Goal: Task Accomplishment & Management: Use online tool/utility

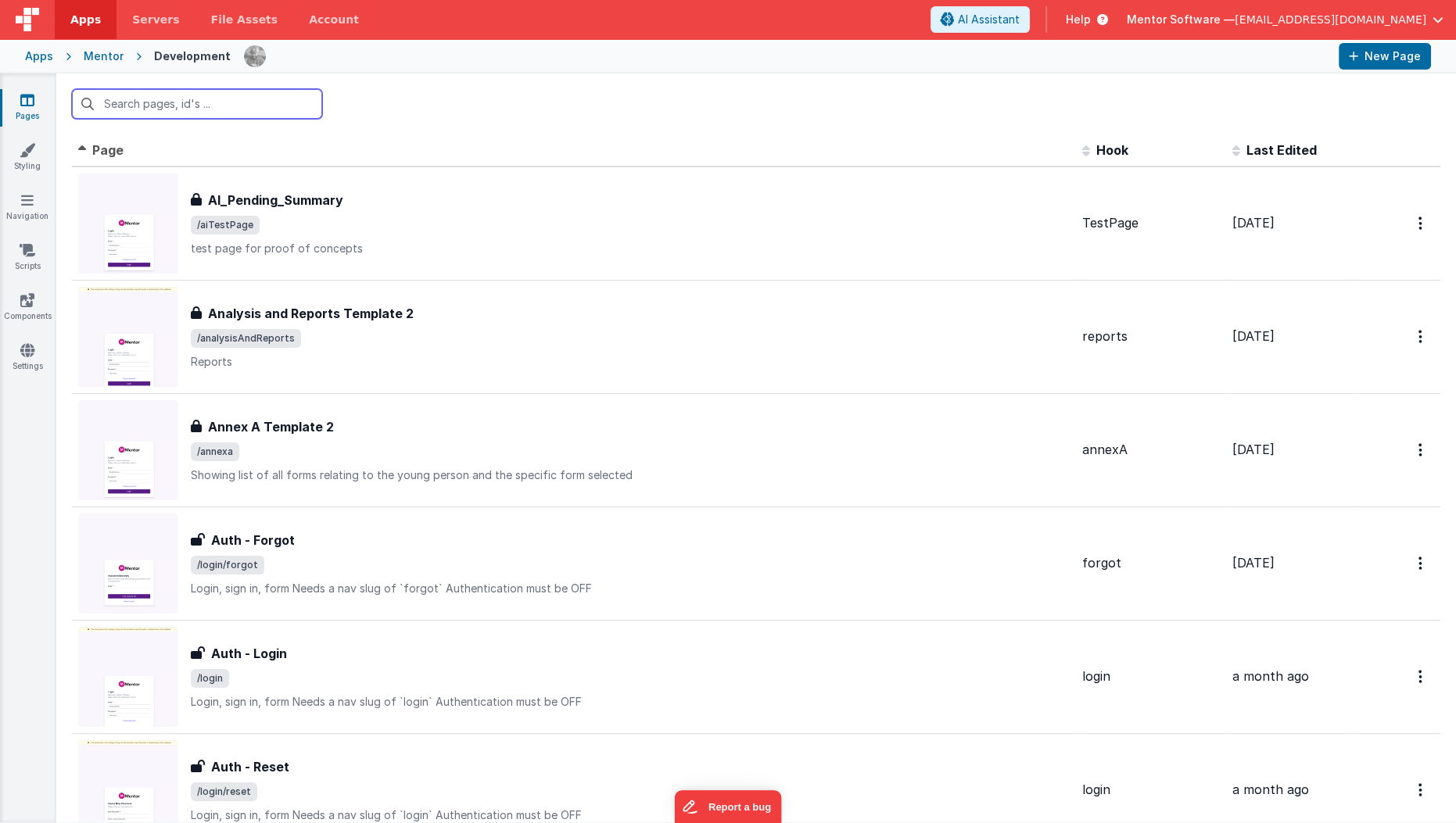
click at [264, 112] on input "text" at bounding box center [196, 103] width 250 height 30
click at [264, 112] on input "home" at bounding box center [196, 103] width 250 height 30
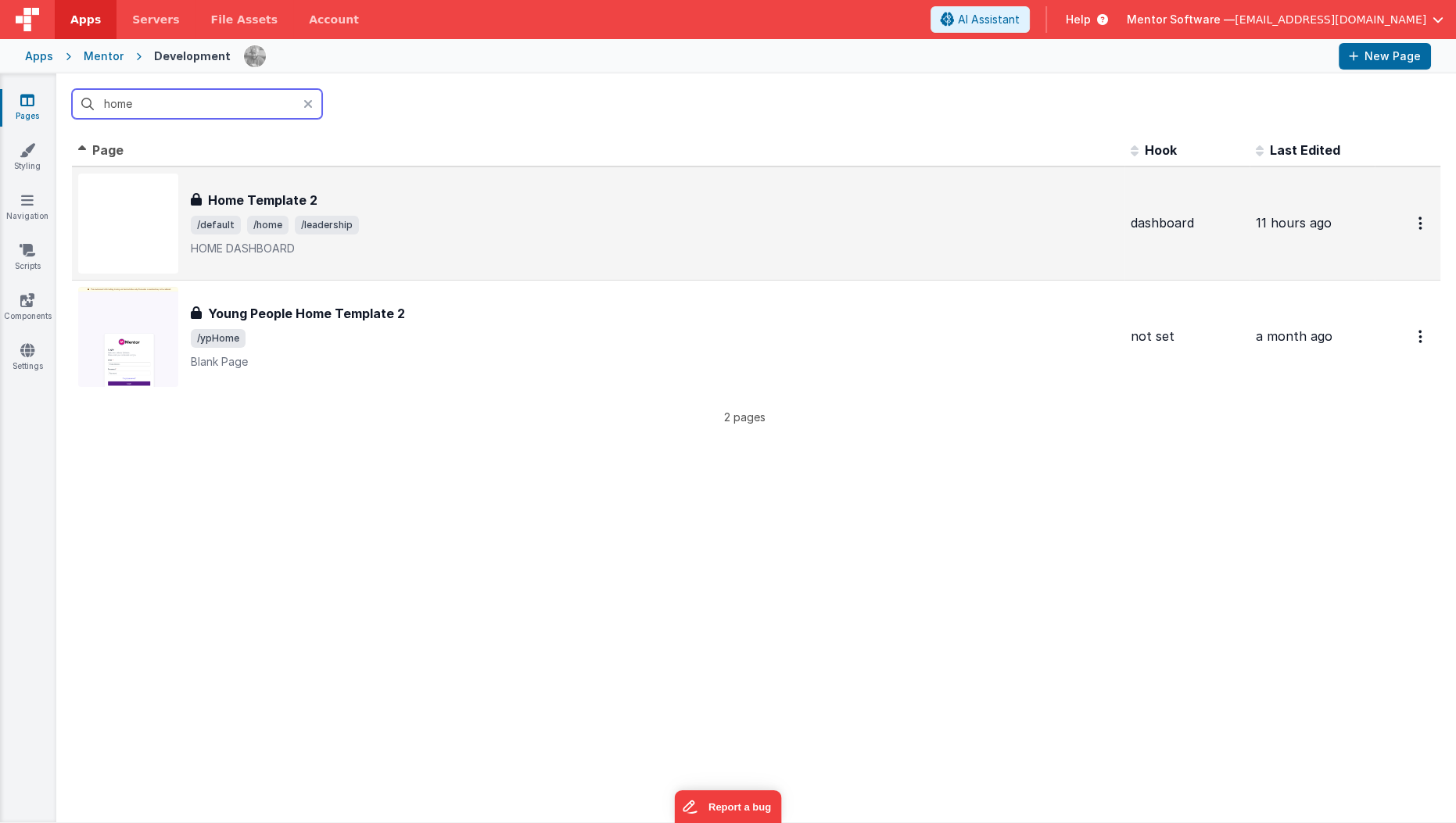
type input "home"
click at [262, 176] on div "Home Template 2 Home Template 2 /default /home /leadership HOME DASHBOARD" at bounding box center [598, 223] width 1040 height 100
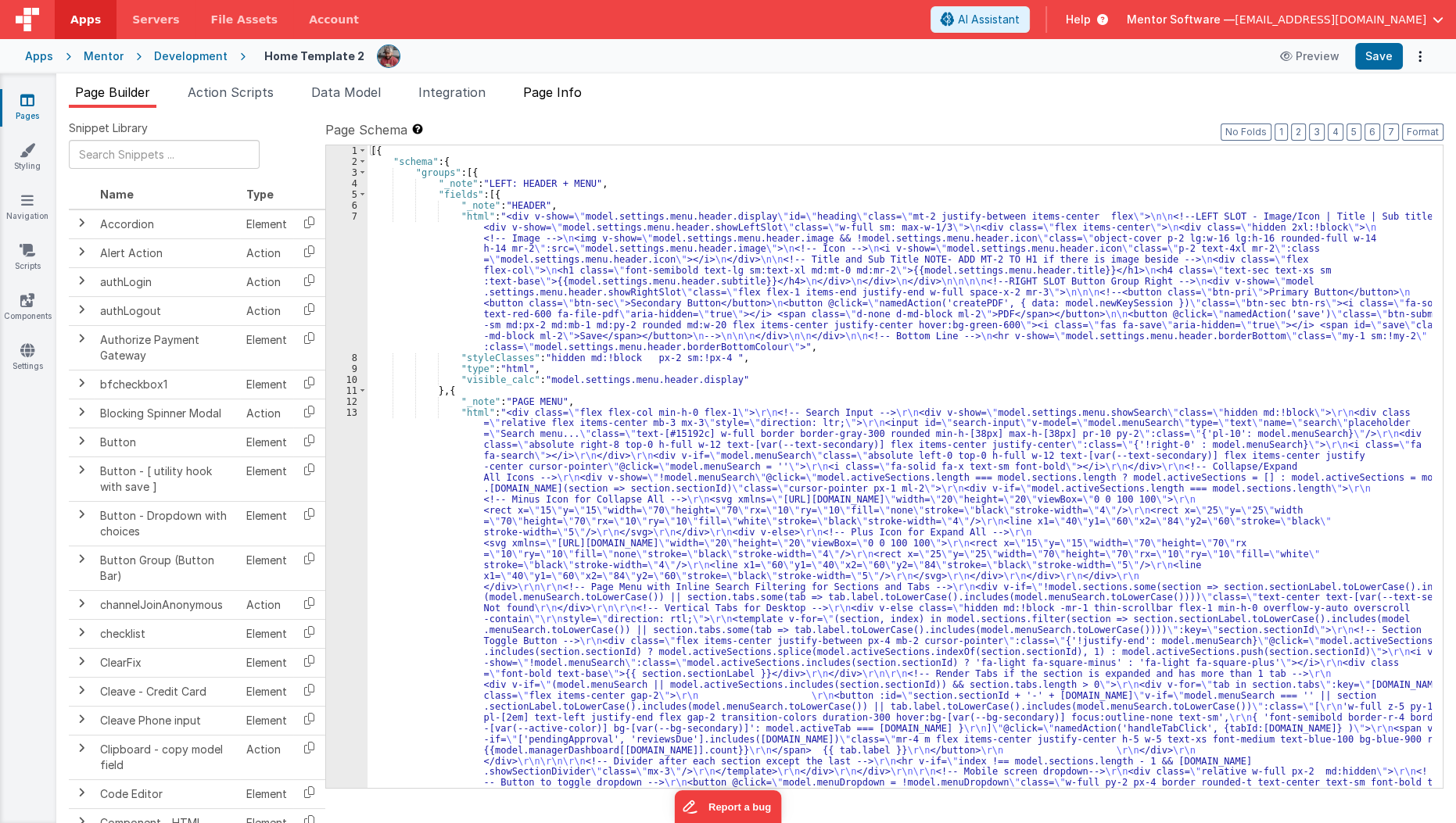
click at [570, 87] on span "Page Info" at bounding box center [552, 92] width 58 height 15
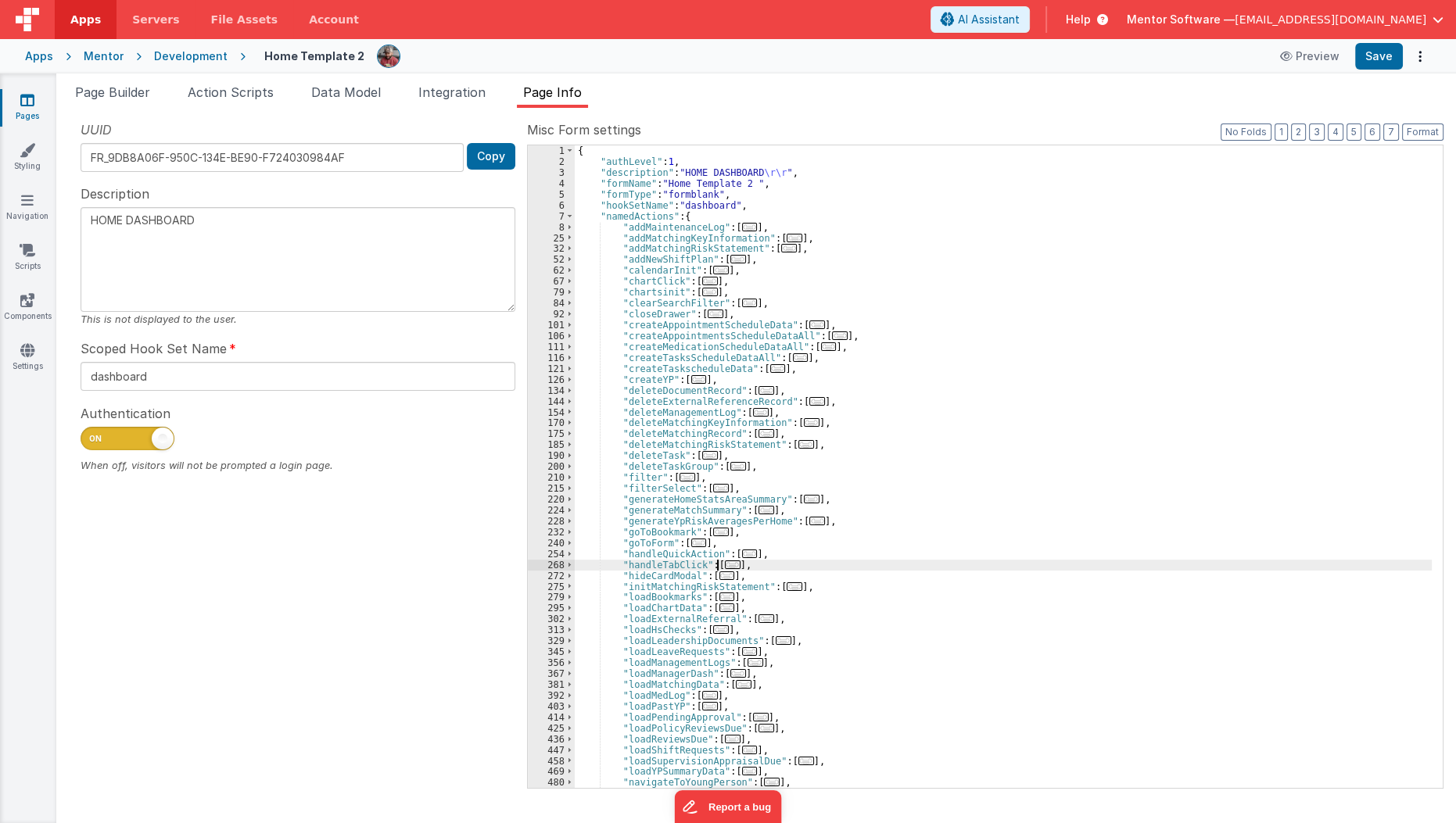
click at [728, 563] on span "..." at bounding box center [732, 564] width 15 height 9
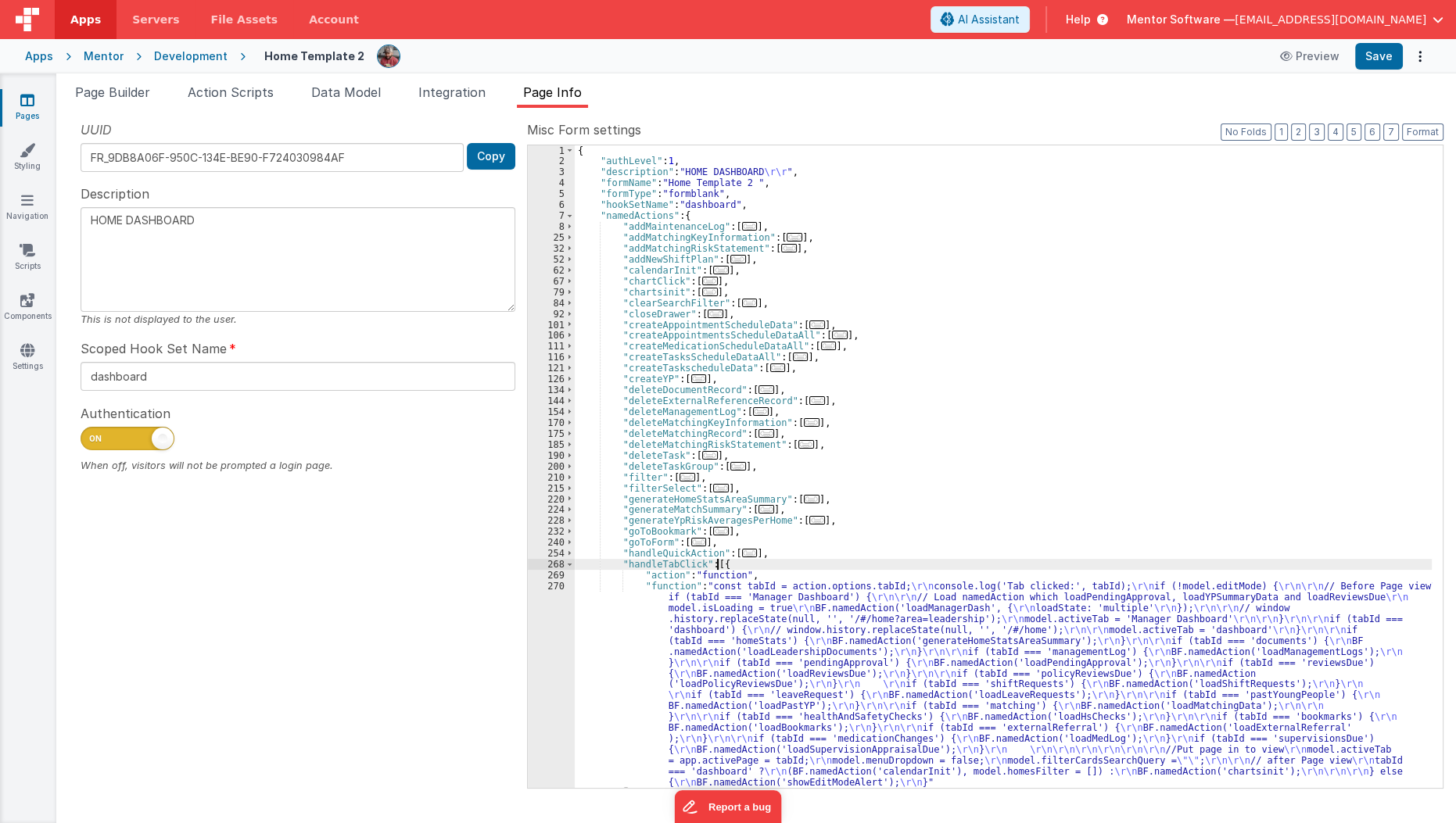
scroll to position [149, 0]
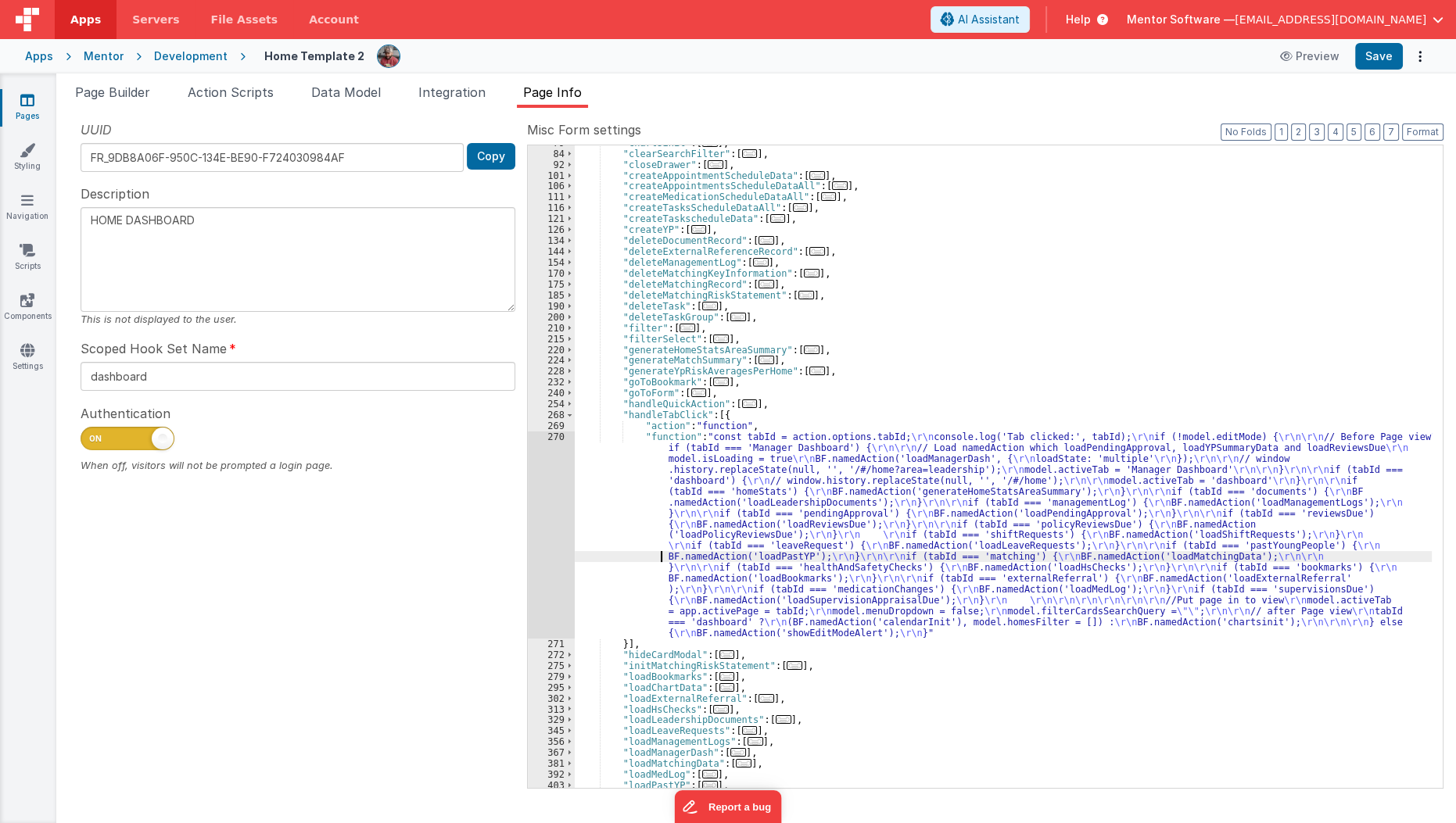
click at [661, 558] on div ""chartsinit" : [ ... ] , "clearSearchFilter" : [ ... ] , "closeDrawer" : [ ... …" at bounding box center [1004, 469] width 858 height 664
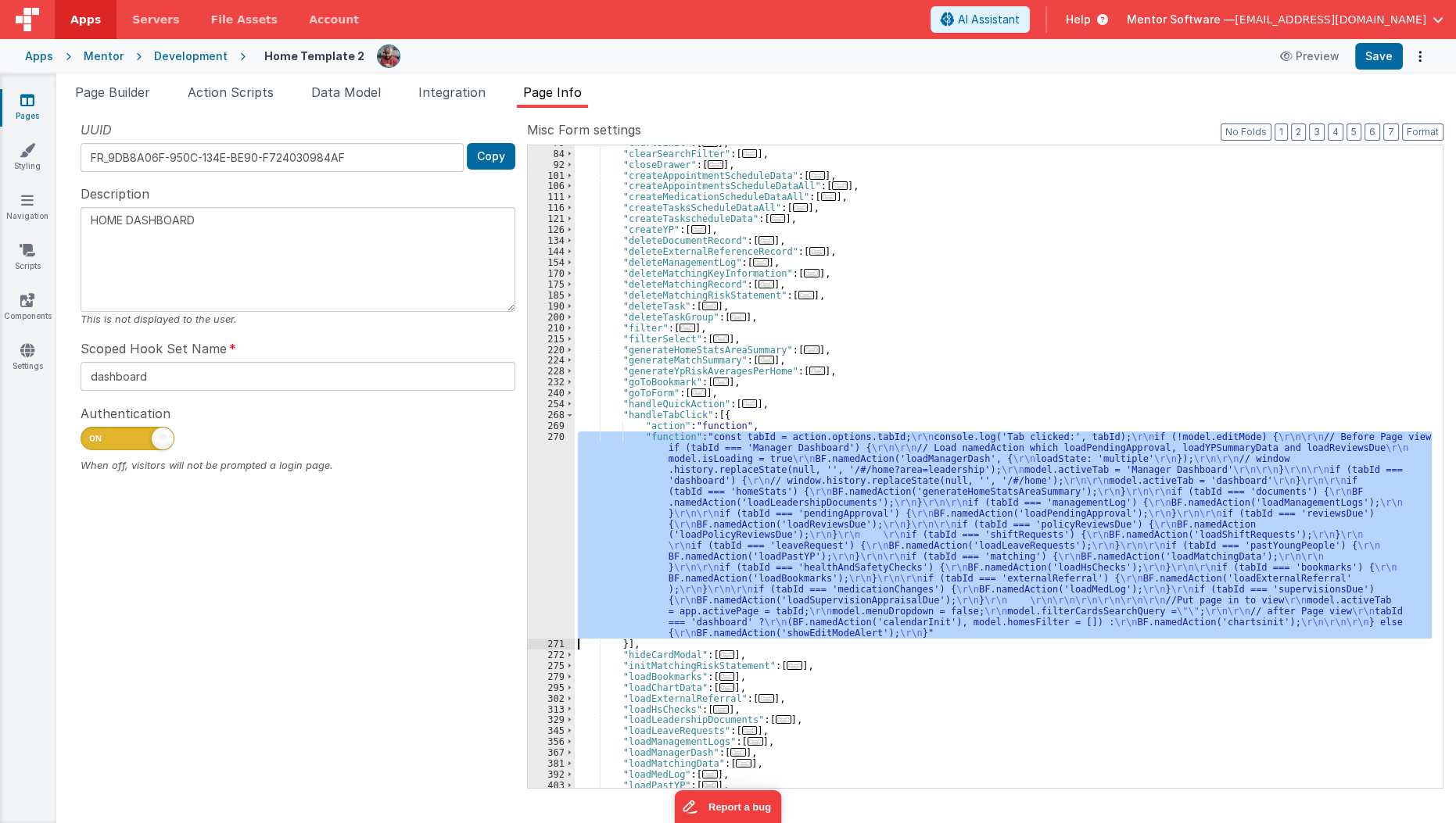
click at [540, 556] on div "270" at bounding box center [551, 535] width 47 height 207
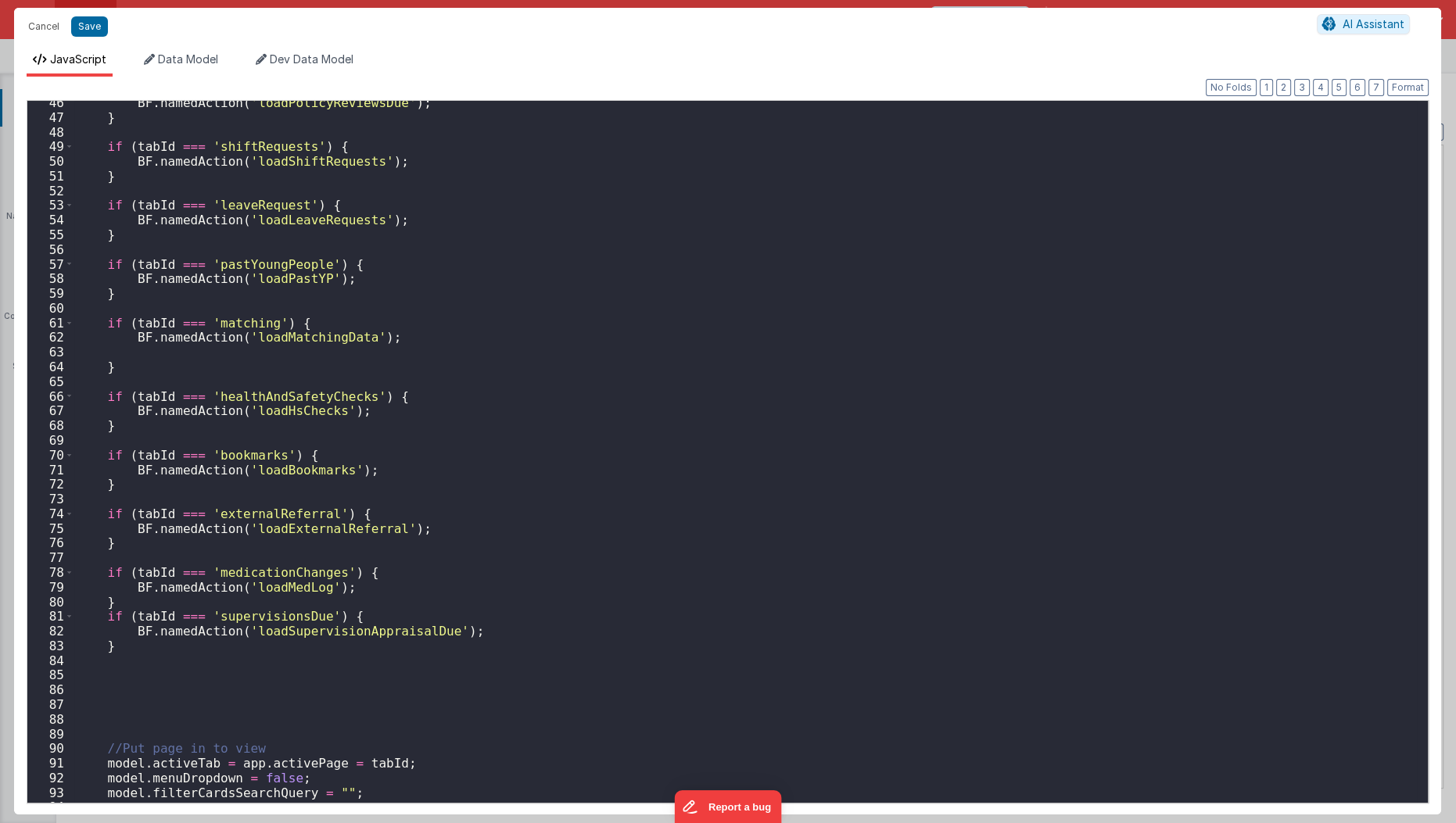
scroll to position [810, 0]
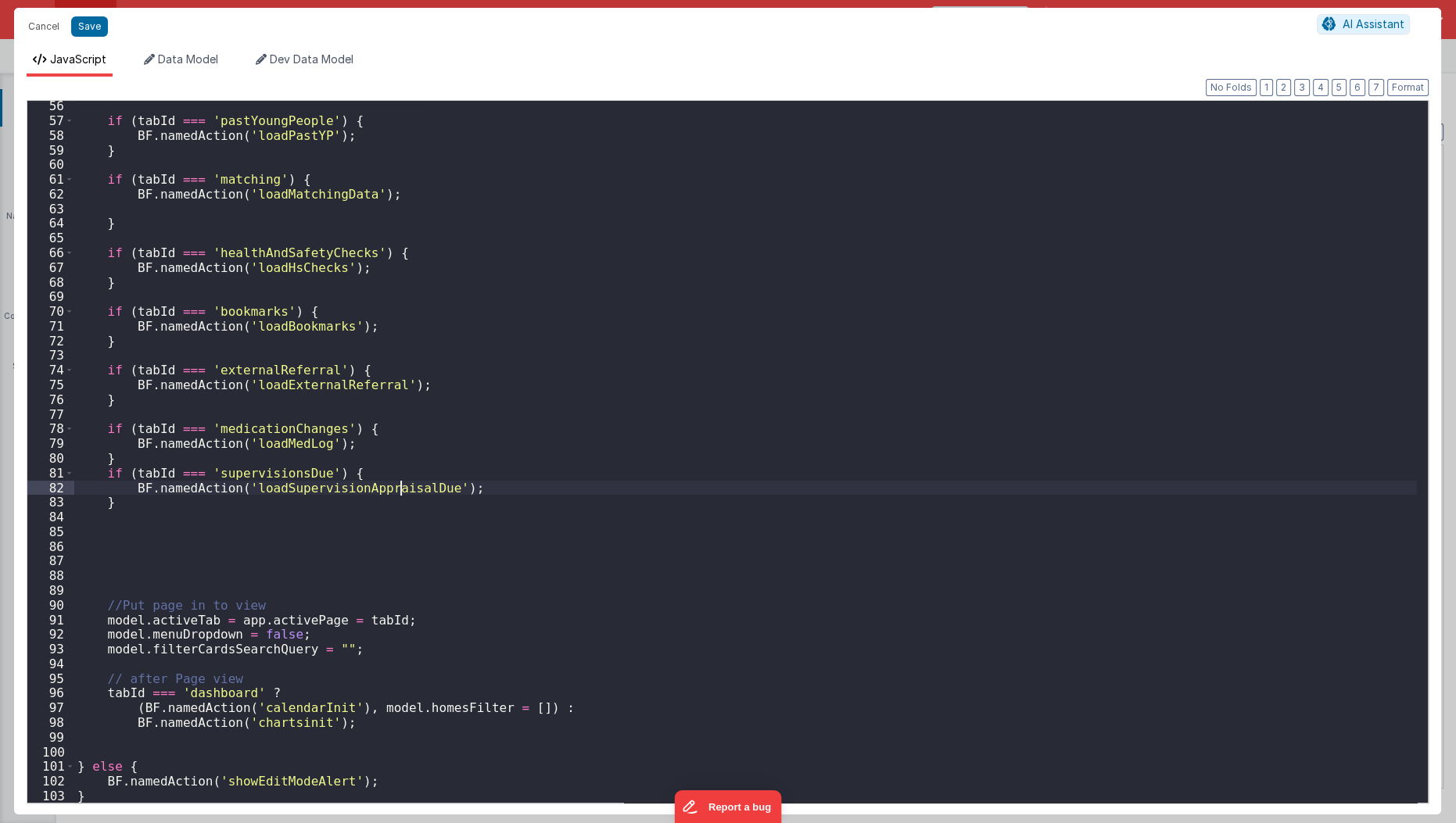
click at [398, 489] on div "if ( tabId === 'pastYoungPeople' ) { BF . namedAction ( 'loadPastYP' ) ; } if (…" at bounding box center [747, 465] width 1344 height 732
click at [47, 26] on button "Cancel" at bounding box center [43, 26] width 47 height 22
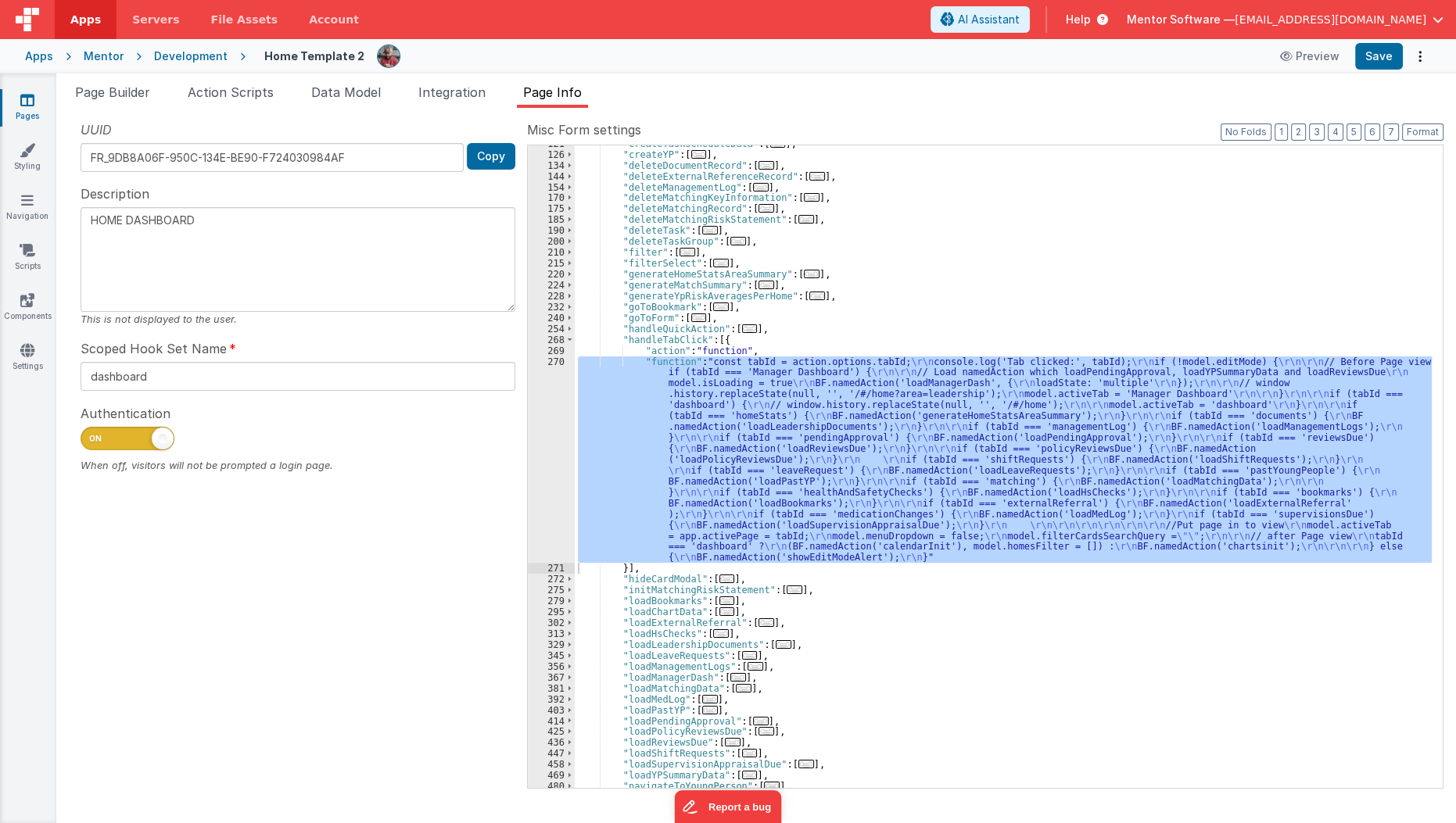
scroll to position [224, 0]
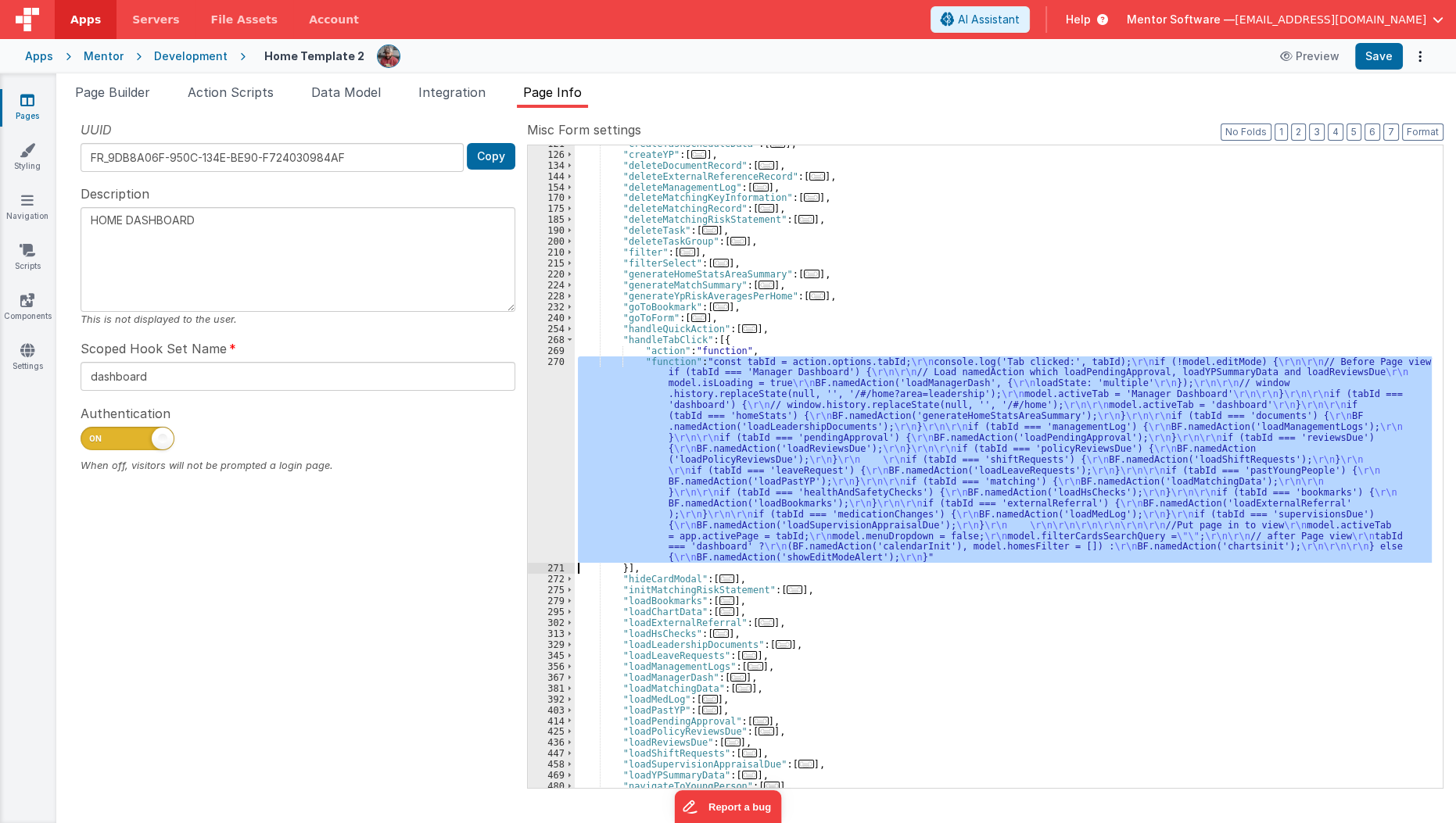
click at [887, 520] on div ""createTaskscheduleData" : [ ... ] , "createYP" : [ ... ] , "deleteDocumentReco…" at bounding box center [1004, 467] width 857 height 643
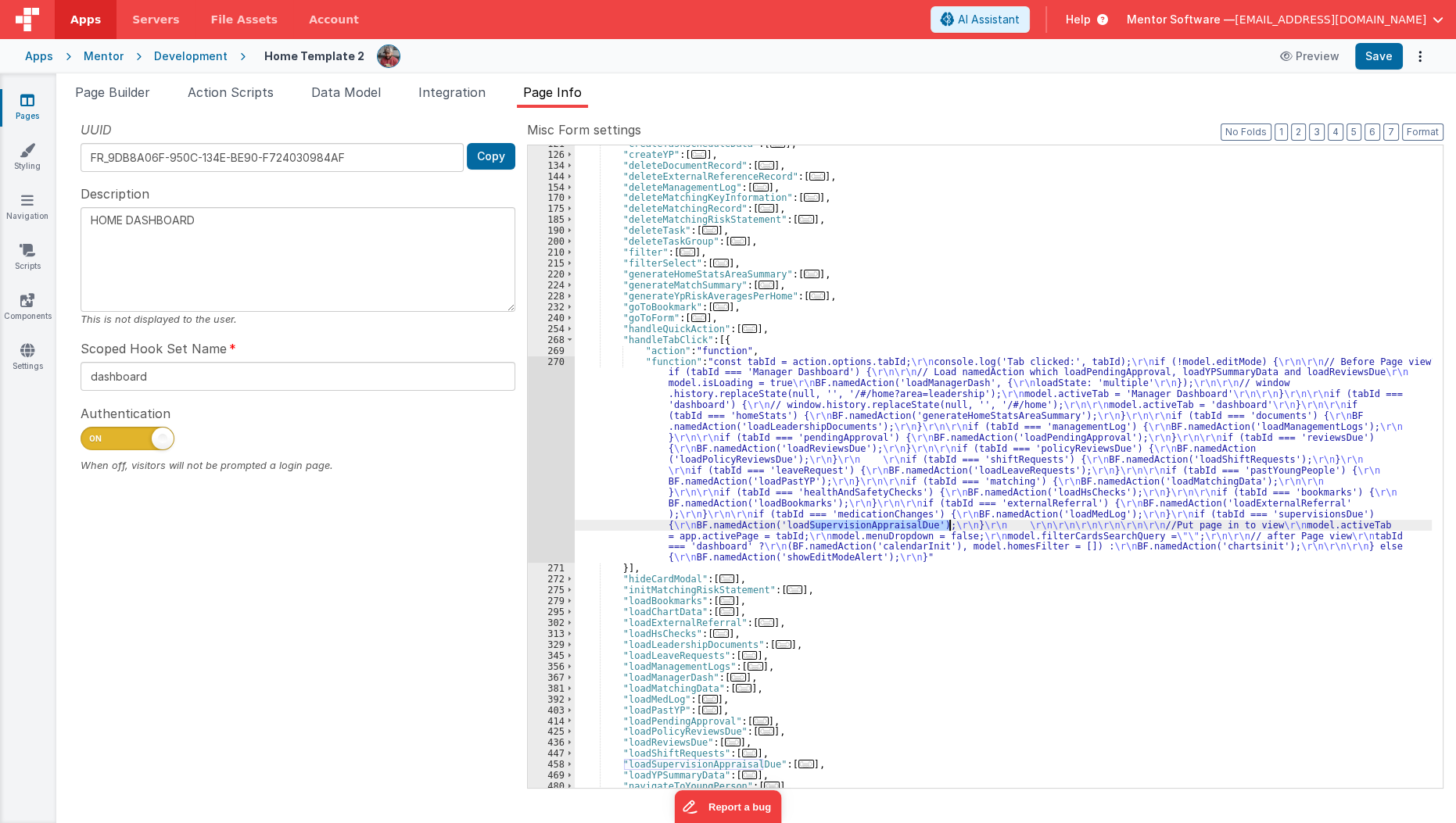
click at [887, 520] on div ""createTaskscheduleData" : [ ... ] , "createYP" : [ ... ] , "deleteDocumentReco…" at bounding box center [1004, 469] width 858 height 664
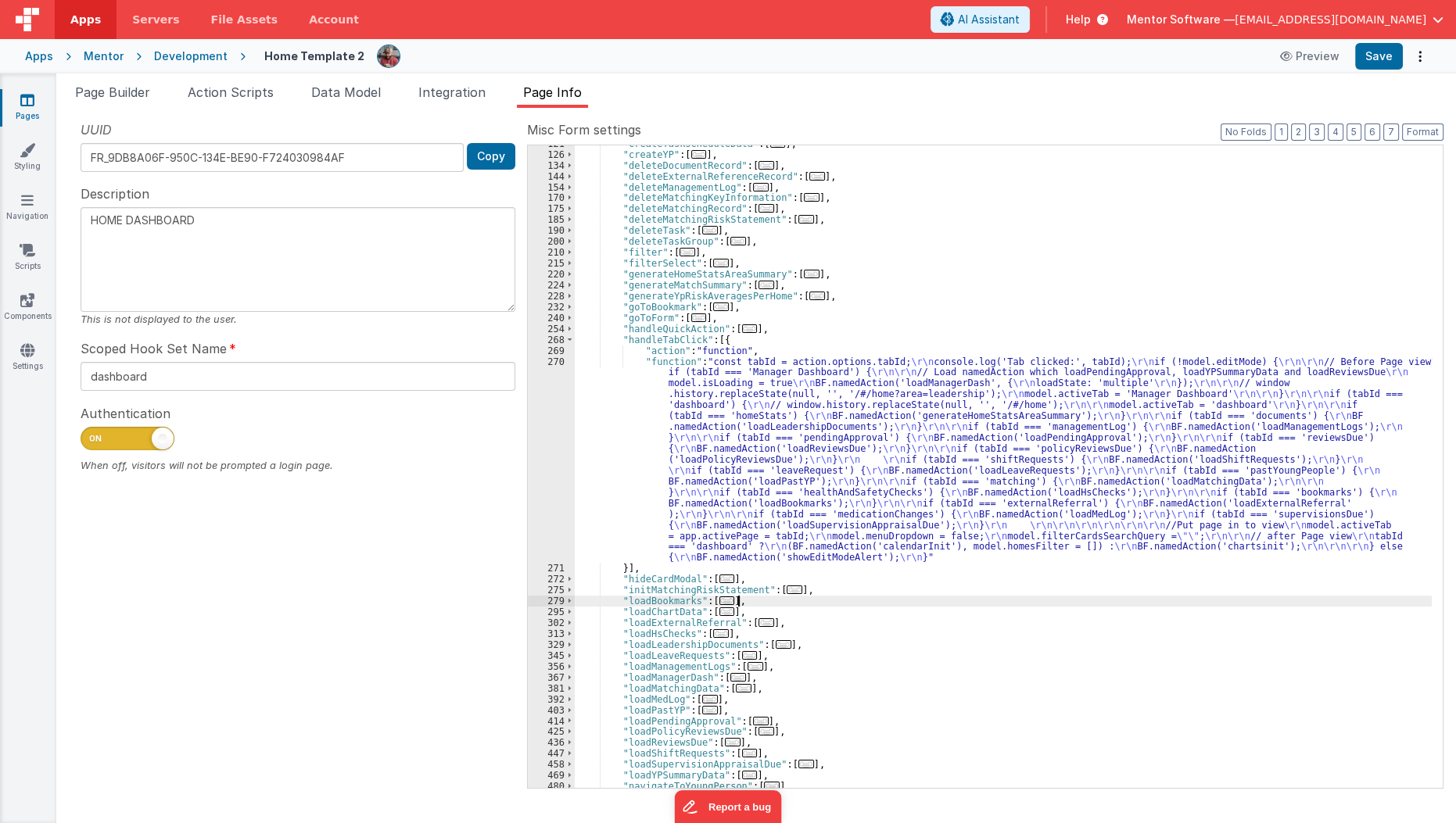
click at [864, 605] on div ""createTaskscheduleData" : [ ... ] , "createYP" : [ ... ] , "deleteDocumentReco…" at bounding box center [1004, 469] width 858 height 664
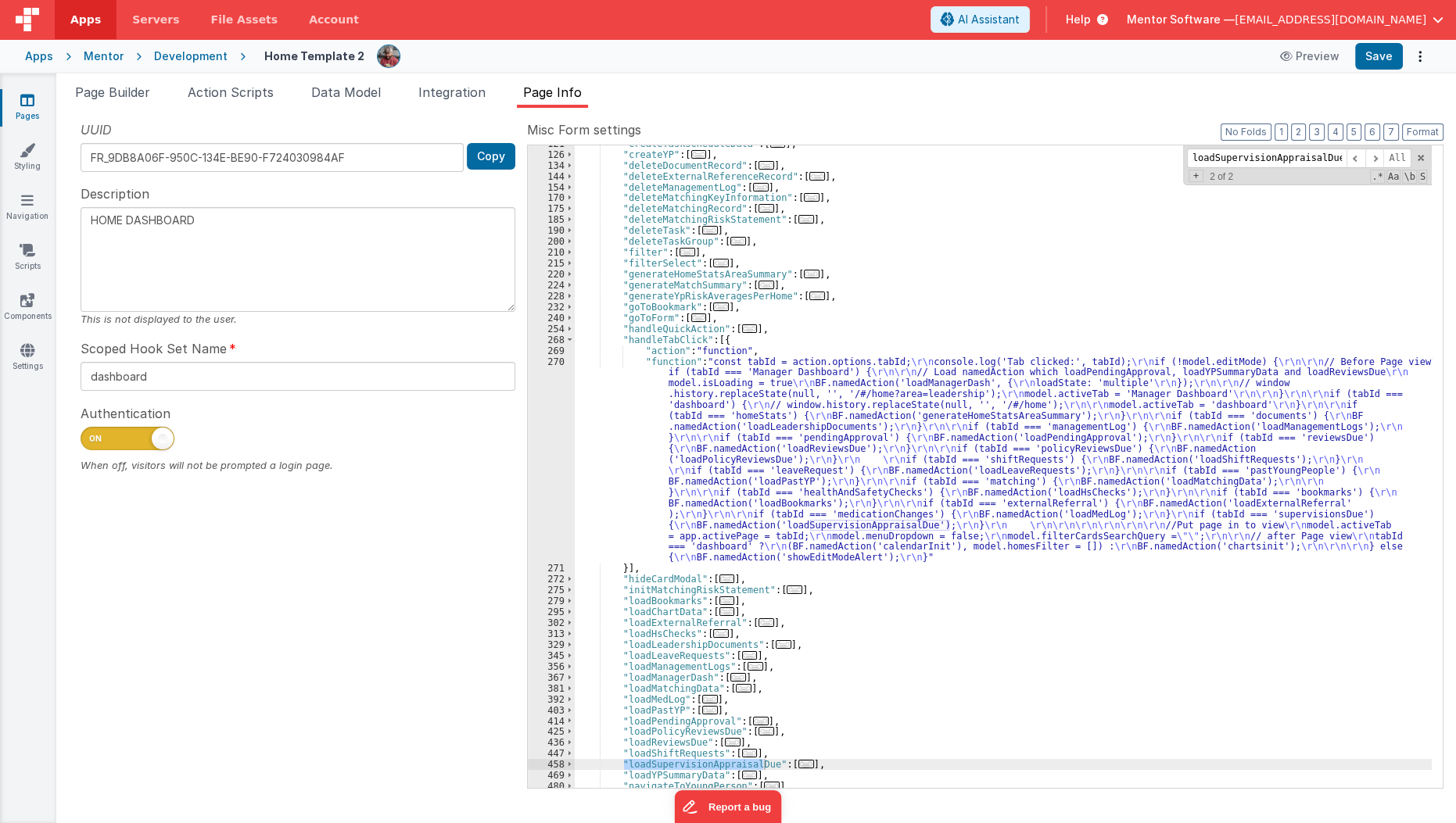
type input "loadSupervisionAppraisalDue"
click at [798, 764] on span "..." at bounding box center [806, 764] width 15 height 9
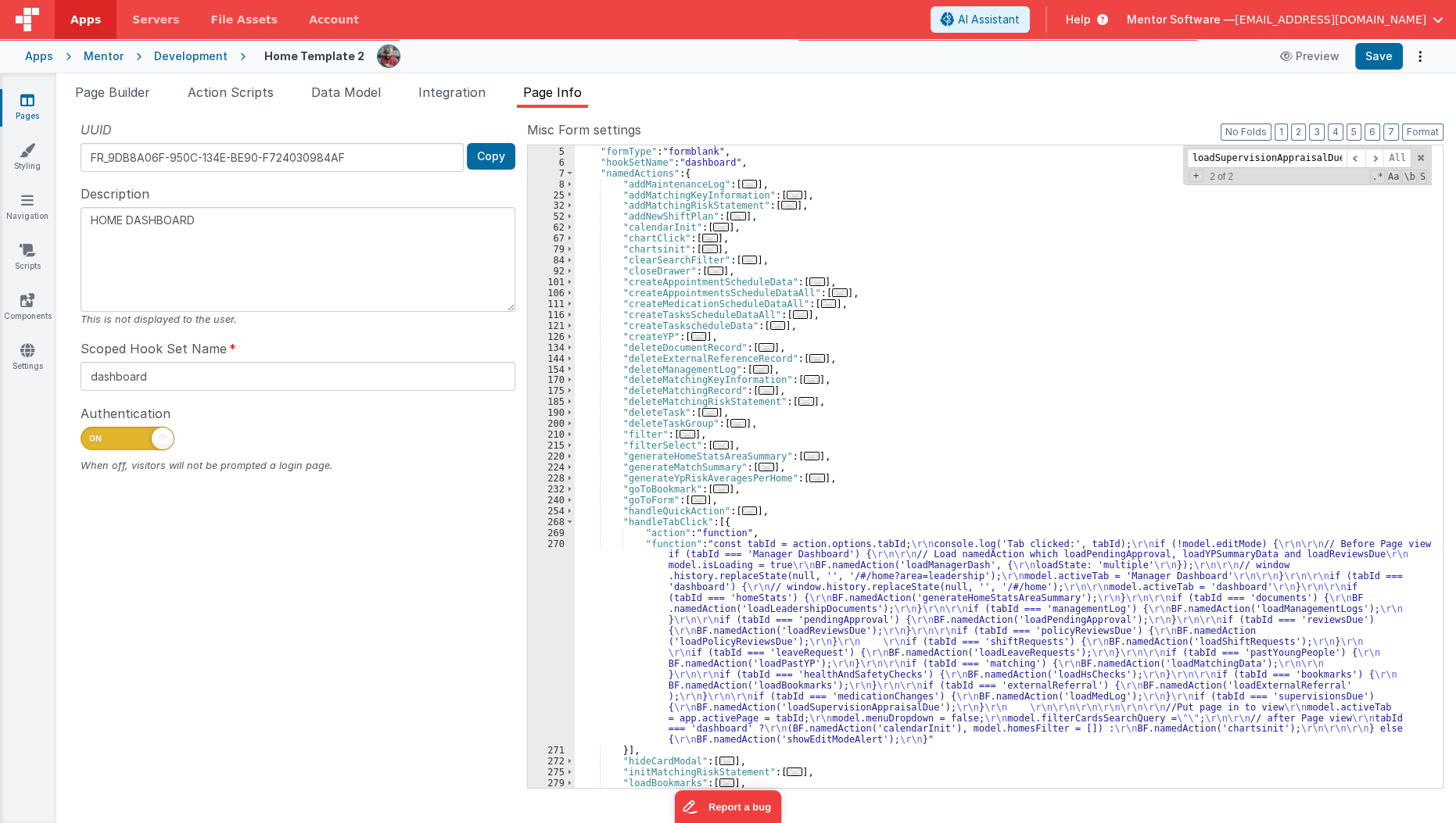
scroll to position [0, 0]
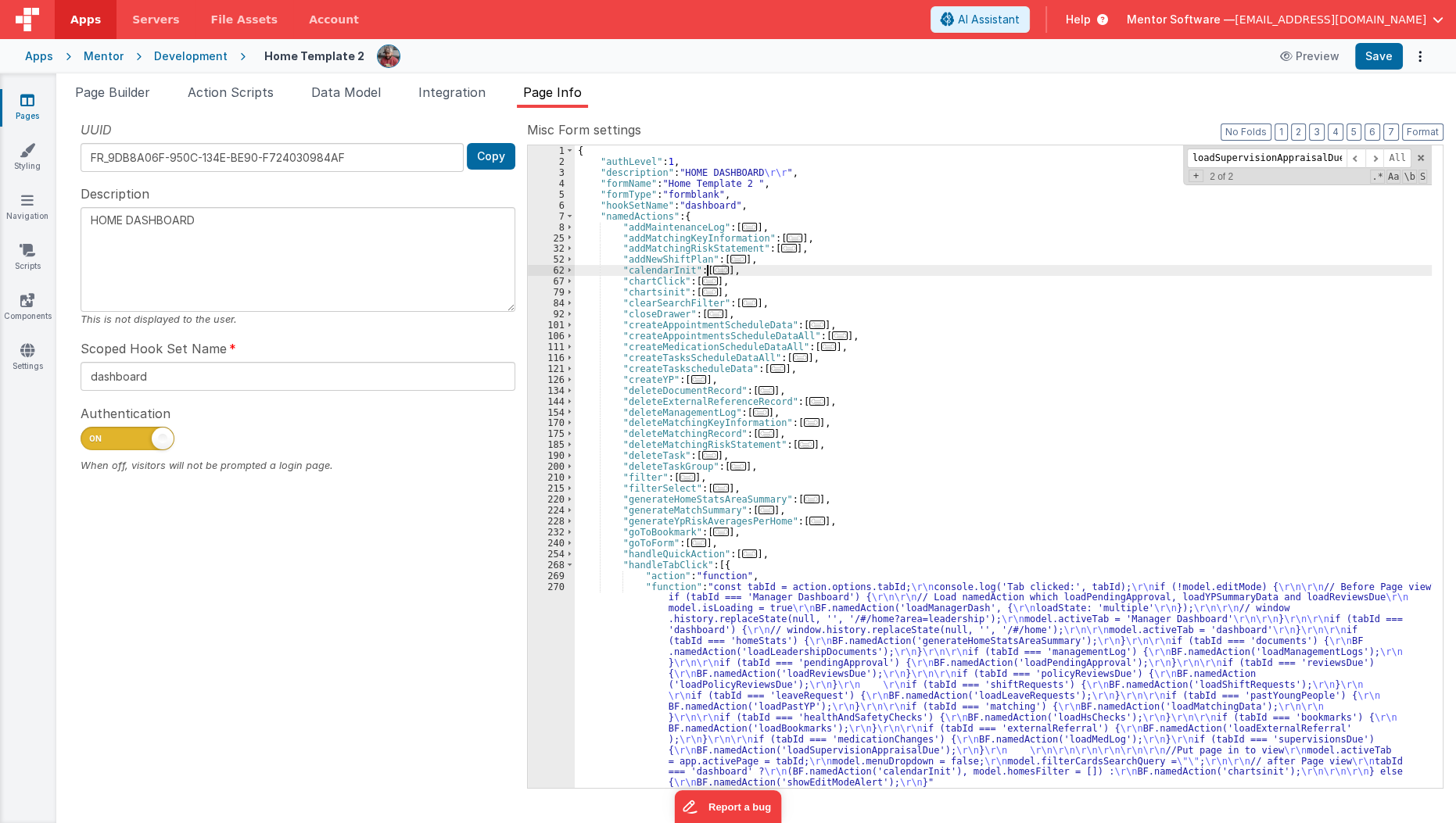
click at [713, 269] on span "..." at bounding box center [721, 269] width 15 height 9
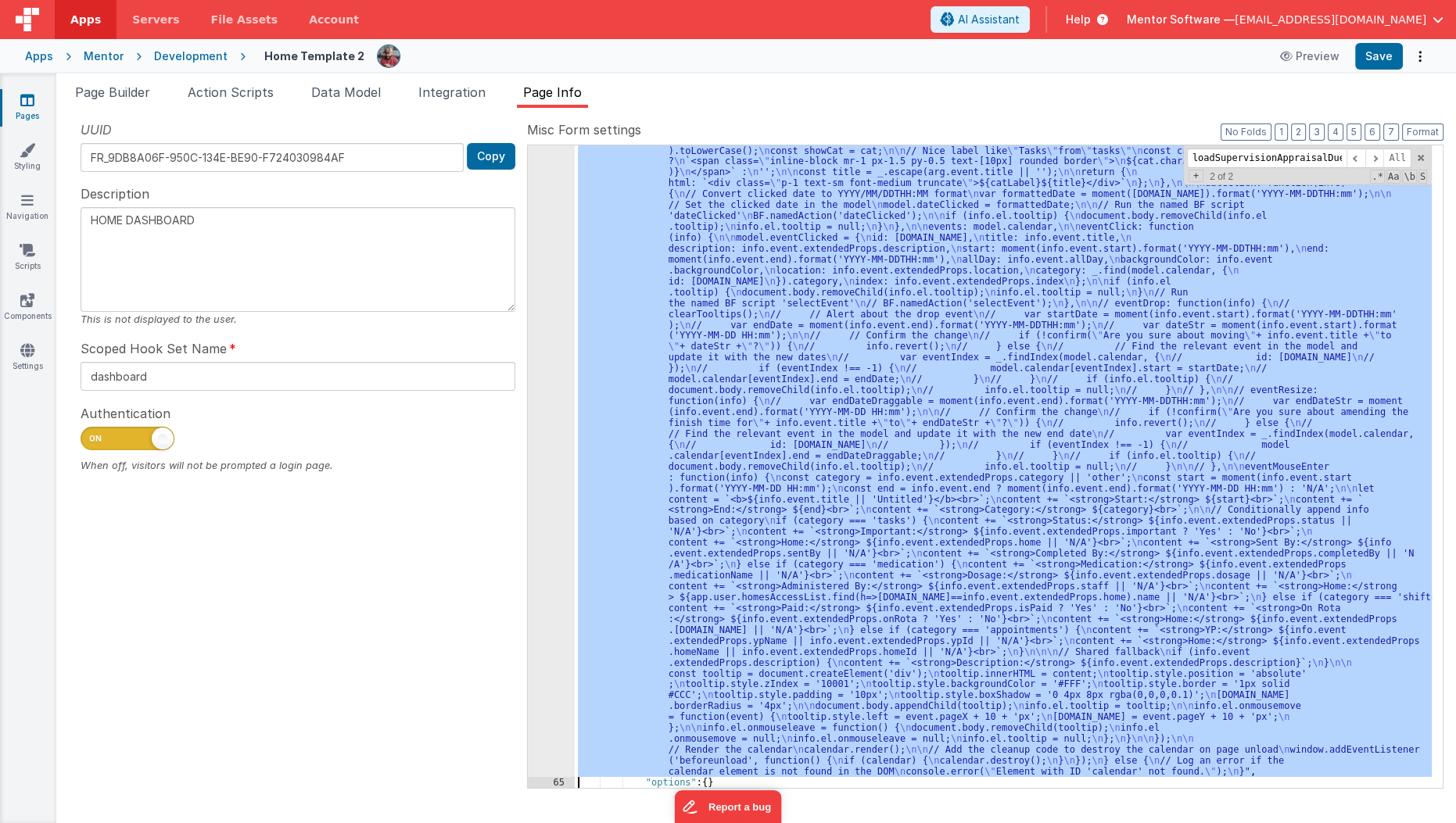
click at [558, 481] on div "64" at bounding box center [551, 357] width 47 height 838
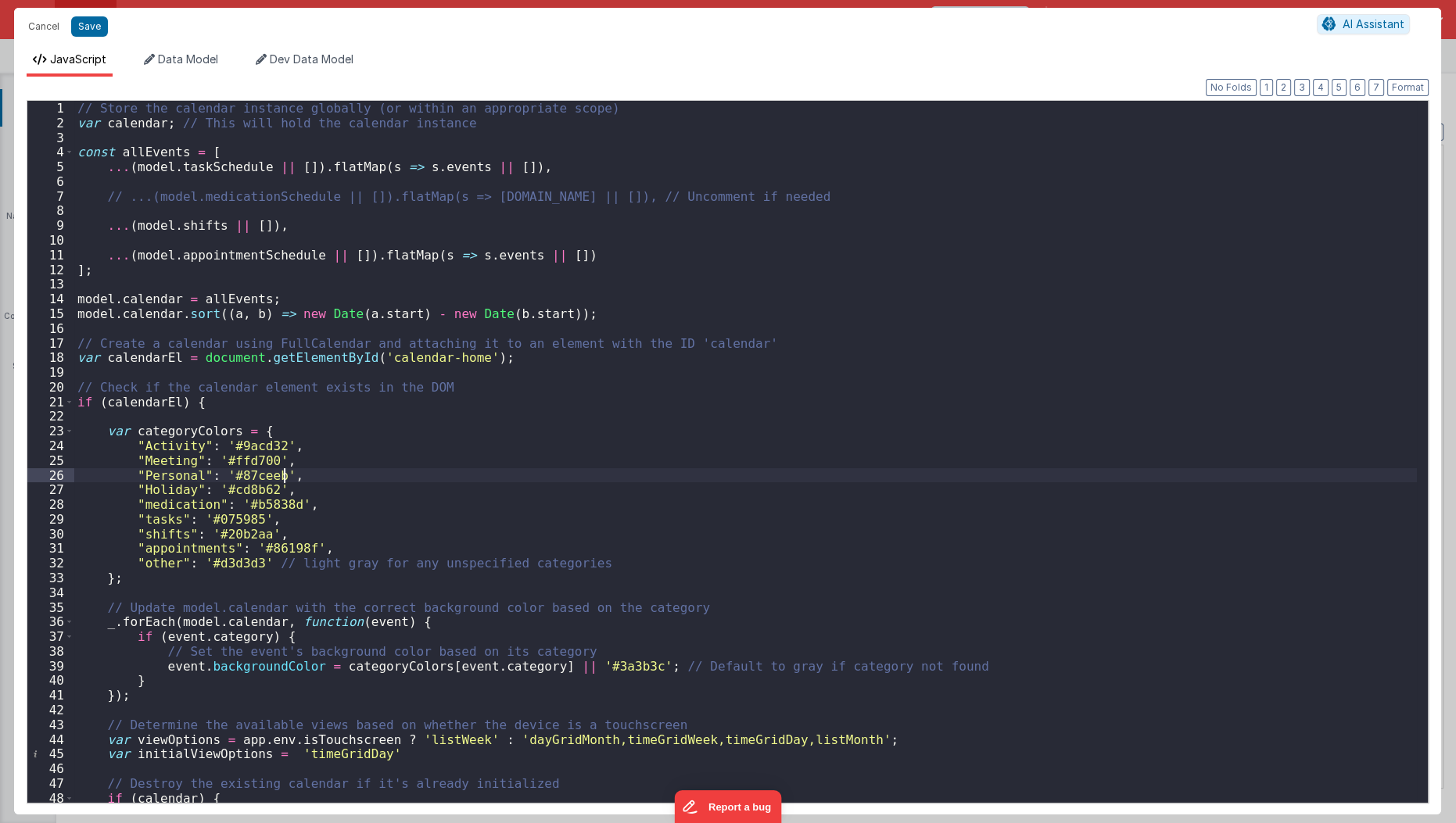
click at [558, 481] on div "// Store the calendar instance globally (or within an appropriate scope) var ca…" at bounding box center [747, 467] width 1344 height 732
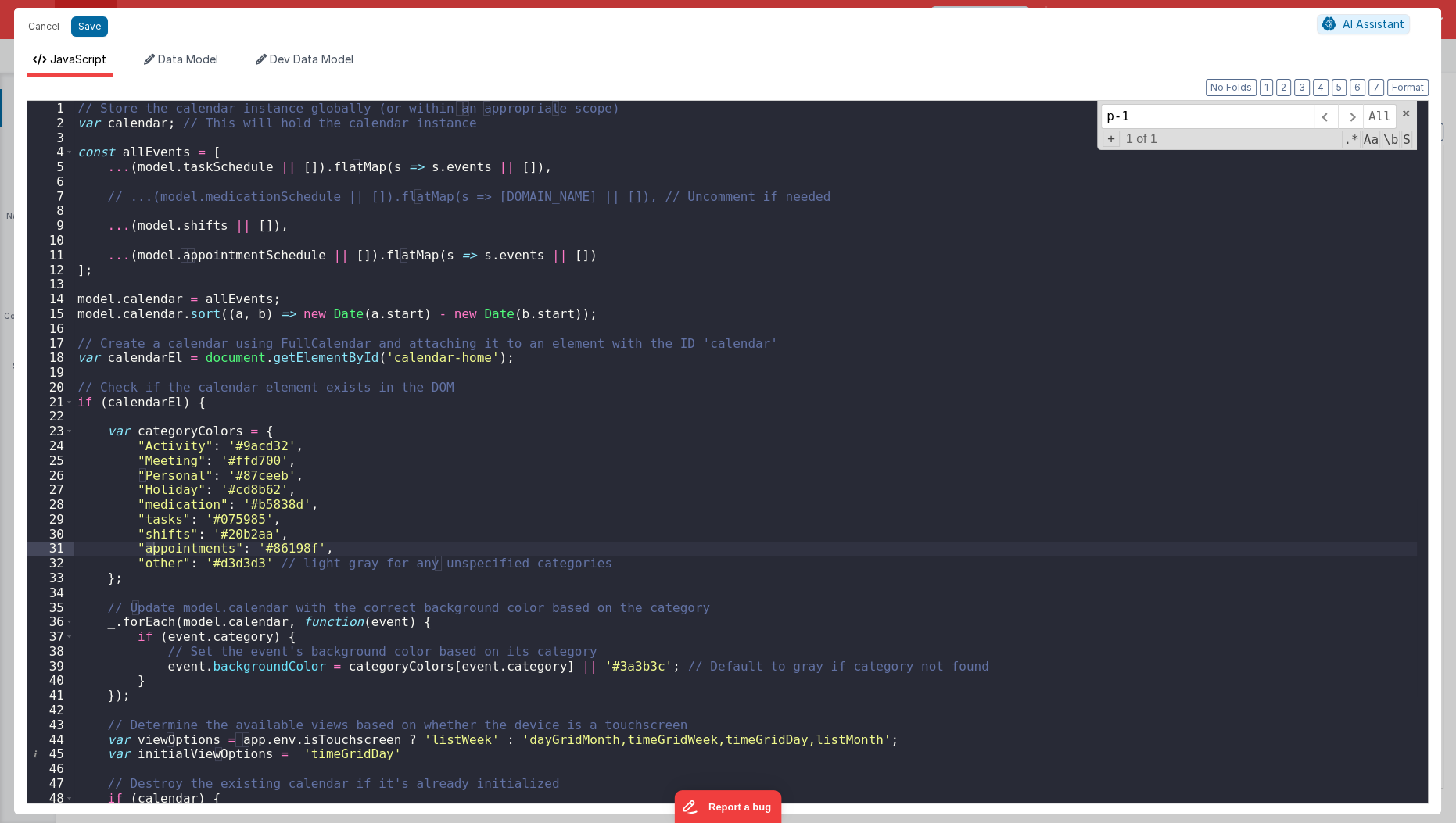
scroll to position [897, 0]
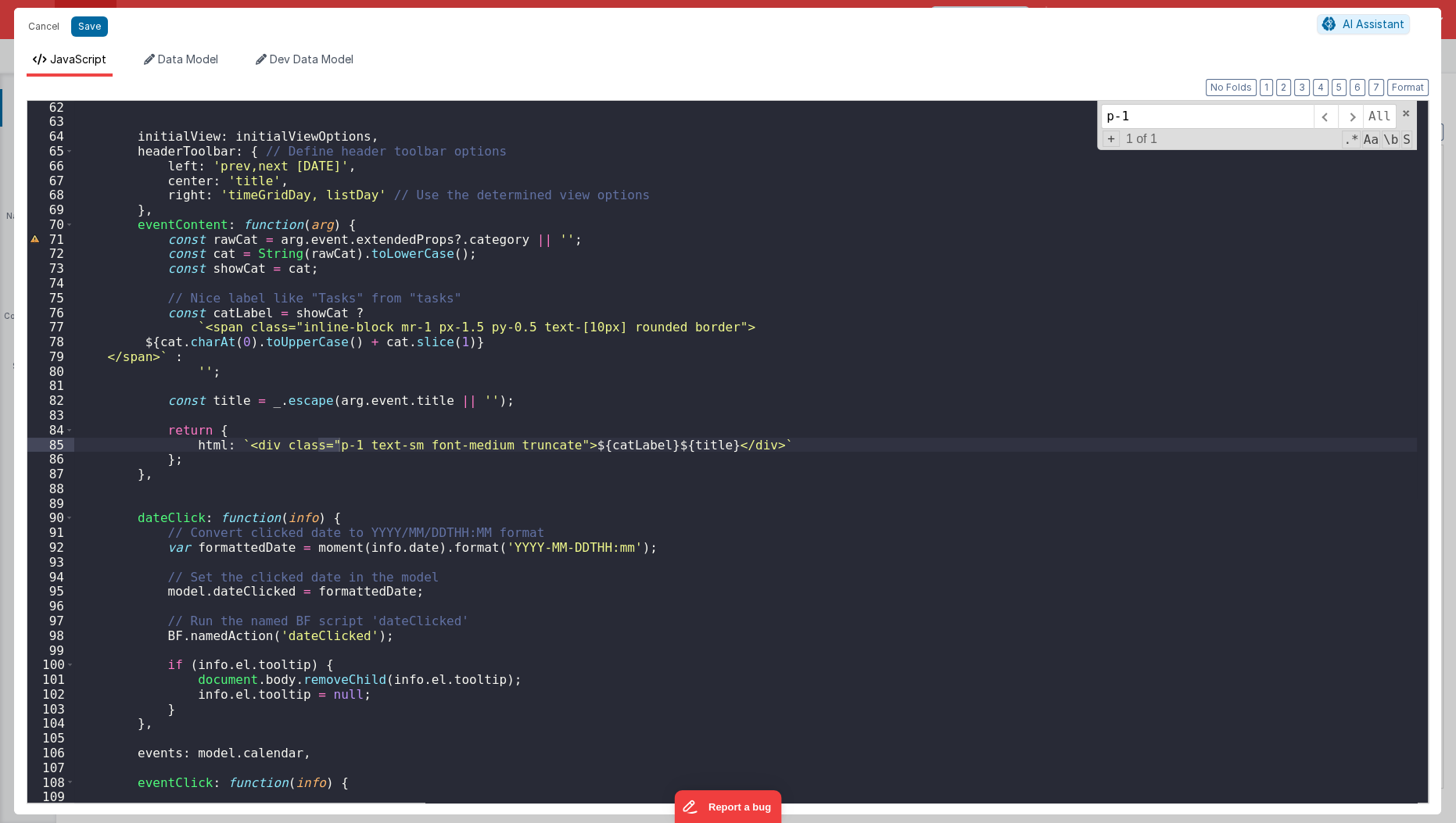
type input "p-1"
click at [375, 451] on div "initialView : initialViewOptions , headerToolbar : { // Define header toolbar o…" at bounding box center [747, 466] width 1344 height 732
click at [321, 439] on div "initialView : initialViewOptions , headerToolbar : { // Define header toolbar o…" at bounding box center [747, 466] width 1344 height 732
click at [82, 19] on button "Save" at bounding box center [89, 26] width 36 height 20
type textarea "HOME DASHBOARD"
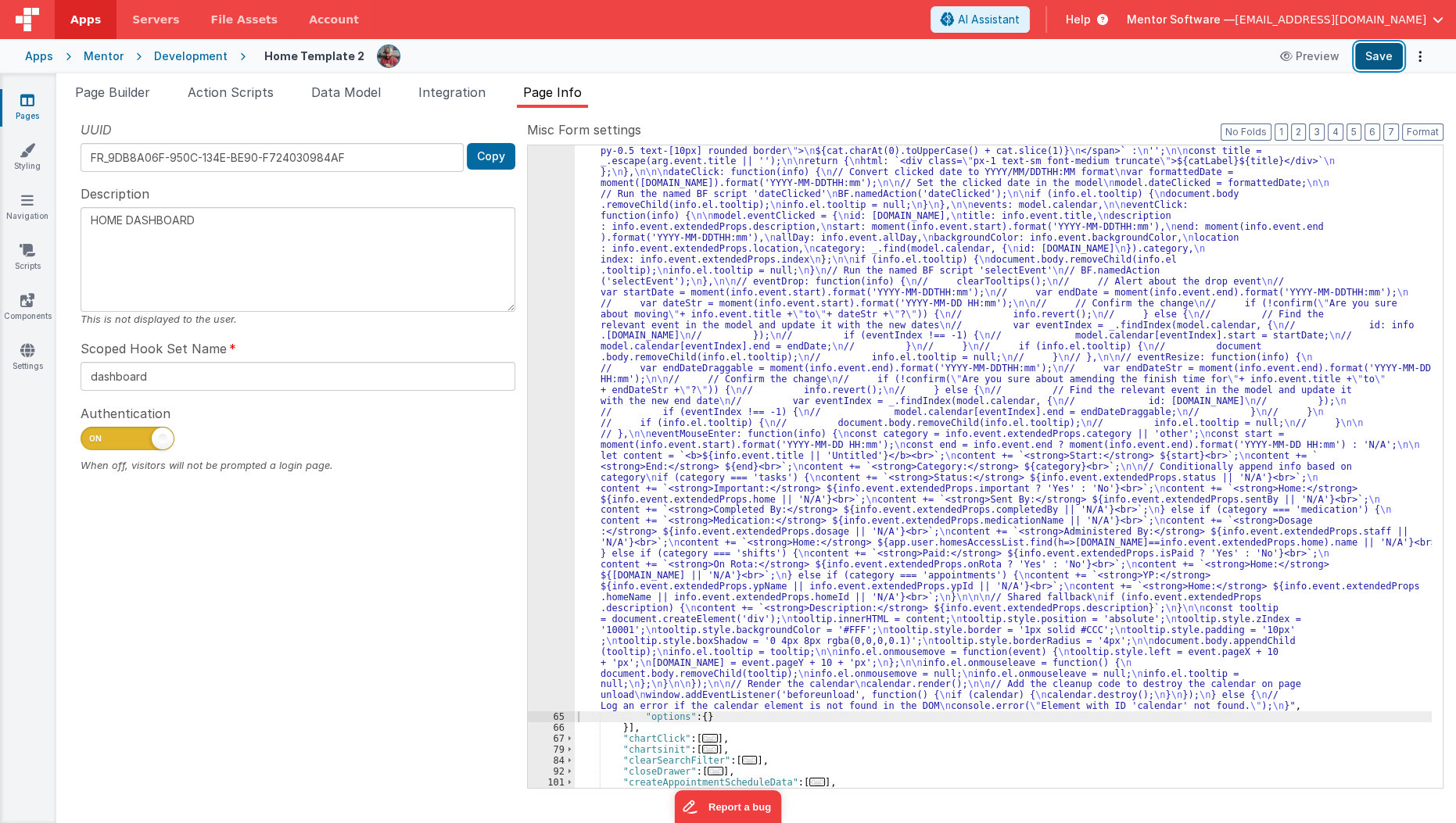
click at [1393, 56] on button "Save" at bounding box center [1379, 57] width 48 height 27
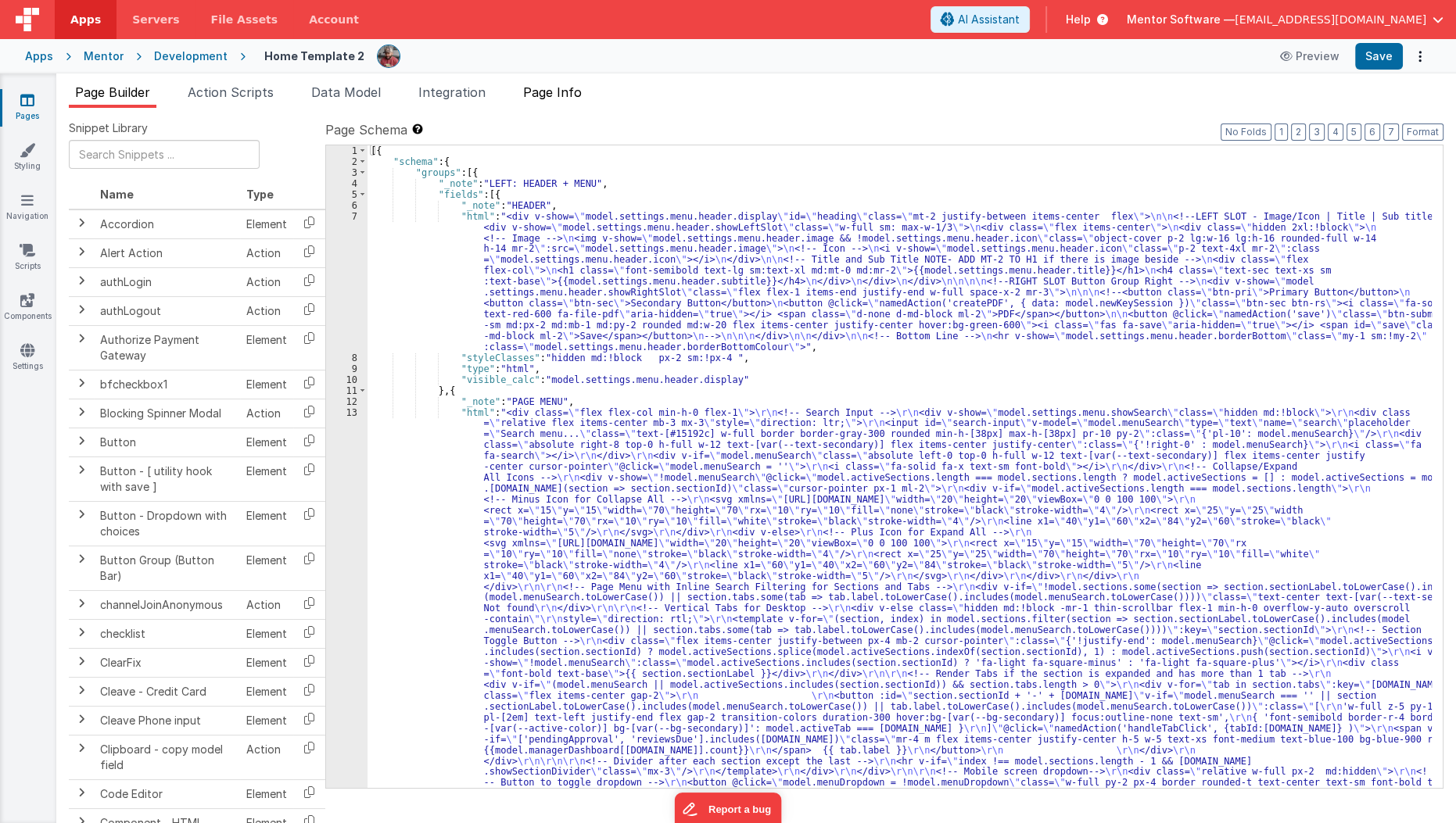
click at [572, 93] on span "Page Info" at bounding box center [552, 92] width 58 height 15
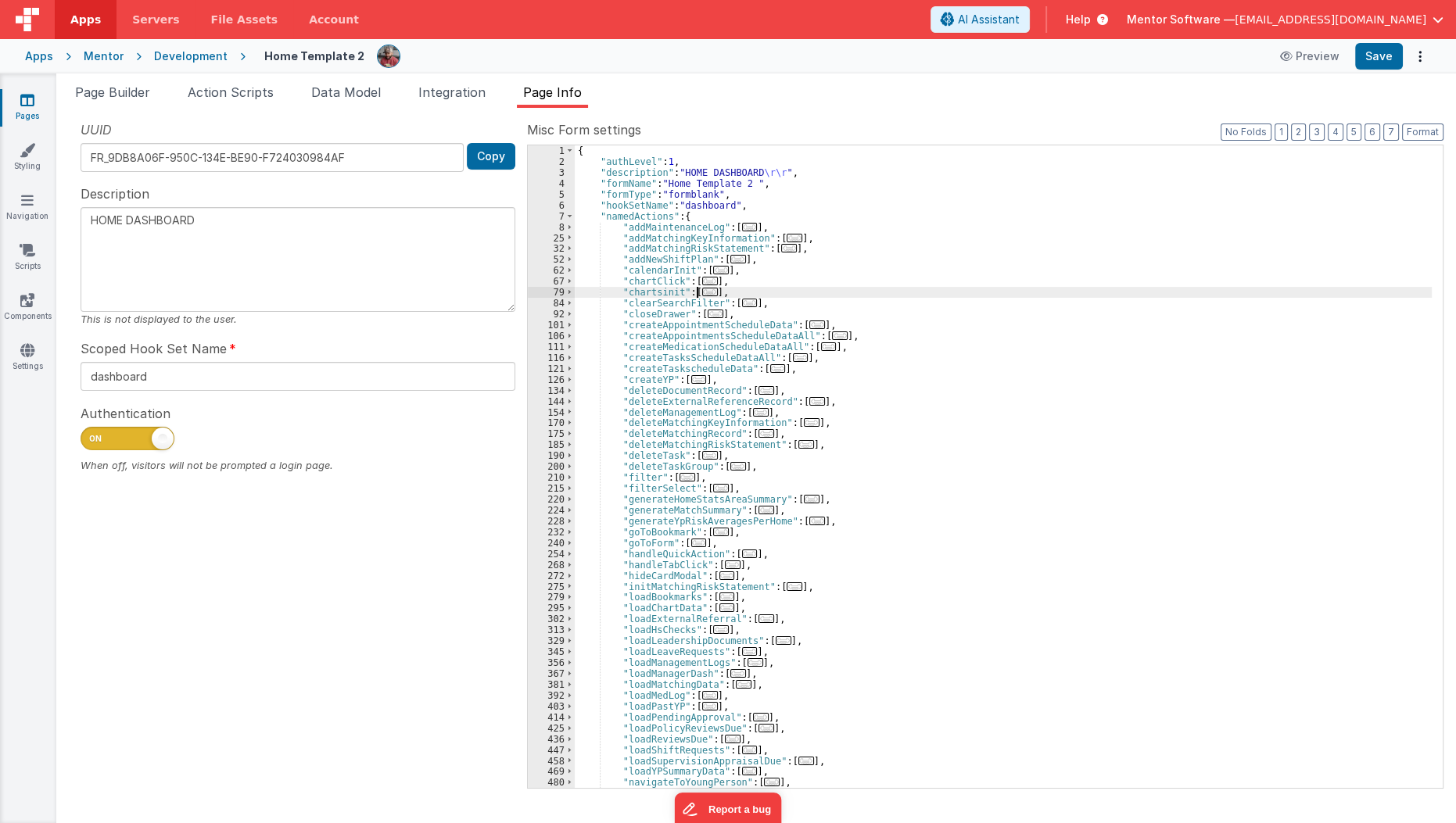
click at [705, 288] on span "..." at bounding box center [710, 291] width 15 height 9
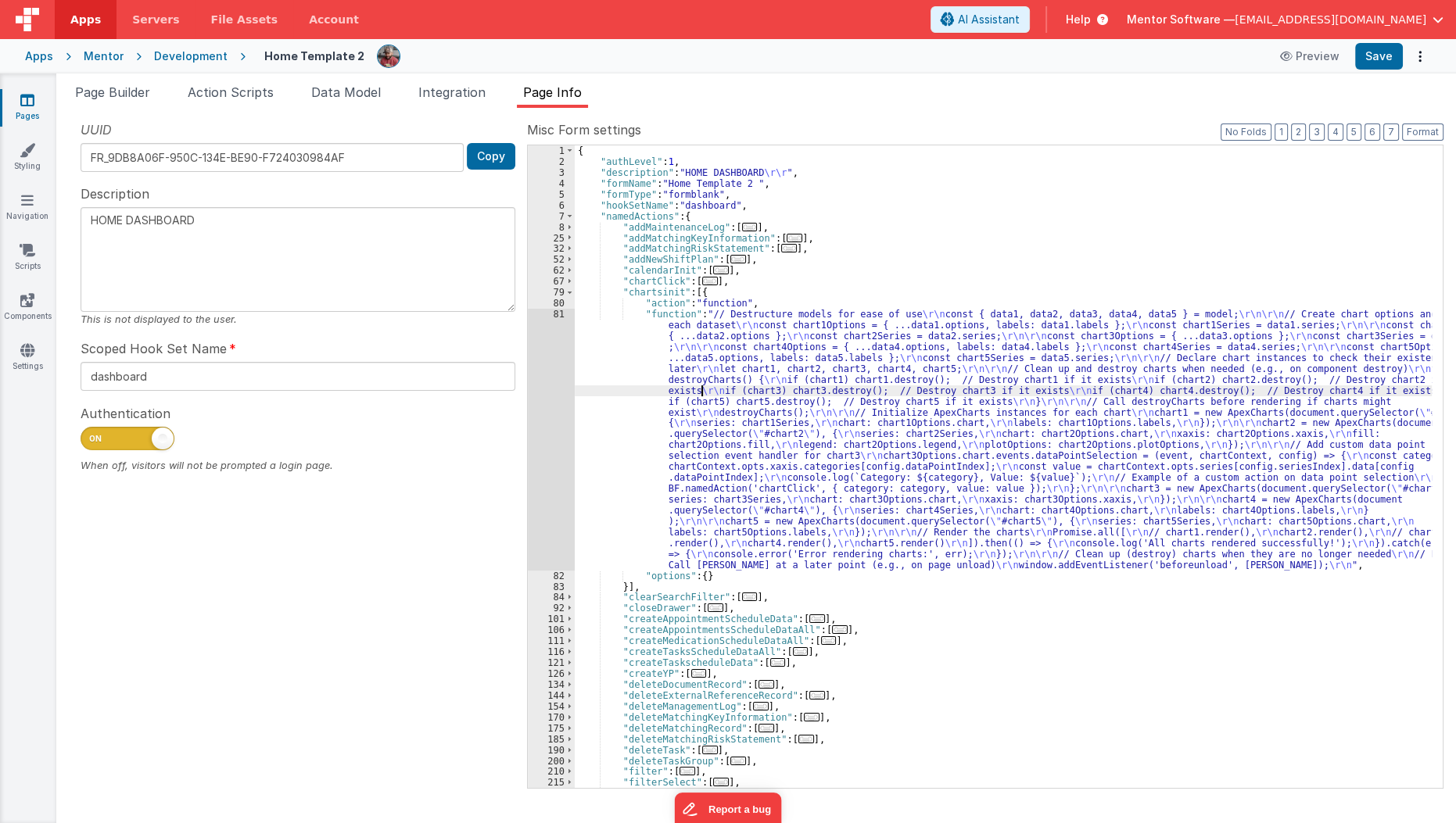
click at [703, 390] on div "{ "authLevel" : 1 , "description" : "HOME DASHBOARD \r\r " , "formName" : "Home…" at bounding box center [1004, 477] width 858 height 664
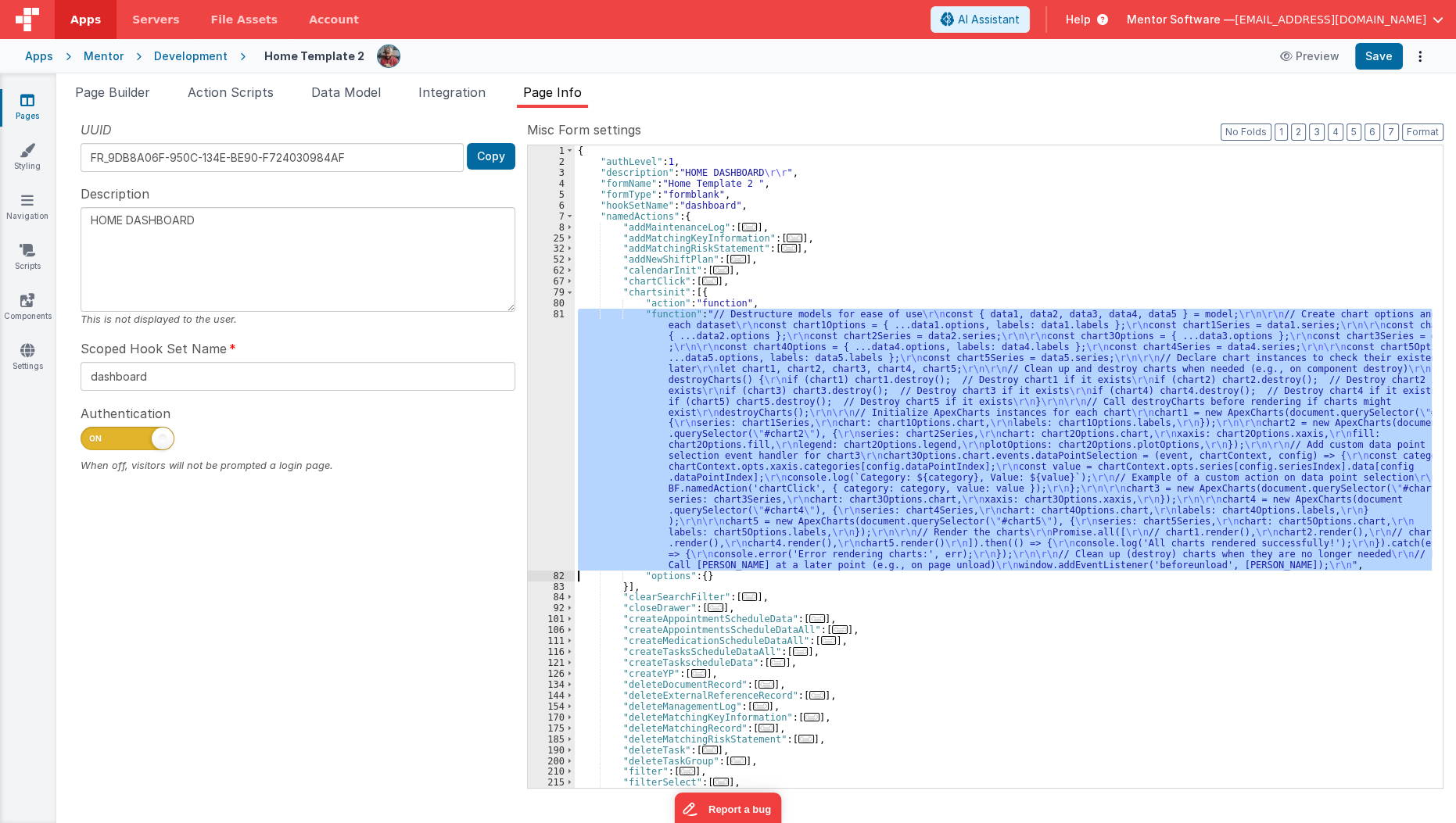
click at [541, 444] on div "81" at bounding box center [551, 439] width 47 height 262
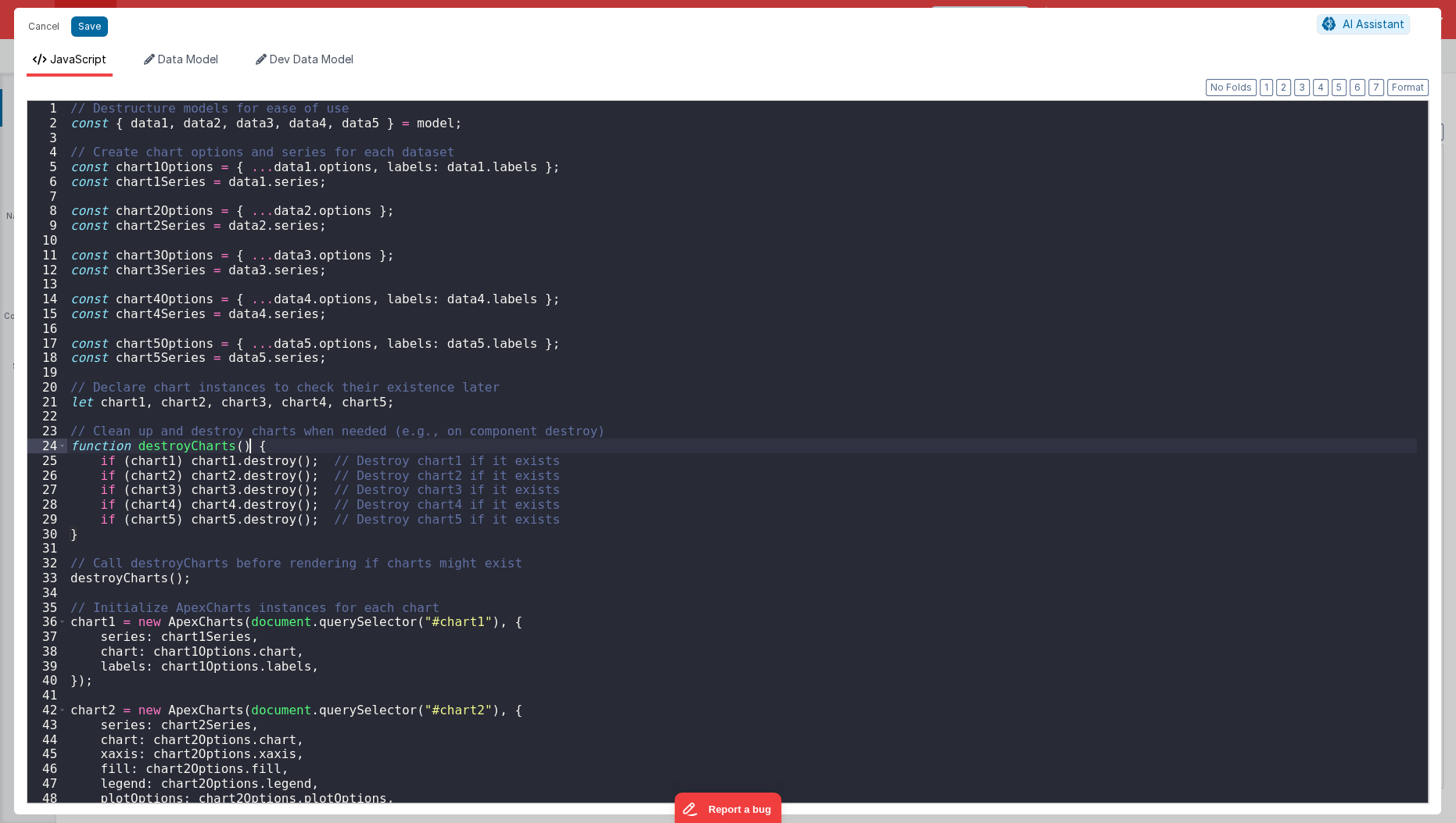
click at [541, 444] on div "// Destructure models for ease of use const { data1 , data2 , data3 , data4 , d…" at bounding box center [742, 467] width 1351 height 732
click at [597, 517] on div "// Destructure models for ease of use const { data1 , data2 , data3 , data4 , d…" at bounding box center [742, 467] width 1351 height 732
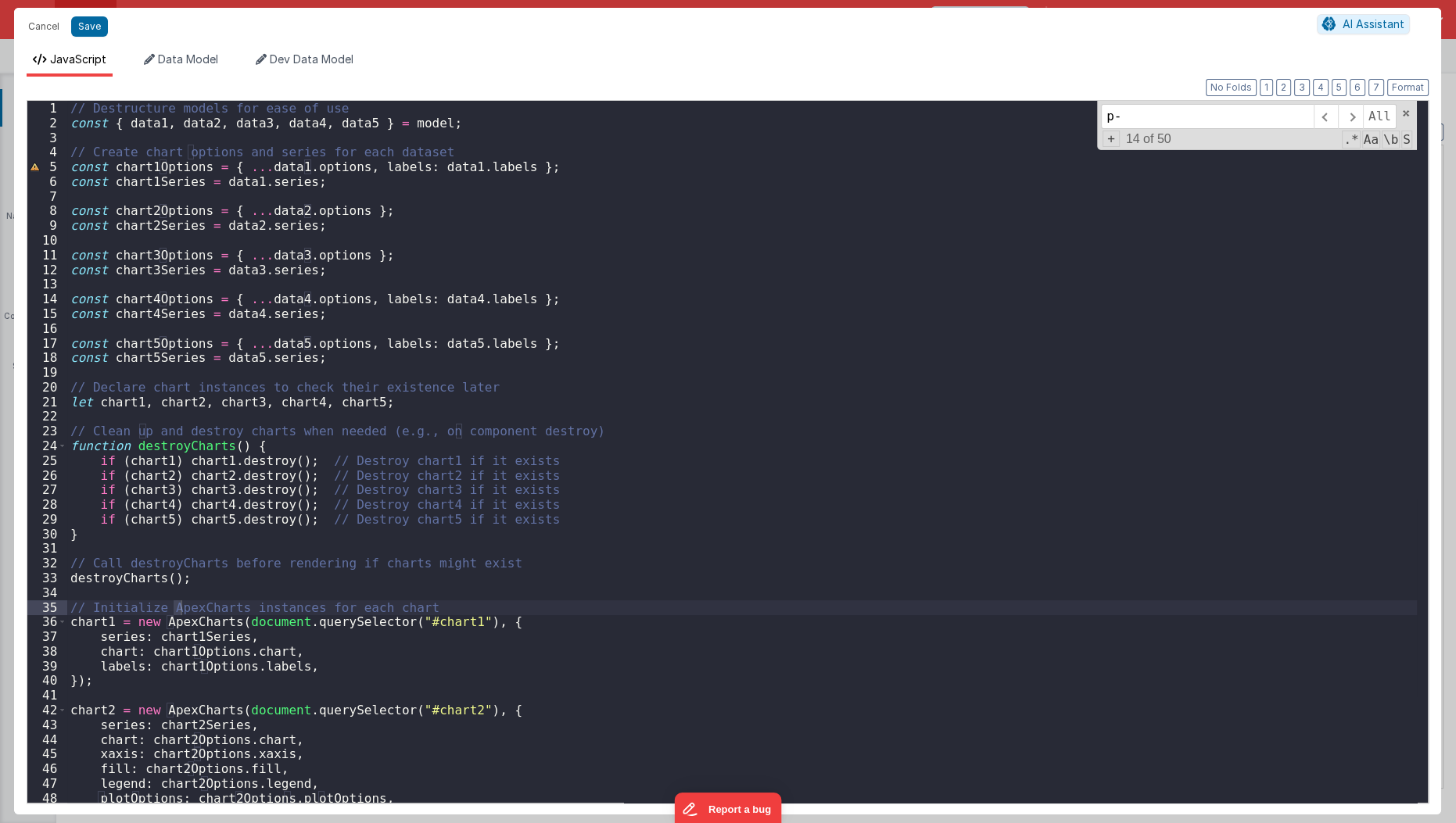
type input "p-1"
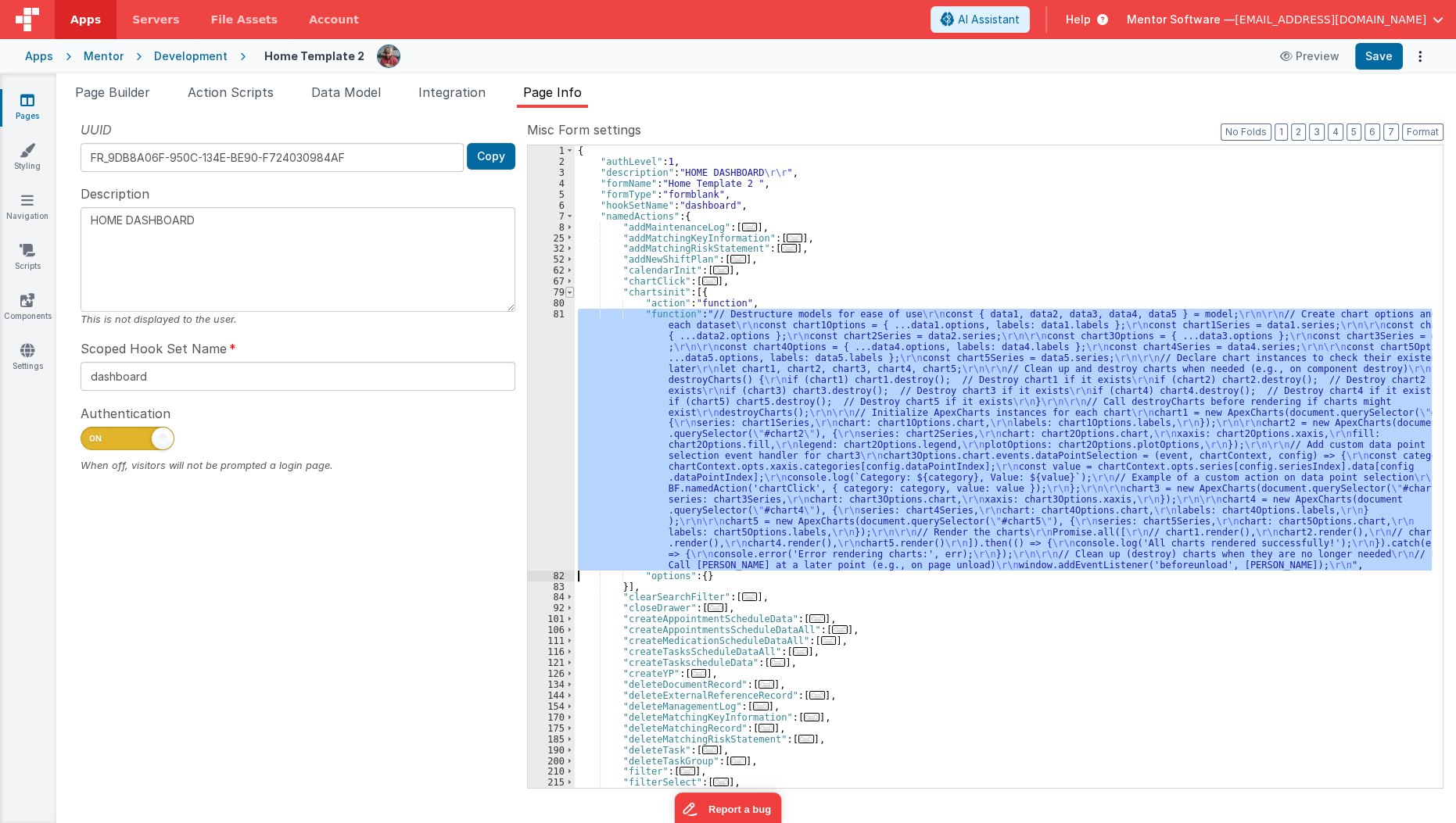
click at [570, 291] on span at bounding box center [569, 291] width 9 height 11
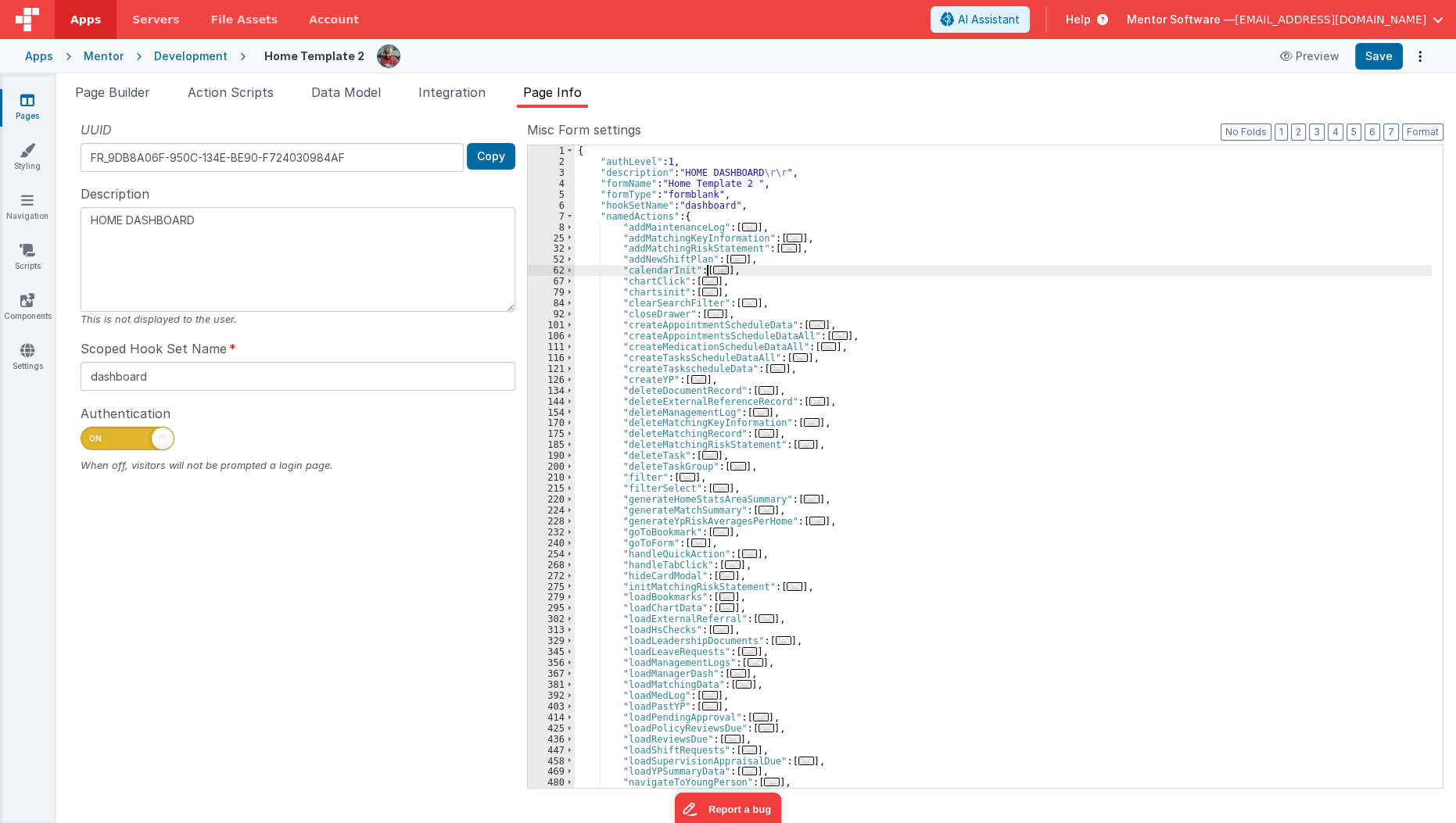
click at [718, 265] on span "..." at bounding box center [721, 269] width 15 height 9
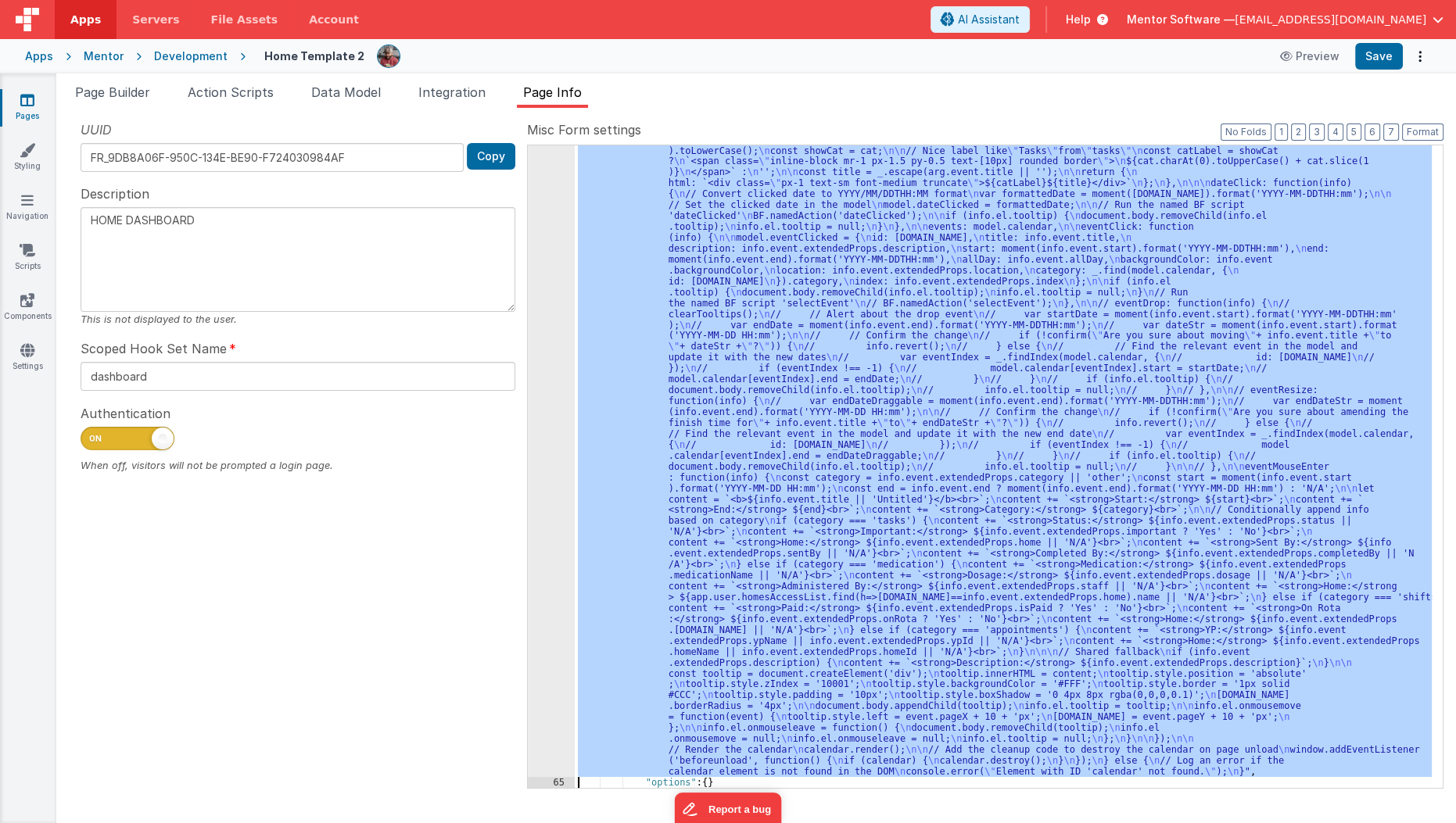
scroll to position [349, 0]
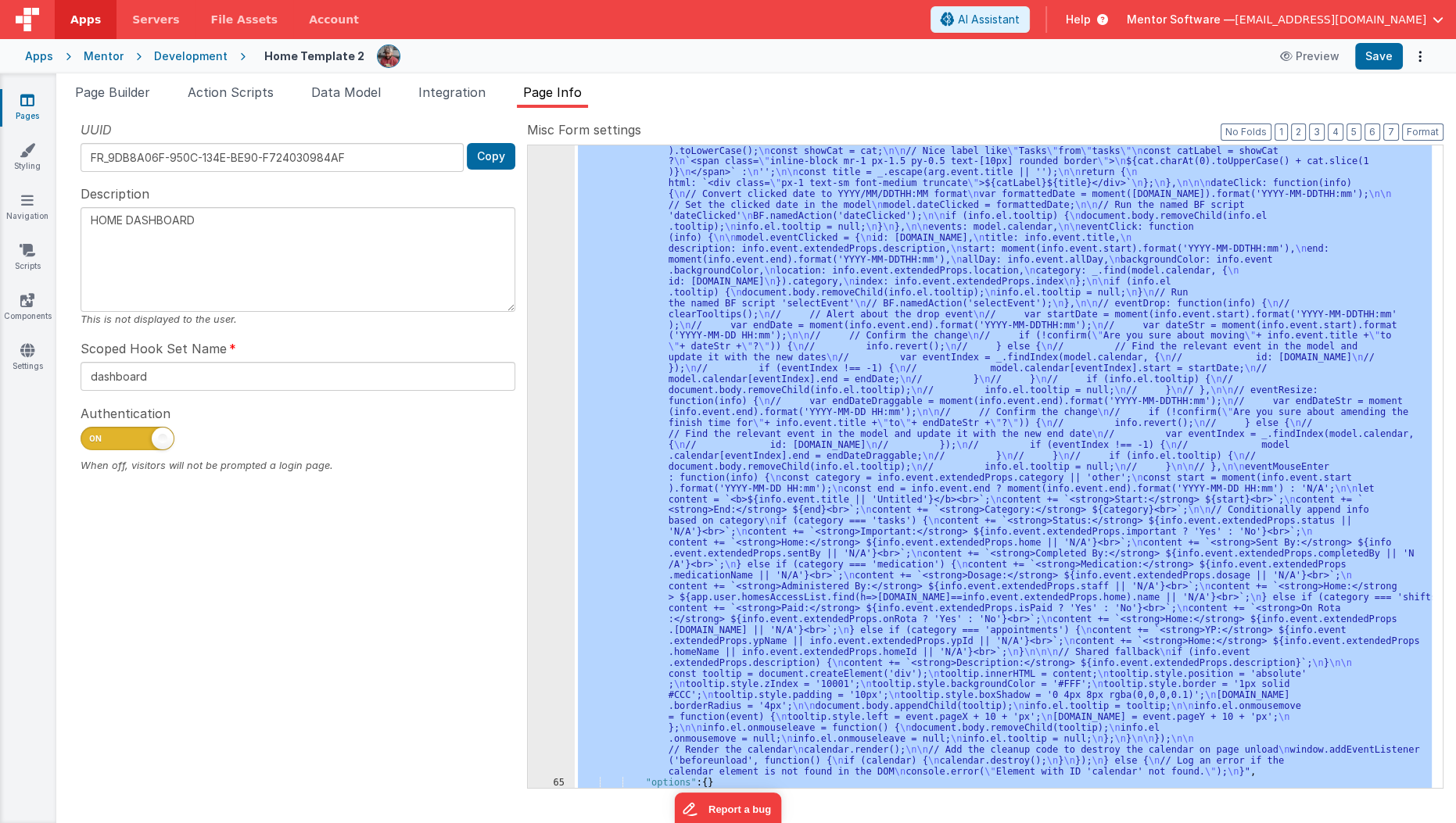
click at [554, 473] on div "64" at bounding box center [551, 357] width 47 height 838
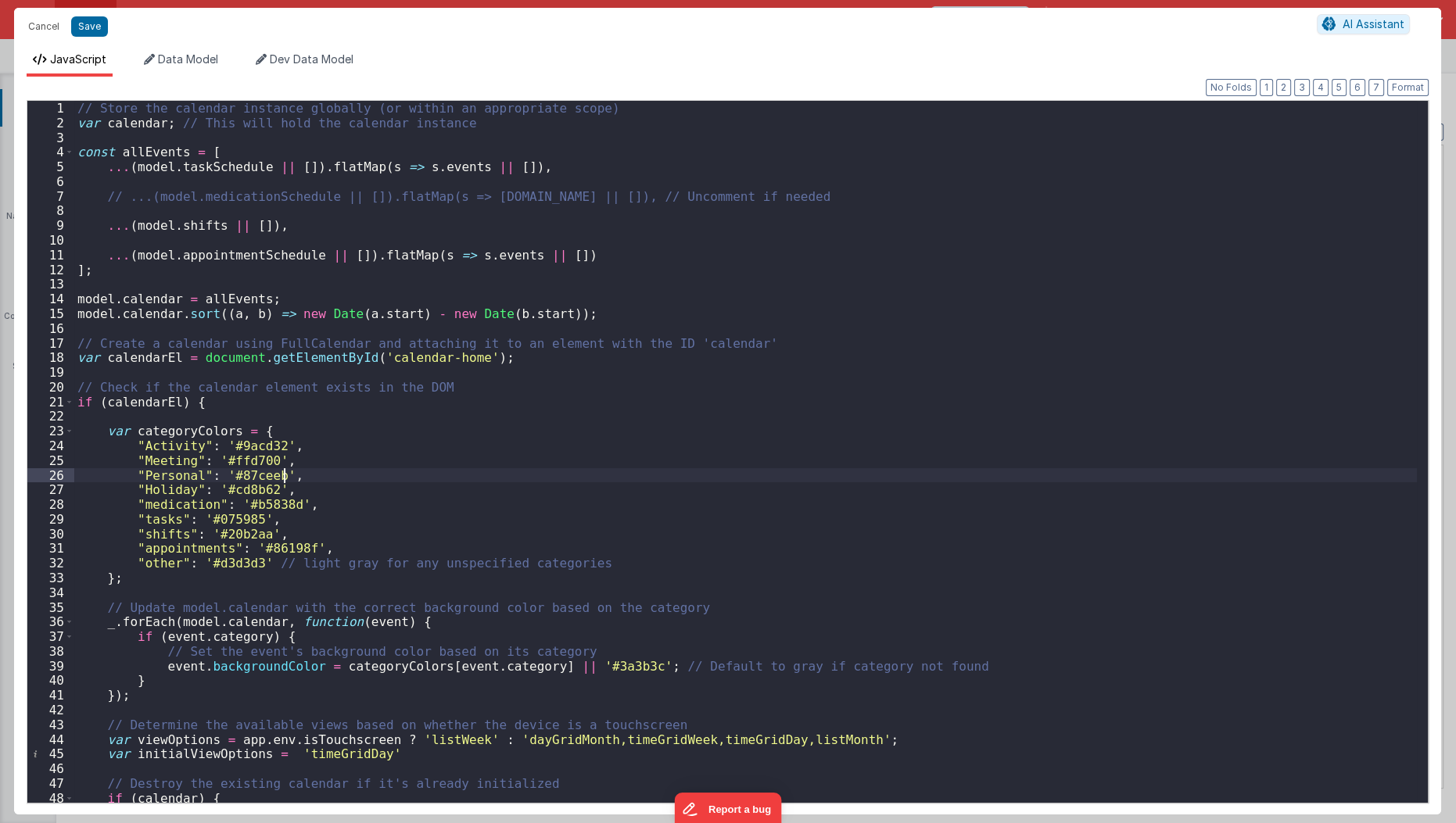
click at [554, 473] on div "// Store the calendar instance globally (or within an appropriate scope) var ca…" at bounding box center [747, 467] width 1344 height 732
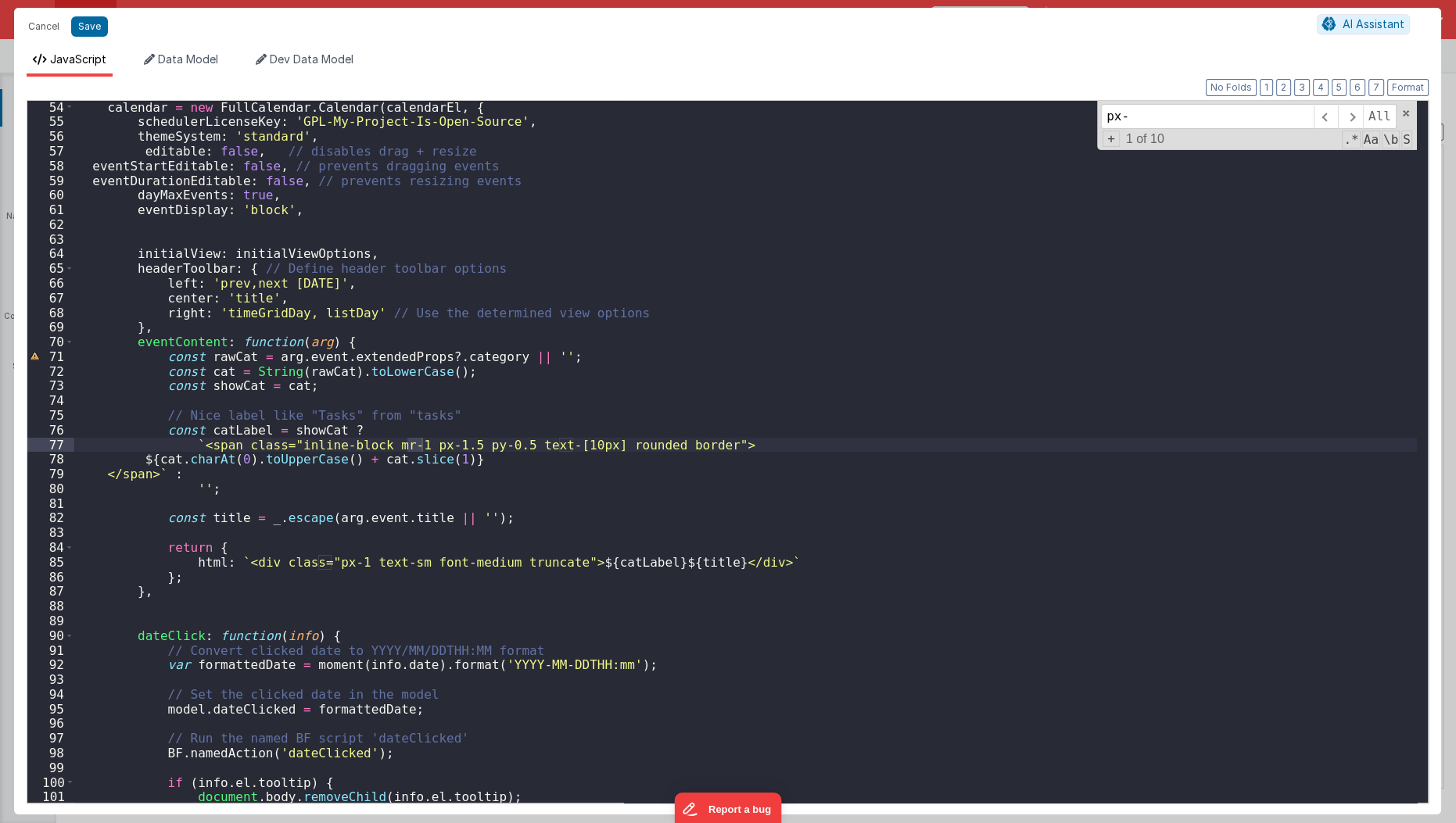
scroll to position [779, 0]
type input "px-1"
click at [350, 558] on div "calendar = new FullCalendar . Calendar ( calendarEl , { schedulerLicenseKey : '…" at bounding box center [747, 466] width 1344 height 732
click at [592, 453] on div "calendar = new FullCalendar . Calendar ( calendarEl , { schedulerLicenseKey : '…" at bounding box center [747, 466] width 1344 height 732
click at [588, 447] on div "calendar = new FullCalendar . Calendar ( calendarEl , { schedulerLicenseKey : '…" at bounding box center [747, 466] width 1344 height 732
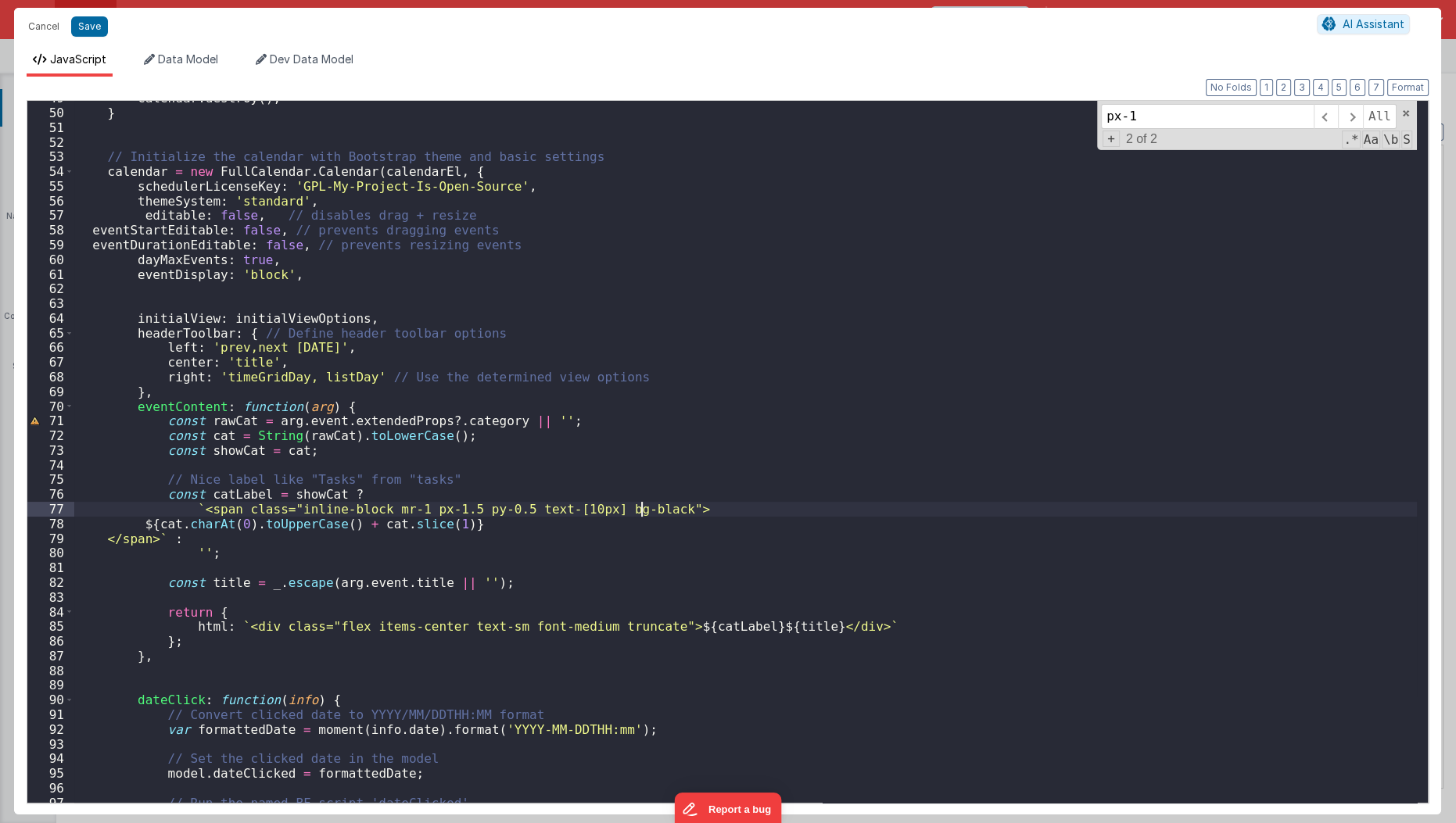
scroll to position [714, 0]
click at [582, 537] on div "calendar . destroy ( ) ; } // Initialize the calendar with Bootstrap theme and …" at bounding box center [747, 457] width 1344 height 732
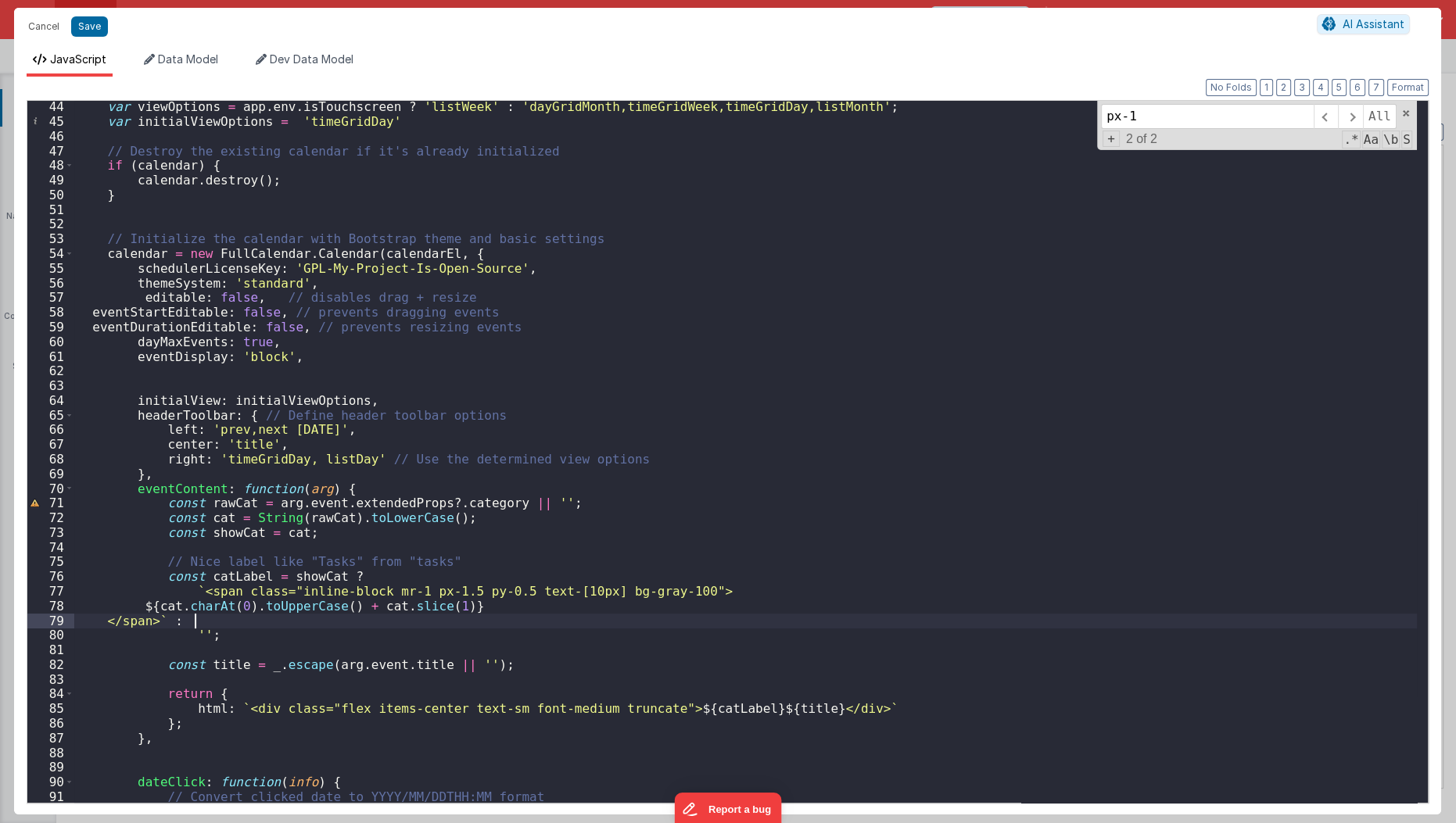
scroll to position [630, 0]
click at [479, 452] on div "// Determine the available views based on whether the device is a touchscreen v…" at bounding box center [747, 453] width 1344 height 732
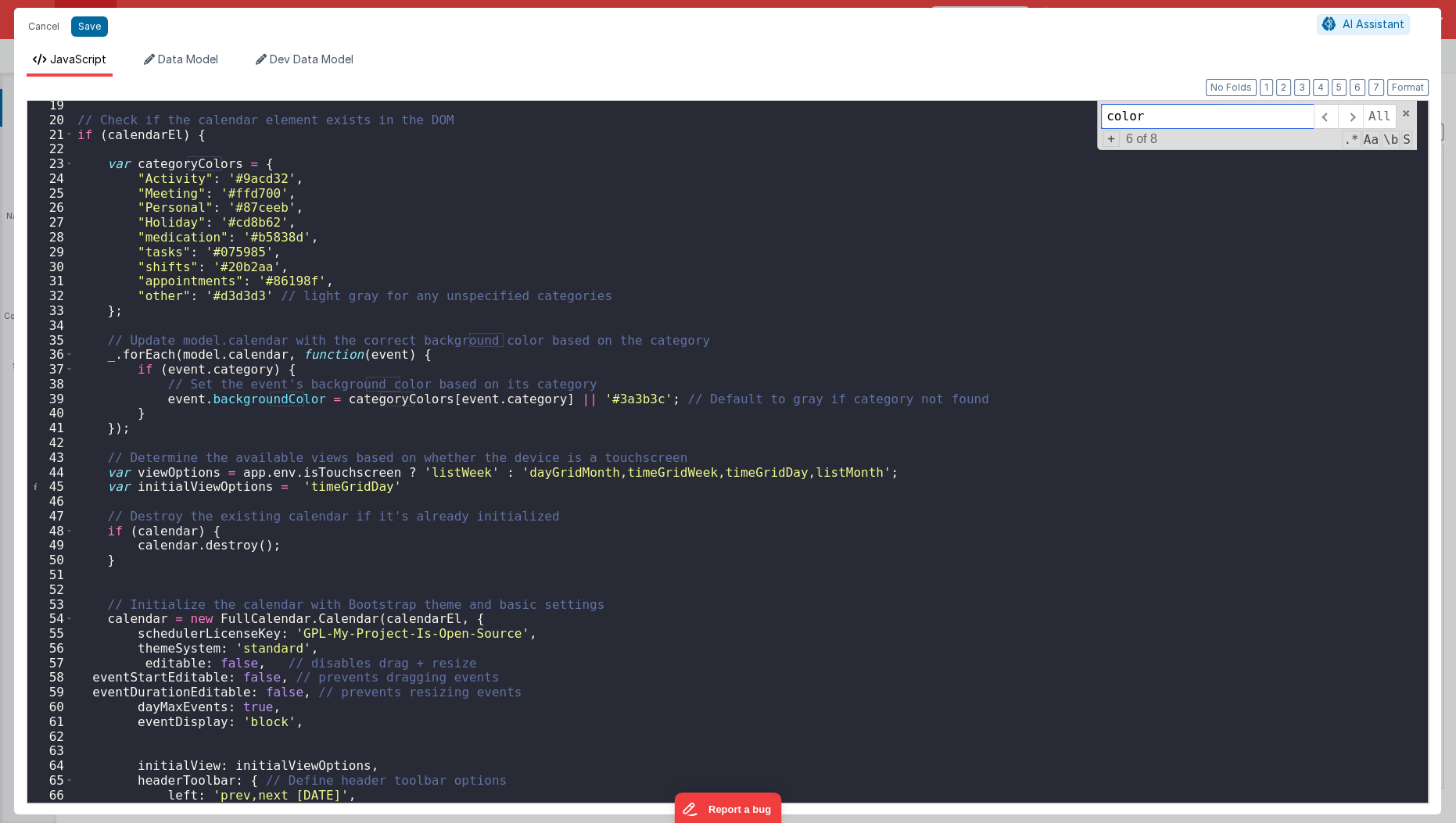
scroll to position [267, 0]
type input "color"
click at [340, 397] on div "// Check if the calendar element exists in the DOM if ( calendarEl ) { var cate…" at bounding box center [747, 464] width 1344 height 732
click at [340, 397] on div "// Check if the calendar element exists in the DOM if ( calendarEl ) { var cate…" at bounding box center [746, 451] width 1343 height 702
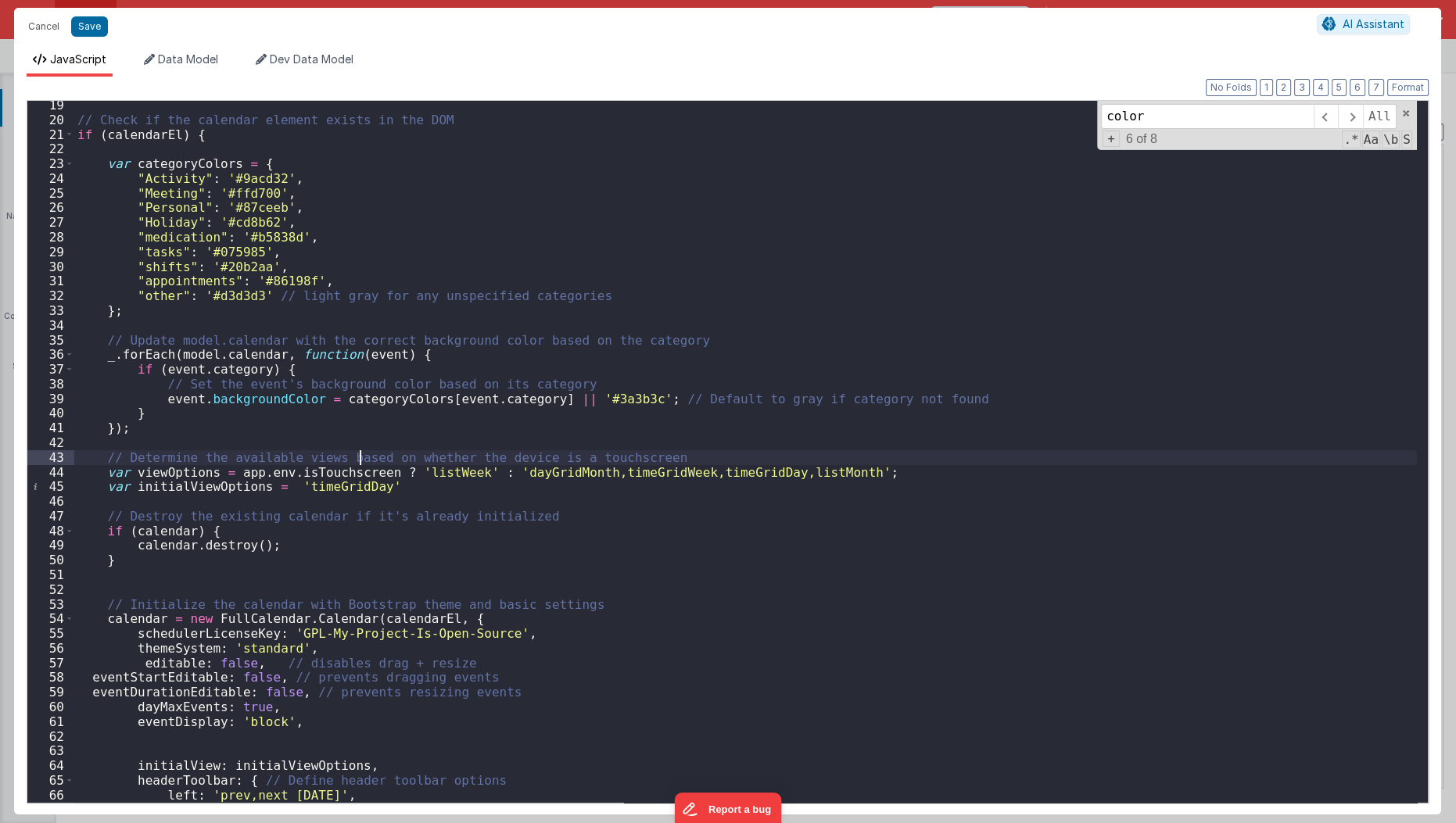
click at [358, 454] on div "// Check if the calendar element exists in the DOM if ( calendarEl ) { var cate…" at bounding box center [747, 464] width 1344 height 732
click at [334, 403] on div "// Check if the calendar element exists in the DOM if ( calendarEl ) { var cate…" at bounding box center [747, 464] width 1344 height 732
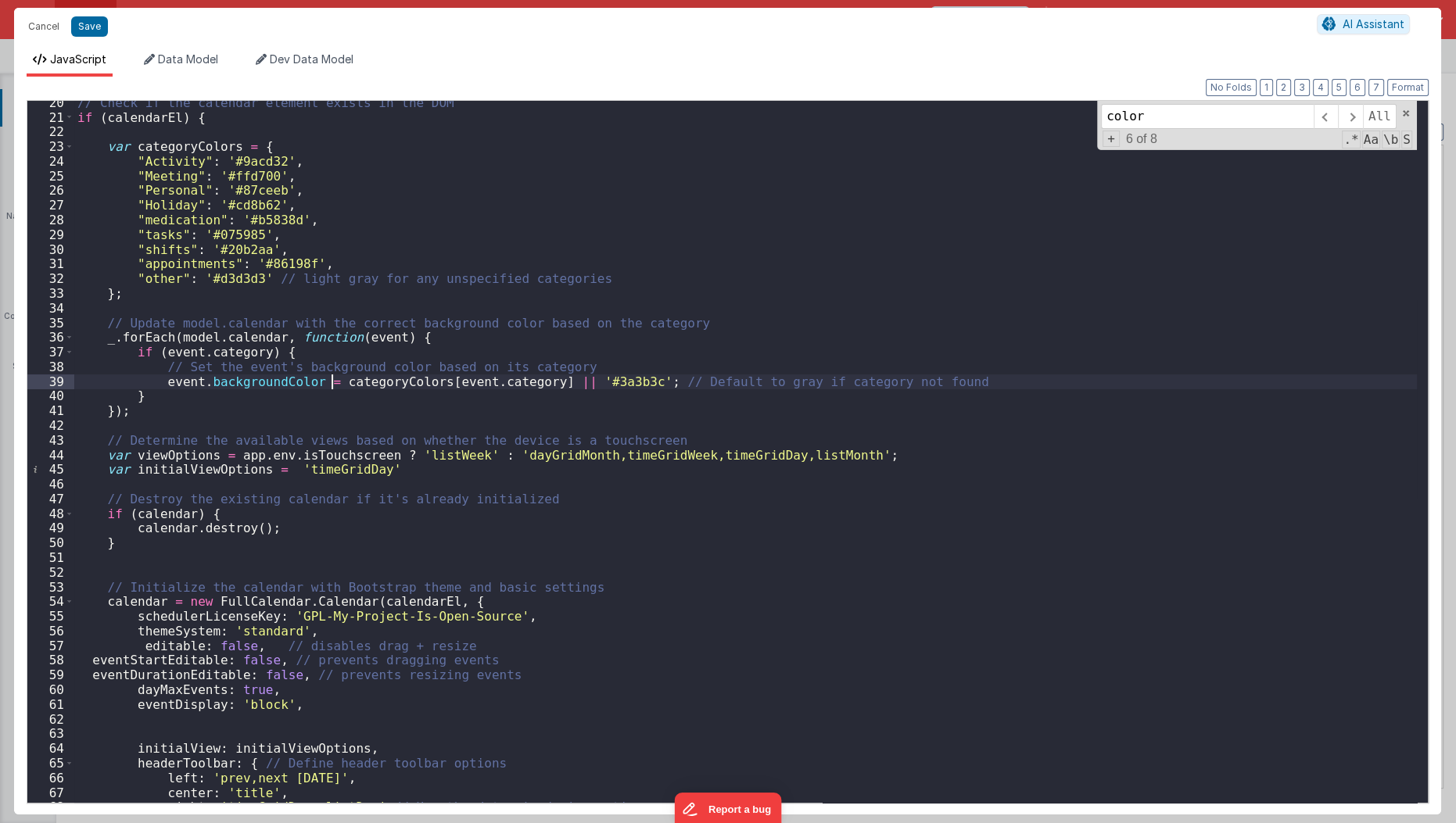
scroll to position [309, 0]
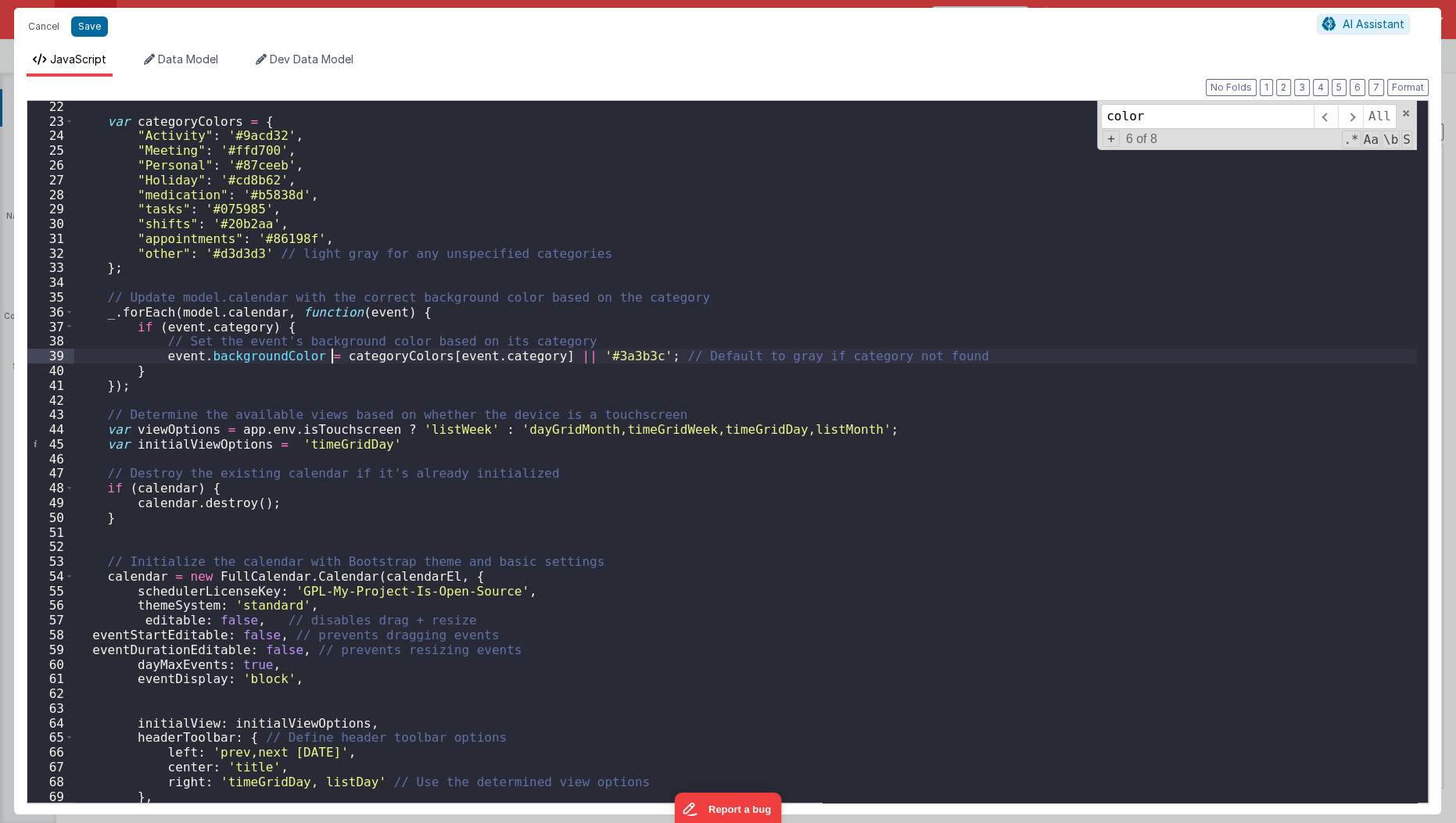
click at [266, 354] on div "var categoryColors = { "Activity" : '#9acd32' , "Meeting" : '#ffd700' , "Person…" at bounding box center [747, 466] width 1344 height 732
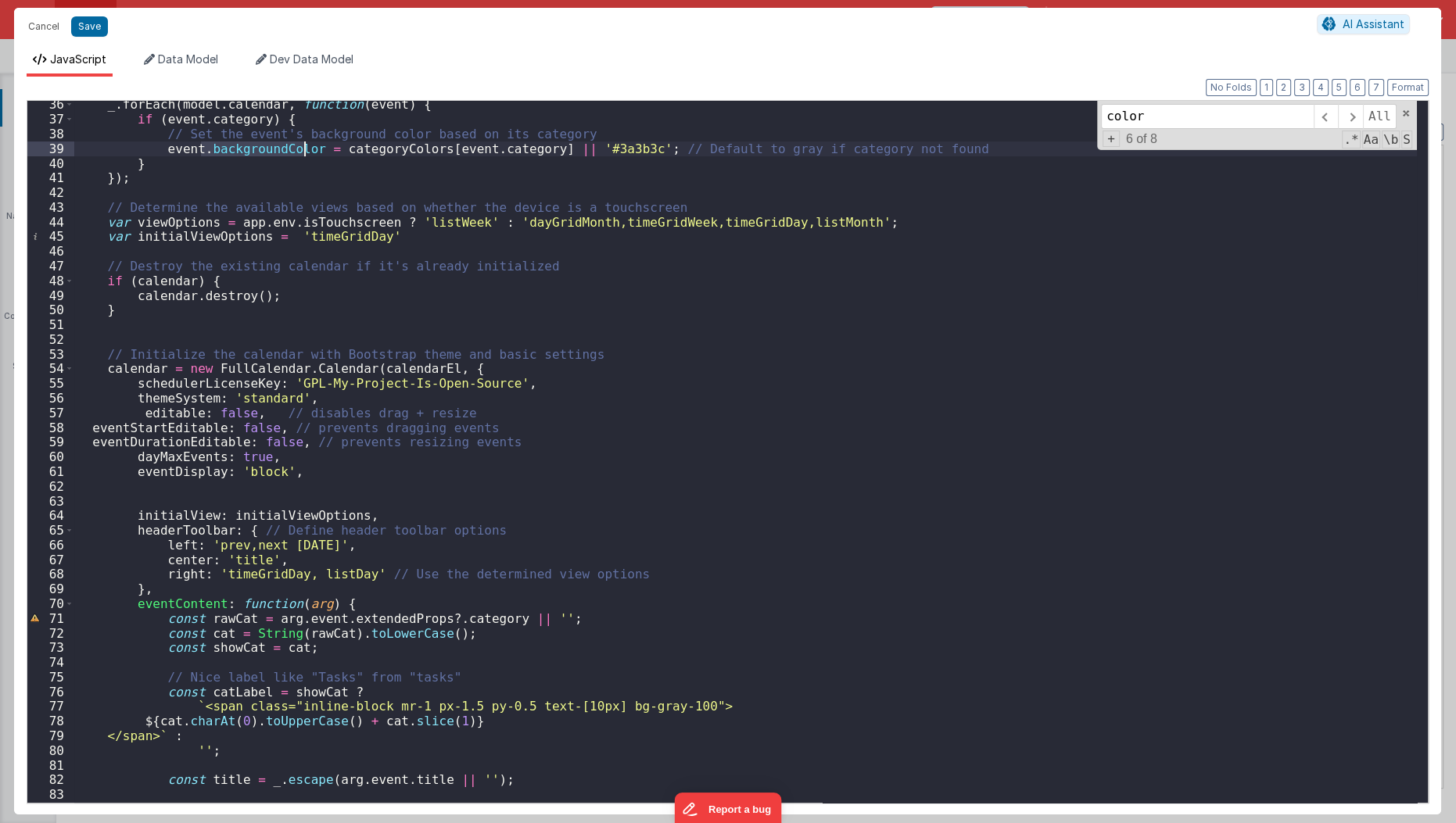
scroll to position [479, 0]
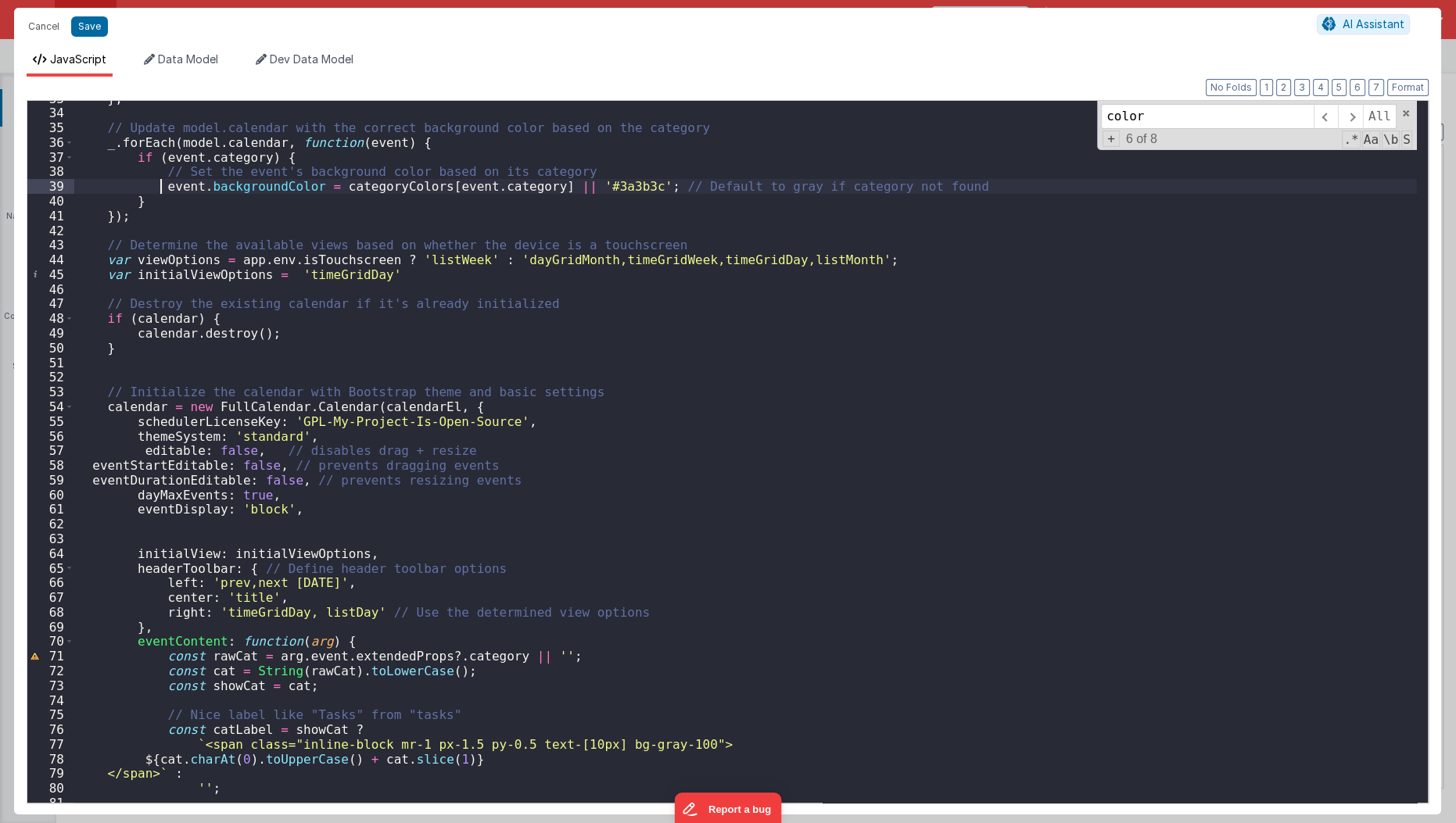
click at [156, 189] on div "} ; // Update model.calendar with the correct background color based on the cat…" at bounding box center [747, 457] width 1344 height 732
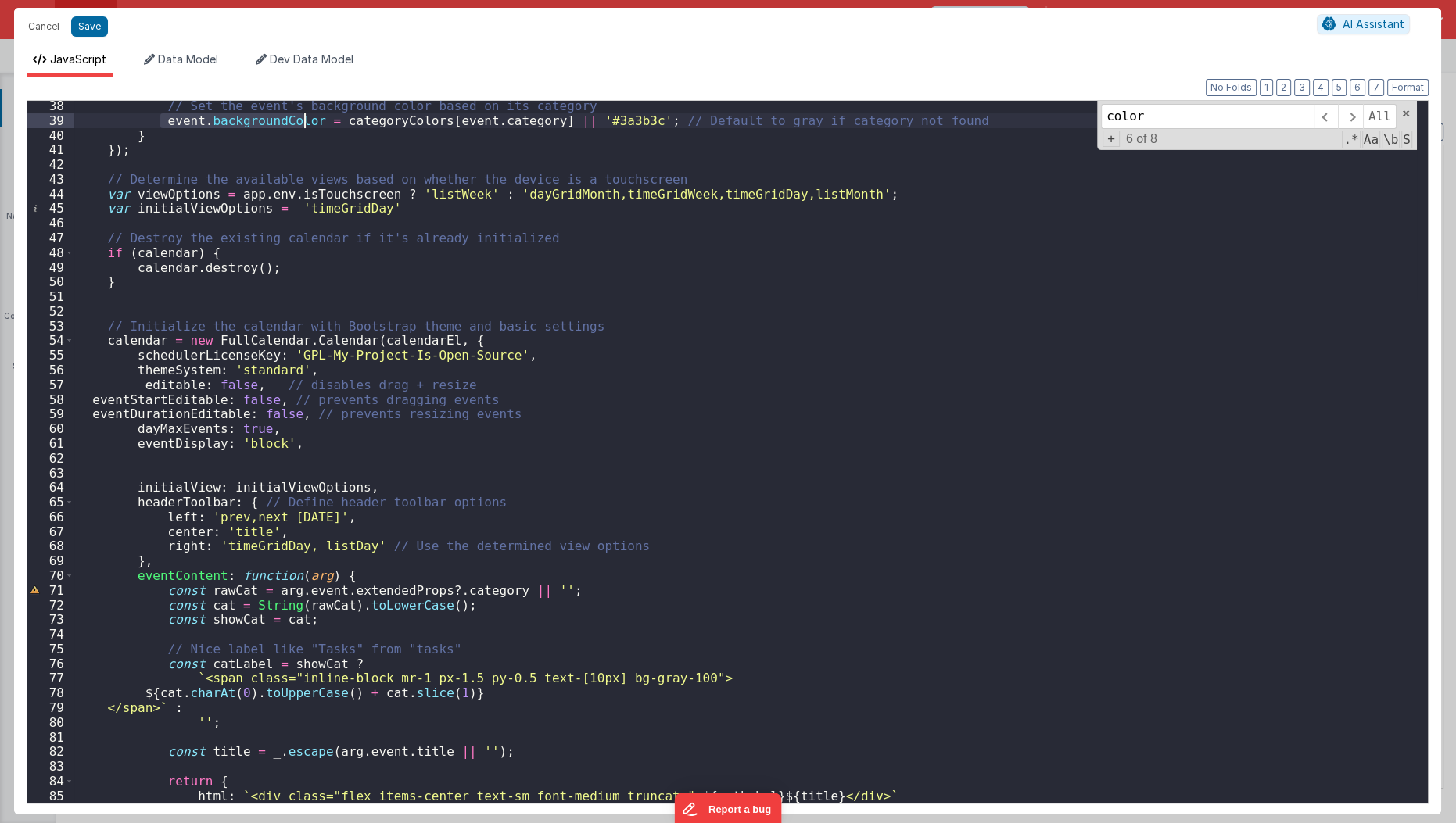
scroll to position [628, 0]
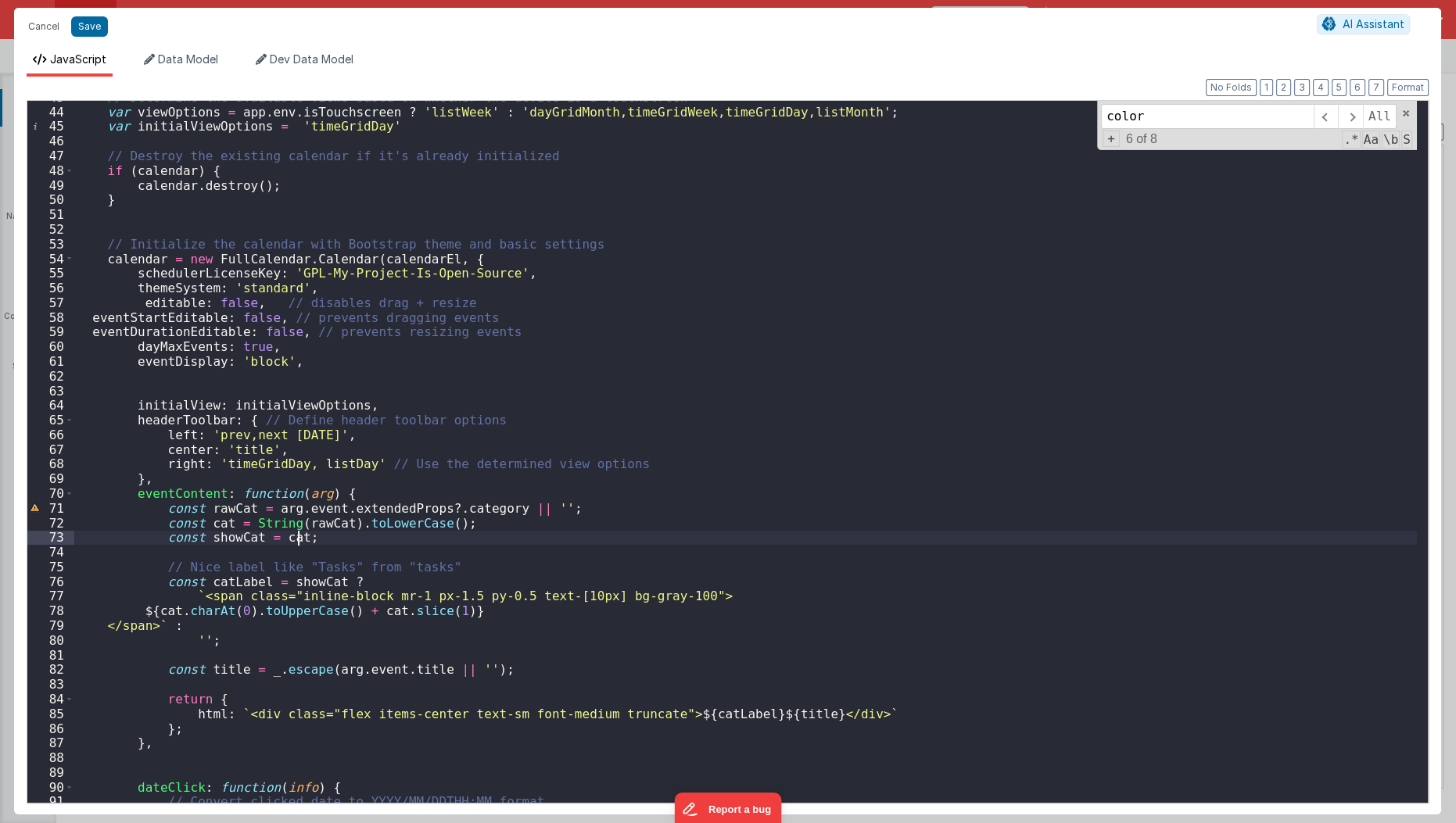
click at [861, 531] on div "// Determine the available views based on whether the device is a touchscreen v…" at bounding box center [747, 456] width 1344 height 732
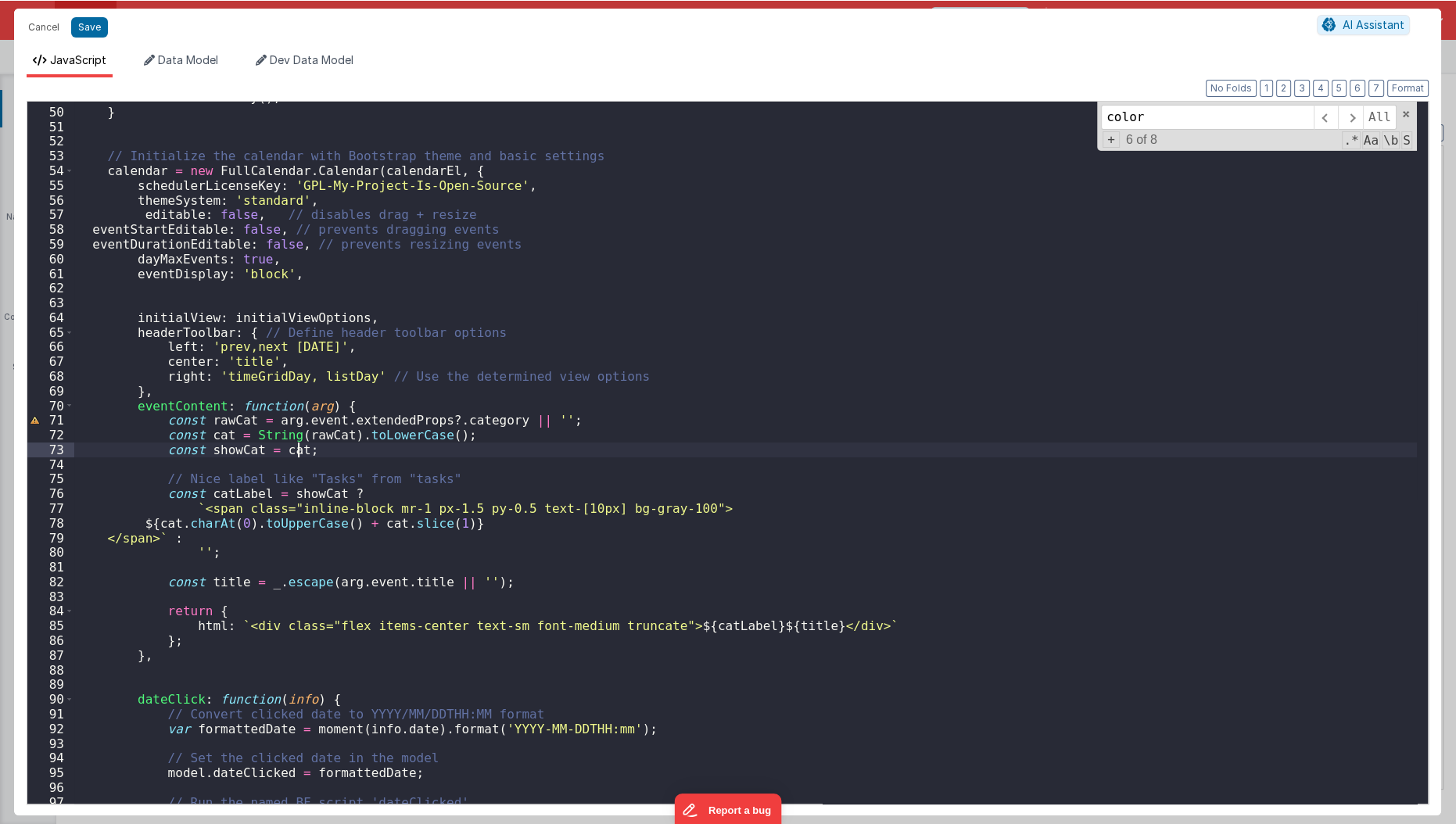
scroll to position [716, 0]
click at [79, 24] on button "Save" at bounding box center [89, 26] width 36 height 20
type textarea "HOME DASHBOARD"
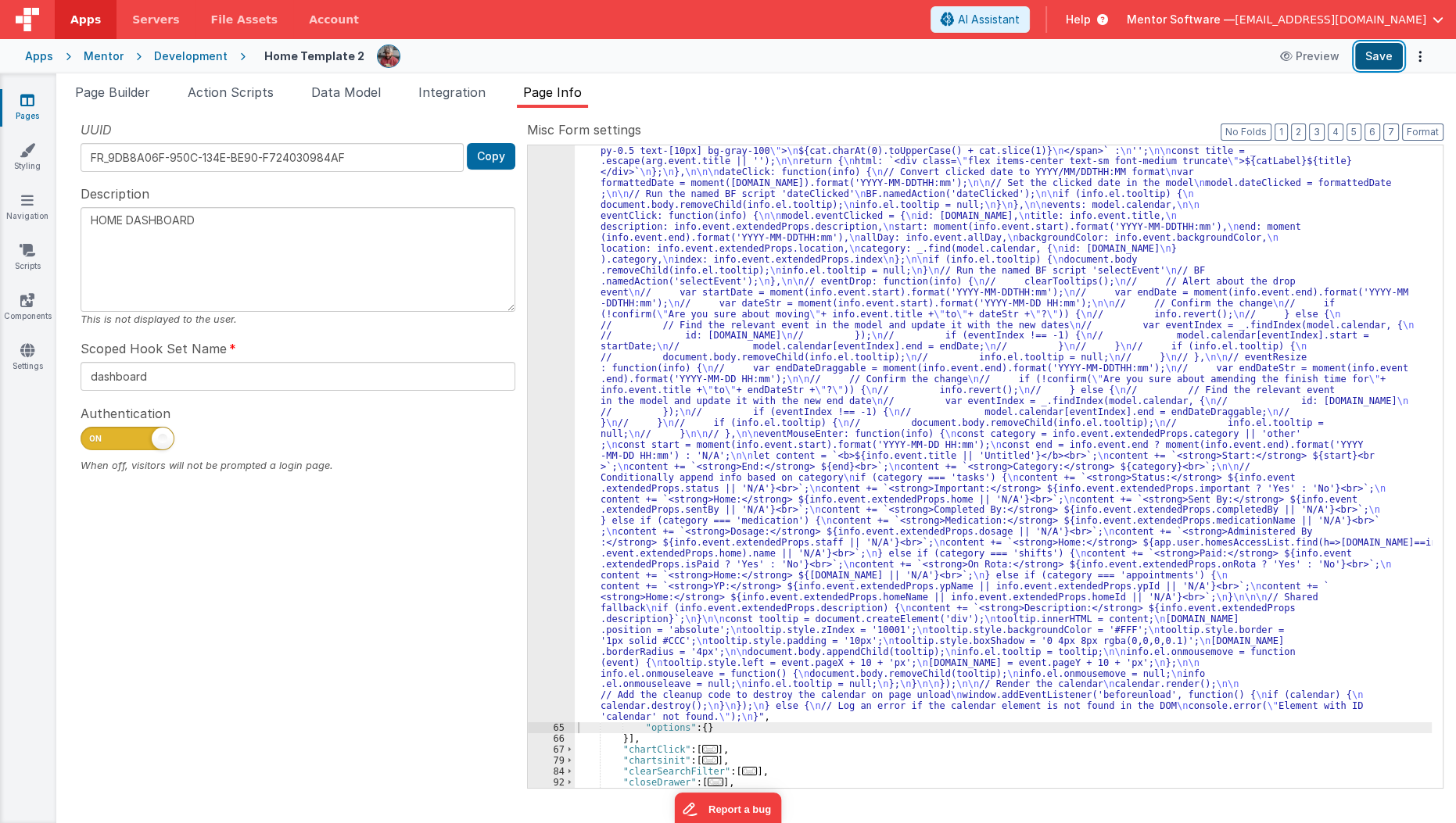
click at [1373, 60] on button "Save" at bounding box center [1379, 57] width 48 height 27
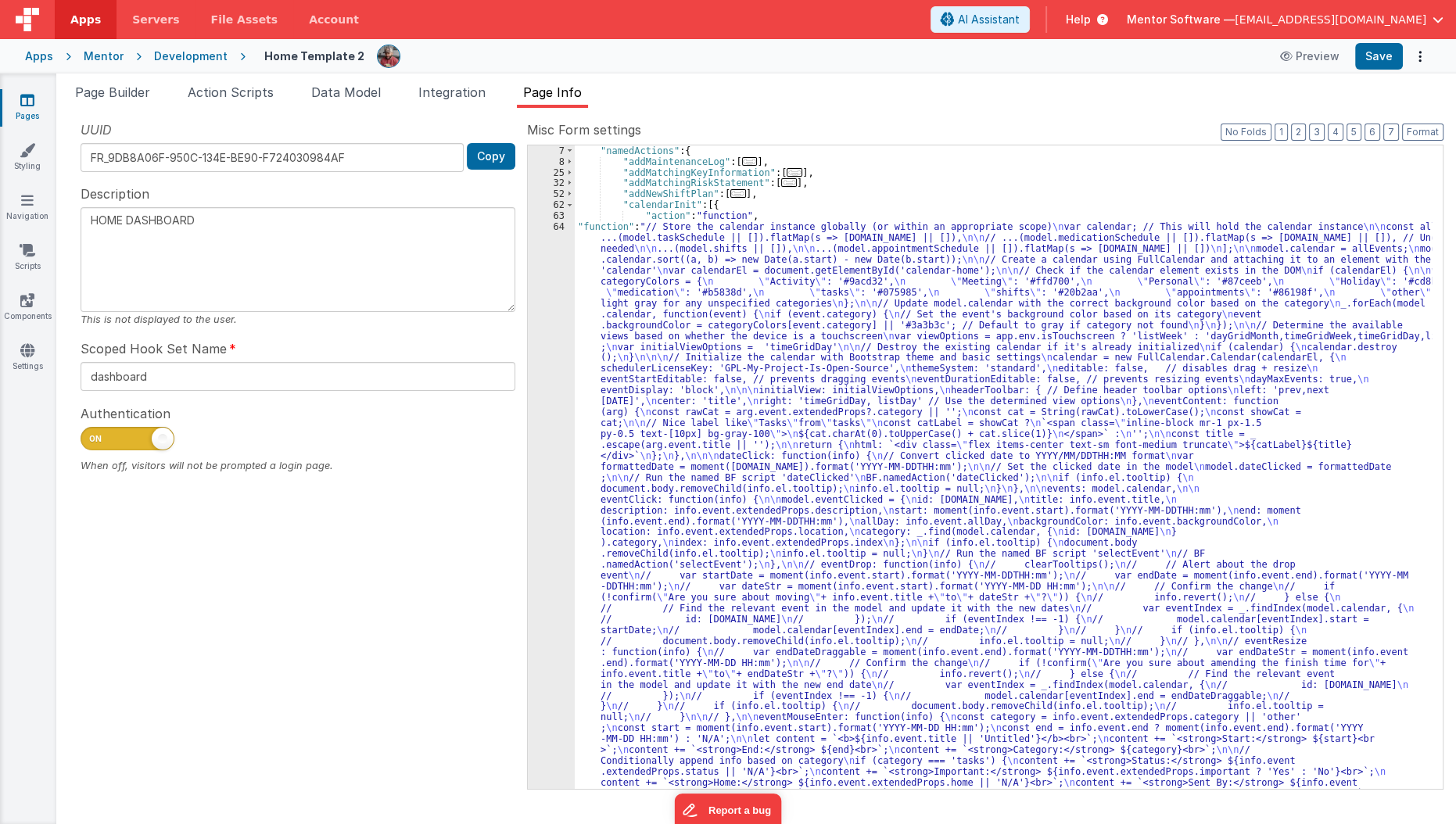
scroll to position [0, 0]
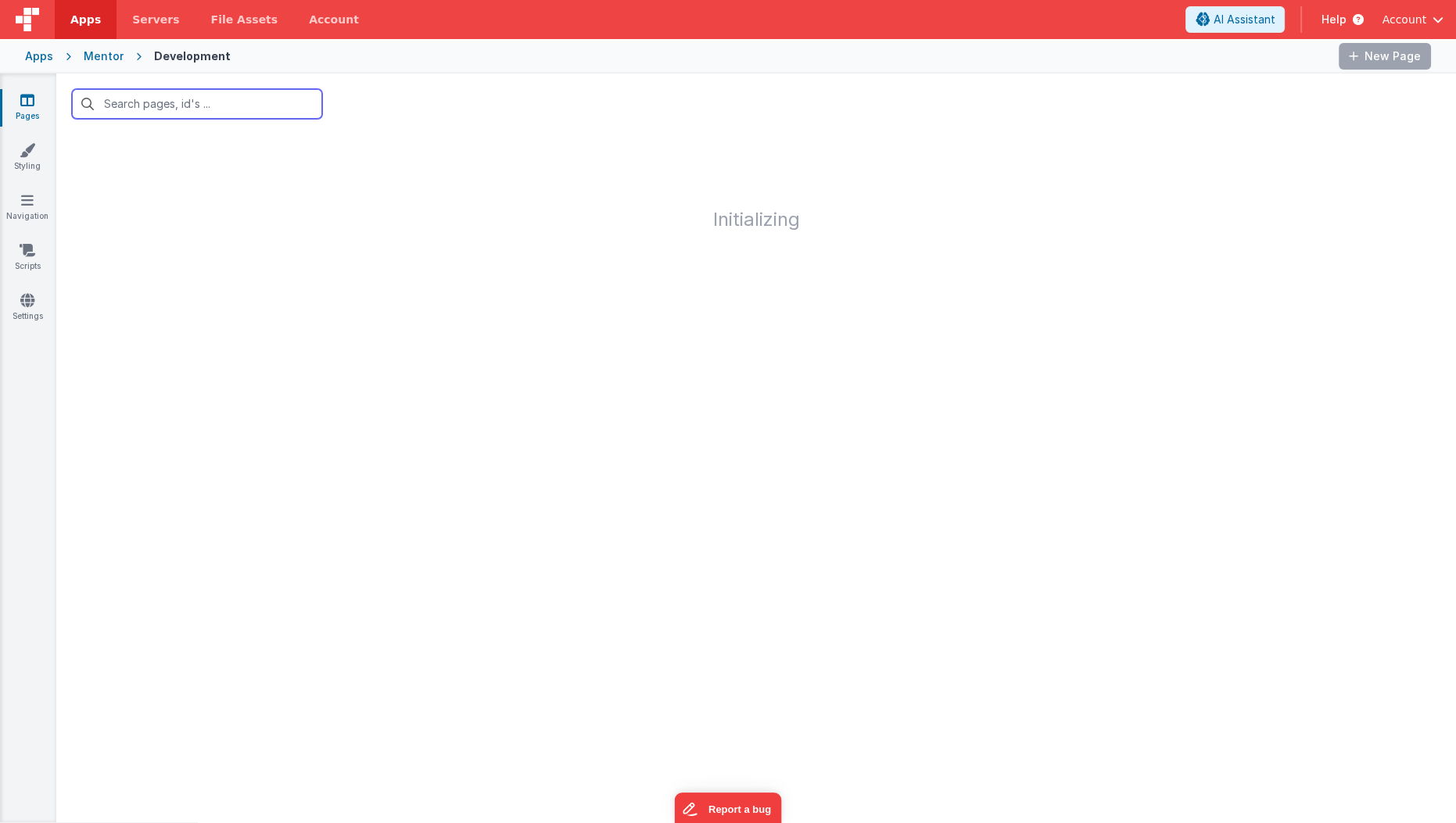
click at [219, 104] on input "text" at bounding box center [196, 103] width 250 height 30
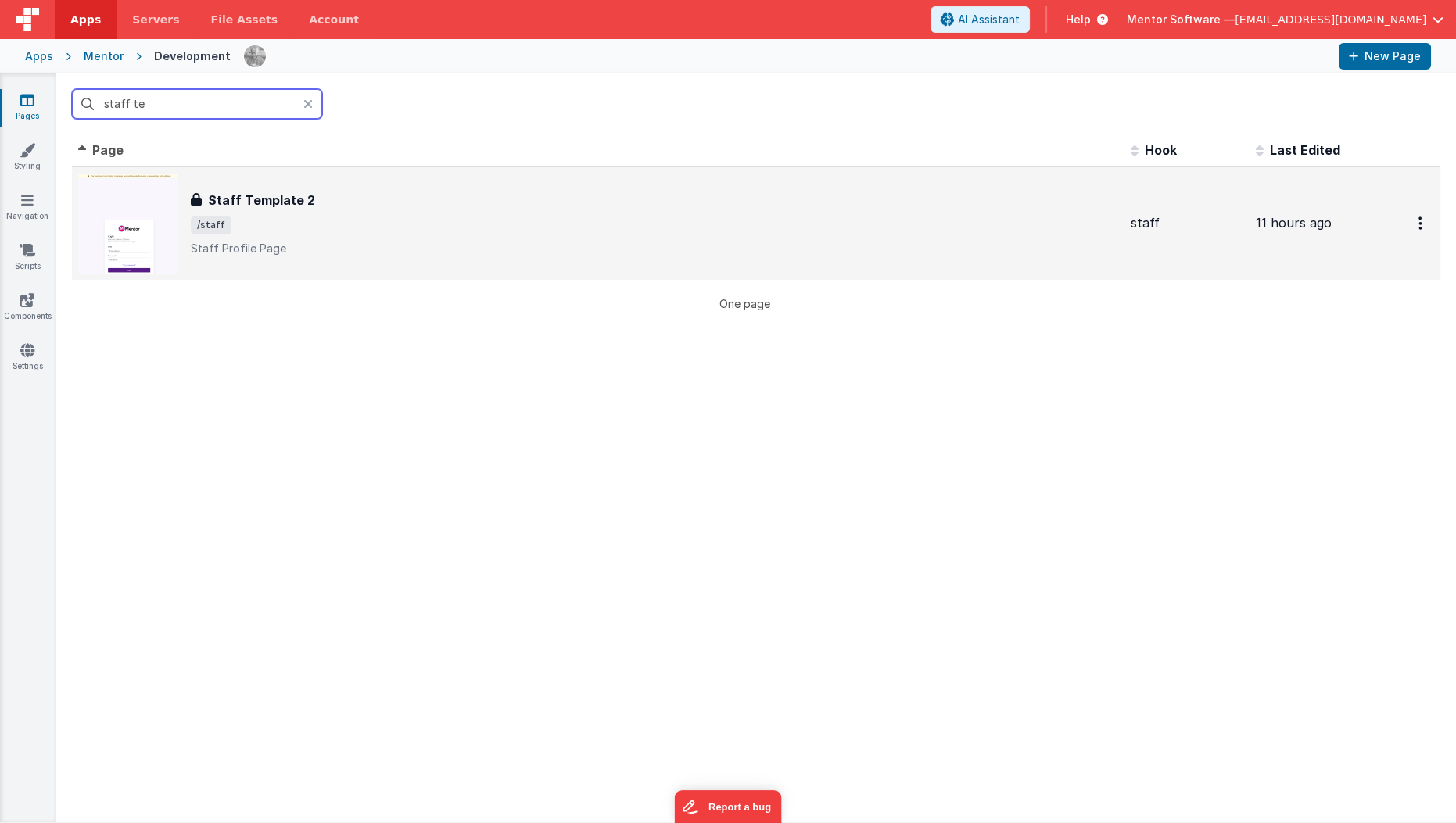
type input "staff te"
click at [291, 217] on span "/staff" at bounding box center [655, 225] width 928 height 19
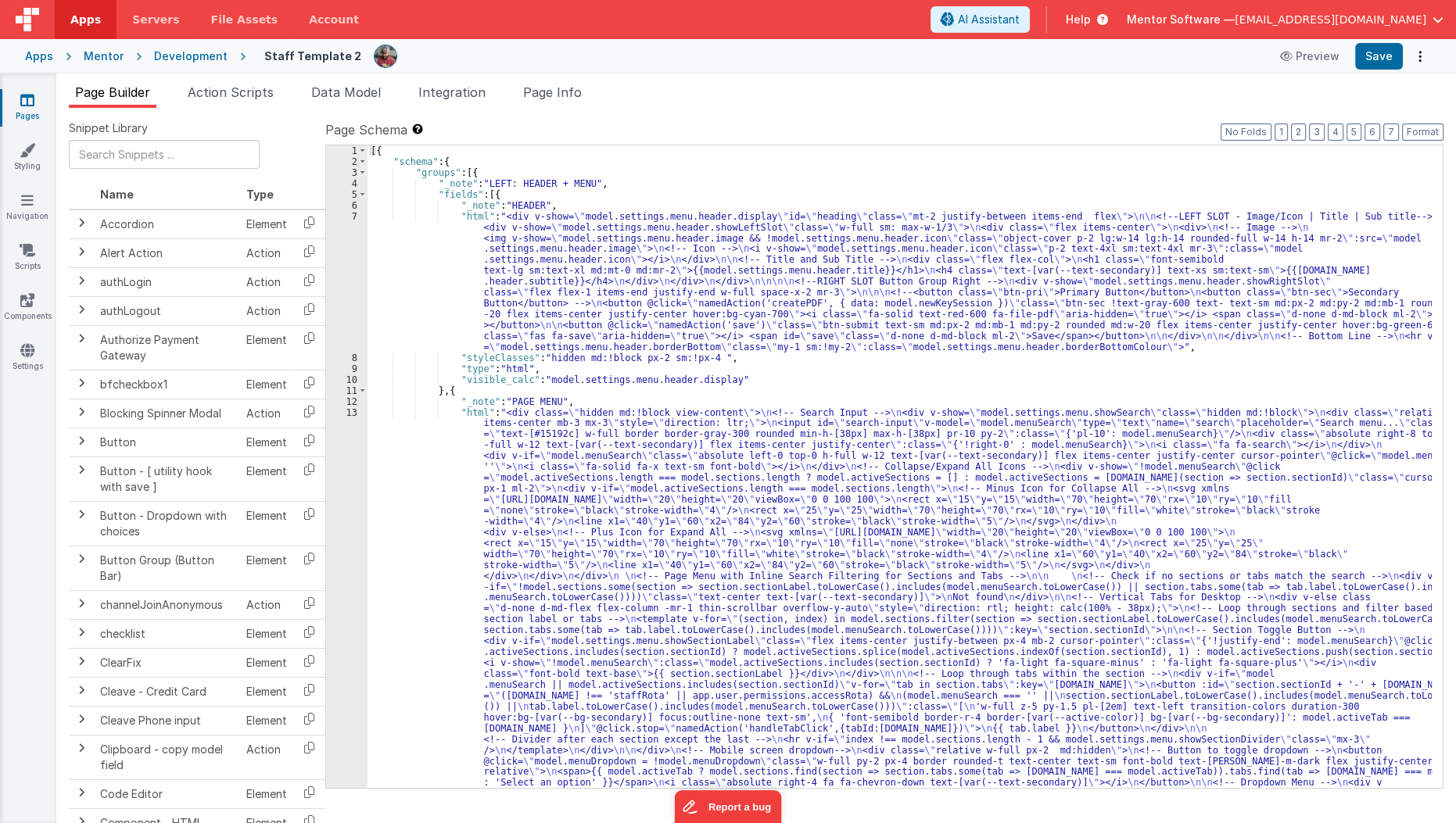
click at [523, 484] on div "[{ "schema" : { "groups" : [{ "_note" : "LEFT: HEADER + MENU" , "fields" : [{ "…" at bounding box center [899, 761] width 1065 height 1231
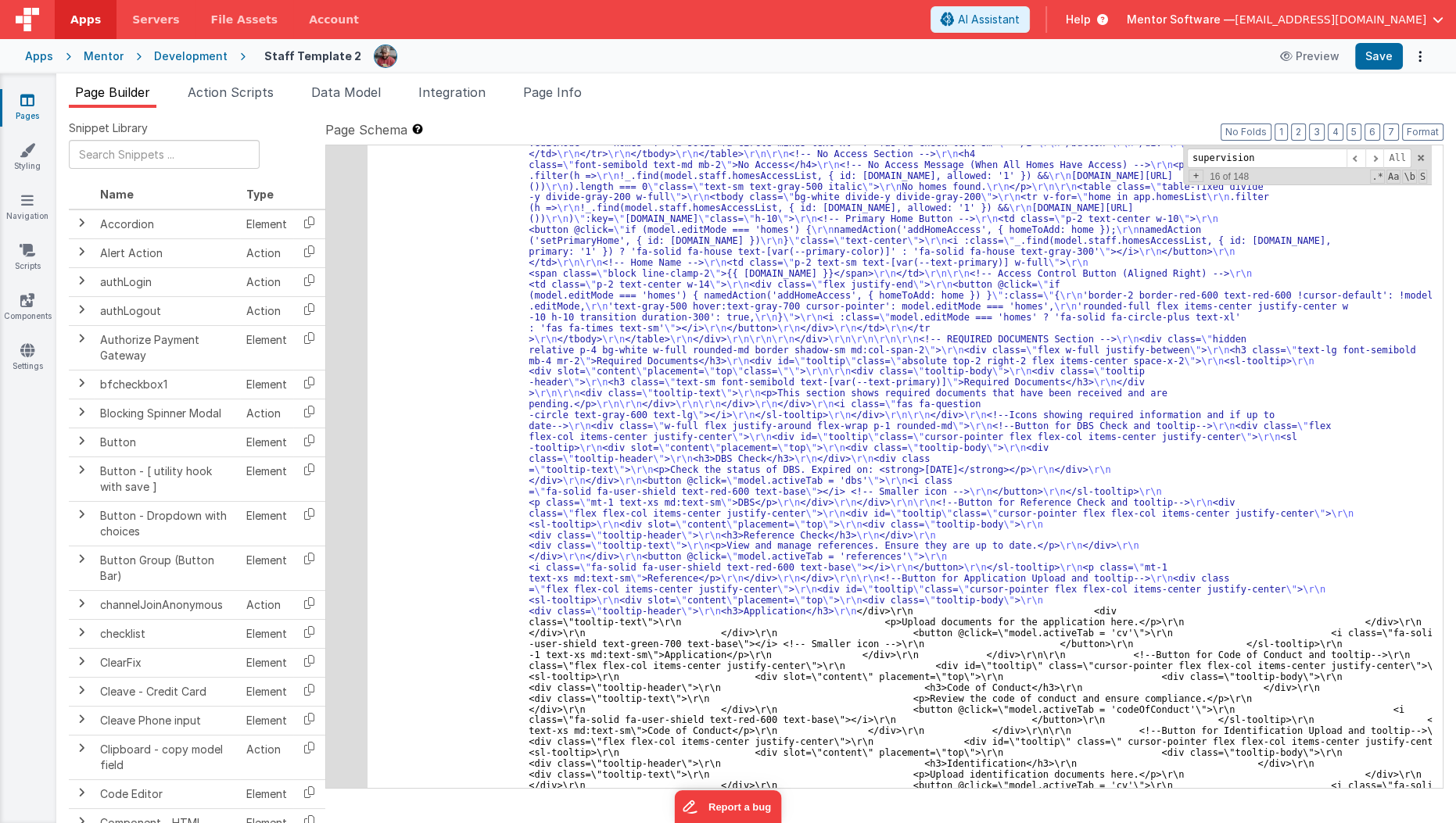
scroll to position [5137, 0]
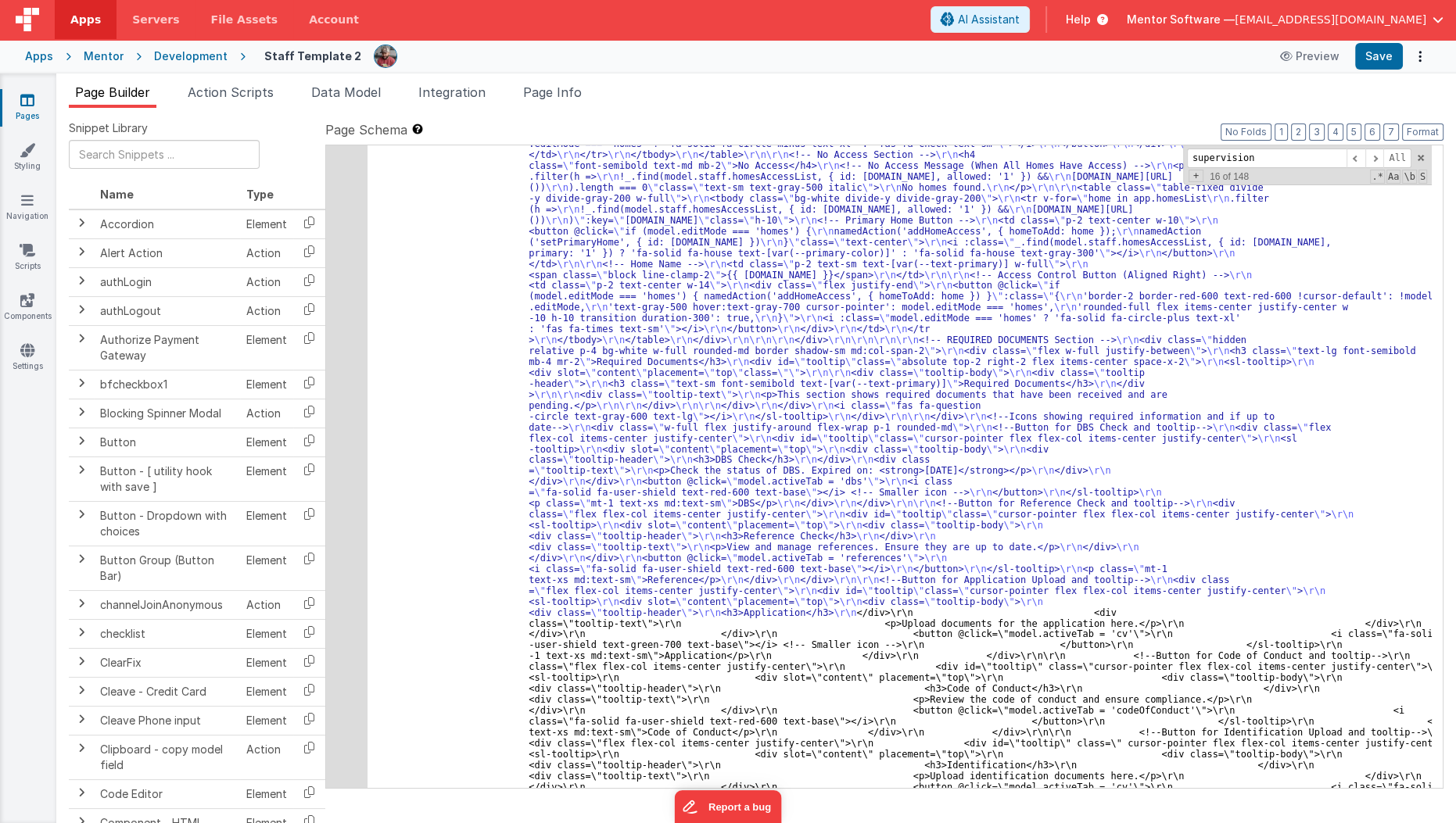
click at [1402, 127] on label "Page Schema Shortcuts: Find: command-f Fold: command-option-L Unfold: command-o…" at bounding box center [884, 130] width 1119 height 19
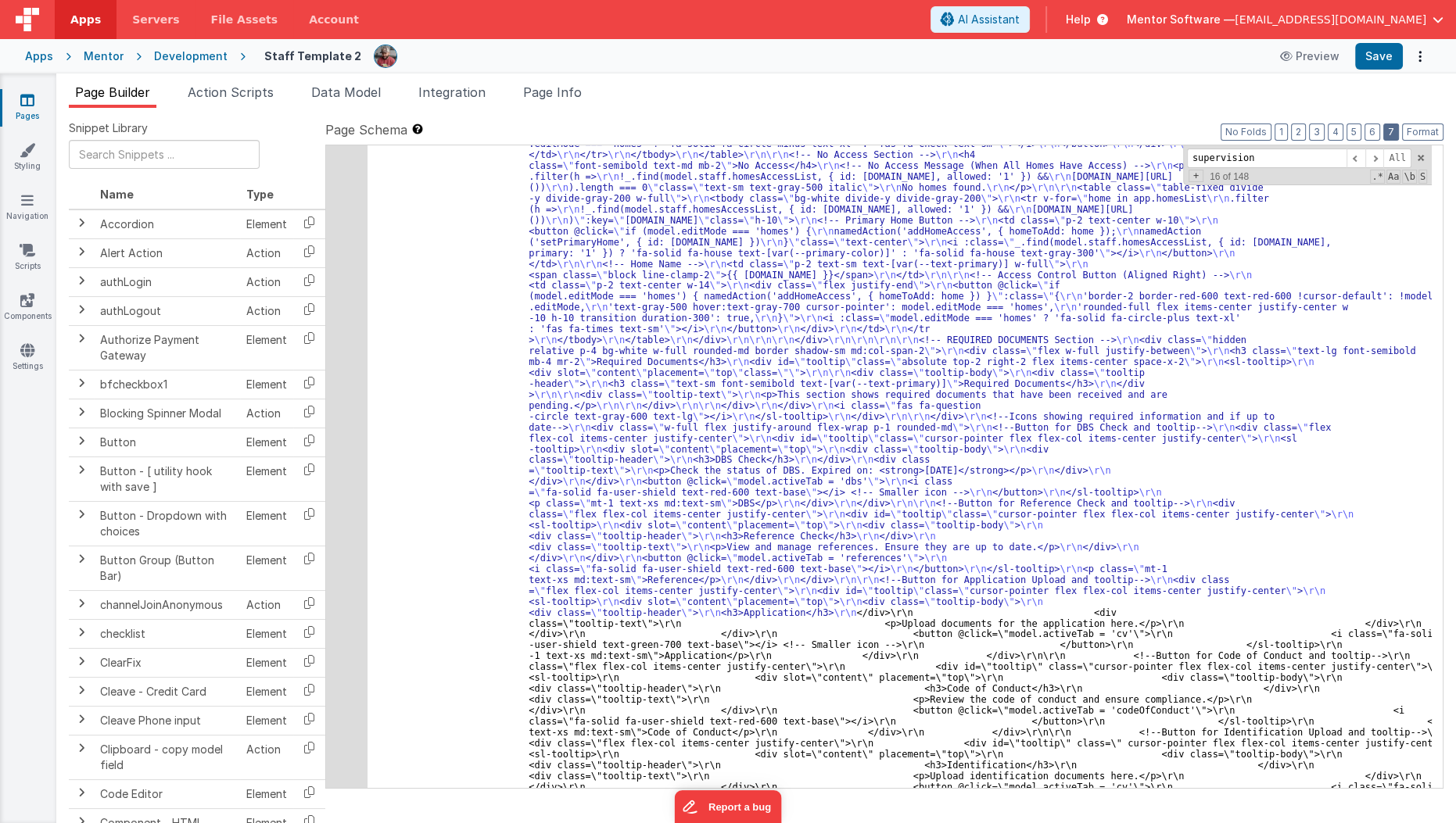
click at [1397, 132] on button "7" at bounding box center [1391, 132] width 15 height 17
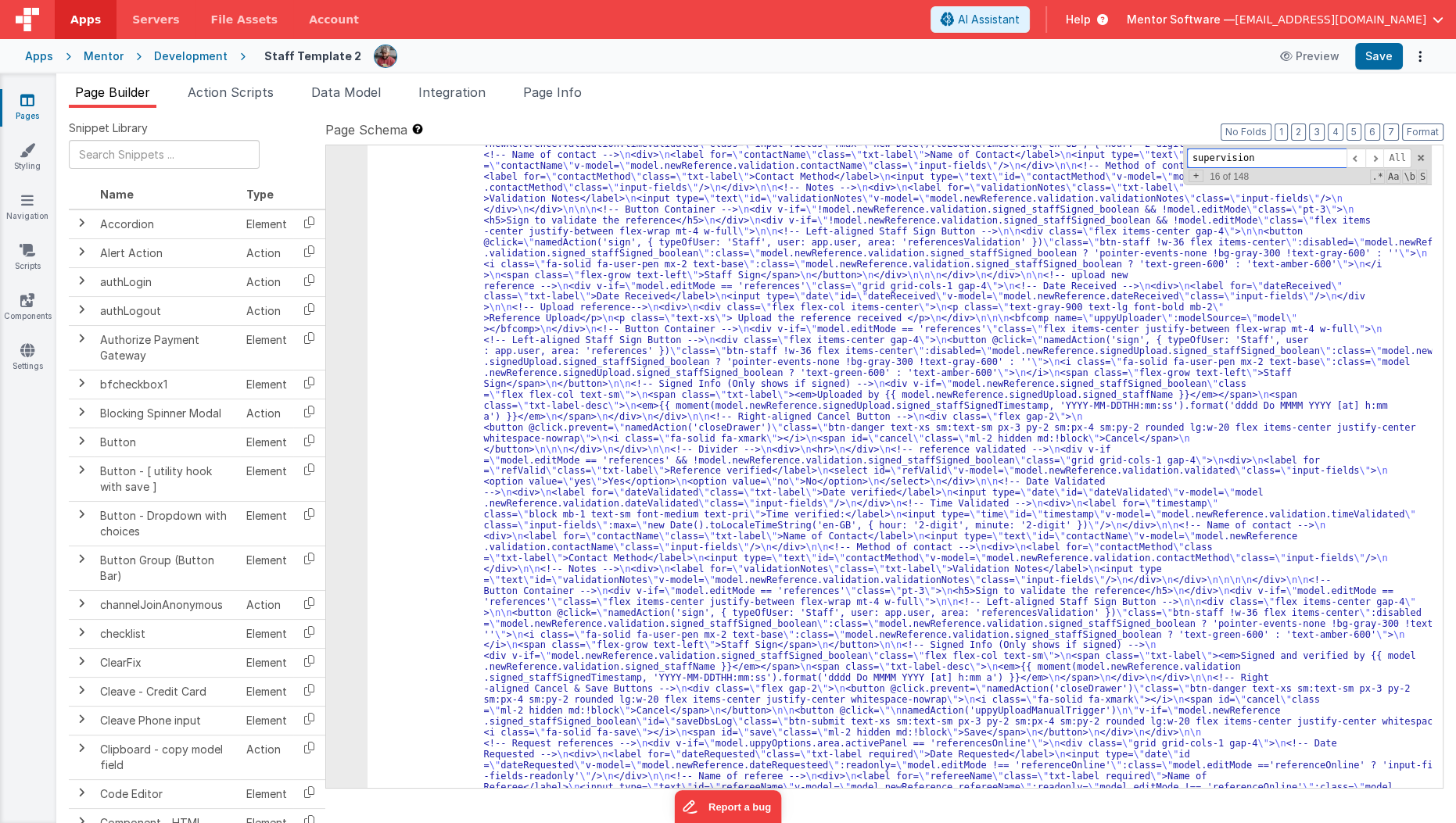
click at [1307, 158] on input "supervision" at bounding box center [1266, 158] width 159 height 19
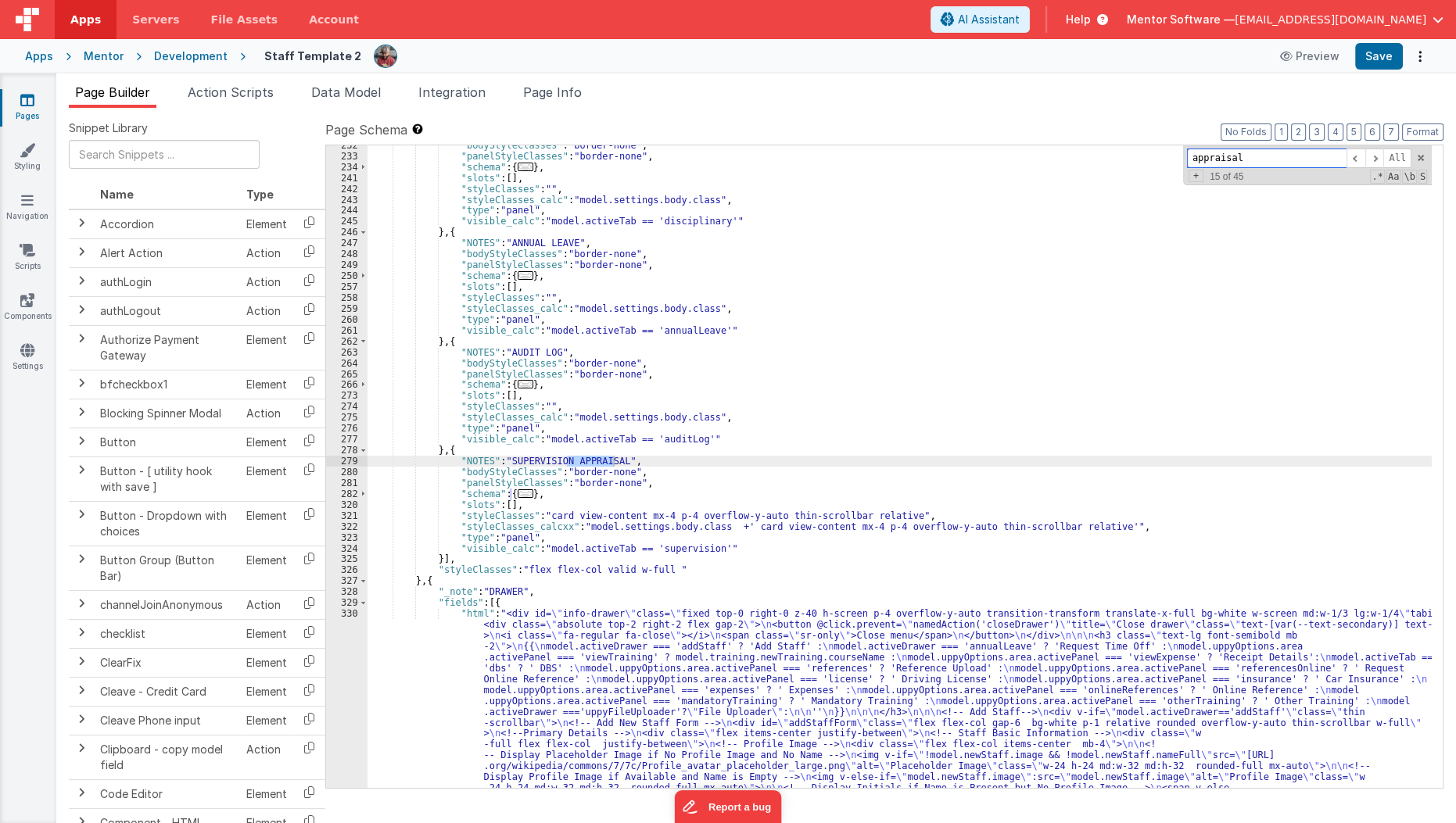
scroll to position [5977, 0]
type input "appraisal"
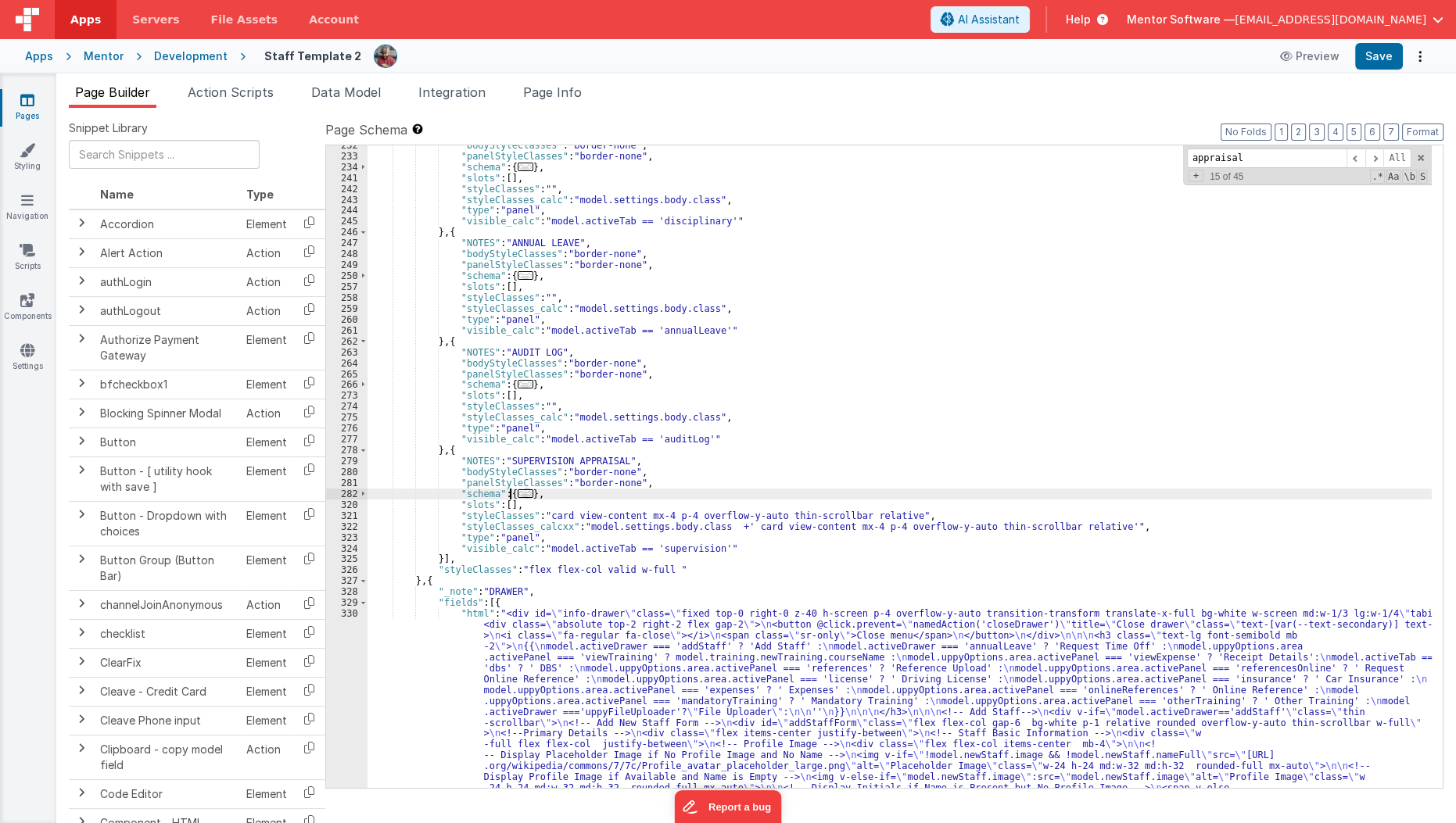
click at [520, 492] on span "..." at bounding box center [525, 493] width 15 height 9
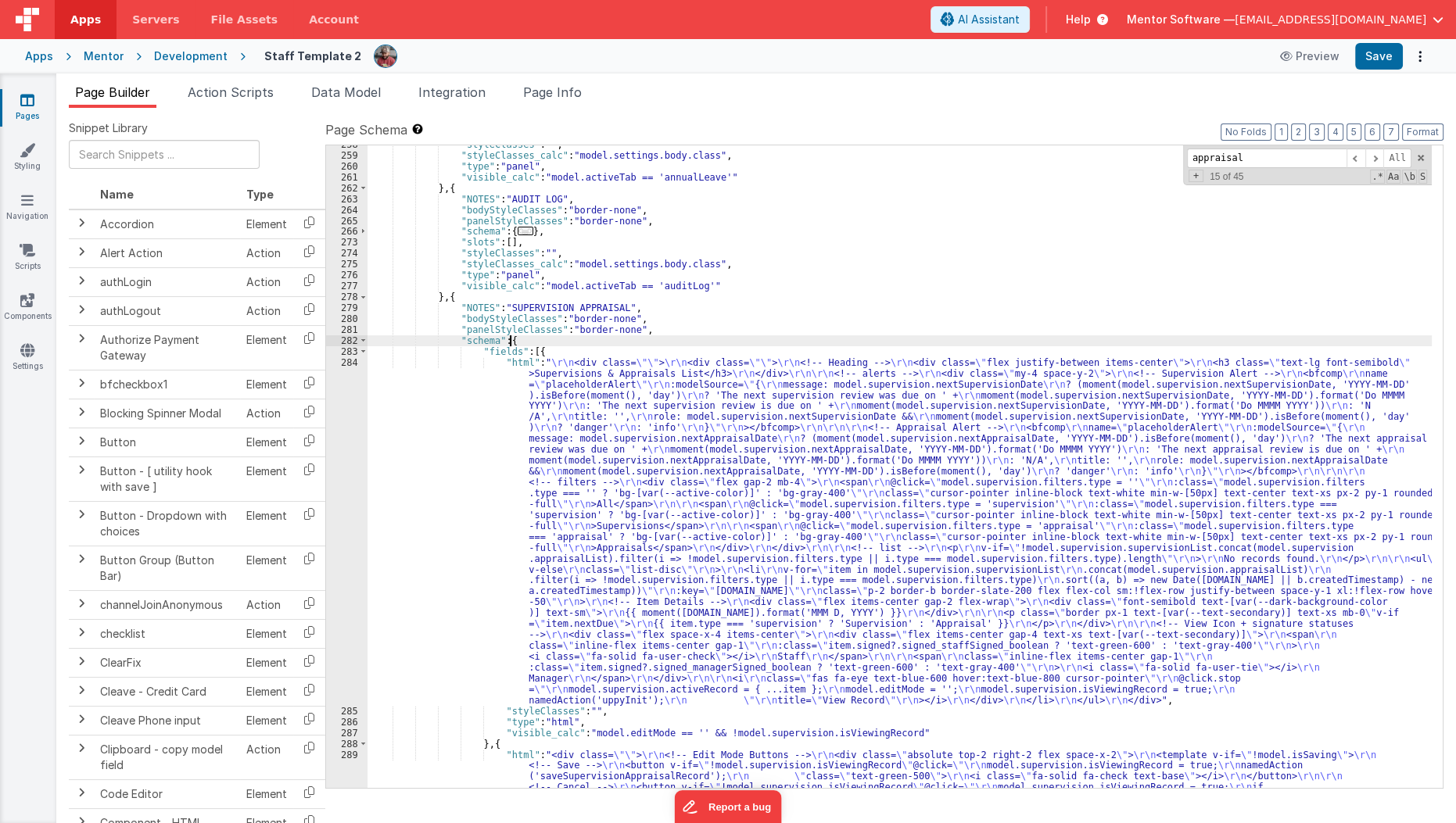
scroll to position [6129, 0]
click at [520, 492] on div ""styleClasses" : "" , "styleClasses_calc" : "model.settings.body.class" , "type…" at bounding box center [899, 727] width 1065 height 1177
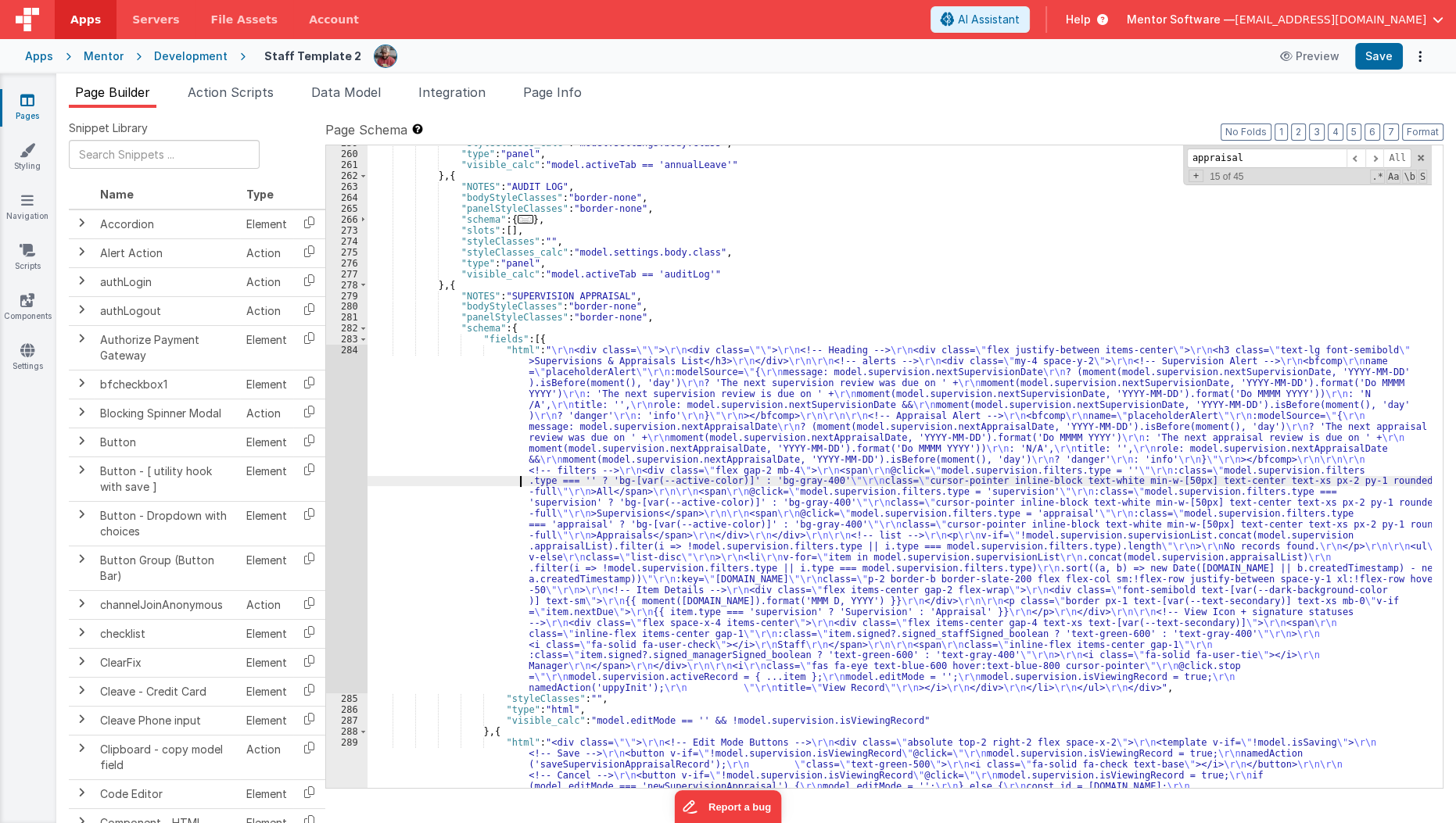
scroll to position [6141, 0]
click at [358, 520] on div "284" at bounding box center [346, 519] width 41 height 349
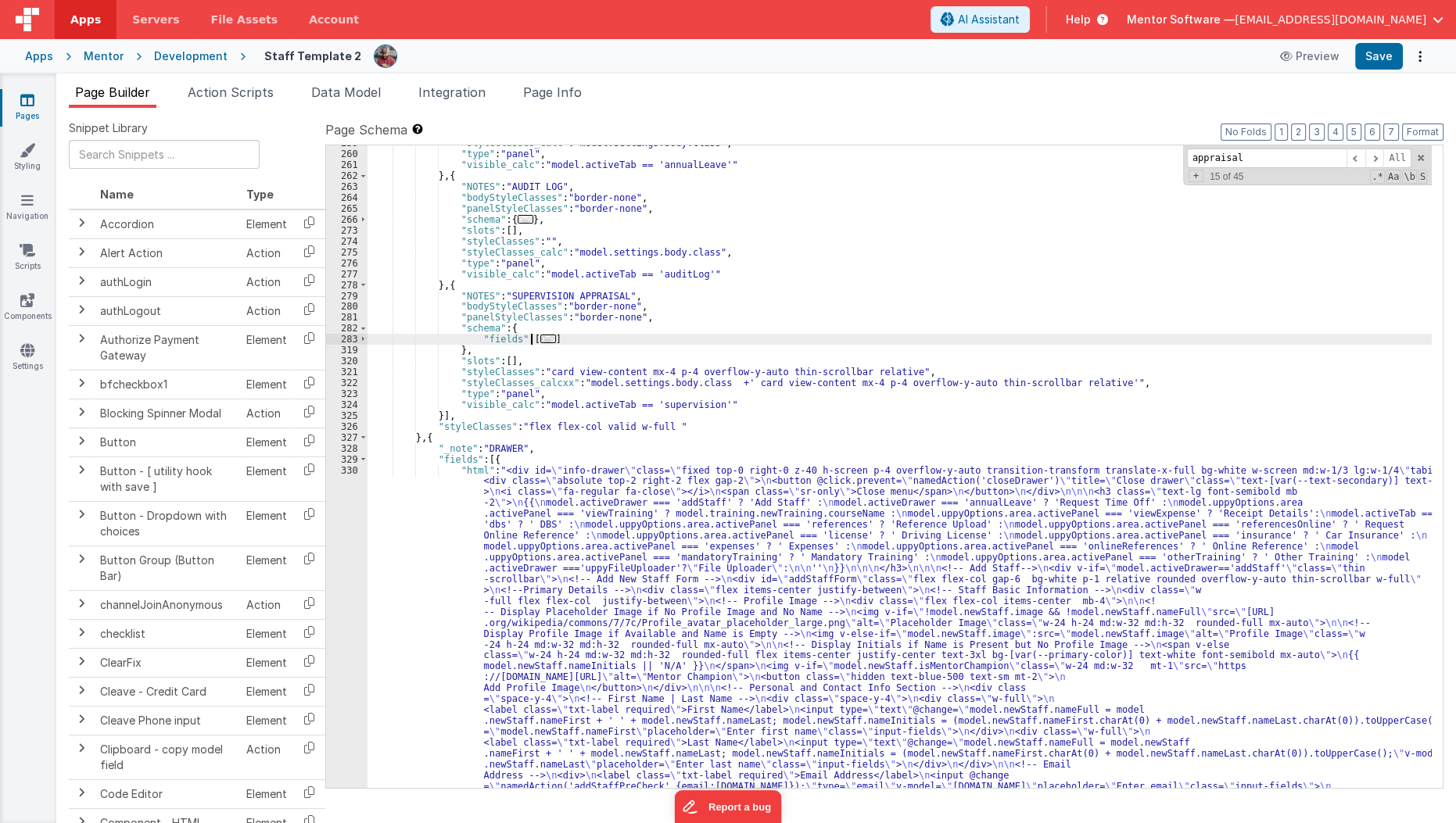
click at [542, 334] on span "..." at bounding box center [548, 338] width 15 height 9
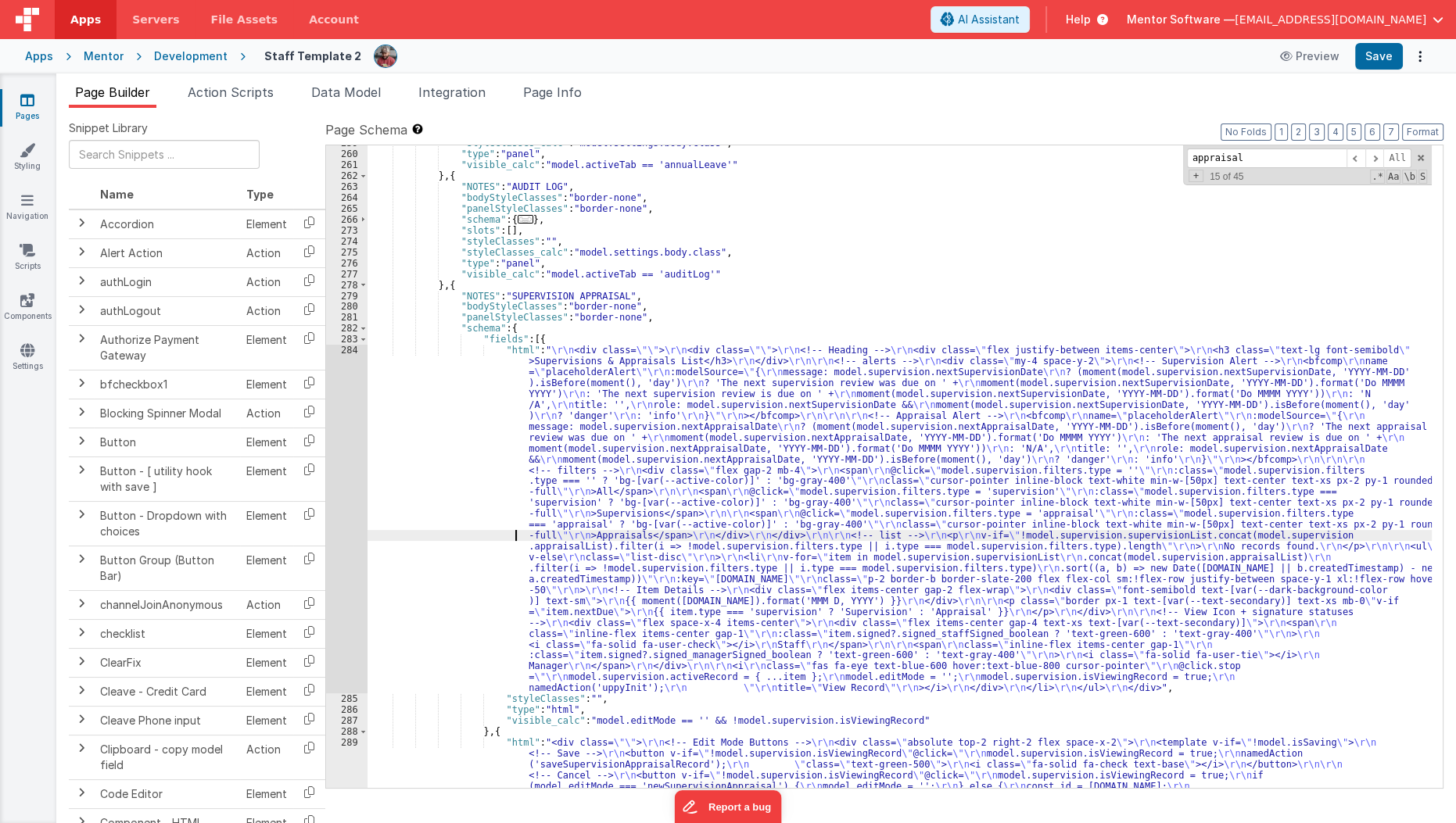
click at [493, 529] on div ""styleClasses_calc" : "model.settings.body.class" , "type" : "panel" , "visible…" at bounding box center [899, 726] width 1065 height 1177
click at [350, 540] on div "284" at bounding box center [346, 519] width 41 height 349
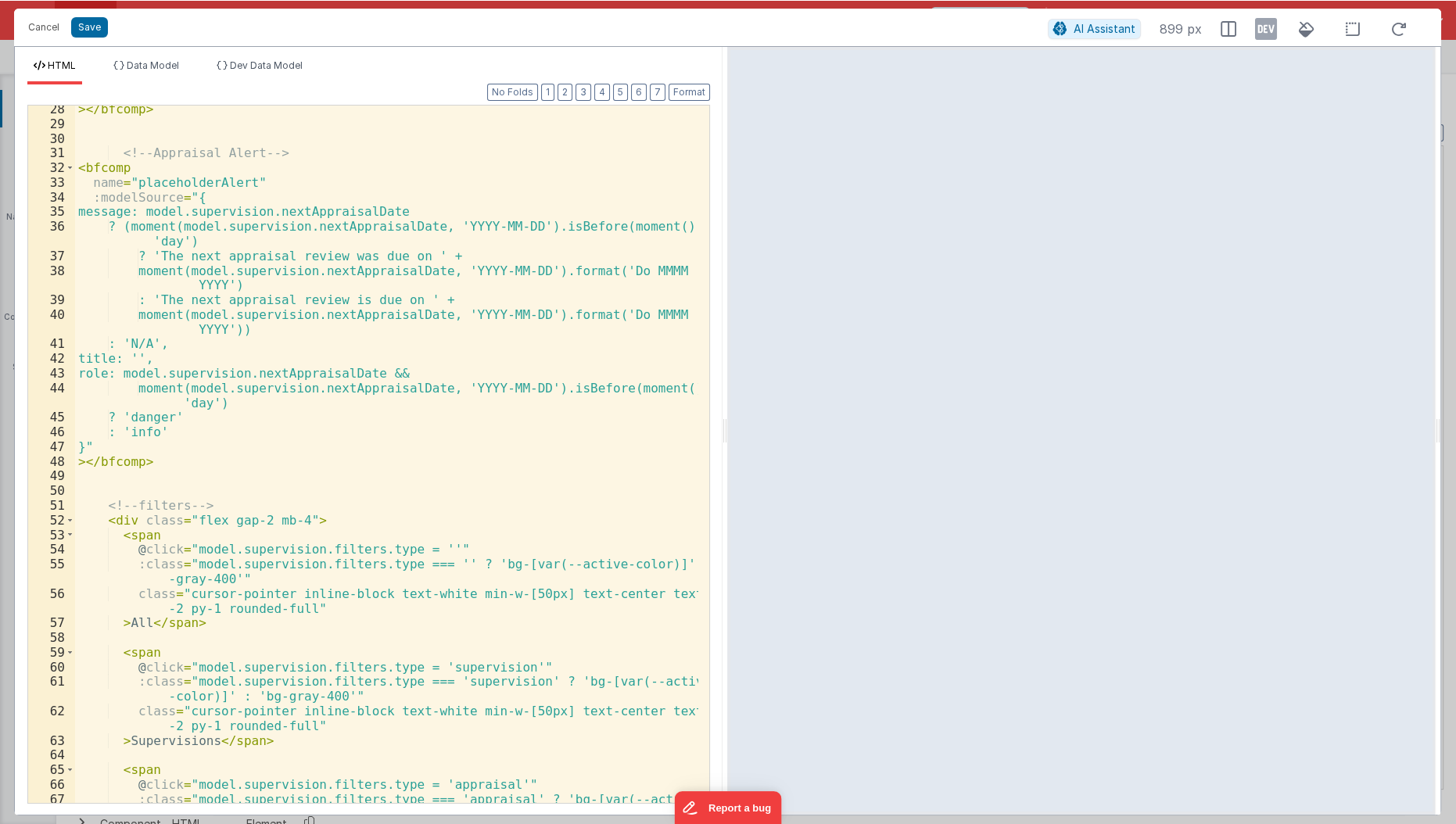
scroll to position [459, 0]
click at [44, 24] on button "Cancel" at bounding box center [43, 26] width 47 height 22
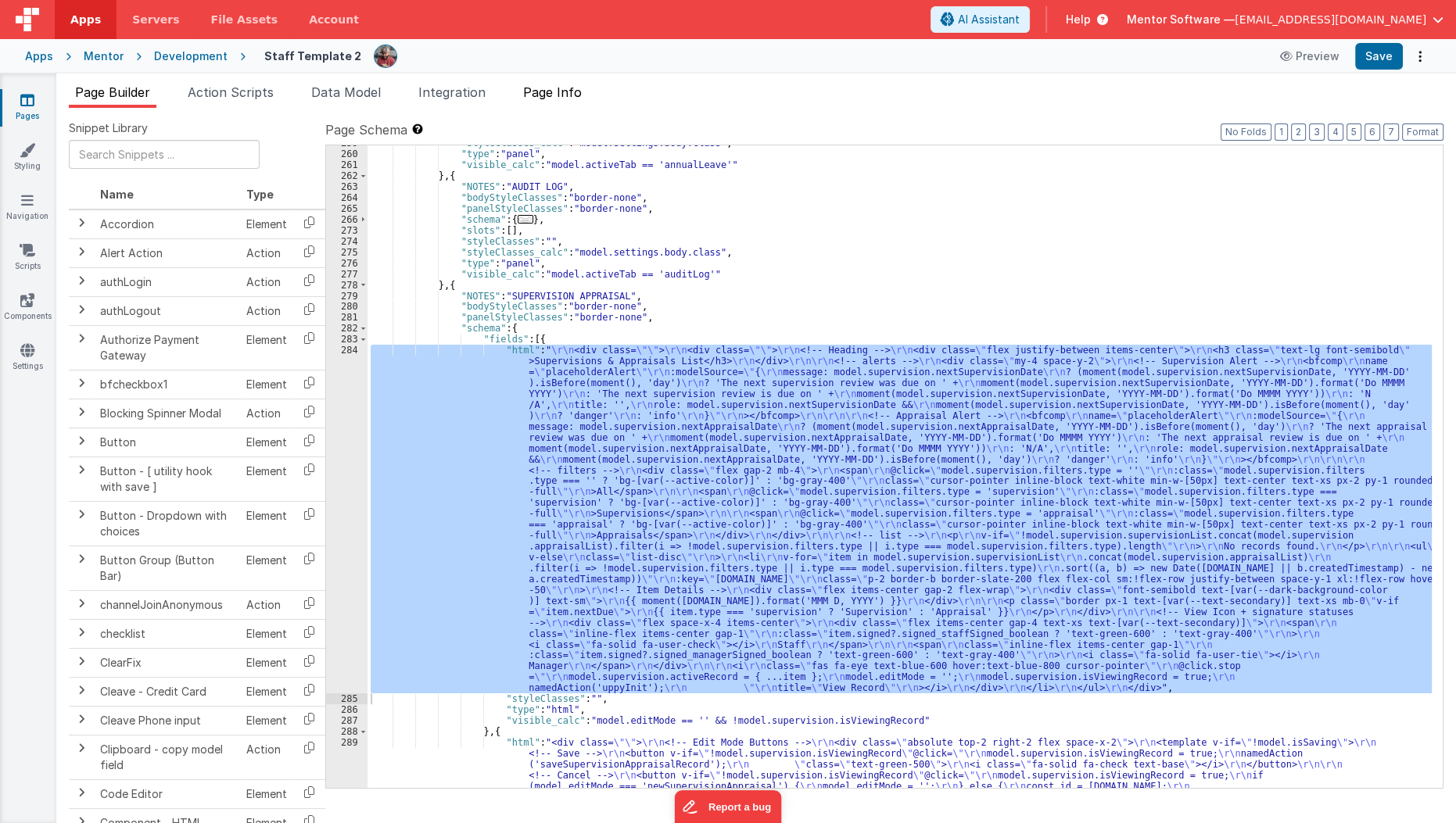
click at [577, 93] on span "Page Info" at bounding box center [552, 92] width 58 height 15
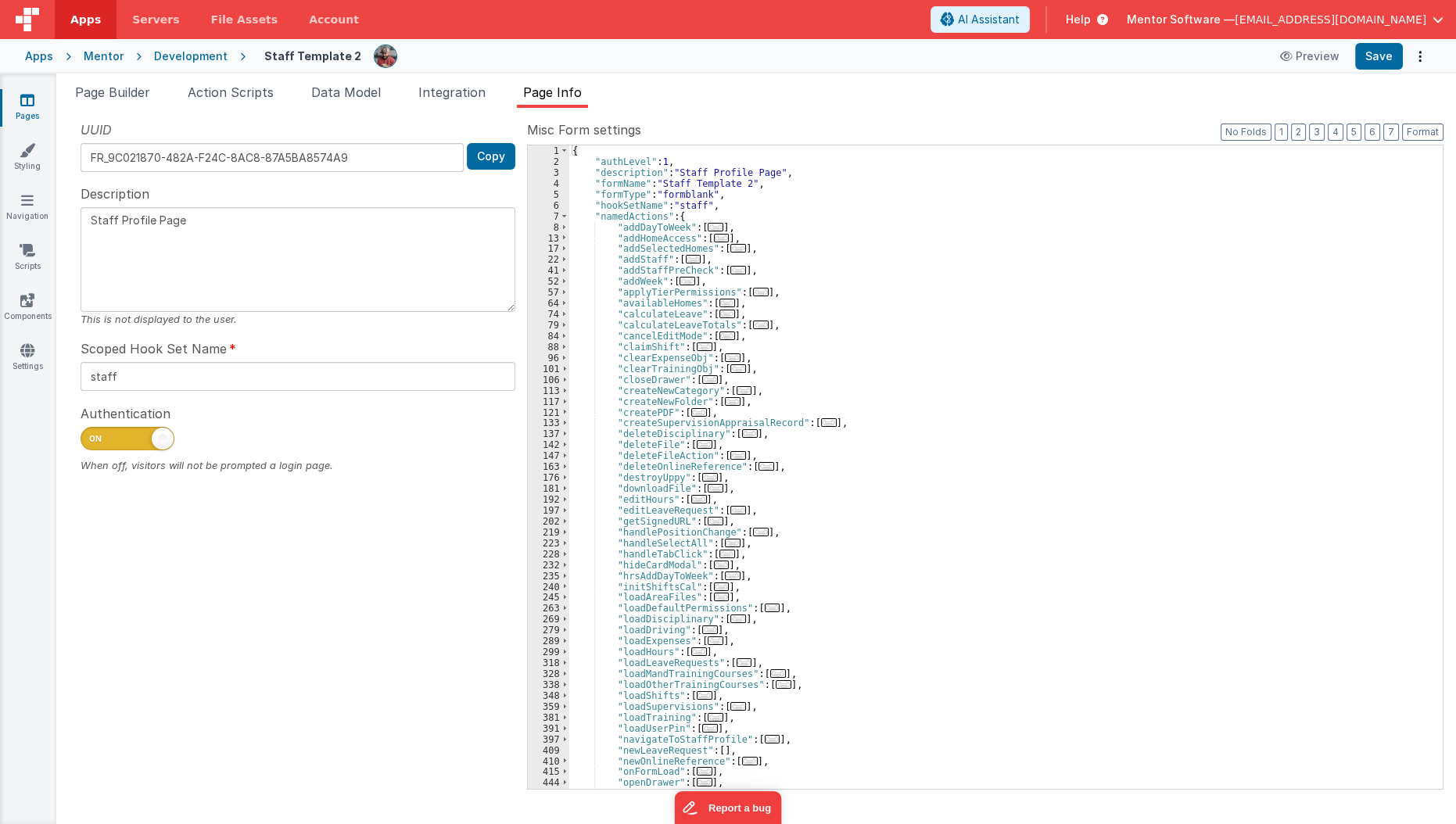
click at [890, 138] on label "Misc Form settings" at bounding box center [985, 130] width 916 height 19
click at [1023, 121] on label "Misc Form settings" at bounding box center [985, 130] width 916 height 19
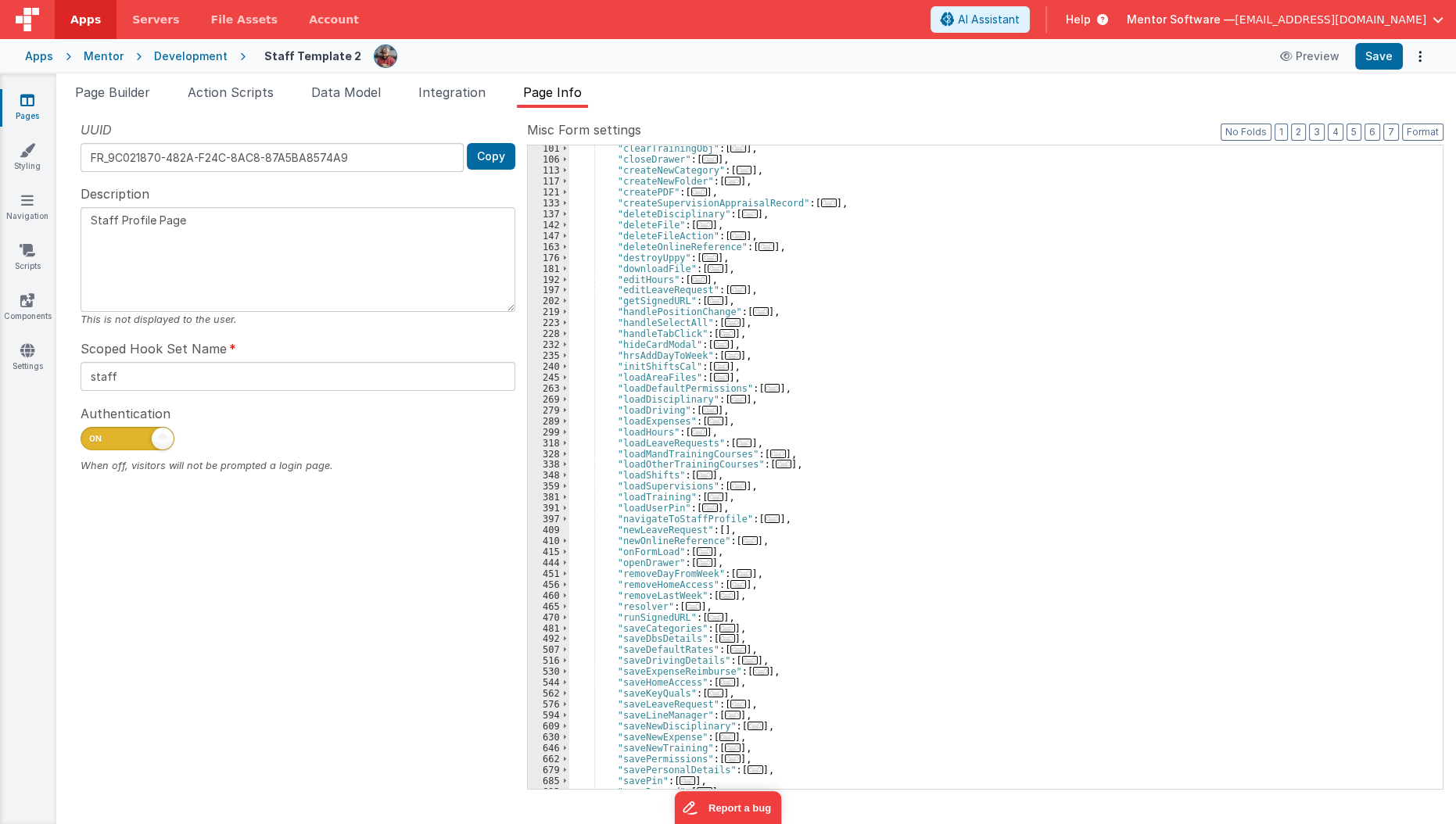
scroll to position [224, 0]
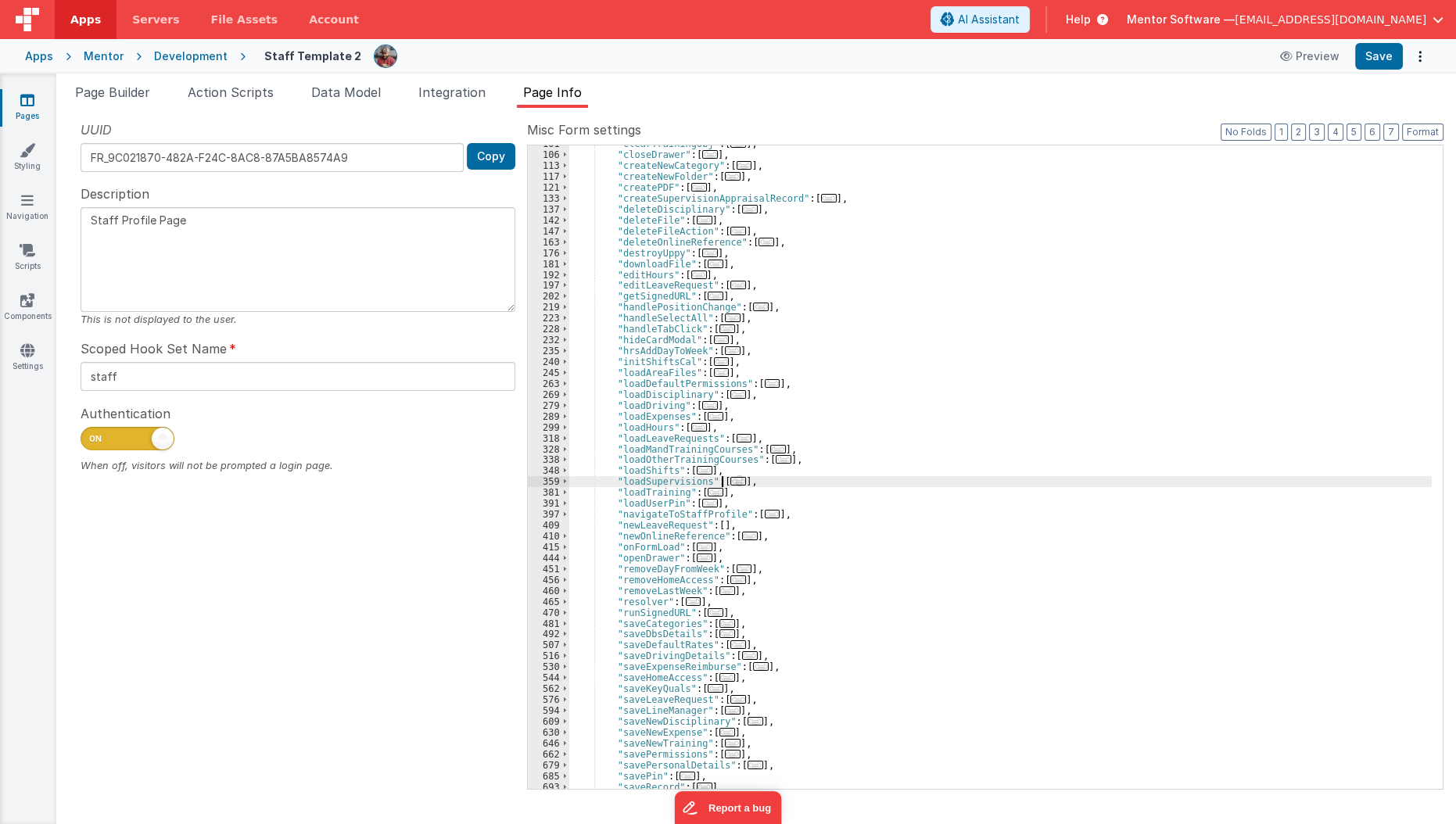
click at [730, 482] on span "..." at bounding box center [738, 481] width 15 height 9
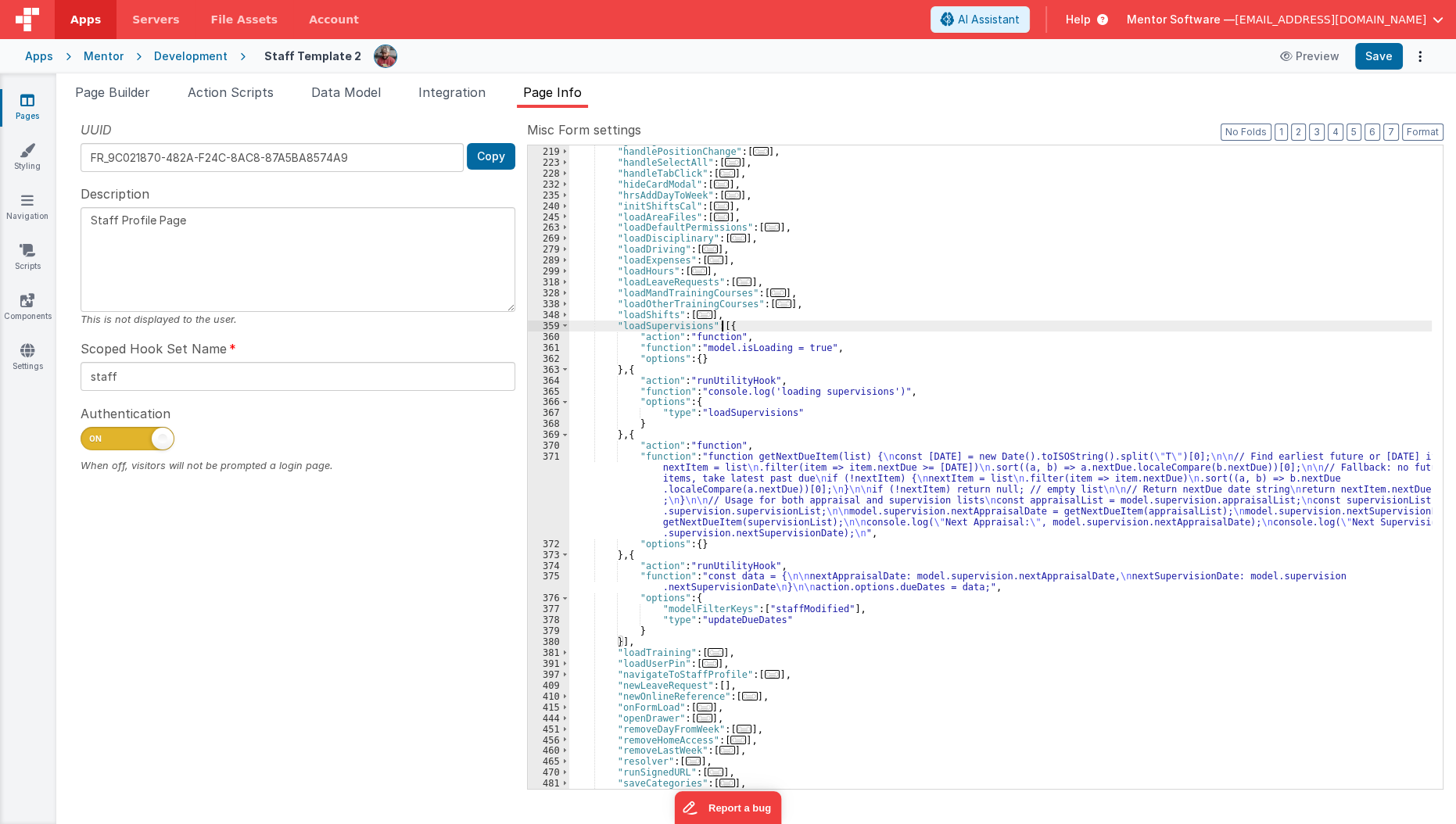
scroll to position [380, 0]
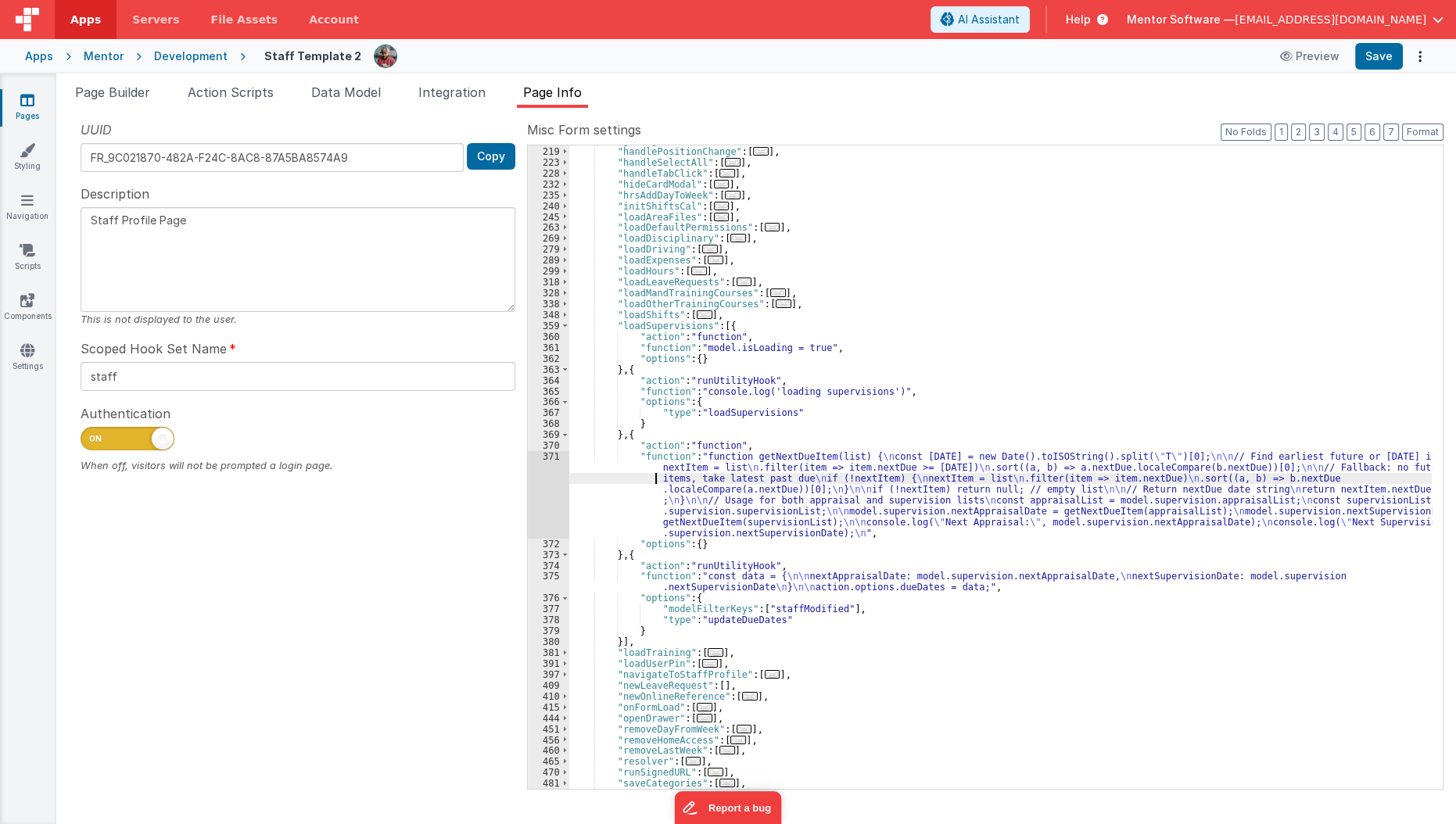
click at [650, 482] on div ""getSignedURL" : [ ... ] , "handlePositionChange" : [ ... ] , "handleSelectAll"…" at bounding box center [1001, 468] width 864 height 666
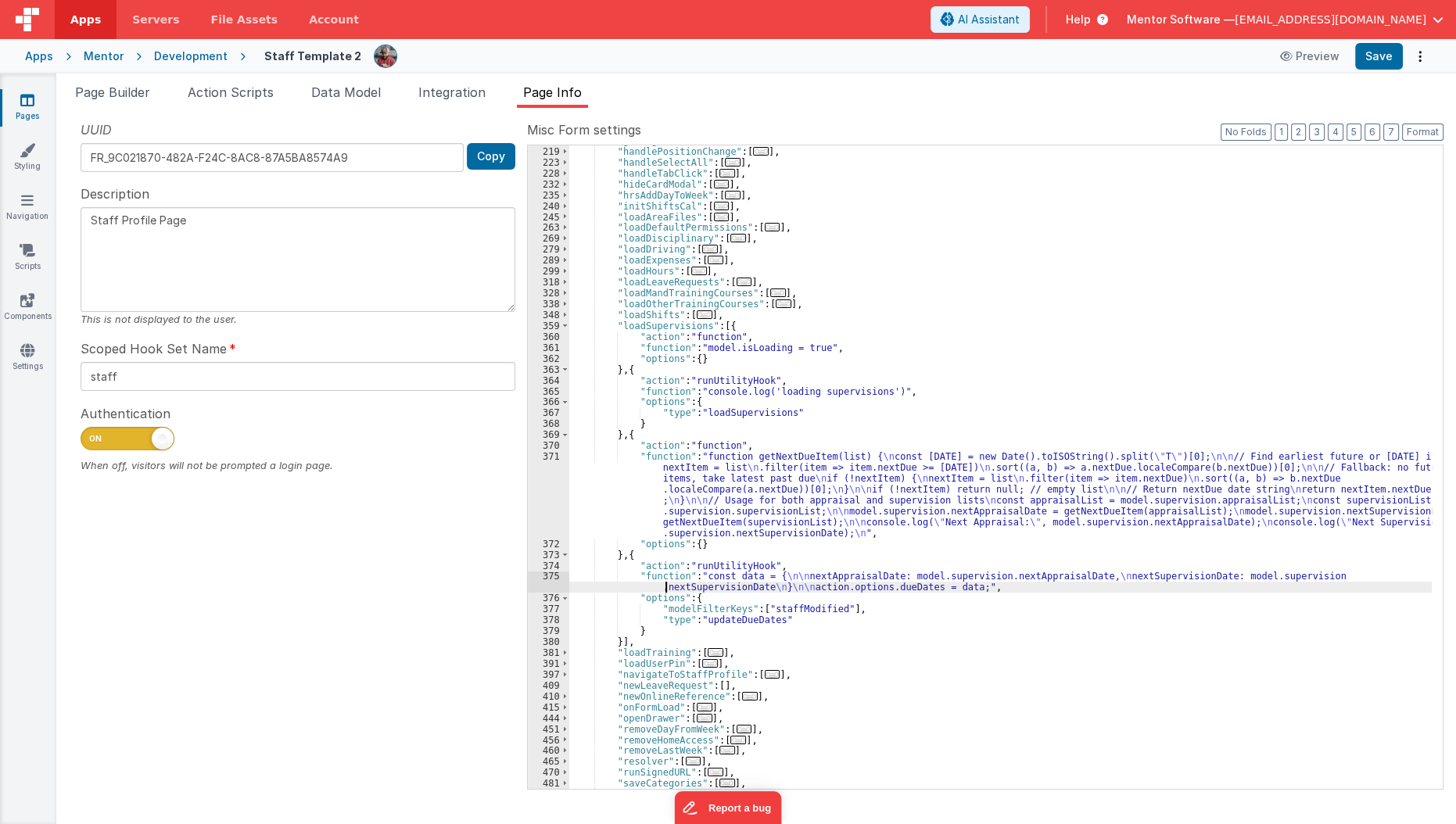
click at [663, 584] on div ""getSignedURL" : [ ... ] , "handlePositionChange" : [ ... ] , "handleSelectAll"…" at bounding box center [1001, 468] width 864 height 666
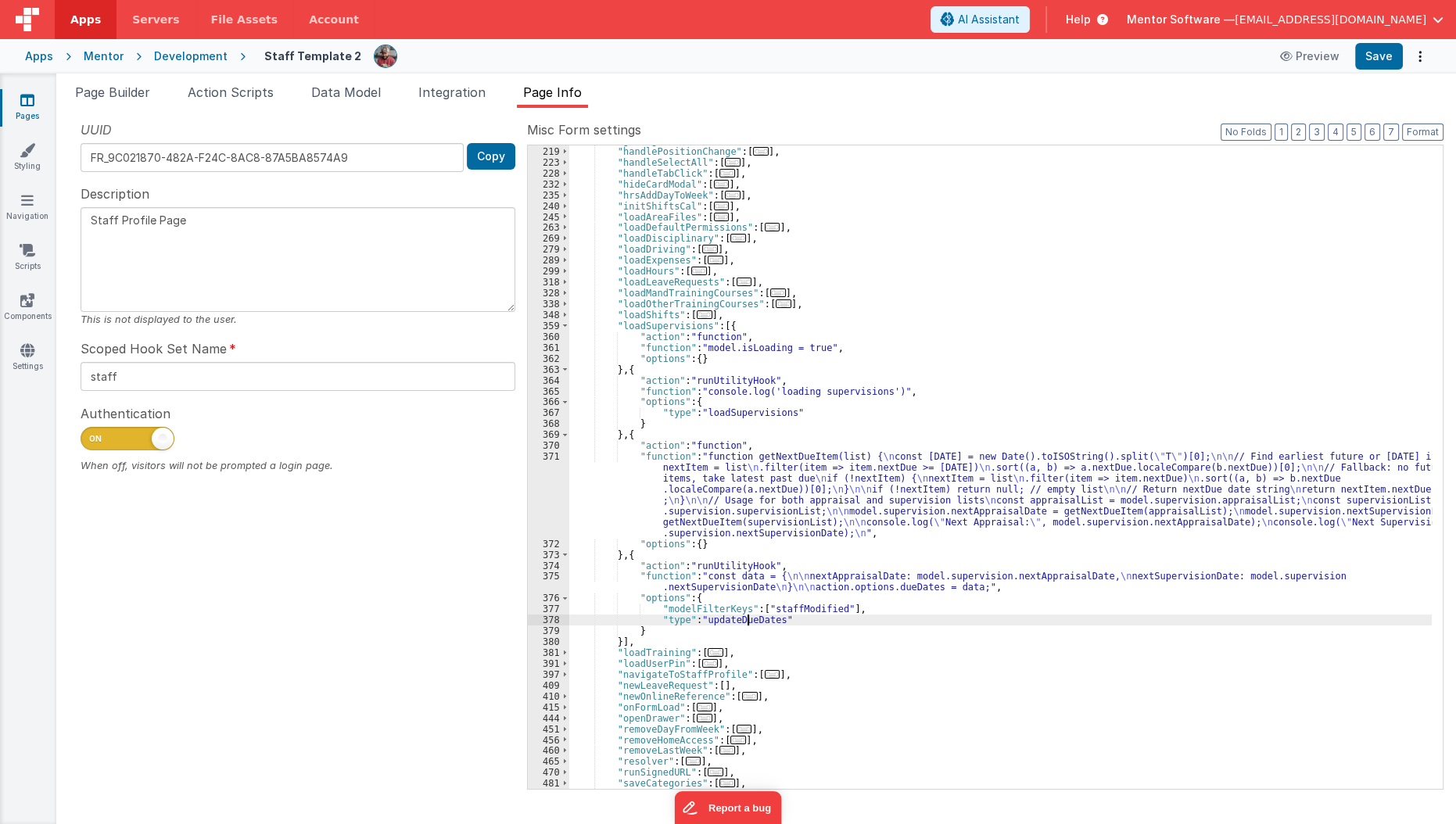
click at [746, 616] on div ""getSignedURL" : [ ... ] , "handlePositionChange" : [ ... ] , "handleSelectAll"…" at bounding box center [1001, 468] width 864 height 666
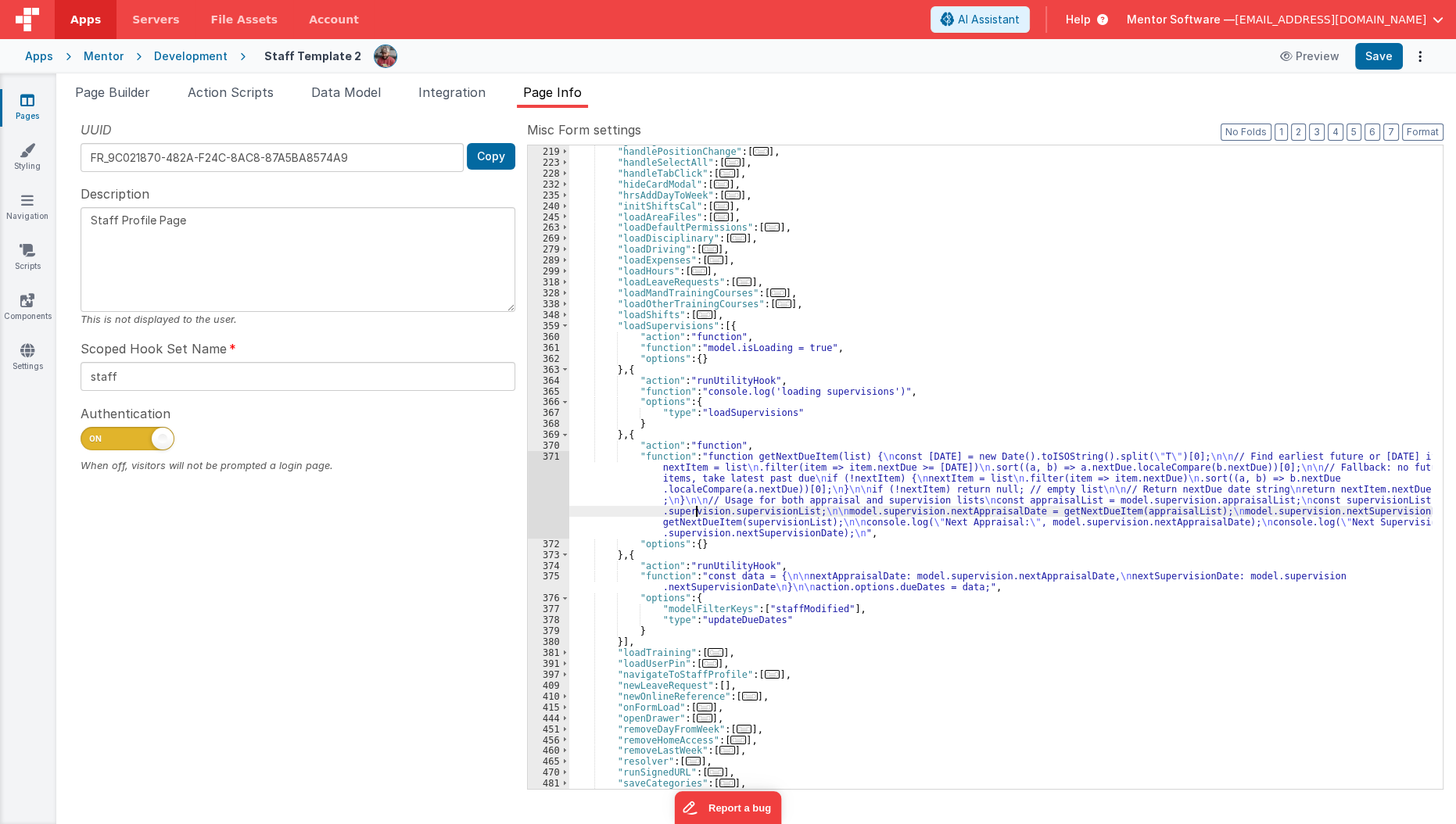
click at [698, 507] on div ""getSignedURL" : [ ... ] , "handlePositionChange" : [ ... ] , "handleSelectAll"…" at bounding box center [1001, 468] width 864 height 666
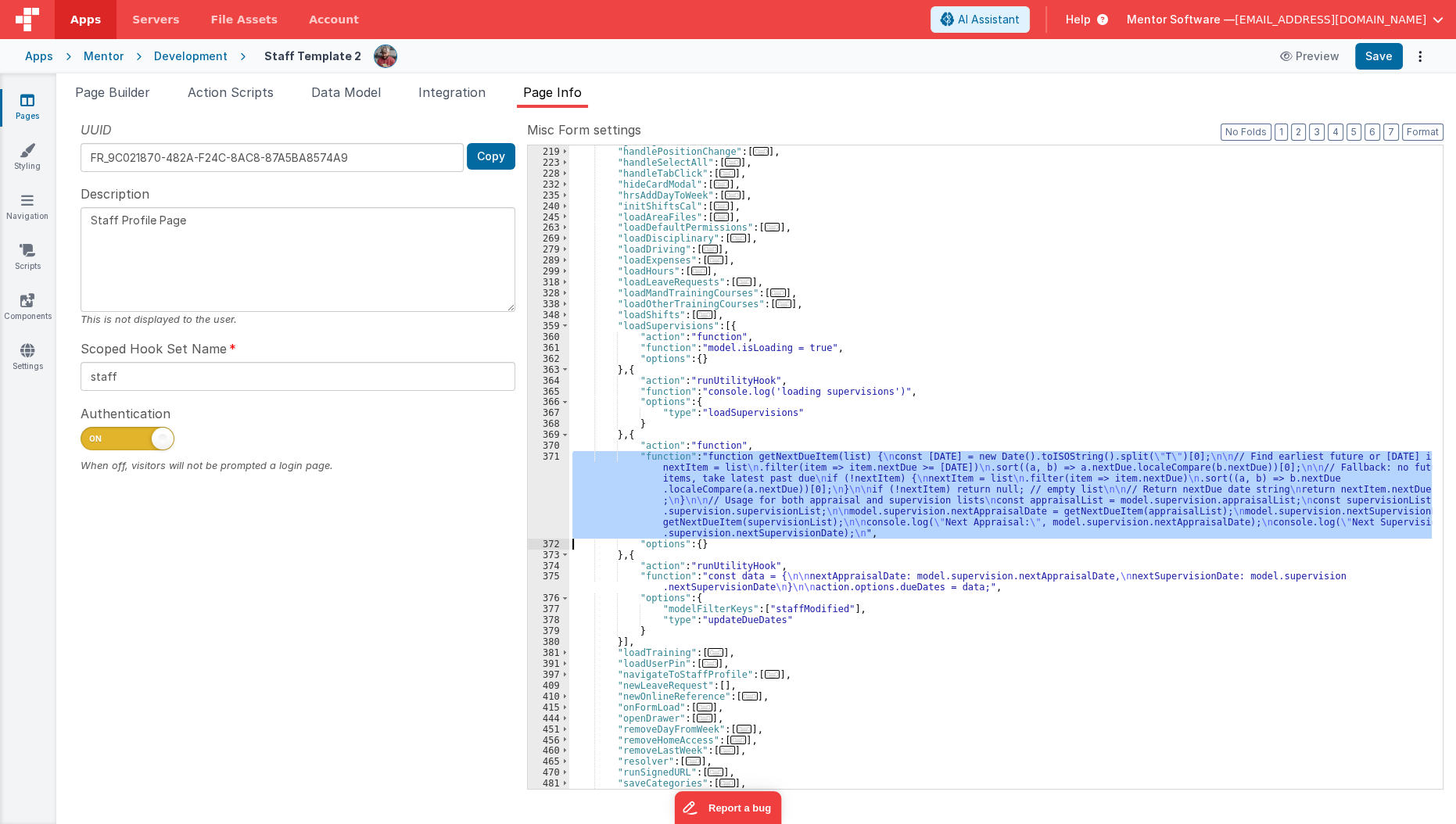
click at [547, 472] on div "371" at bounding box center [548, 494] width 41 height 87
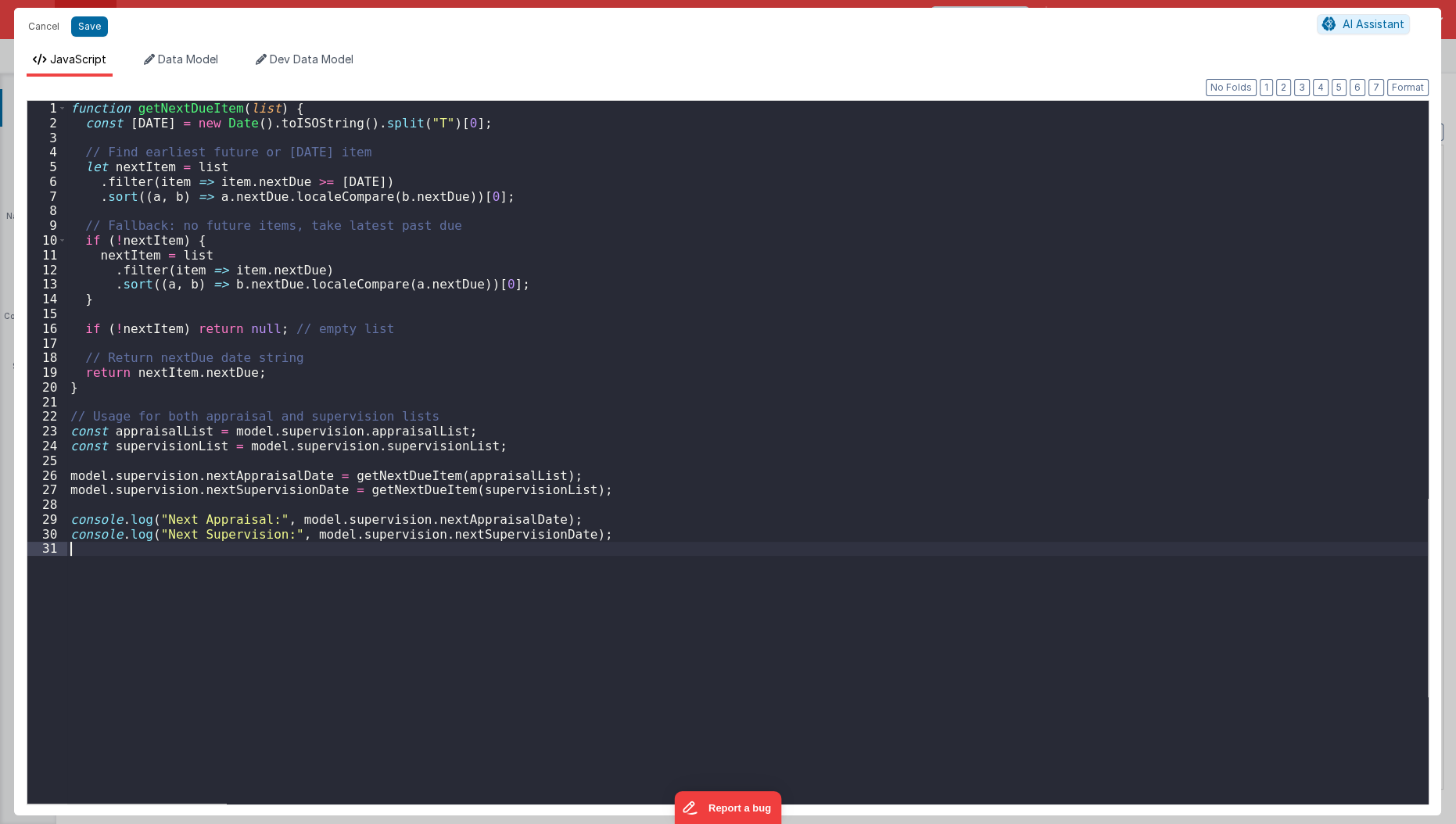
click at [301, 602] on div "function getNextDueItem ( list ) { const today = new Date ( ) . toISOString ( )…" at bounding box center [748, 467] width 1361 height 733
click at [280, 314] on div "function getNextDueItem ( list ) { const today = new Date ( ) . toISOString ( )…" at bounding box center [748, 467] width 1361 height 733
click at [368, 385] on div "function getNextDueItem ( list ) { const today = new Date ( ) . toISOString ( )…" at bounding box center [748, 467] width 1361 height 733
click at [137, 137] on div "function getNextDueItem ( list ) { const today = new Date ( ) . toISOString ( )…" at bounding box center [748, 467] width 1361 height 733
click at [174, 260] on div "function getNextDueItem ( list ) { const today = new Date ( ) . toISOString ( )…" at bounding box center [748, 467] width 1361 height 733
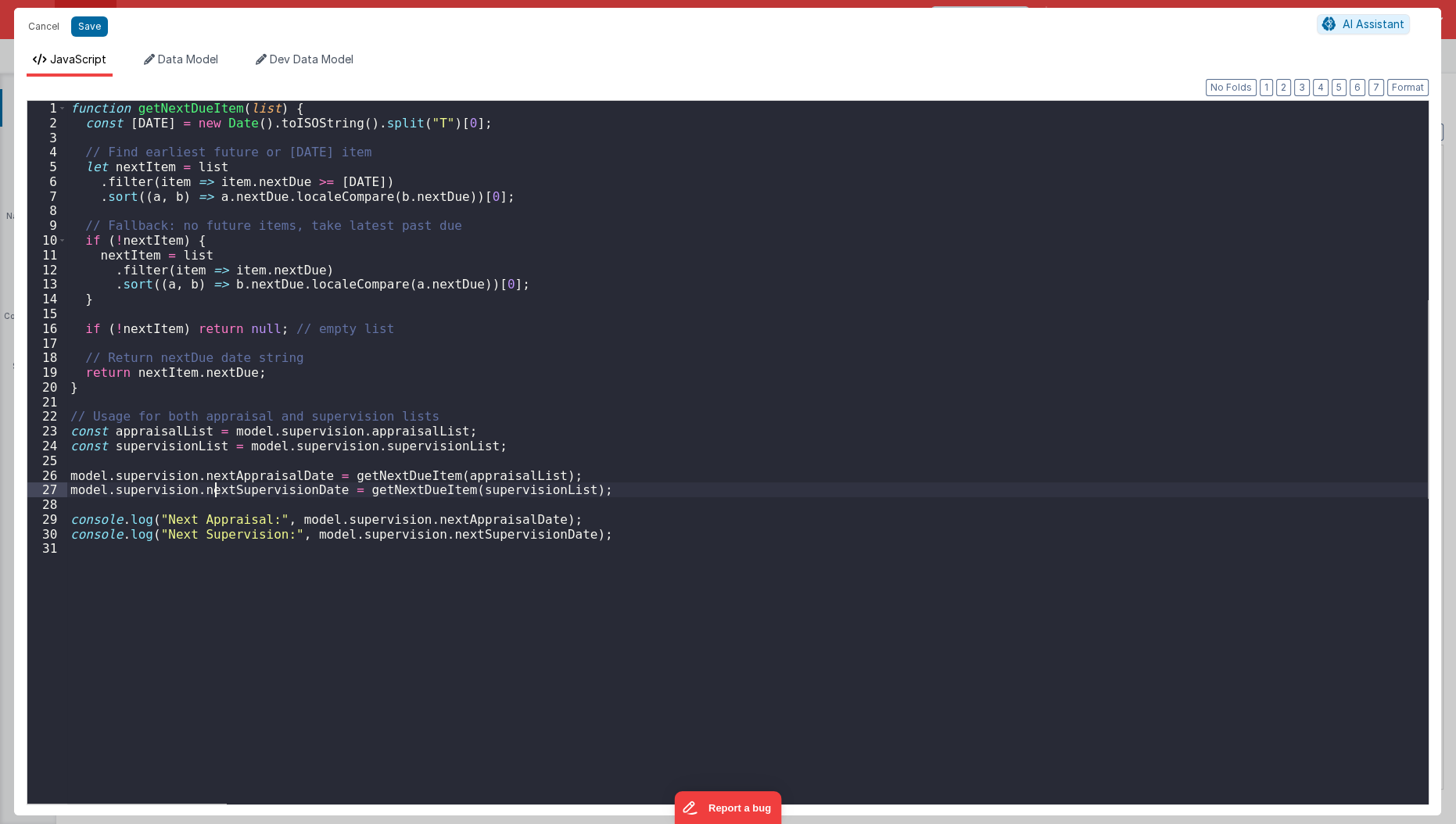
click at [216, 494] on div "function getNextDueItem ( list ) { const today = new Date ( ) . toISOString ( )…" at bounding box center [748, 467] width 1361 height 733
click at [280, 486] on div "function getNextDueItem ( list ) { const today = new Date ( ) . toISOString ( )…" at bounding box center [748, 467] width 1361 height 733
click at [419, 469] on div "function getNextDueItem ( list ) { const today = new Date ( ) . toISOString ( )…" at bounding box center [748, 467] width 1361 height 733
click at [428, 441] on div "function getNextDueItem ( list ) { const today = new Date ( ) . toISOString ( )…" at bounding box center [748, 467] width 1361 height 733
click at [435, 428] on div "function getNextDueItem ( list ) { const today = new Date ( ) . toISOString ( )…" at bounding box center [748, 467] width 1361 height 733
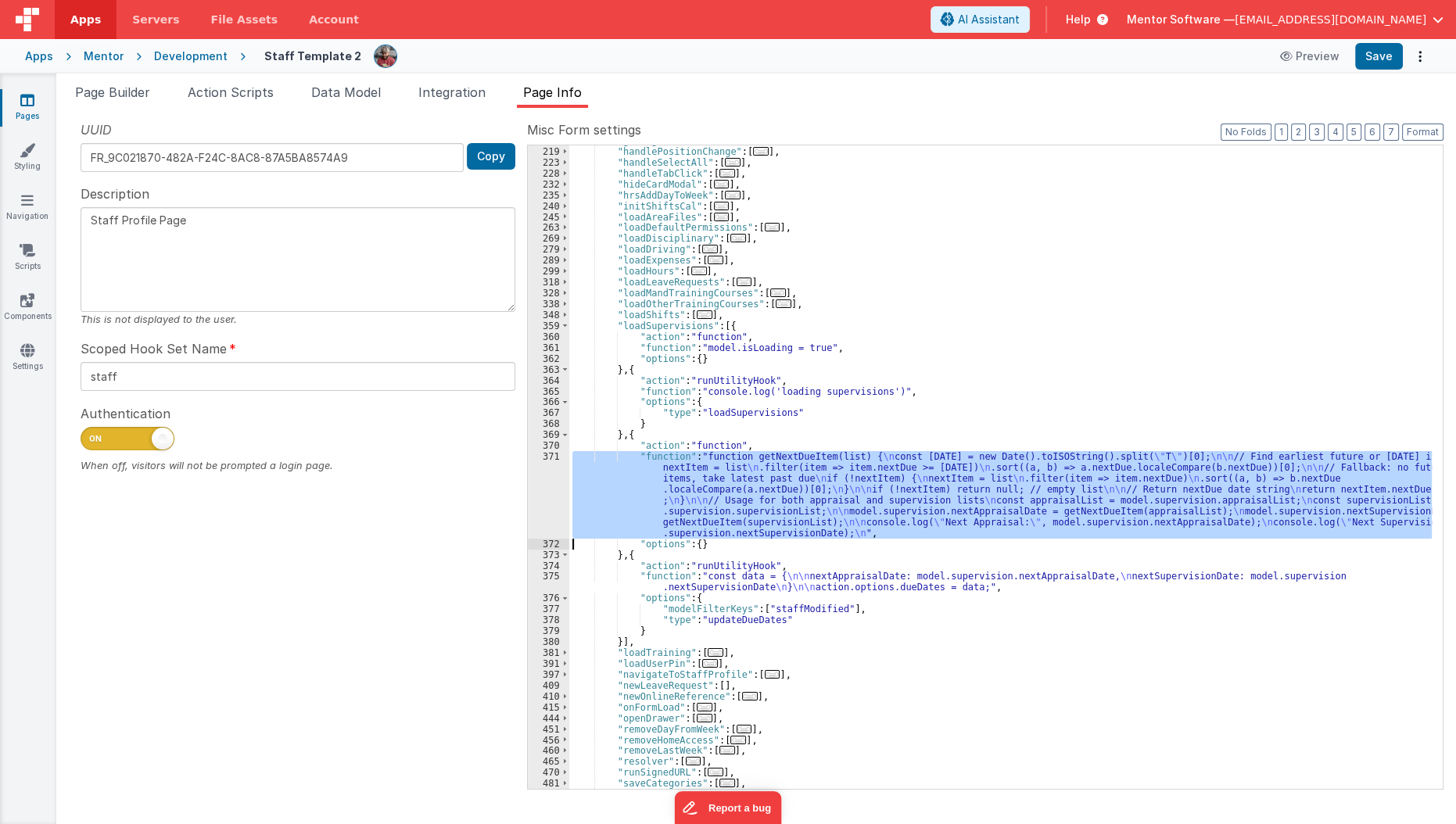
click at [695, 491] on div ""getSignedURL" : [ ... ] , "handlePositionChange" : [ ... ] , "handleSelectAll"…" at bounding box center [1001, 467] width 863 height 643
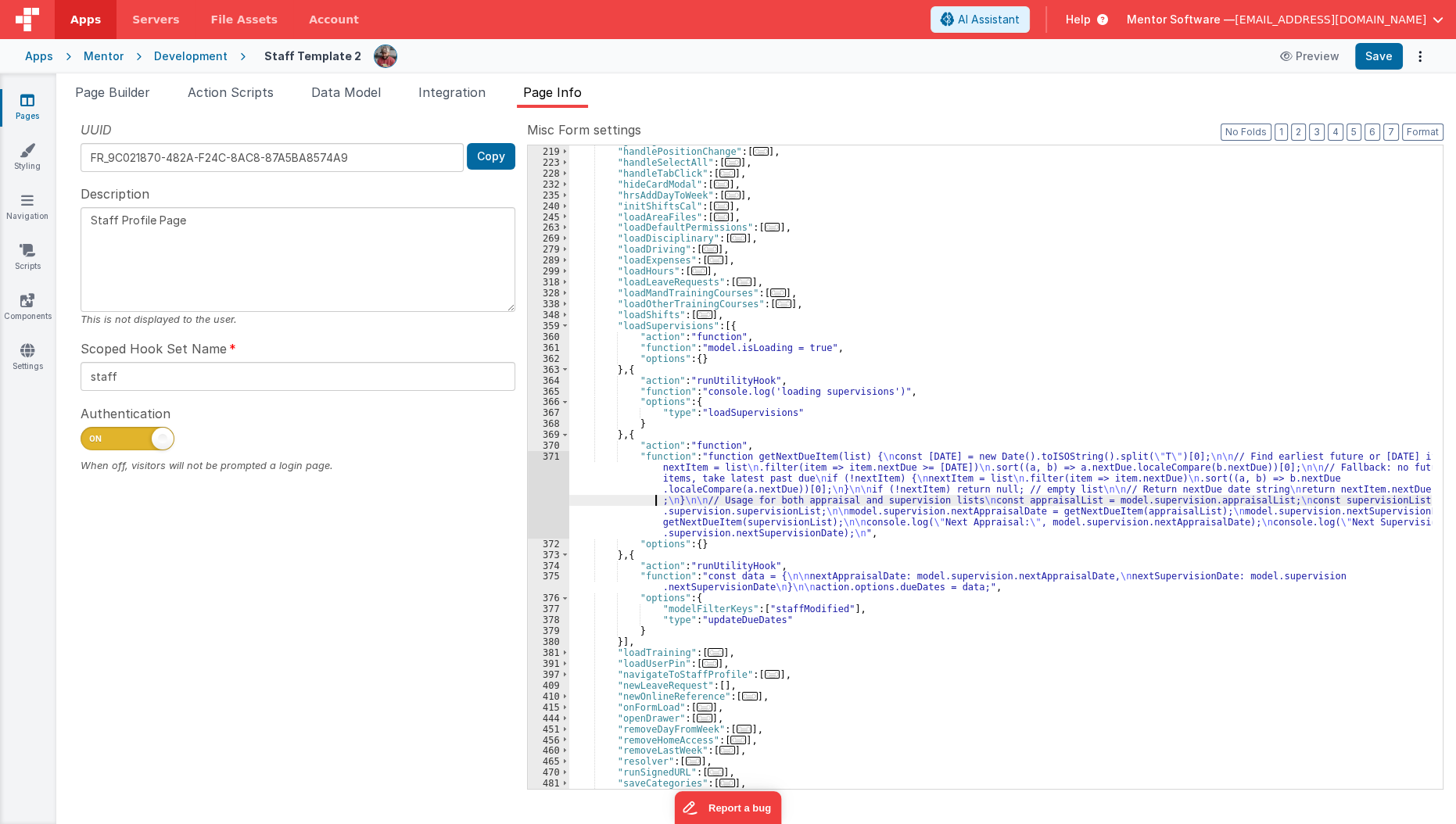
click at [634, 497] on div ""getSignedURL" : [ ... ] , "handlePositionChange" : [ ... ] , "handleSelectAll"…" at bounding box center [1001, 468] width 864 height 666
click at [636, 516] on div ""getSignedURL" : [ ... ] , "handlePositionChange" : [ ... ] , "handleSelectAll"…" at bounding box center [1001, 468] width 864 height 666
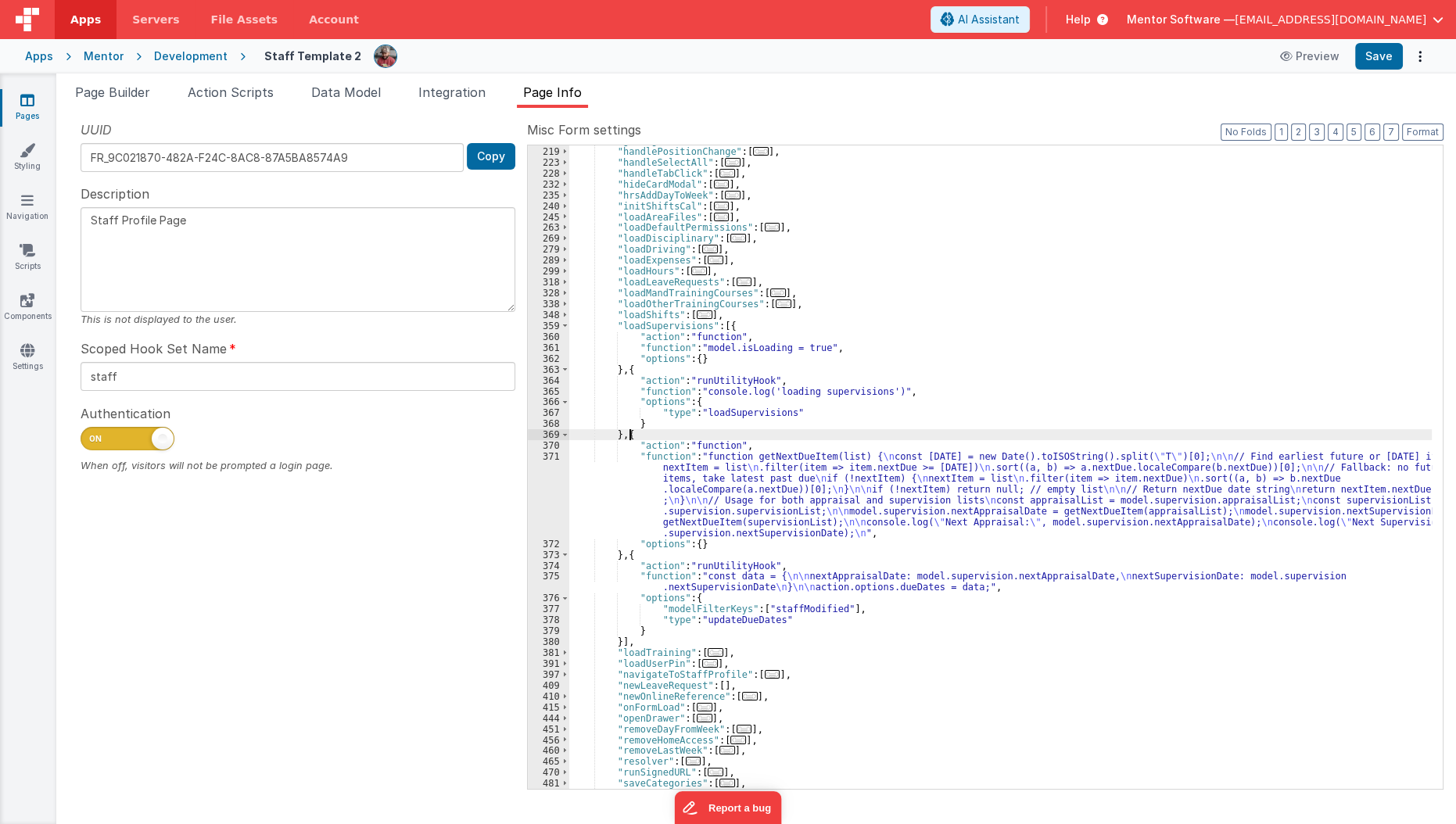
click at [629, 433] on div ""getSignedURL" : [ ... ] , "handlePositionChange" : [ ... ] , "handleSelectAll"…" at bounding box center [1001, 468] width 864 height 666
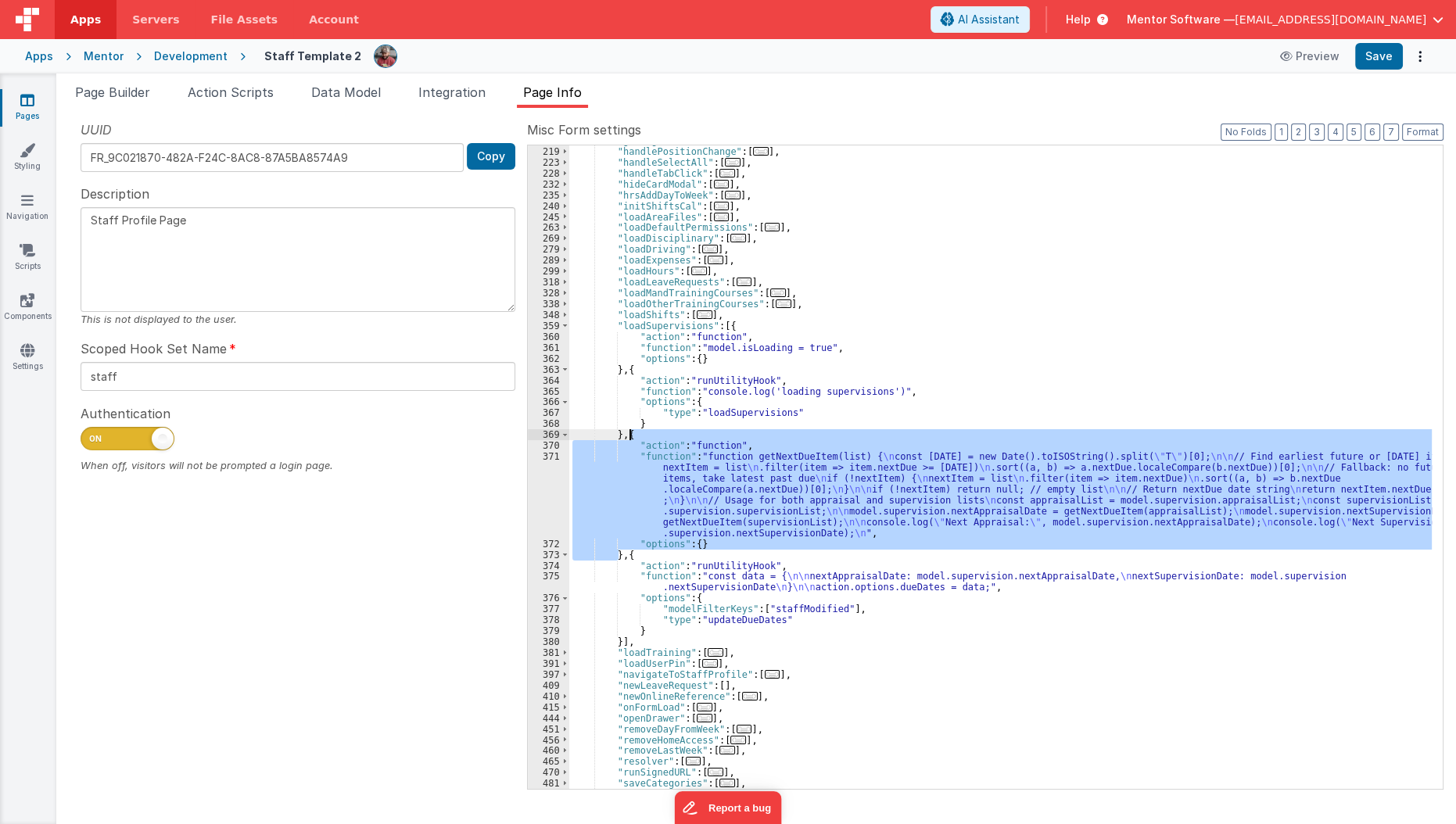
click at [629, 433] on div ""getSignedURL" : [ ... ] , "handlePositionChange" : [ ... ] , "handleSelectAll"…" at bounding box center [1001, 468] width 864 height 666
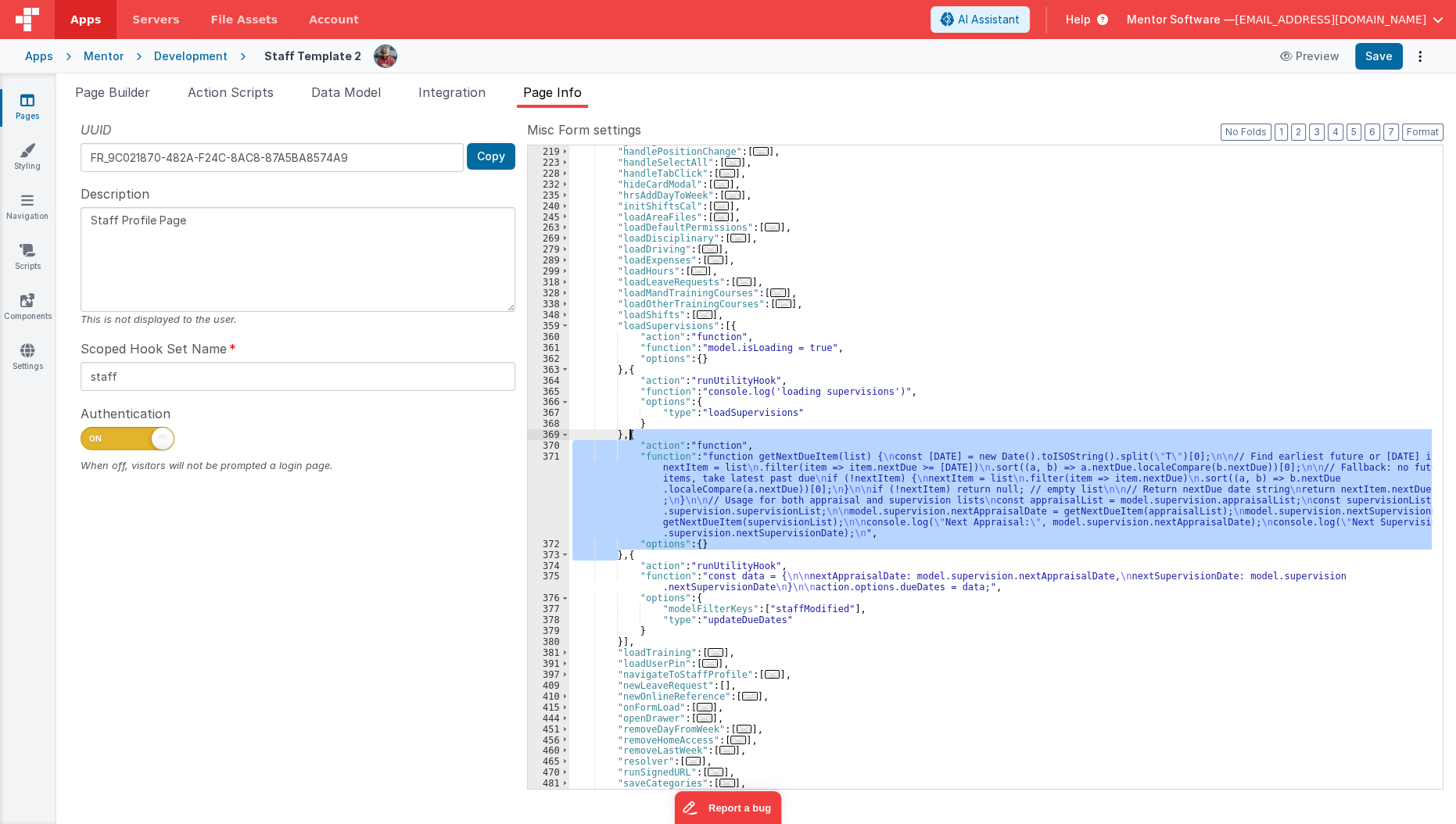
click at [629, 433] on div ""getSignedURL" : [ ... ] , "handlePositionChange" : [ ... ] , "handleSelectAll"…" at bounding box center [1001, 467] width 863 height 643
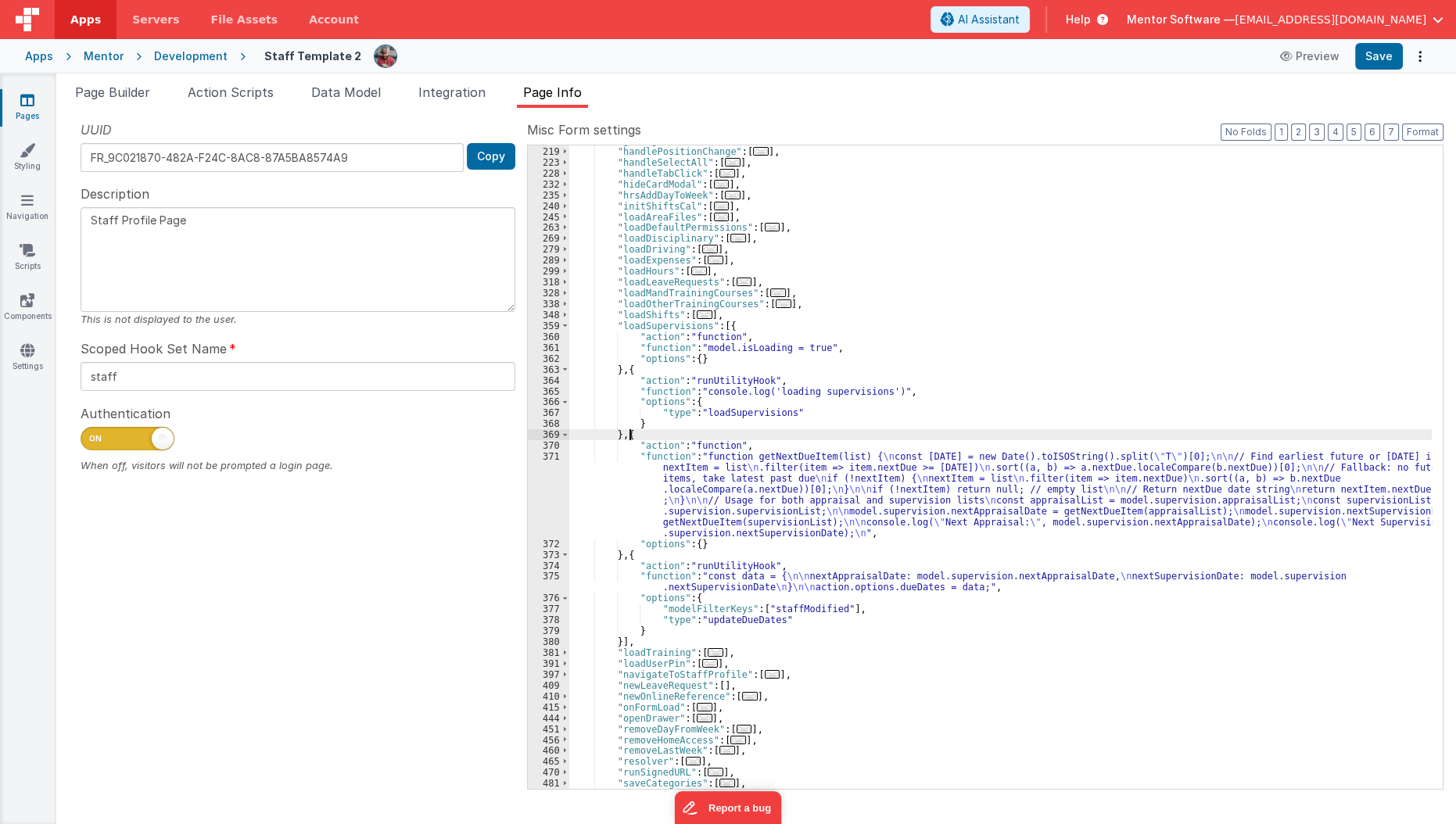
click at [629, 432] on div ""getSignedURL" : [ ... ] , "handlePositionChange" : [ ... ] , "handleSelectAll"…" at bounding box center [1001, 468] width 864 height 666
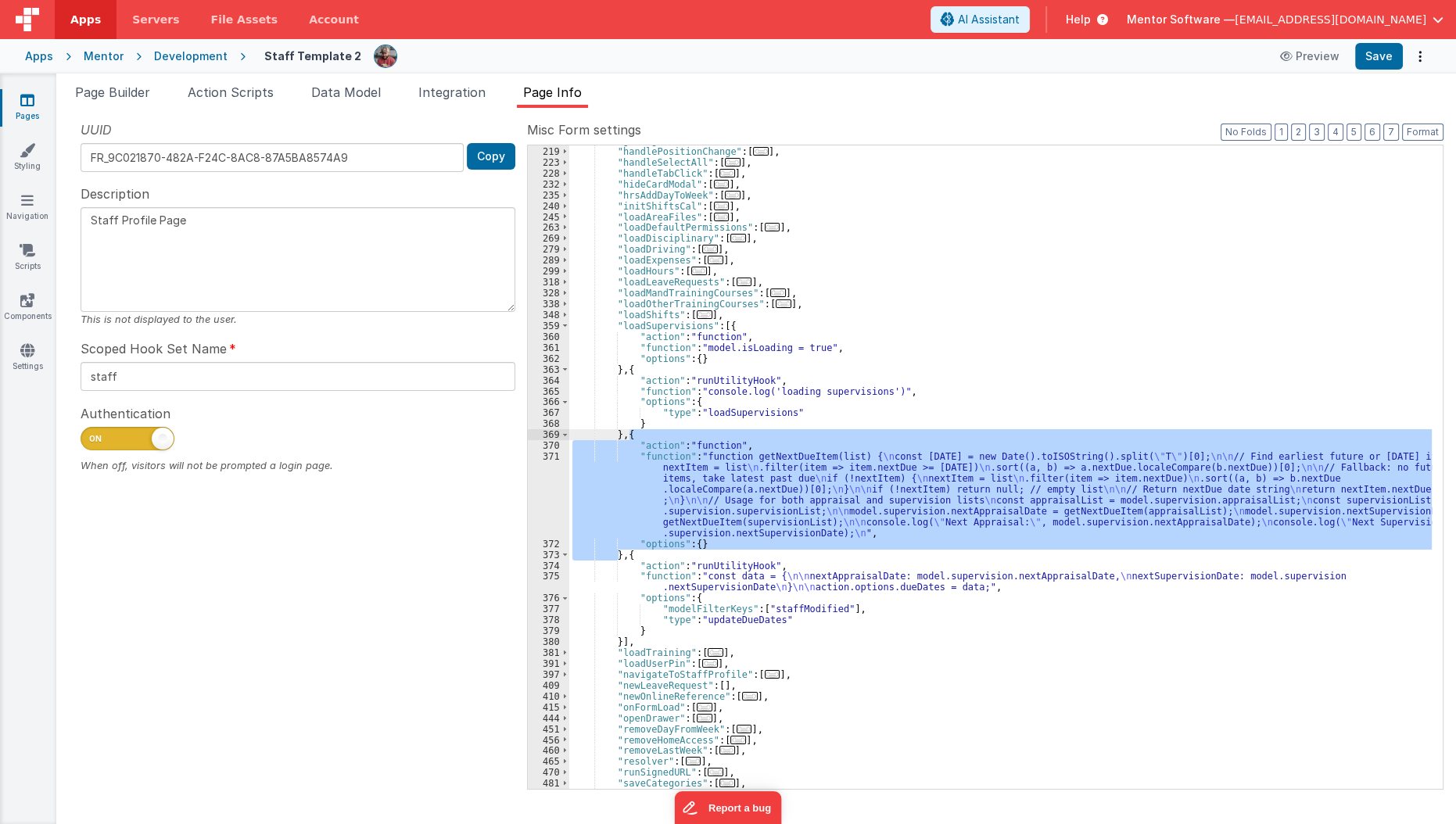
click at [629, 432] on div ""getSignedURL" : [ ... ] , "handlePositionChange" : [ ... ] , "handleSelectAll"…" at bounding box center [1001, 468] width 864 height 666
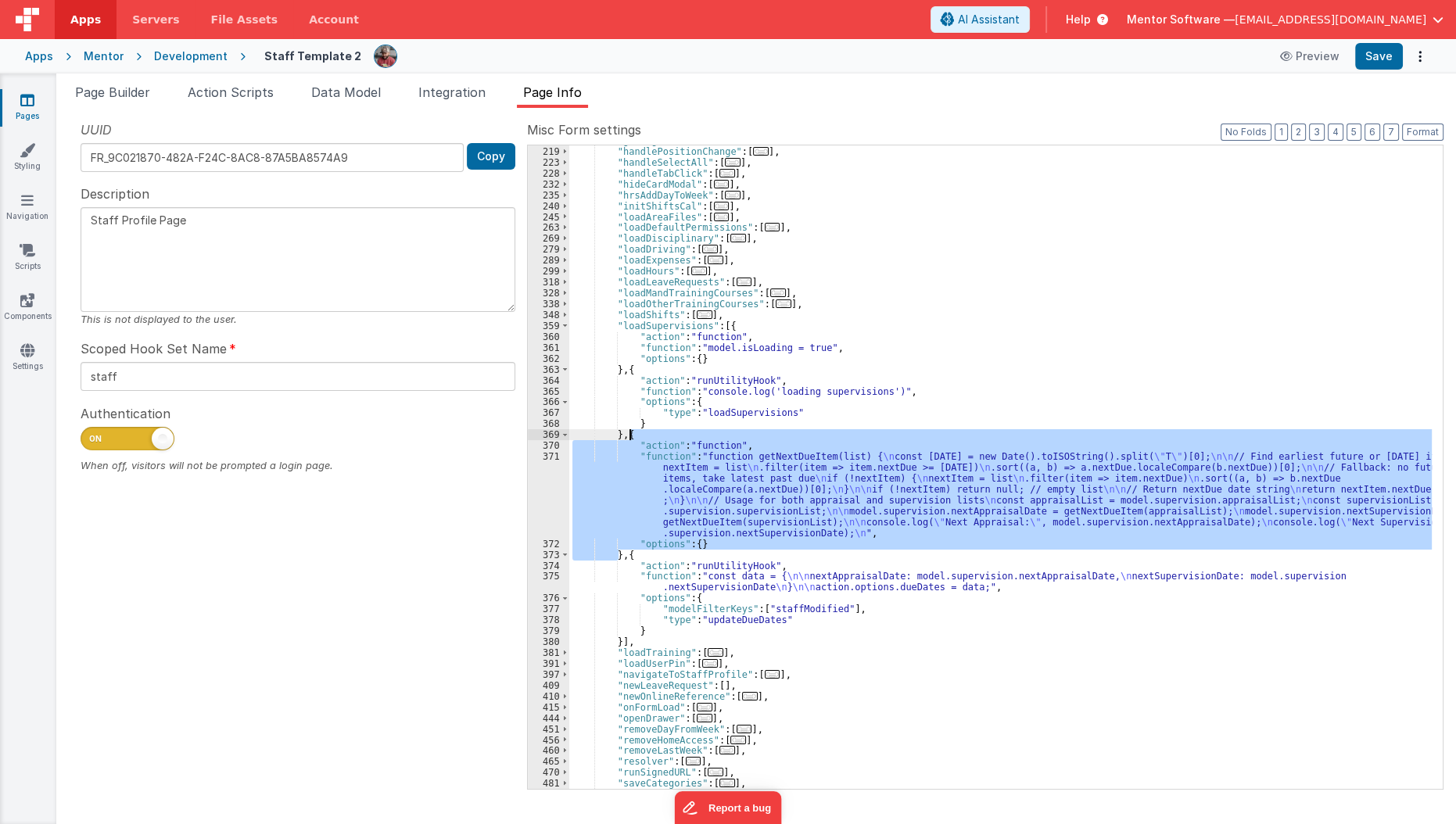
click at [629, 432] on div ""getSignedURL" : [ ... ] , "handlePositionChange" : [ ... ] , "handleSelectAll"…" at bounding box center [1001, 467] width 863 height 643
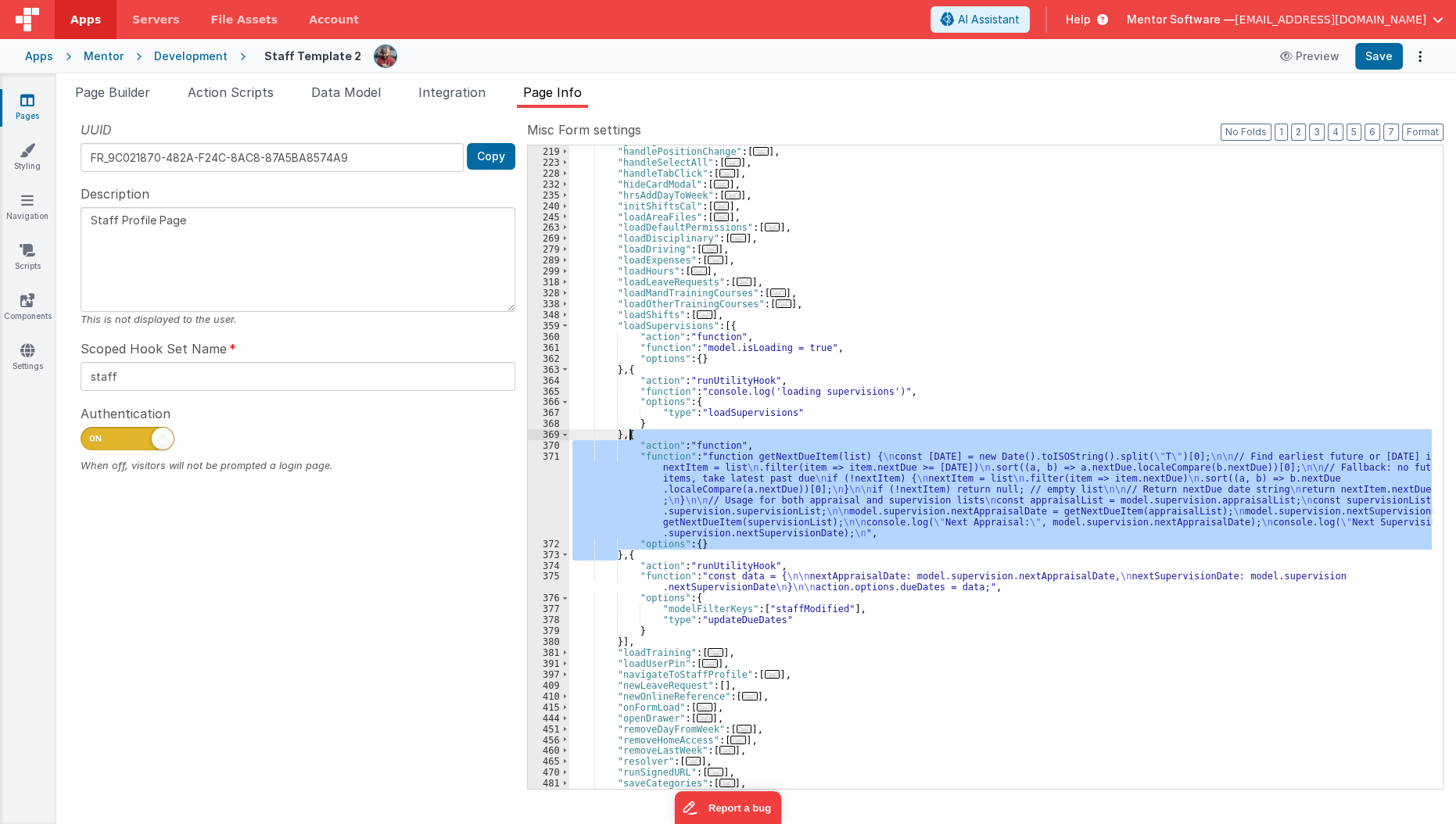
click at [629, 432] on div ""getSignedURL" : [ ... ] , "handlePositionChange" : [ ... ] , "handleSelectAll"…" at bounding box center [1001, 468] width 864 height 666
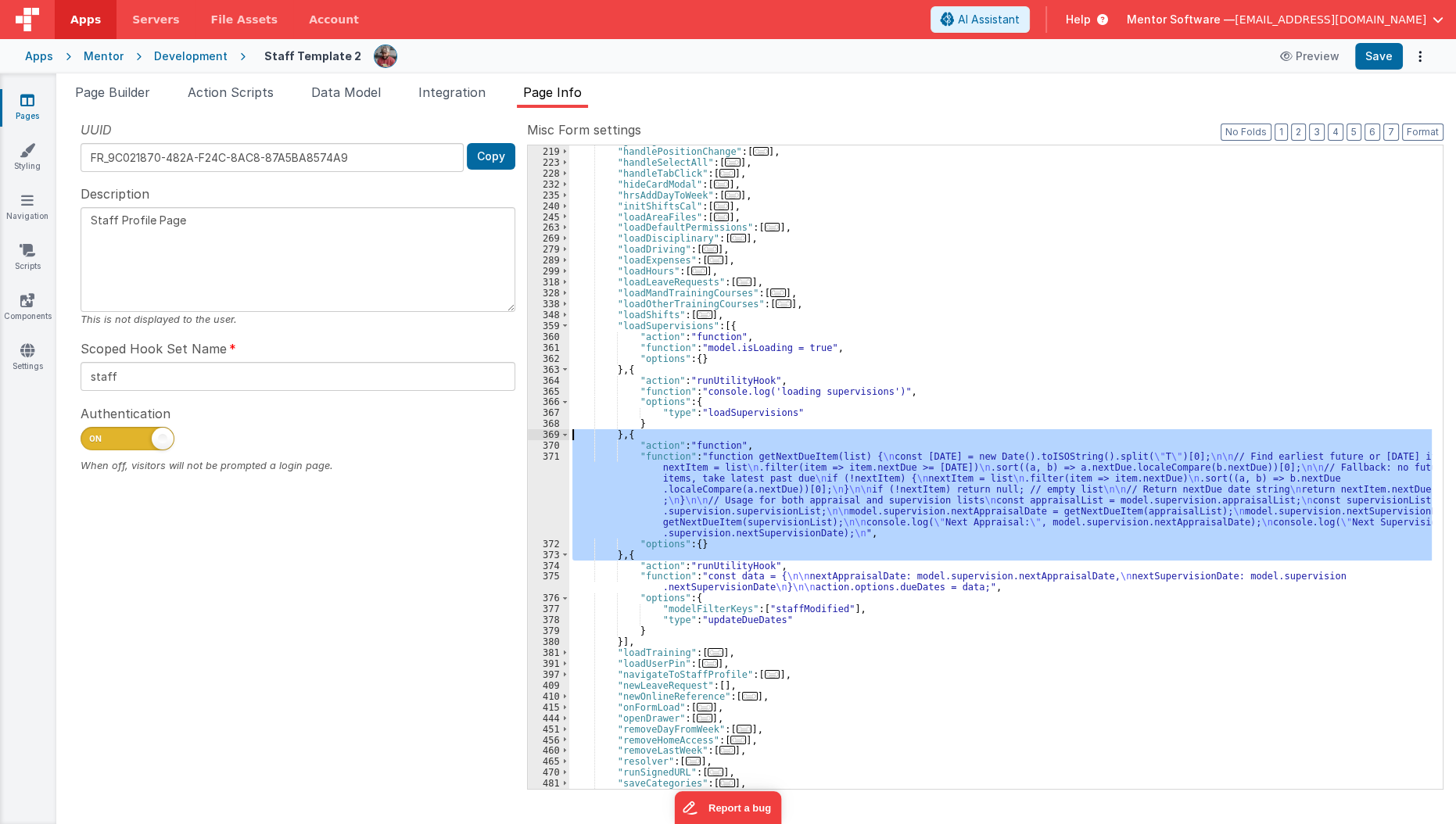
click at [629, 432] on div ""getSignedURL" : [ ... ] , "handlePositionChange" : [ ... ] , "handleSelectAll"…" at bounding box center [1001, 468] width 864 height 666
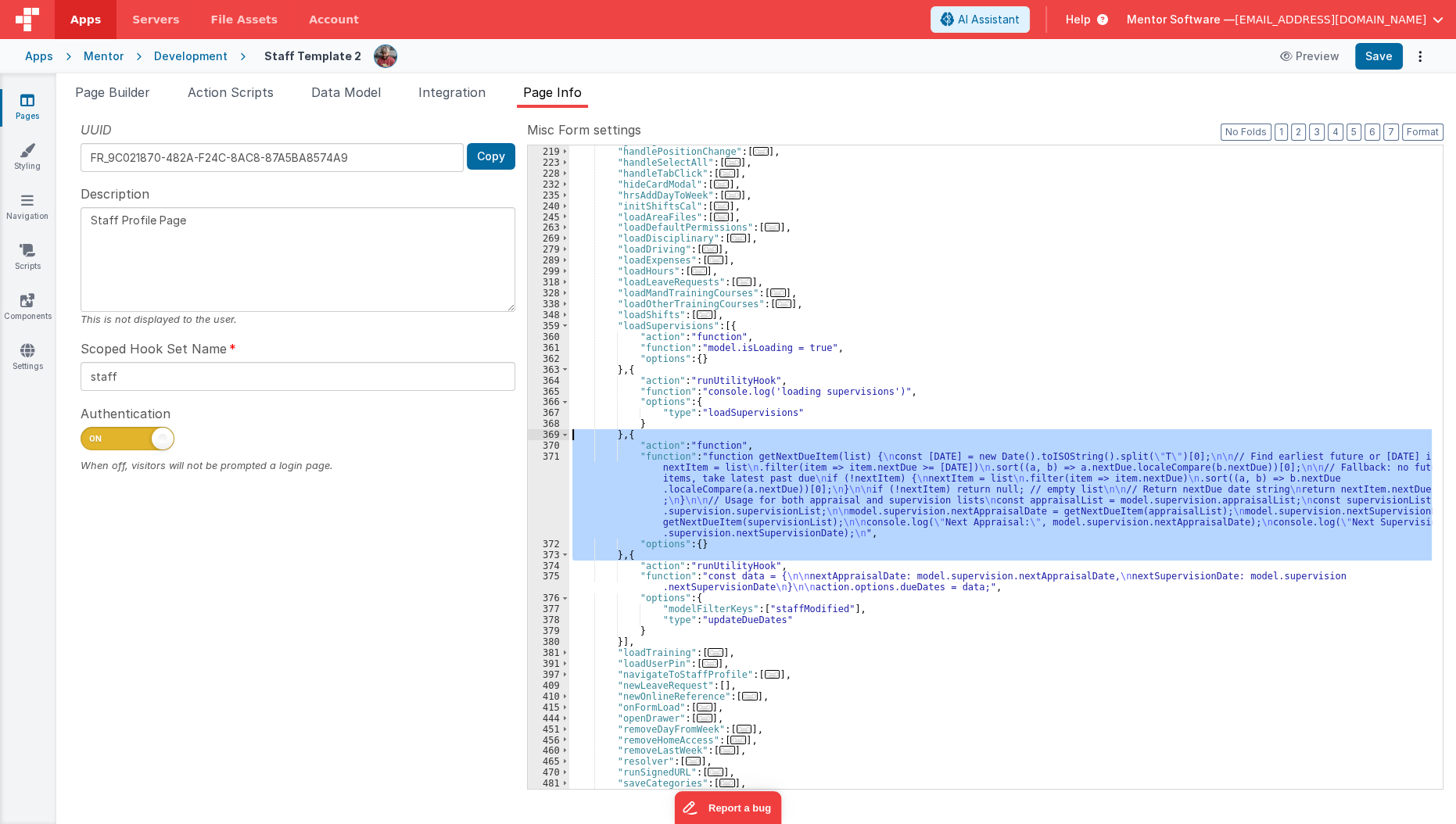
click at [629, 432] on div ""getSignedURL" : [ ... ] , "handlePositionChange" : [ ... ] , "handleSelectAll"…" at bounding box center [1001, 467] width 863 height 643
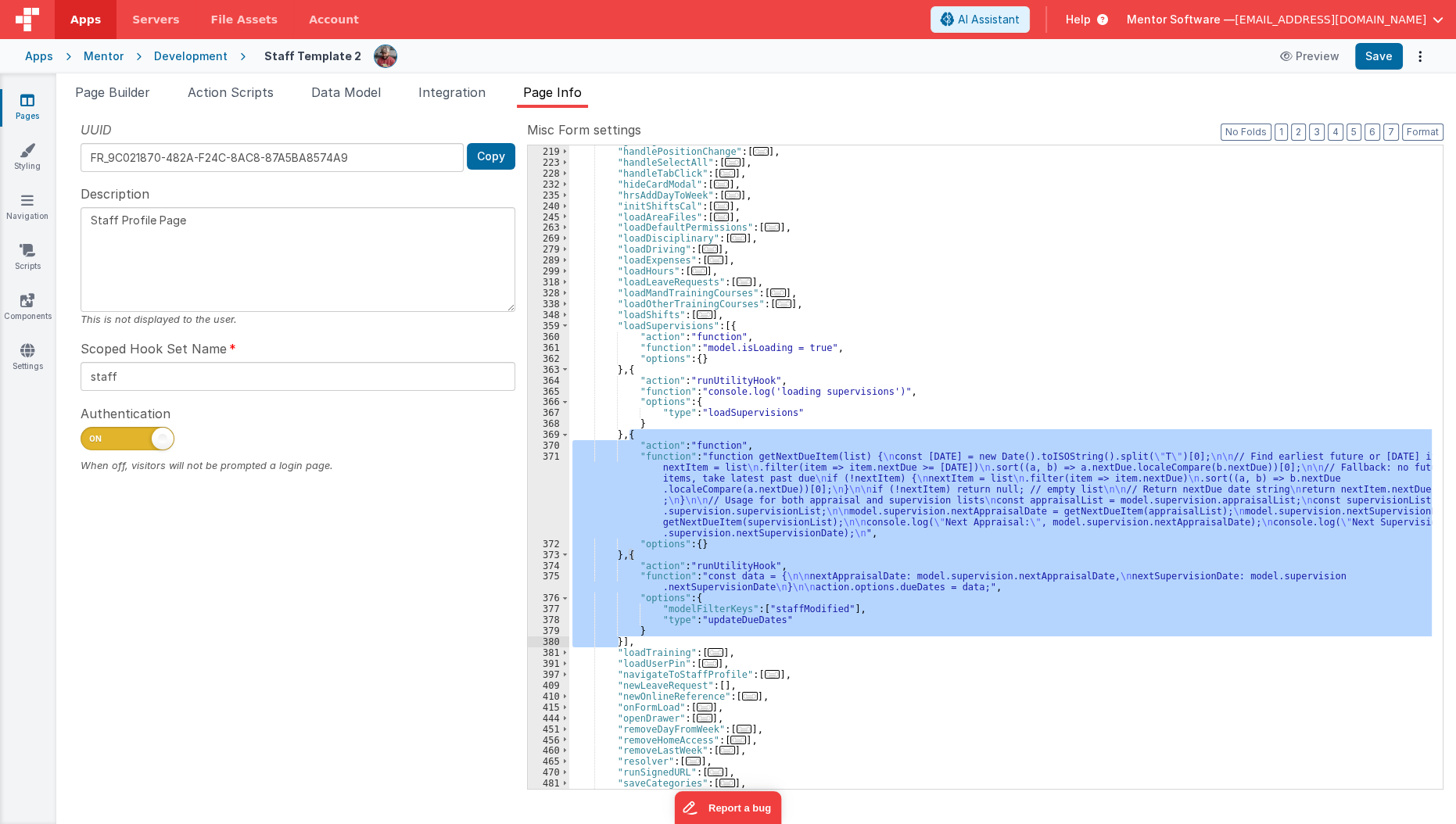
click at [682, 554] on div ""getSignedURL" : [ ... ] , "handlePositionChange" : [ ... ] , "handleSelectAll"…" at bounding box center [1001, 467] width 863 height 643
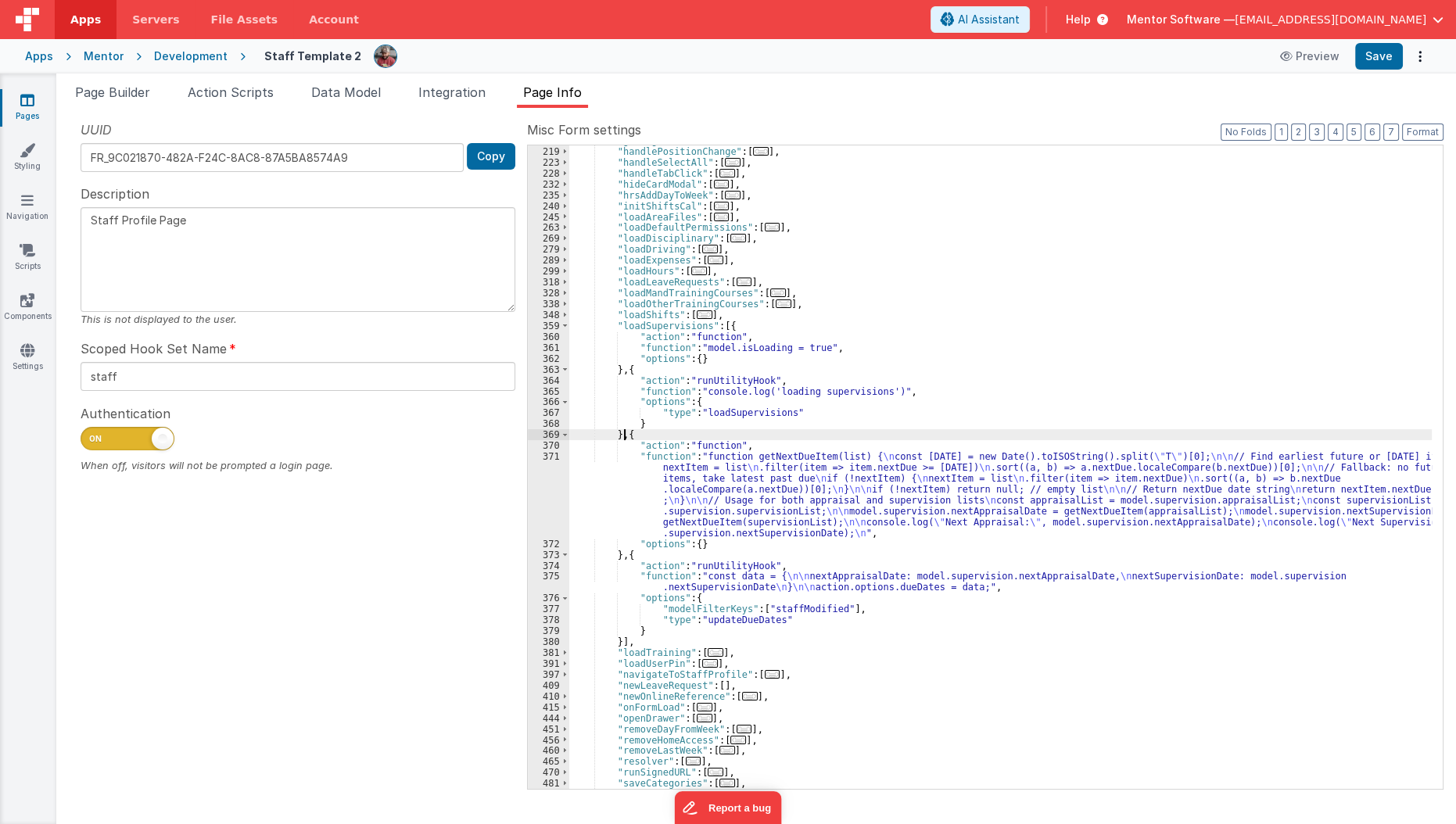
click at [623, 435] on div ""getSignedURL" : [ ... ] , "handlePositionChange" : [ ... ] , "handleSelectAll"…" at bounding box center [1001, 468] width 864 height 666
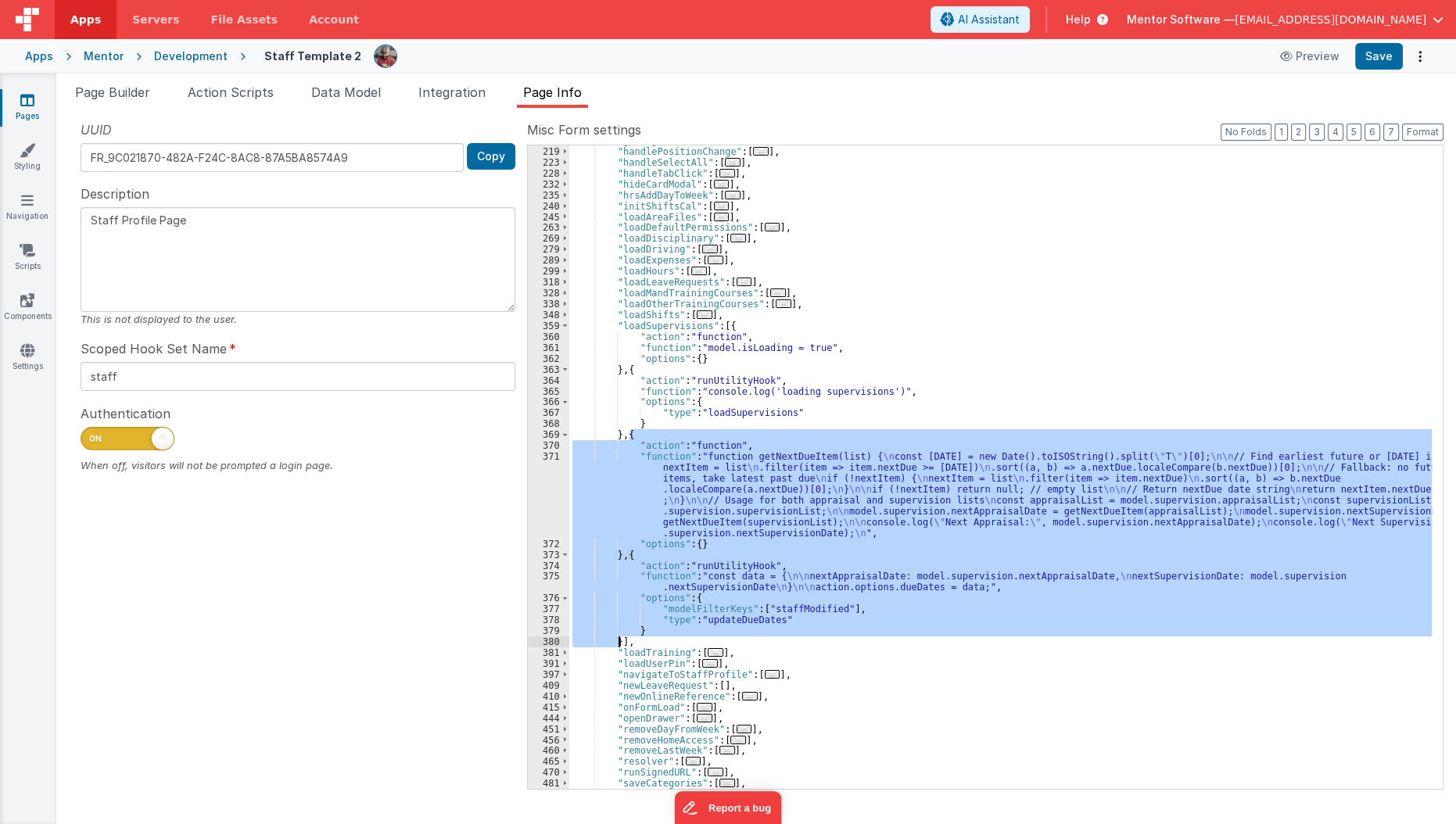
click at [623, 435] on div ""getSignedURL" : [ ... ] , "handlePositionChange" : [ ... ] , "handleSelectAll"…" at bounding box center [1001, 468] width 864 height 666
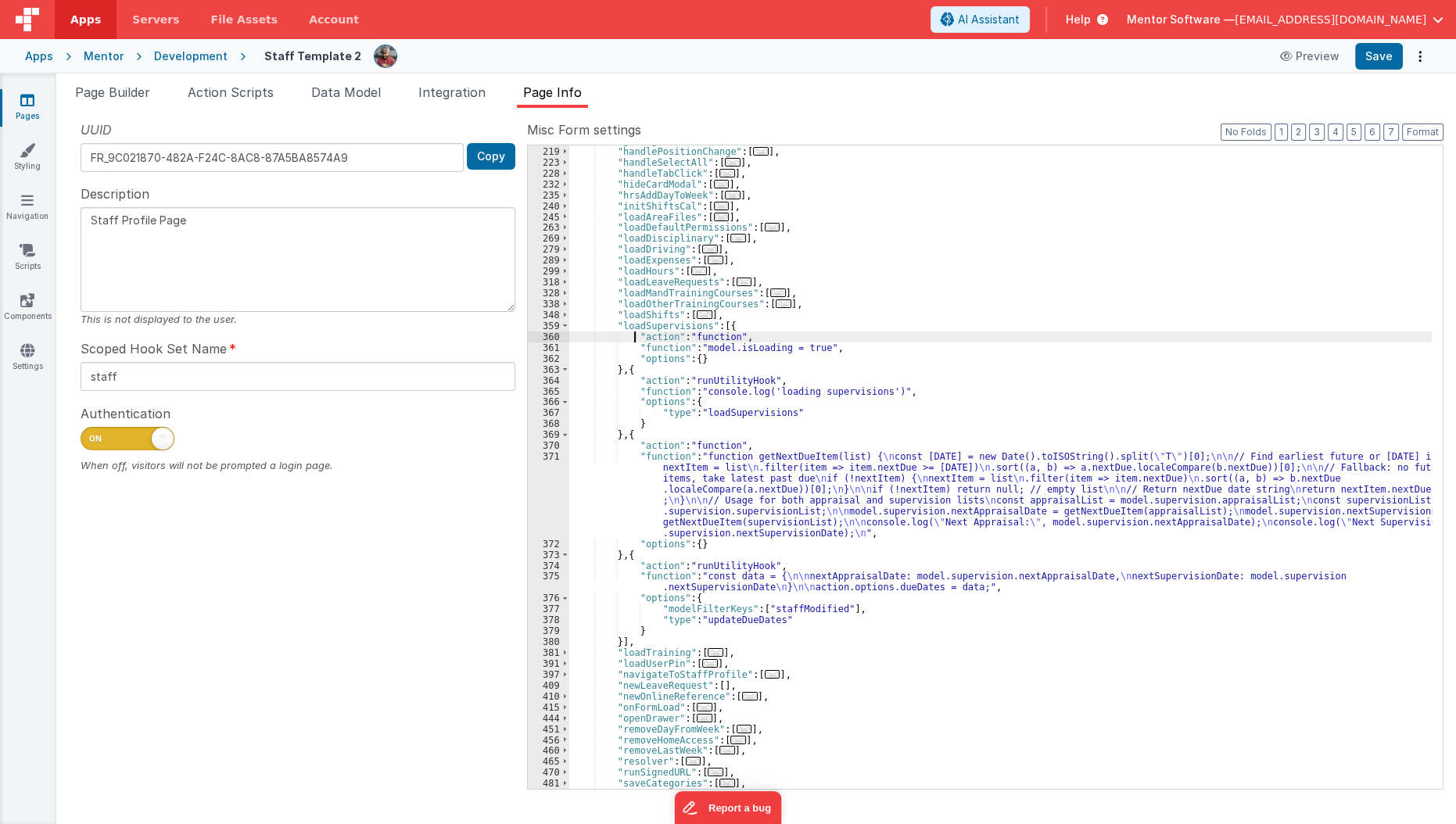
click at [634, 341] on div ""getSignedURL" : [ ... ] , "handlePositionChange" : [ ... ] , "handleSelectAll"…" at bounding box center [1001, 468] width 864 height 666
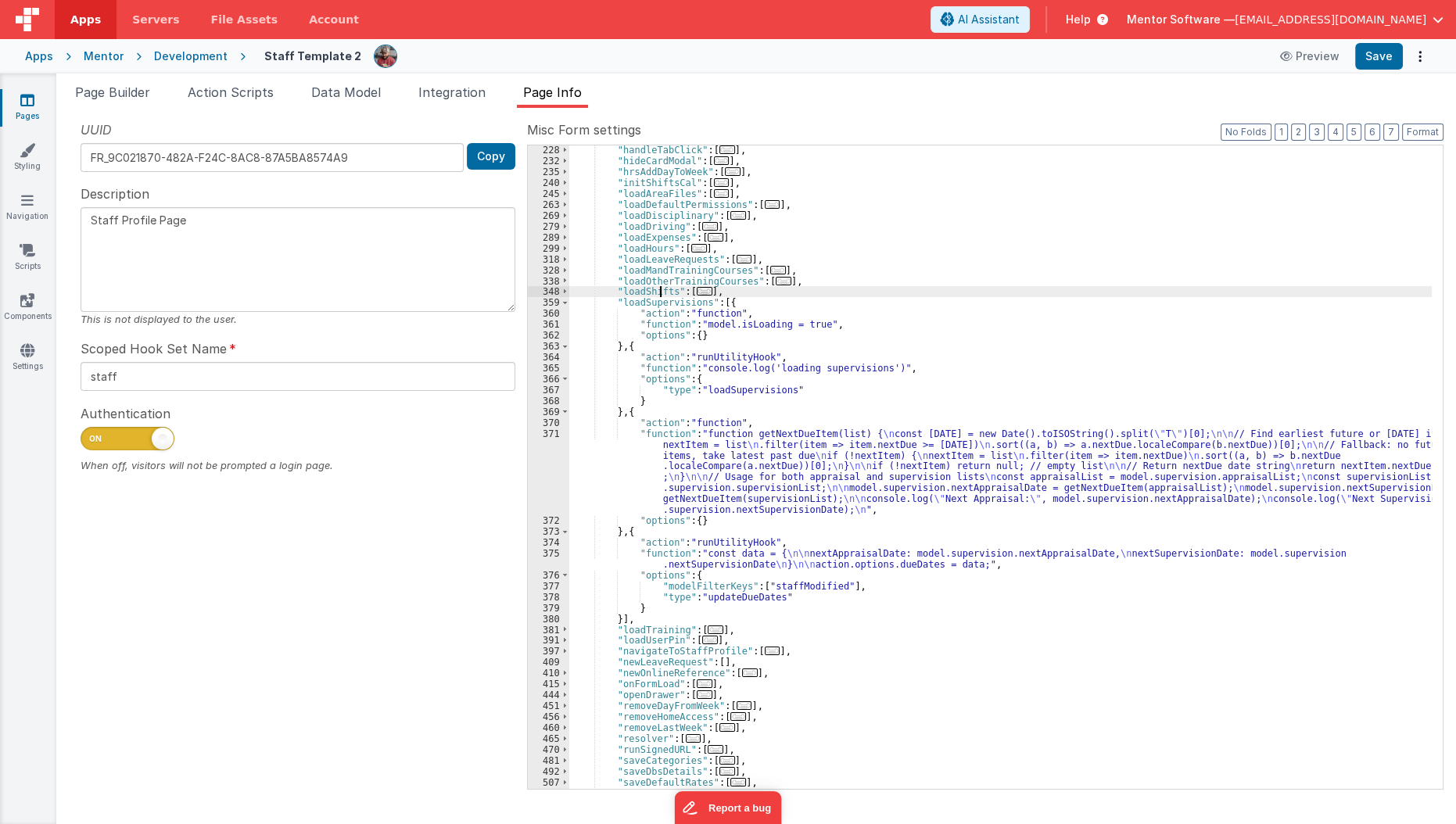
click at [658, 295] on div ""handleTabClick" : [ ... ] , "hideCardModal" : [ ... ] , "hrsAddDayToWeek" : [ …" at bounding box center [1001, 477] width 864 height 666
click at [656, 300] on div ""handleTabClick" : [ ... ] , "hideCardModal" : [ ... ] , "hrsAddDayToWeek" : [ …" at bounding box center [1001, 477] width 864 height 666
click at [713, 514] on div ""handleTabClick" : [ ... ] , "hideCardModal" : [ ... ] , "hrsAddDayToWeek" : [ …" at bounding box center [1001, 477] width 864 height 666
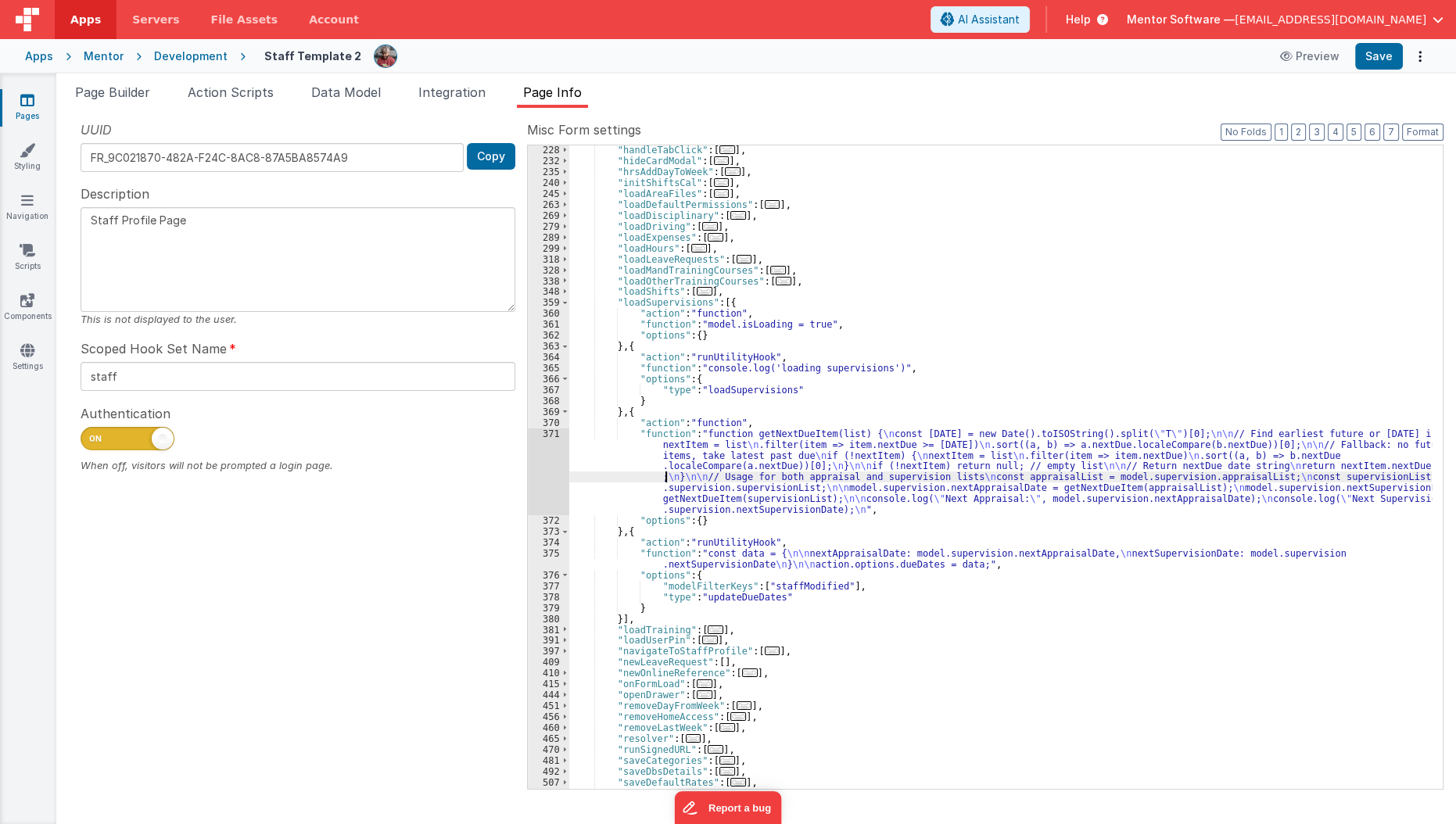
click at [664, 470] on div ""handleTabClick" : [ ... ] , "hideCardModal" : [ ... ] , "hrsAddDayToWeek" : [ …" at bounding box center [1001, 477] width 864 height 666
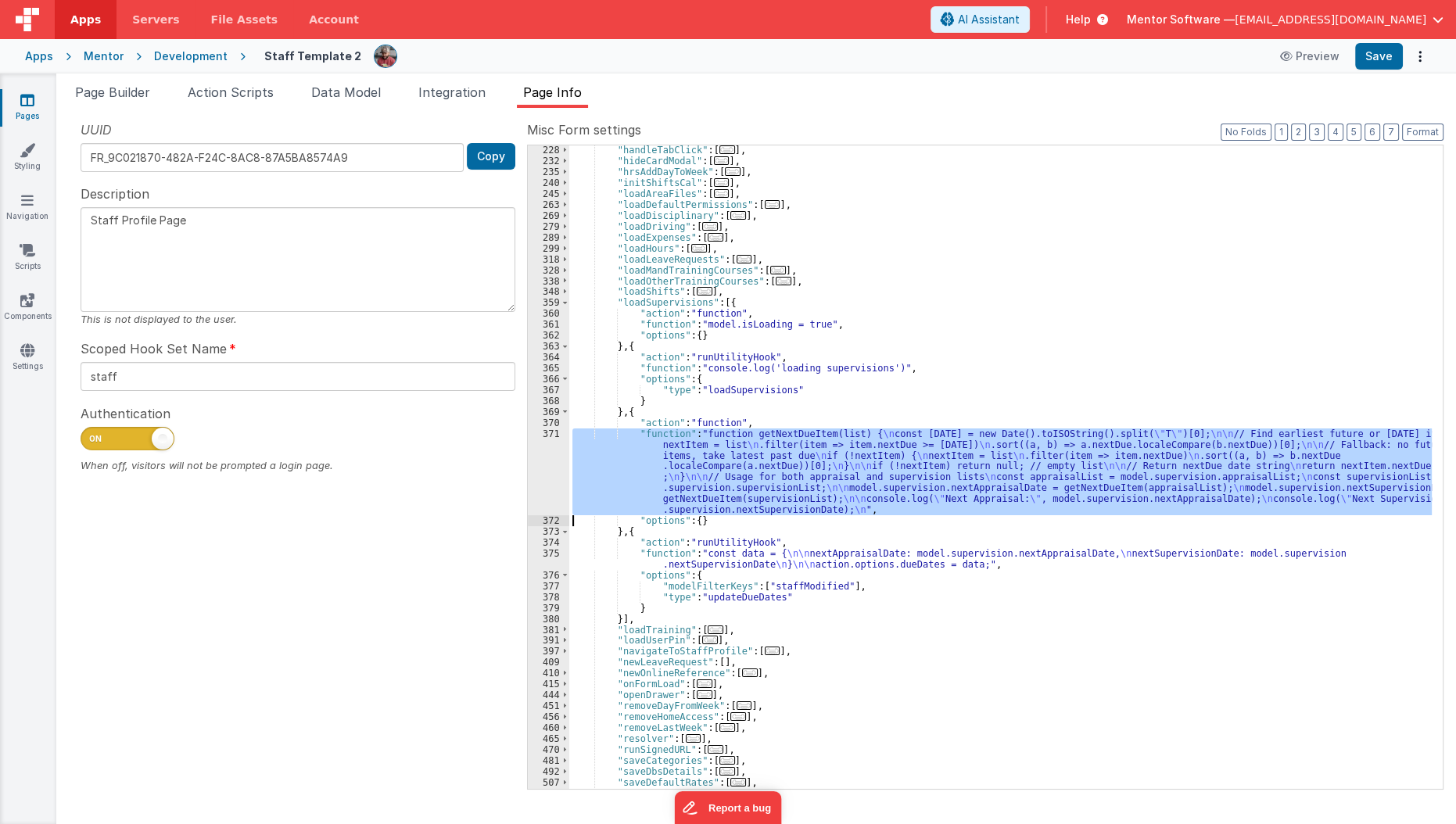
click at [544, 487] on div "371" at bounding box center [548, 471] width 41 height 87
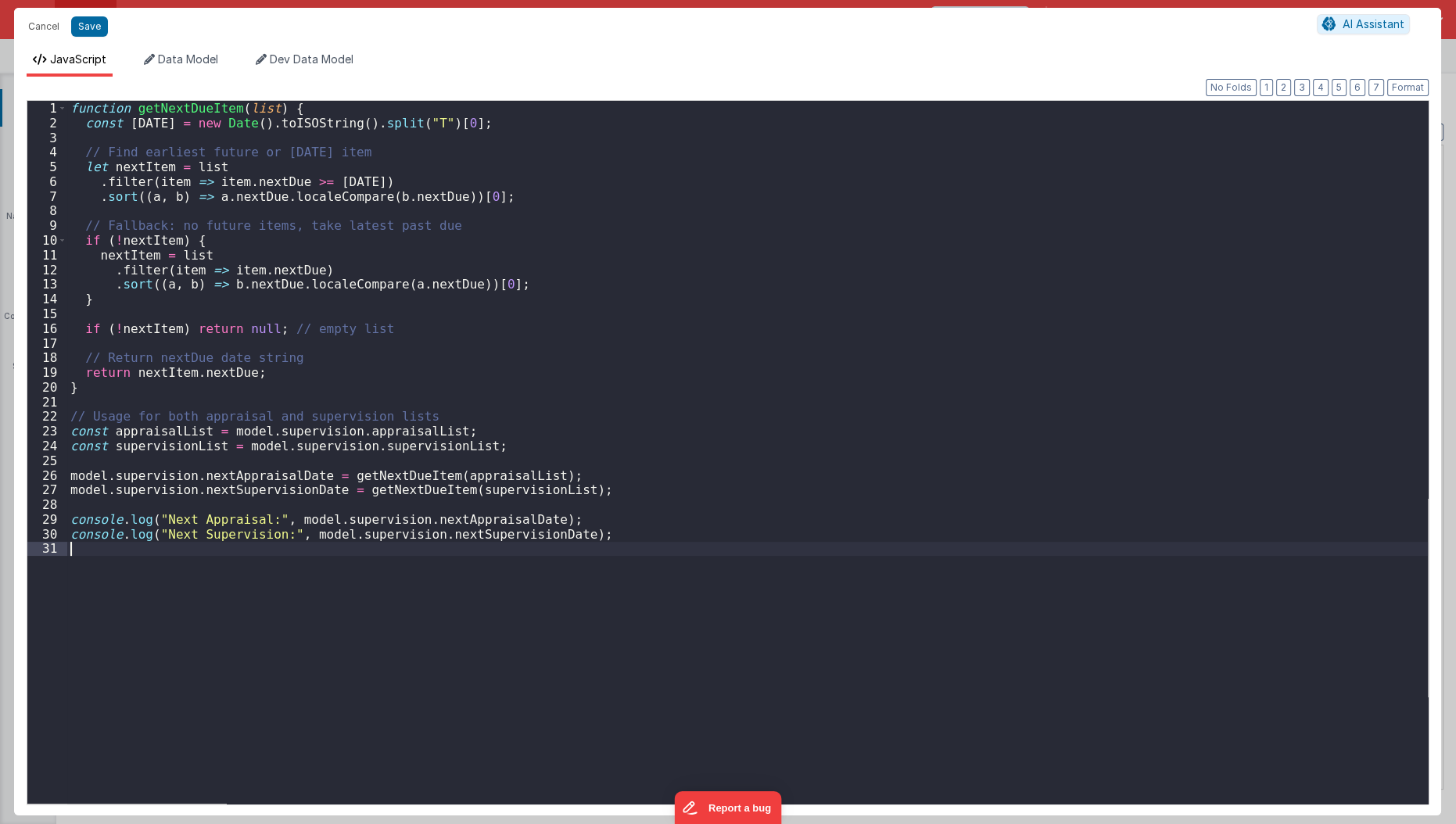
click at [446, 730] on div "function getNextDueItem ( list ) { const today = new Date ( ) . toISOString ( )…" at bounding box center [748, 467] width 1361 height 733
click at [257, 503] on div "function getNextDueItem ( list ) { const today = new Date ( ) . toISOString ( )…" at bounding box center [748, 467] width 1361 height 733
click at [386, 472] on div "function getNextDueItem ( list ) { const today = new Date ( ) . toISOString ( )…" at bounding box center [748, 467] width 1361 height 733
click at [451, 466] on div "function getNextDueItem ( list ) { const today = new Date ( ) . toISOString ( )…" at bounding box center [748, 467] width 1361 height 733
click at [433, 443] on div "function getNextDueItem ( list ) { const today = new Date ( ) . toISOString ( )…" at bounding box center [748, 467] width 1361 height 733
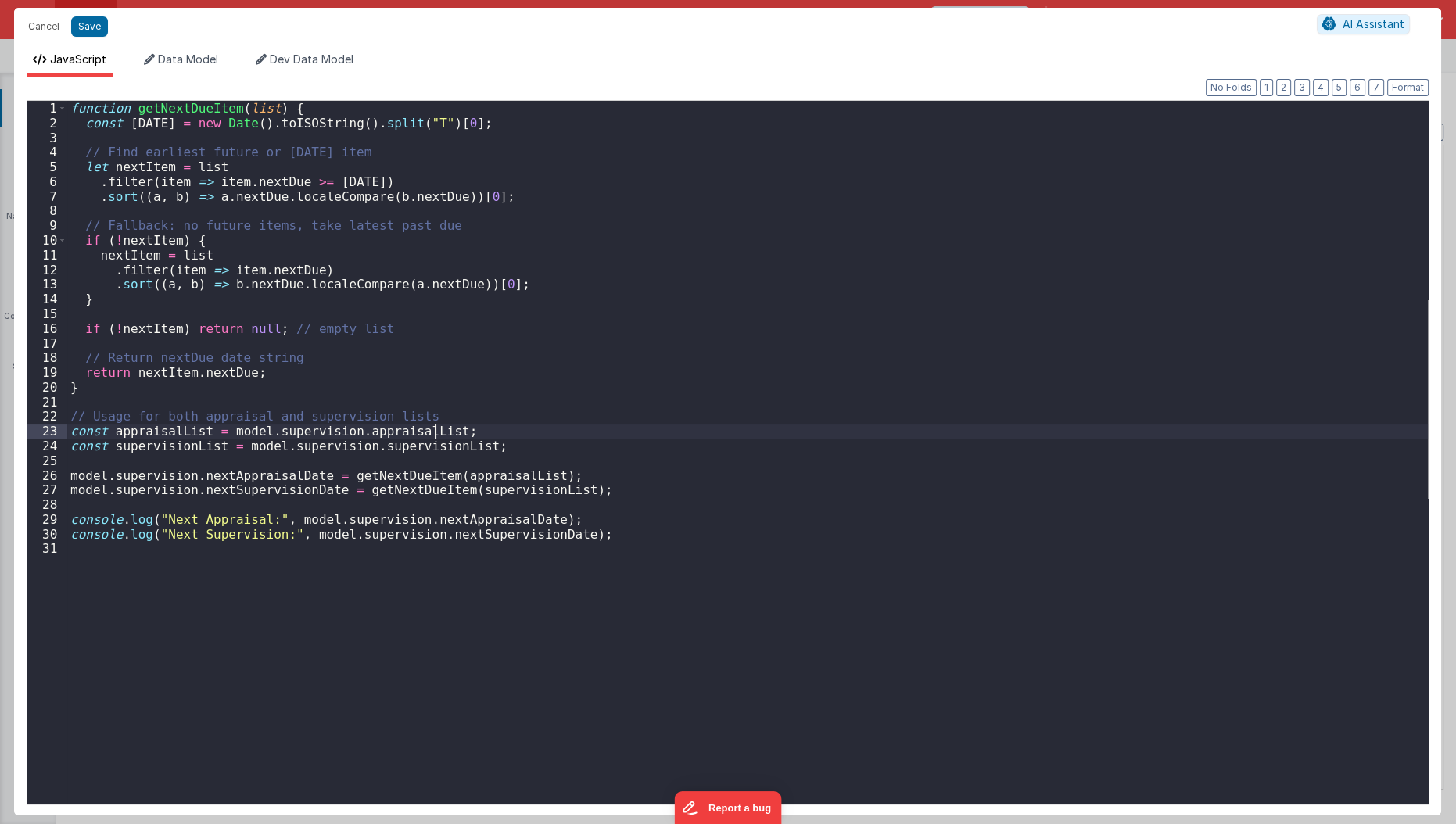
click at [433, 433] on div "function getNextDueItem ( list ) { const today = new Date ( ) . toISOString ( )…" at bounding box center [748, 467] width 1361 height 733
click at [567, 435] on div "function getNextDueItem ( list ) { const today = new Date ( ) . toISOString ( )…" at bounding box center [748, 467] width 1361 height 733
paste textarea
click at [857, 433] on div "function getNextDueItem ( list ) { const today = new Date ( ) . toISOString ( )…" at bounding box center [748, 467] width 1361 height 733
click at [884, 531] on div "function getNextDueItem ( list ) { const today = new Date ( ) . toISOString ( )…" at bounding box center [748, 467] width 1361 height 733
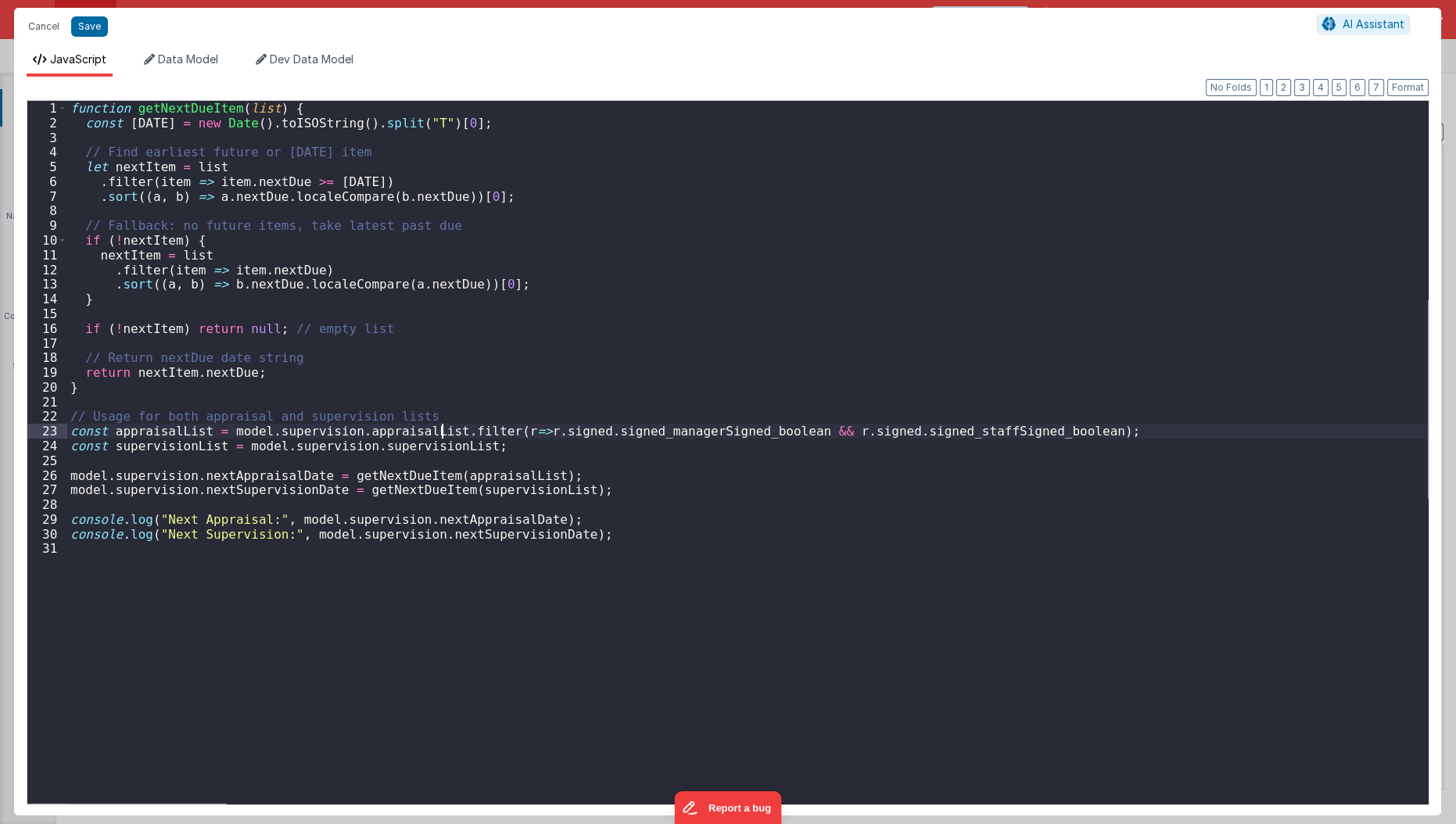
click at [440, 432] on div "function getNextDueItem ( list ) { const today = new Date ( ) . toISOString ( )…" at bounding box center [748, 467] width 1361 height 733
click at [695, 538] on div "function getNextDueItem ( list ) { const today = new Date ( ) . toISOString ( )…" at bounding box center [748, 467] width 1361 height 733
click at [216, 439] on div "function getNextDueItem ( list ) { const today = new Date ( ) . toISOString ( )…" at bounding box center [748, 467] width 1361 height 733
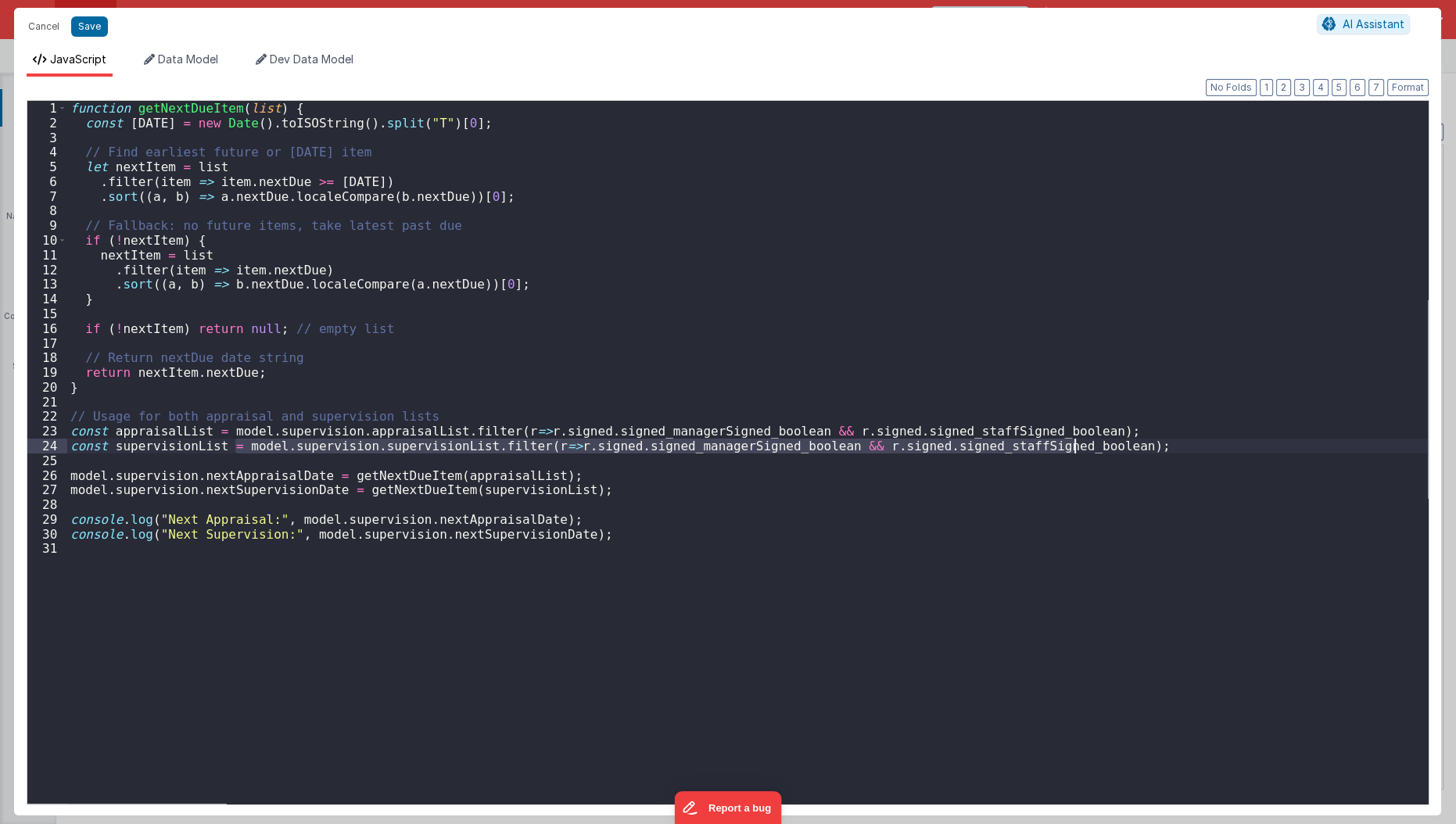
click at [216, 439] on div "function getNextDueItem ( list ) { const today = new Date ( ) . toISOString ( )…" at bounding box center [748, 467] width 1361 height 733
click at [892, 558] on div "function getNextDueItem ( list ) { const today = new Date ( ) . toISOString ( )…" at bounding box center [748, 467] width 1361 height 733
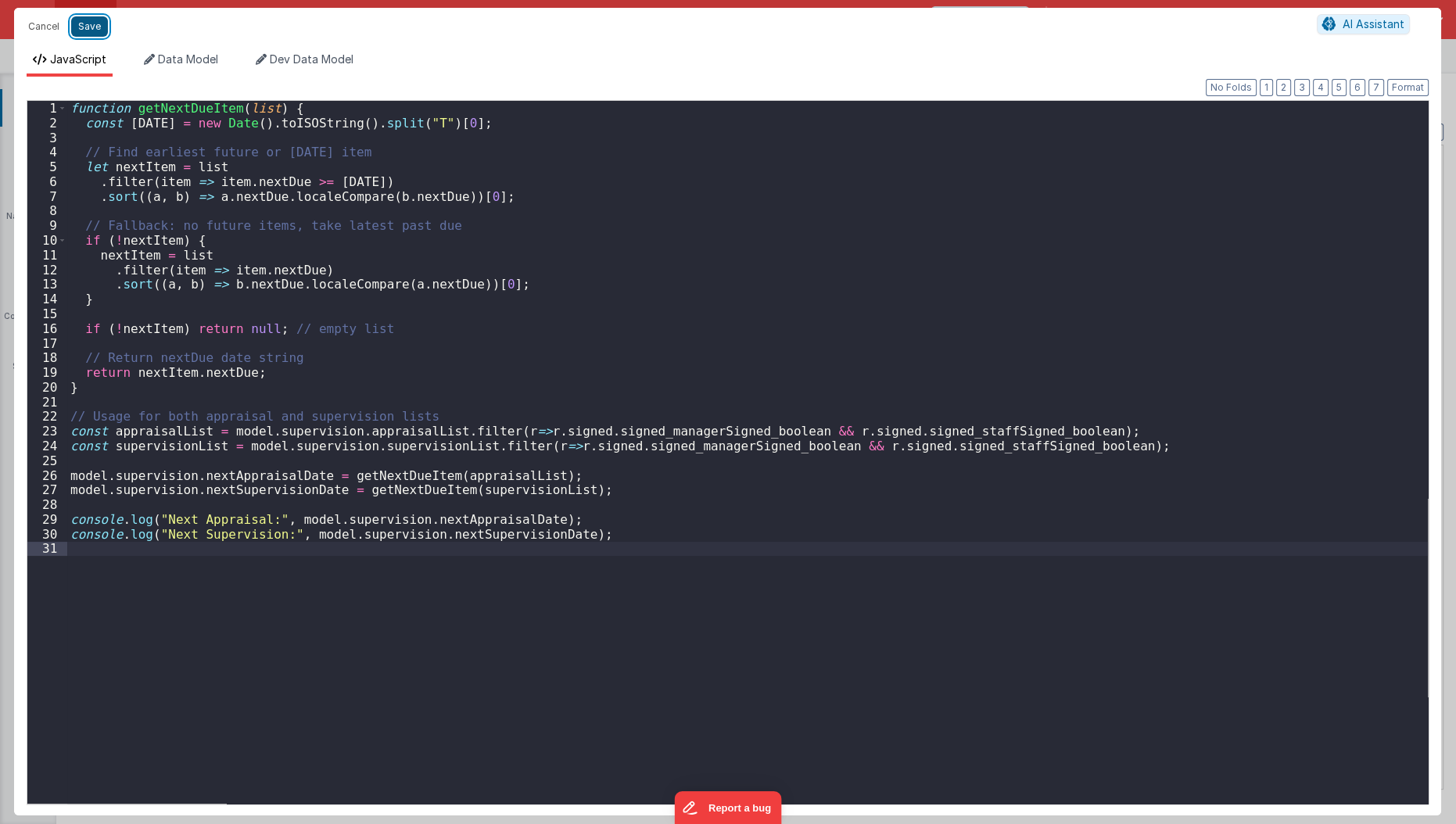
click at [78, 35] on button "Save" at bounding box center [89, 26] width 36 height 20
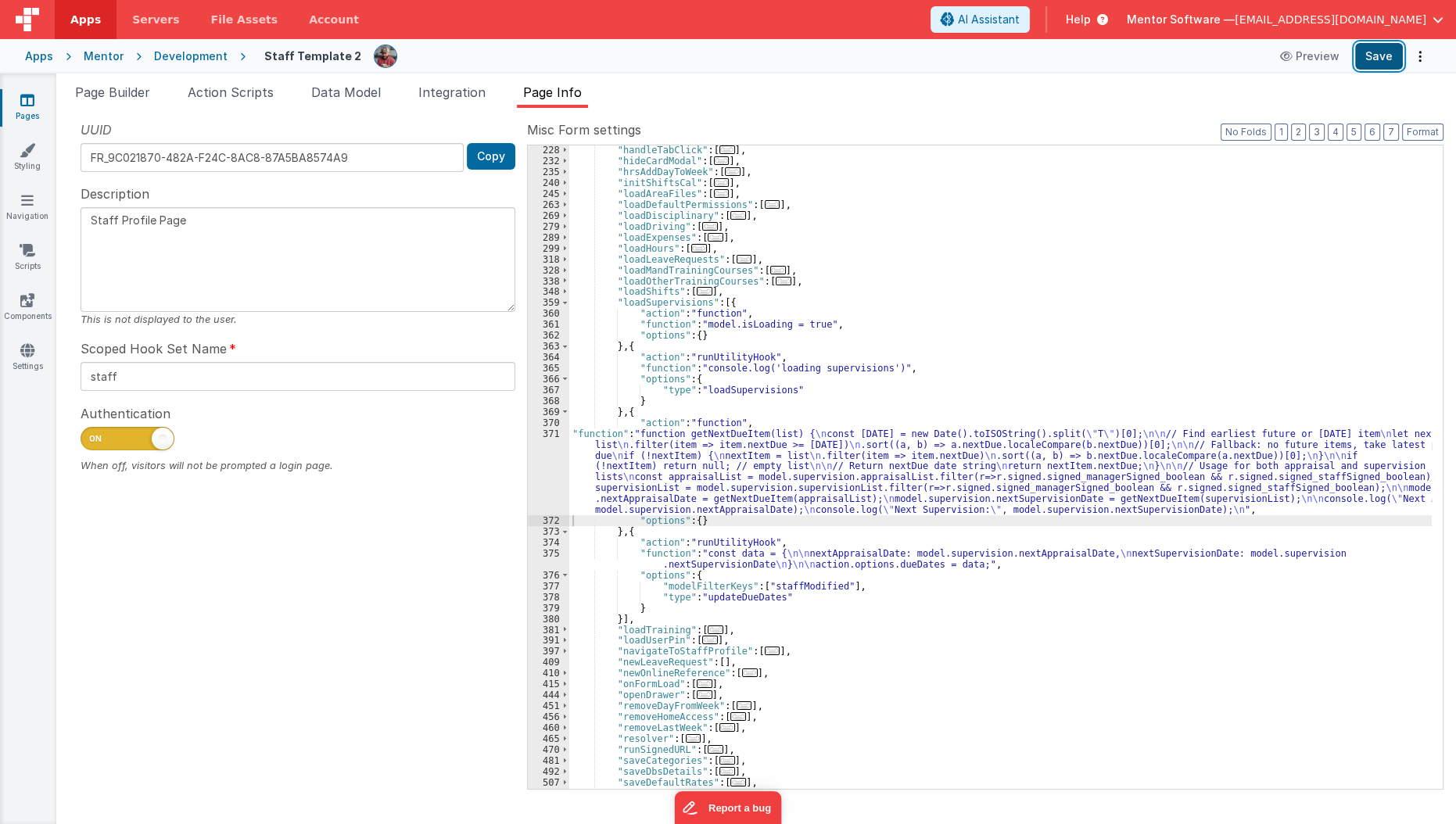
click at [1370, 59] on button "Save" at bounding box center [1379, 57] width 48 height 27
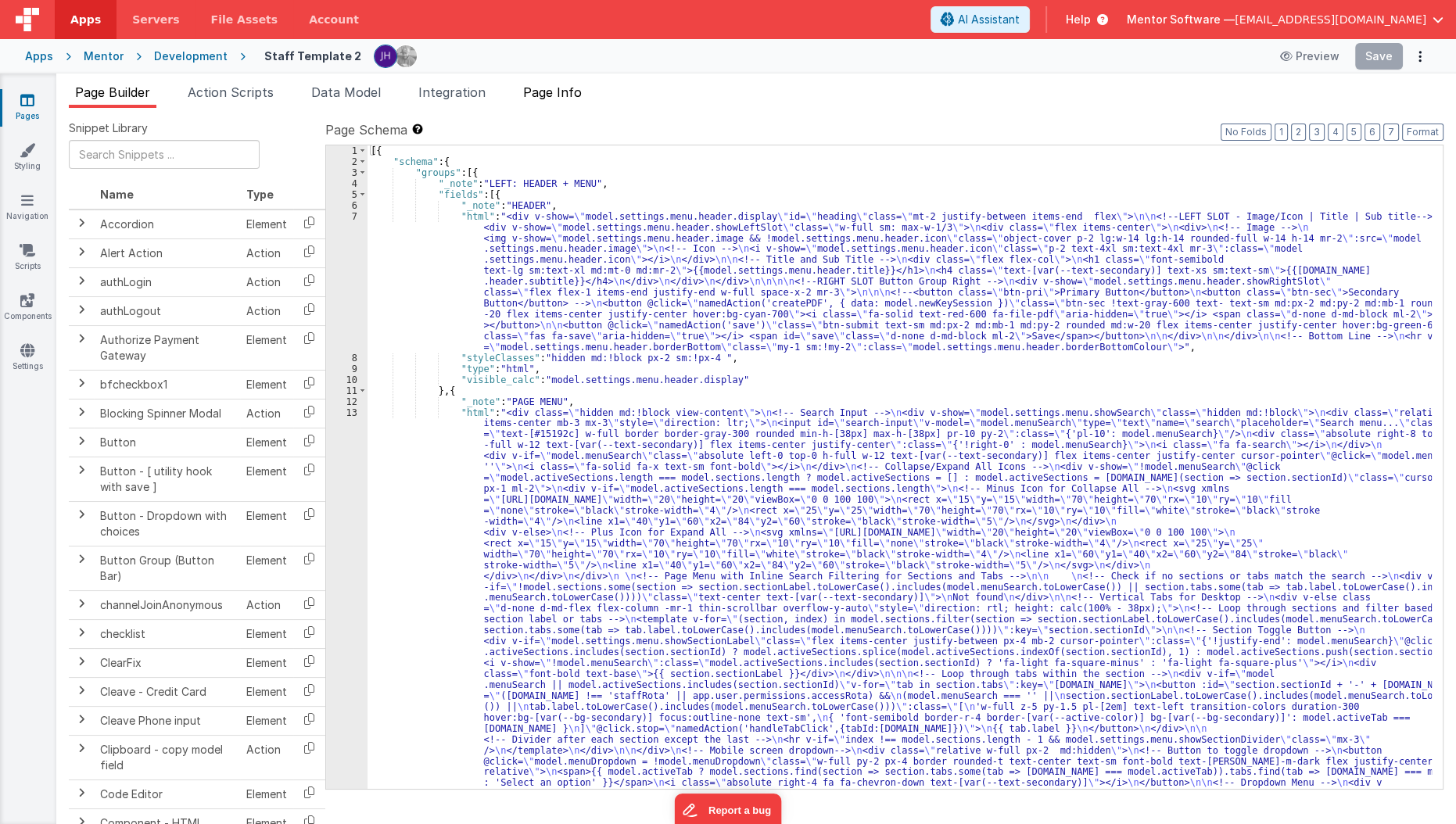
click at [556, 91] on span "Page Info" at bounding box center [552, 92] width 58 height 15
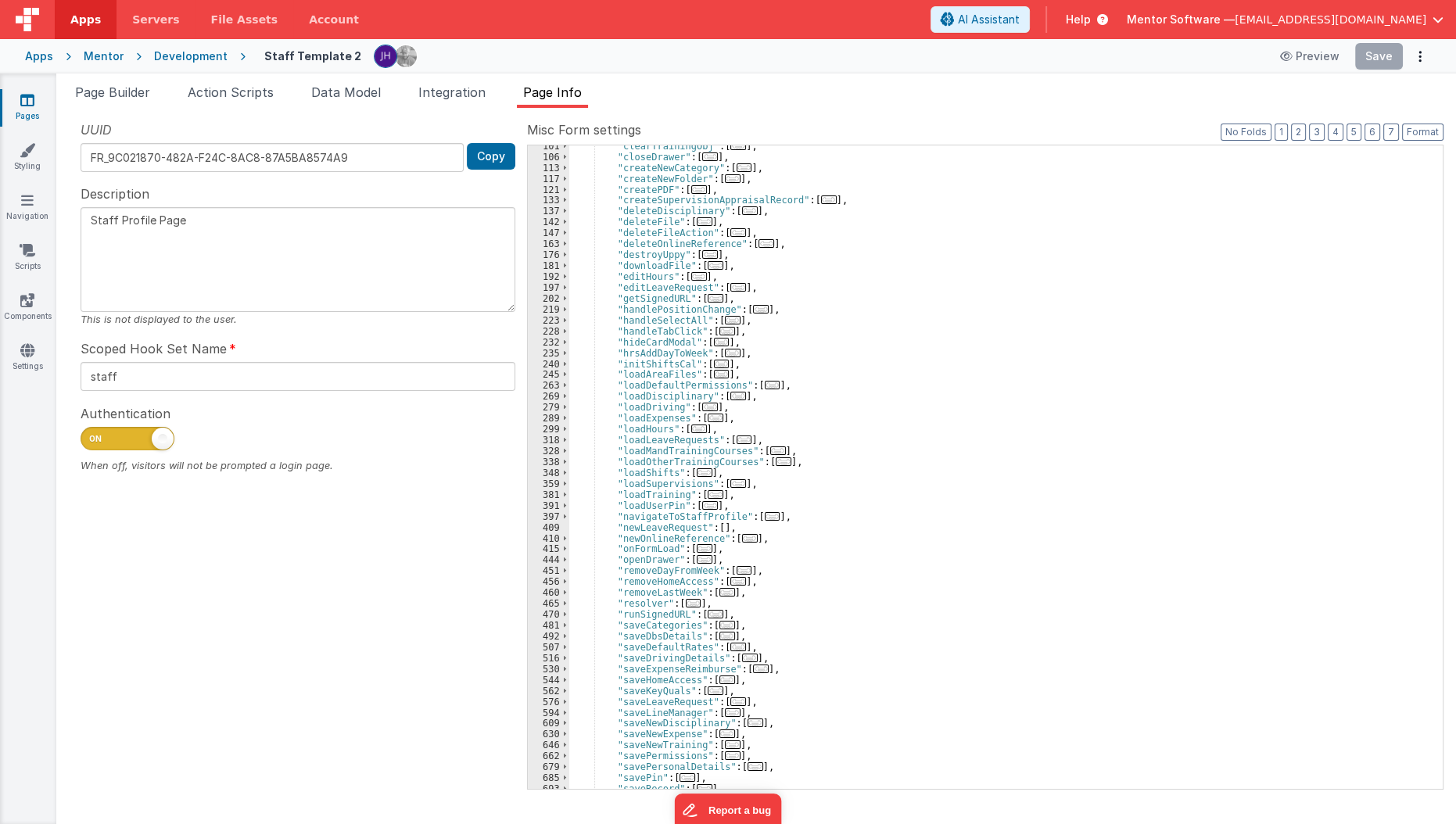
scroll to position [222, 0]
click at [730, 486] on span "..." at bounding box center [738, 483] width 15 height 9
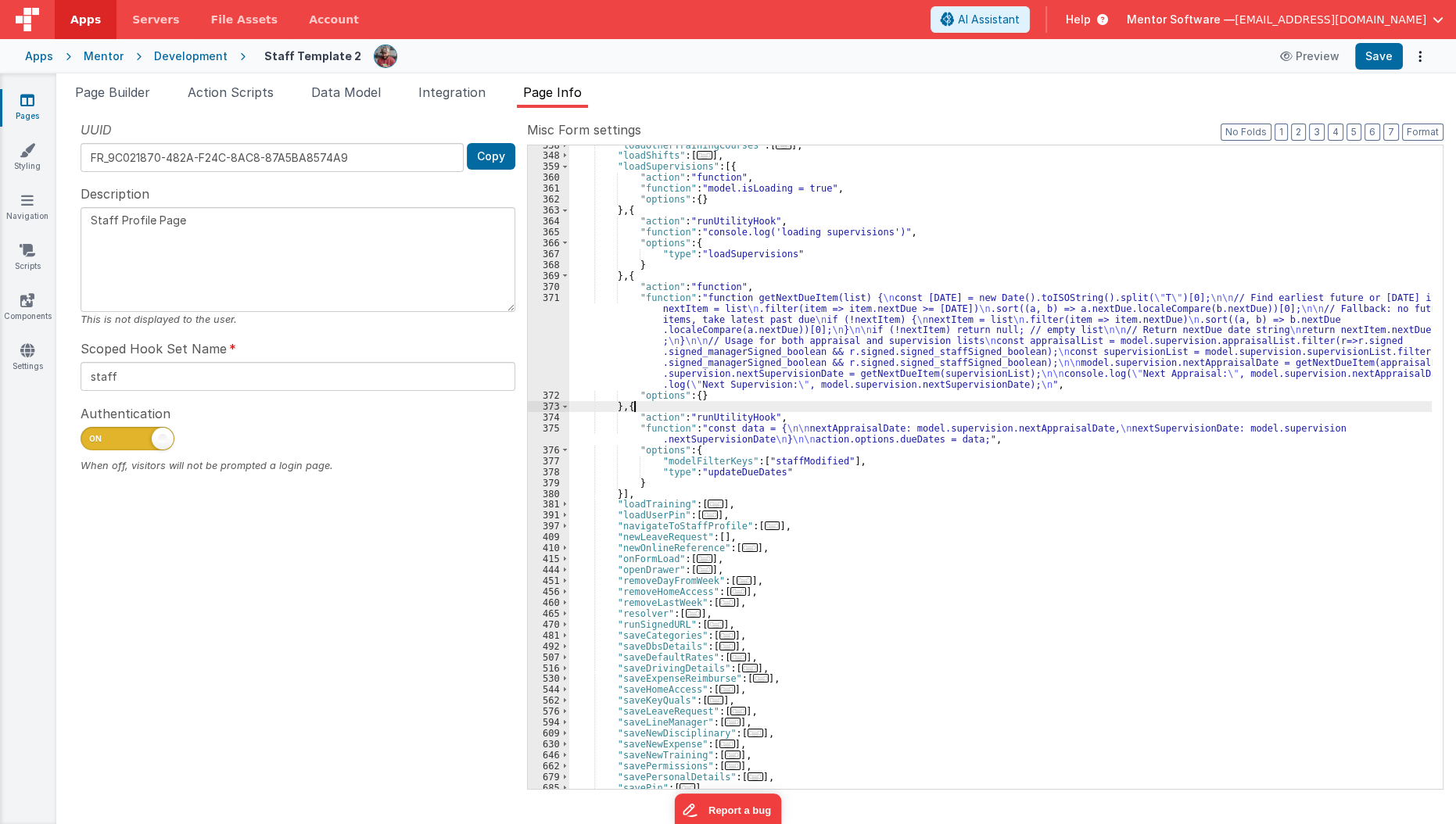
click at [707, 419] on div ""loadOtherTrainingCourses" : [ ... ] , "loadShifts" : [ ... ] , "loadSupervisio…" at bounding box center [1001, 472] width 864 height 666
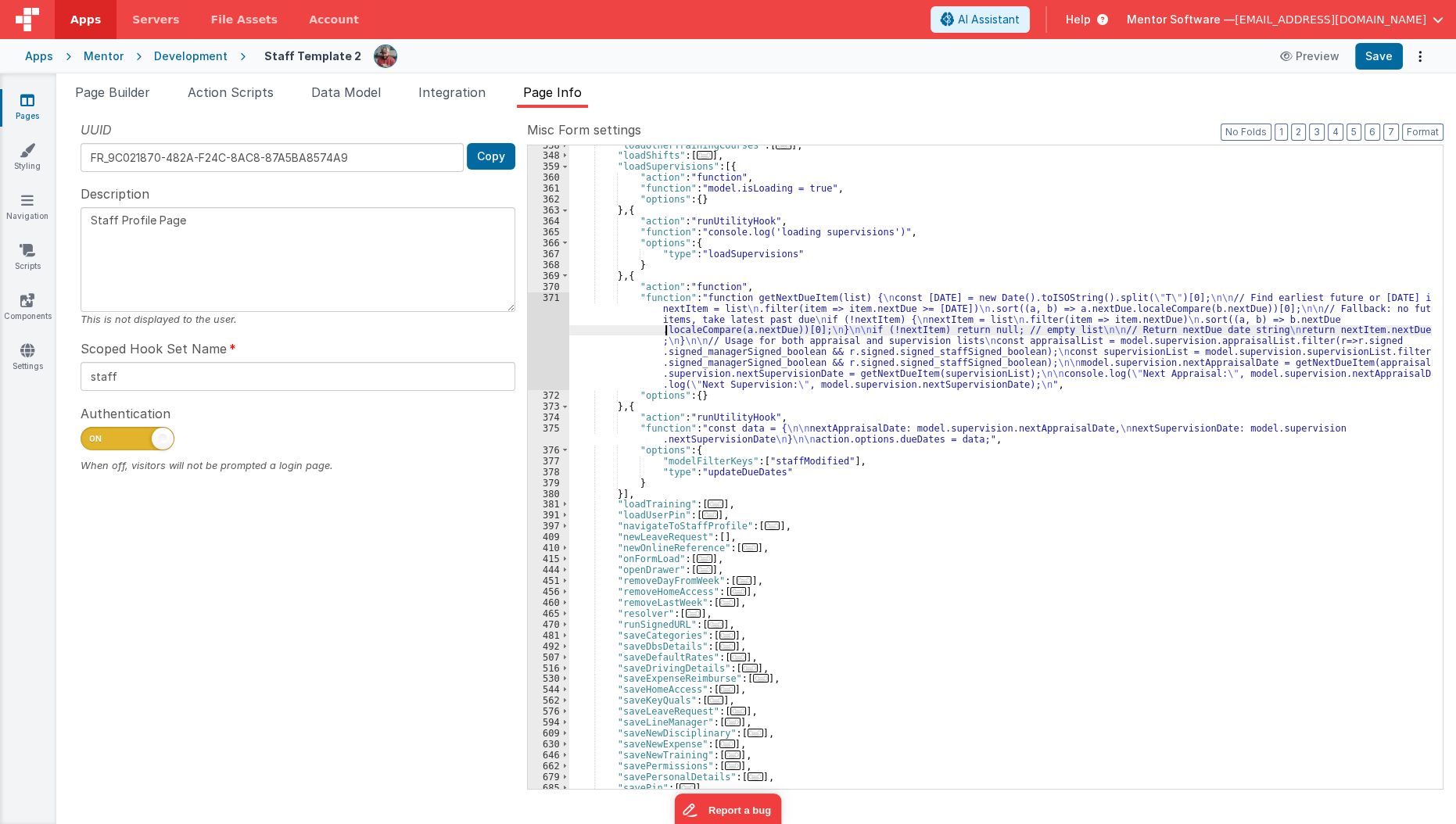
click at [666, 329] on div ""loadOtherTrainingCourses" : [ ... ] , "loadShifts" : [ ... ] , "loadSupervisio…" at bounding box center [1001, 472] width 864 height 666
click at [538, 341] on div "371" at bounding box center [548, 341] width 41 height 98
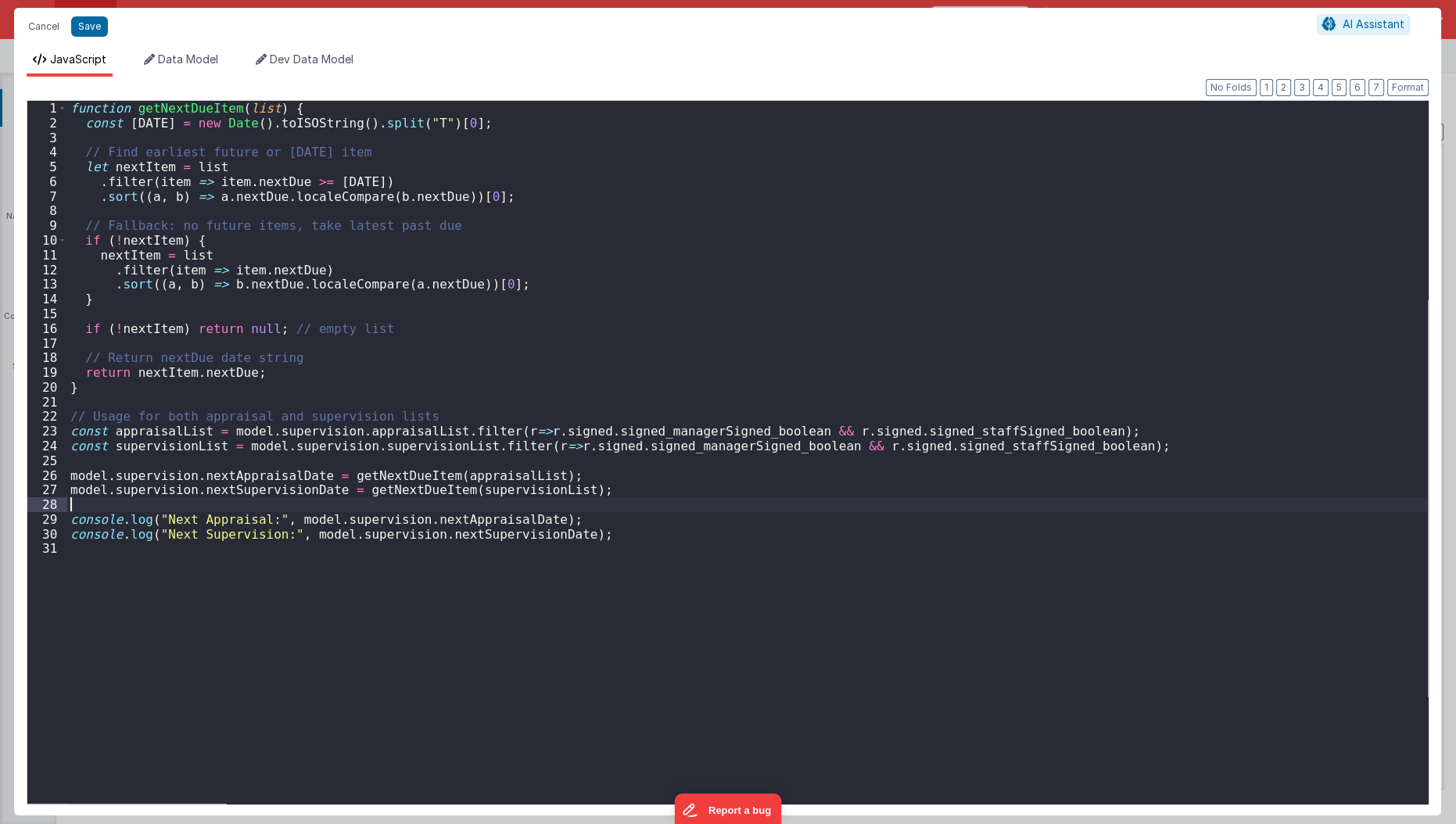
click at [745, 503] on div "function getNextDueItem ( list ) { const today = new Date ( ) . toISOString ( )…" at bounding box center [748, 467] width 1361 height 733
click at [90, 32] on button "Save" at bounding box center [89, 26] width 36 height 20
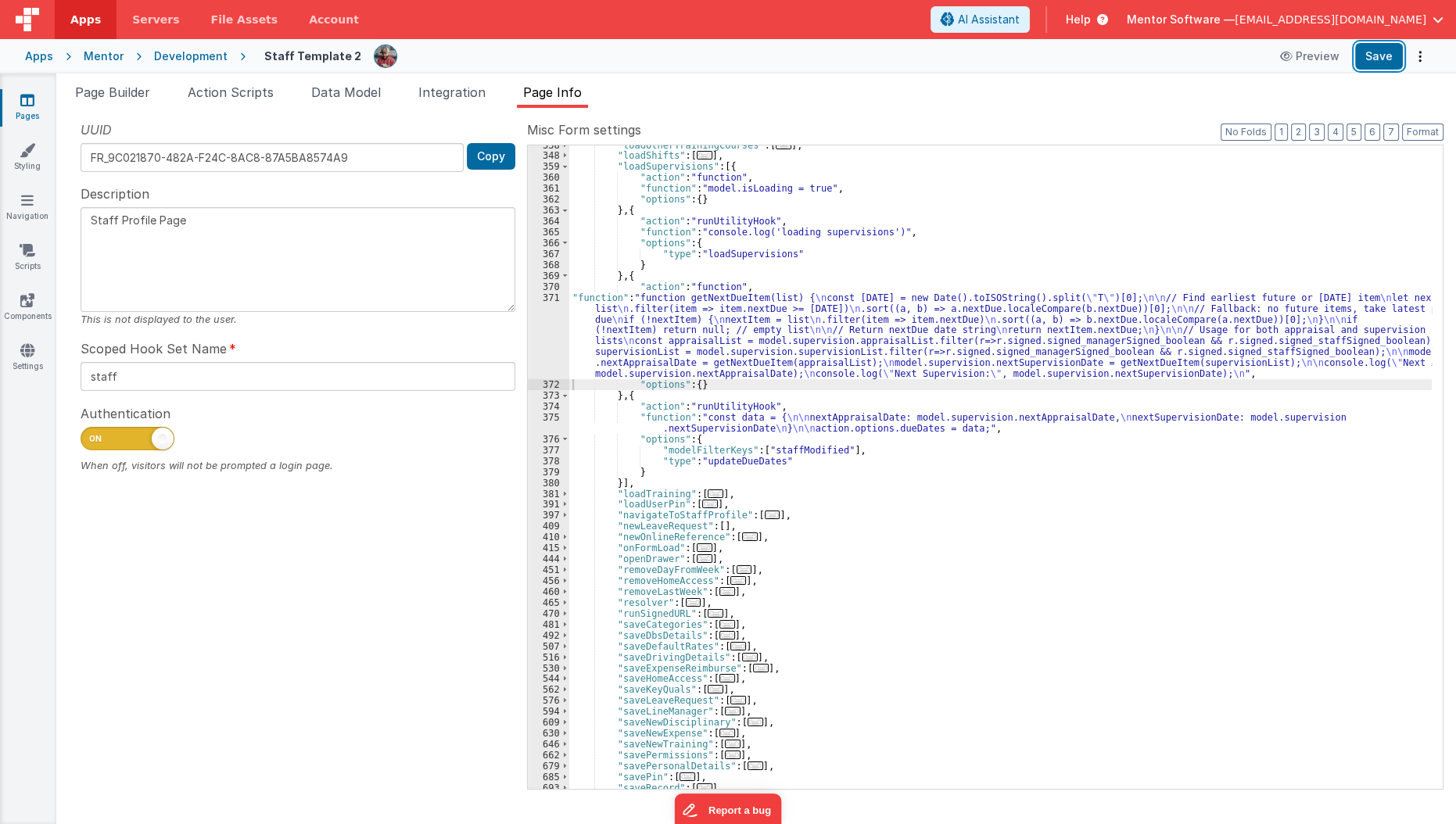
click at [1386, 64] on button "Save" at bounding box center [1379, 57] width 48 height 27
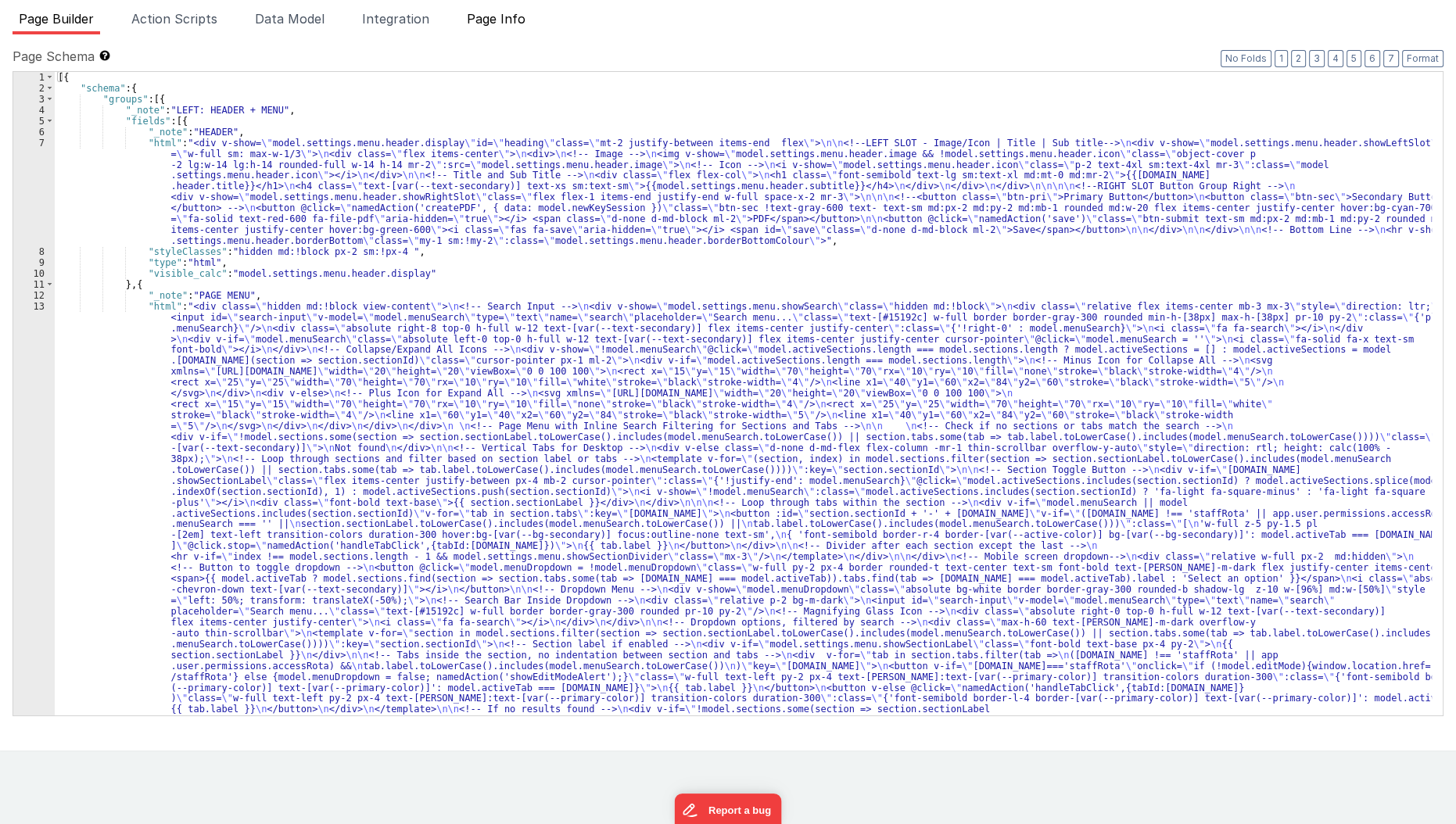
click at [521, 17] on span "Page Info" at bounding box center [496, 18] width 58 height 15
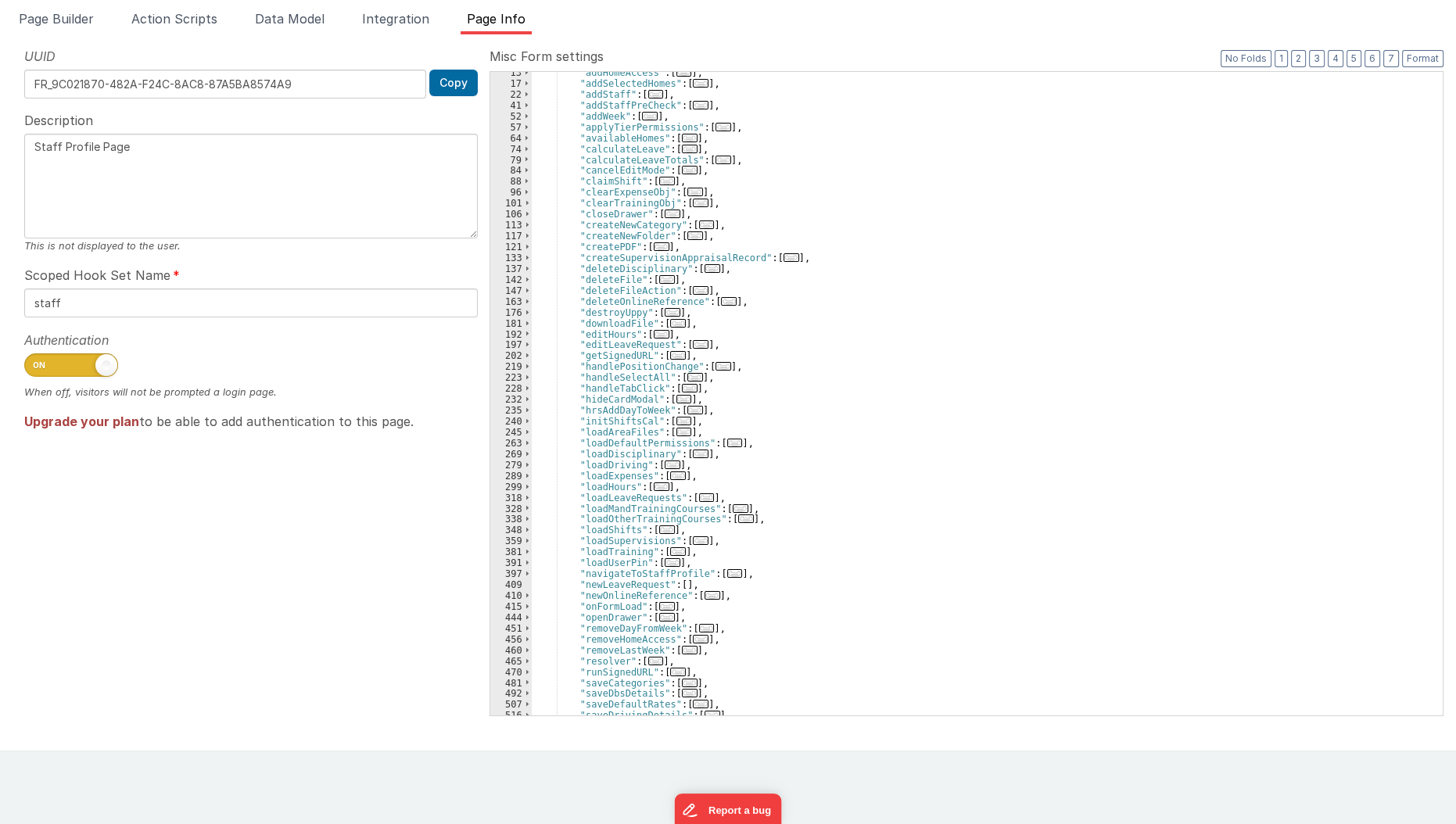
scroll to position [91, 0]
click at [693, 545] on span "..." at bounding box center [701, 540] width 15 height 9
click at [693, 541] on span "..." at bounding box center [701, 540] width 15 height 9
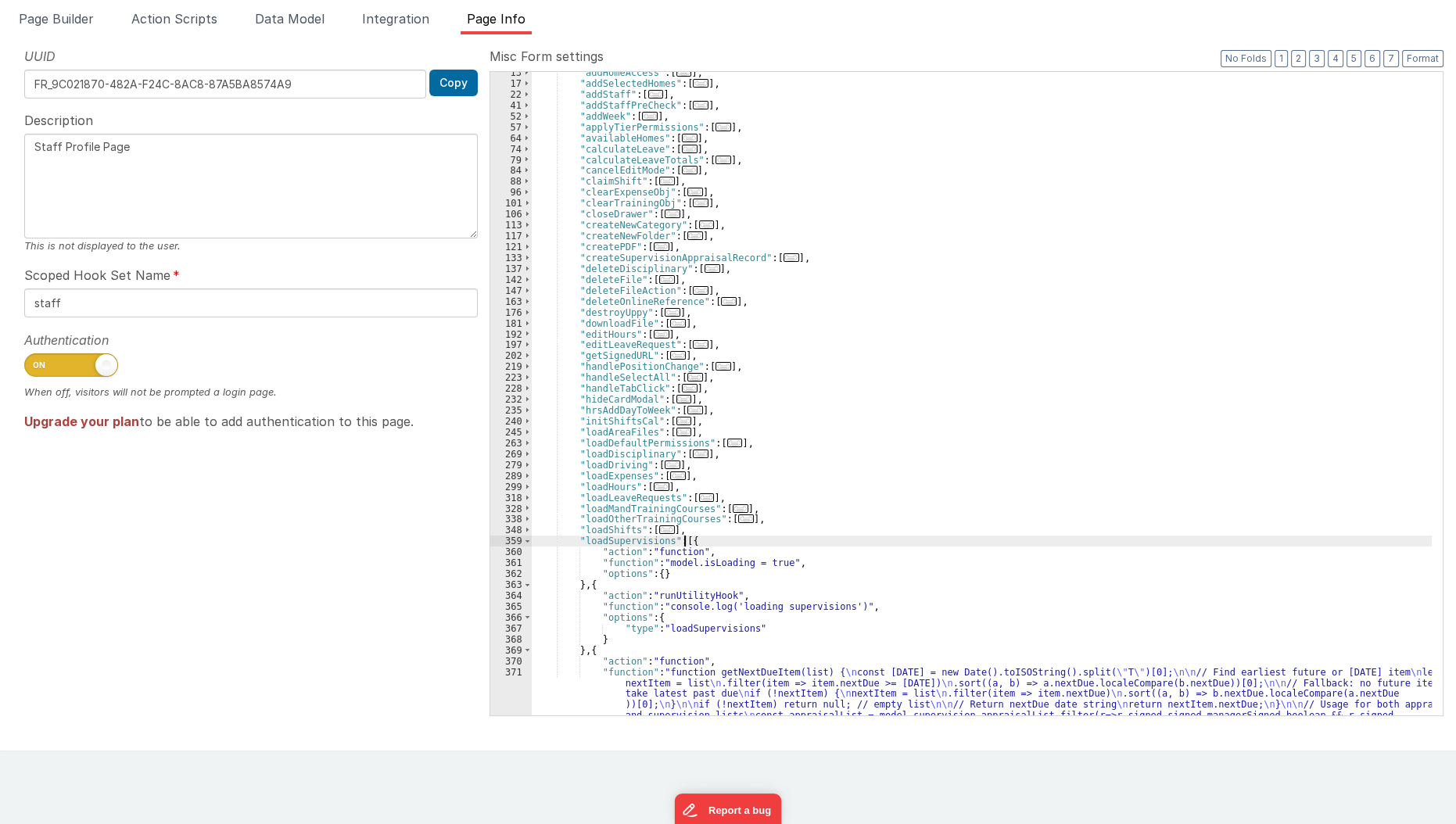
scroll to position [281, 0]
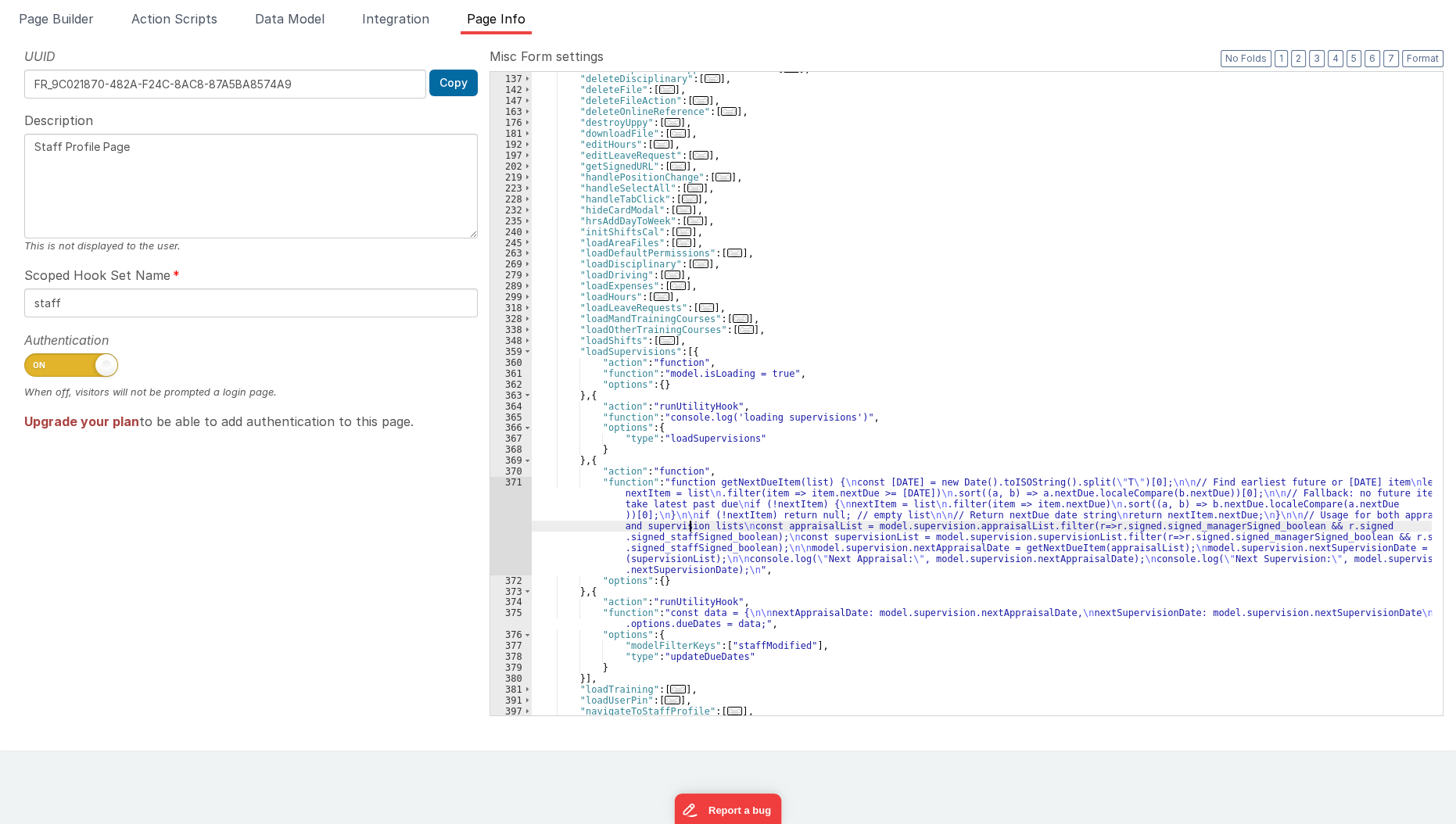
click at [688, 528] on div ""createSupervisionAppraisalRecord" : [ ... ] , "deleteDisciplinary" : [ ... ] ,…" at bounding box center [982, 396] width 901 height 666
click at [505, 538] on div "371" at bounding box center [511, 526] width 41 height 98
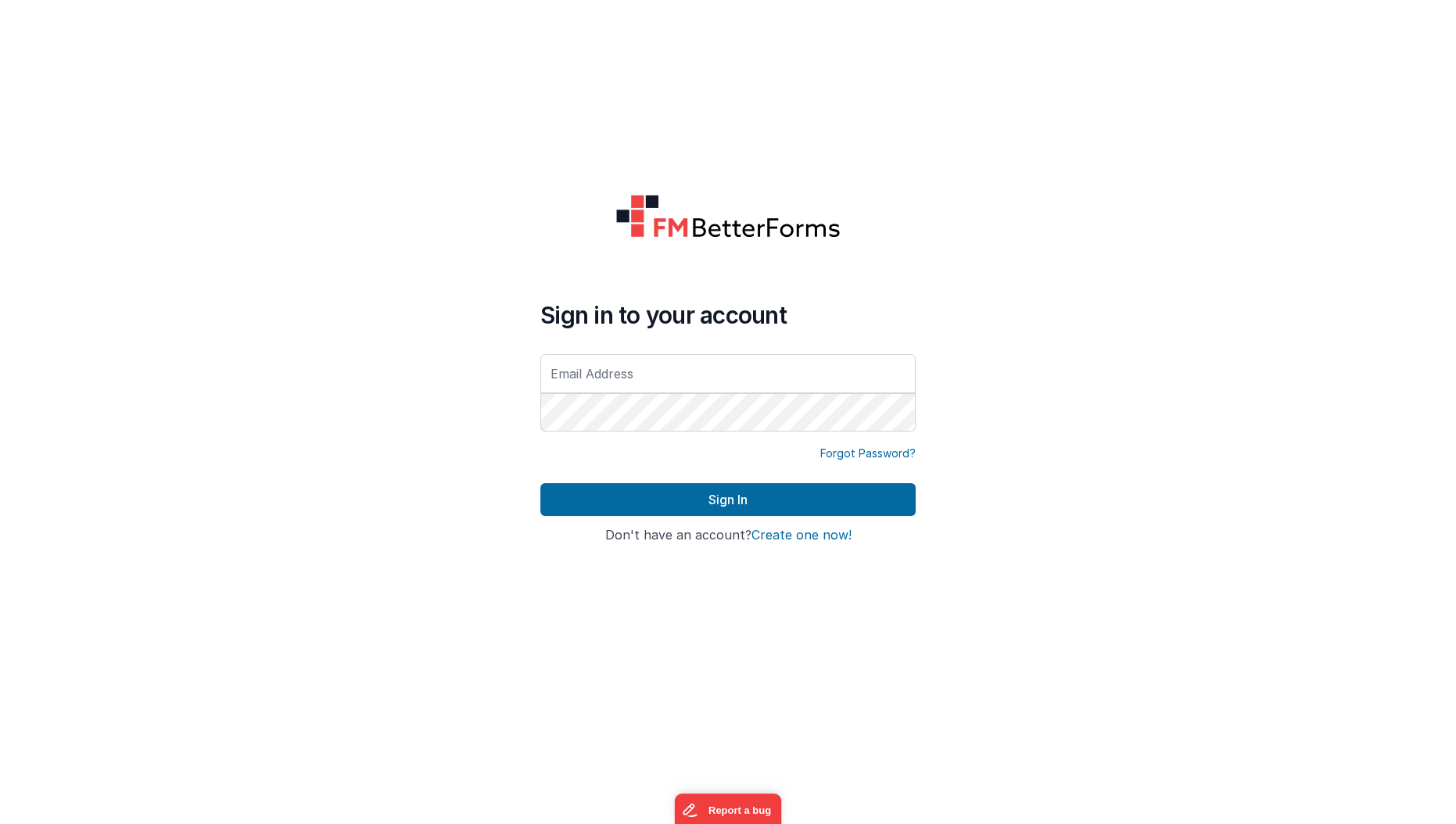
type input "[EMAIL_ADDRESS][DOMAIN_NAME]"
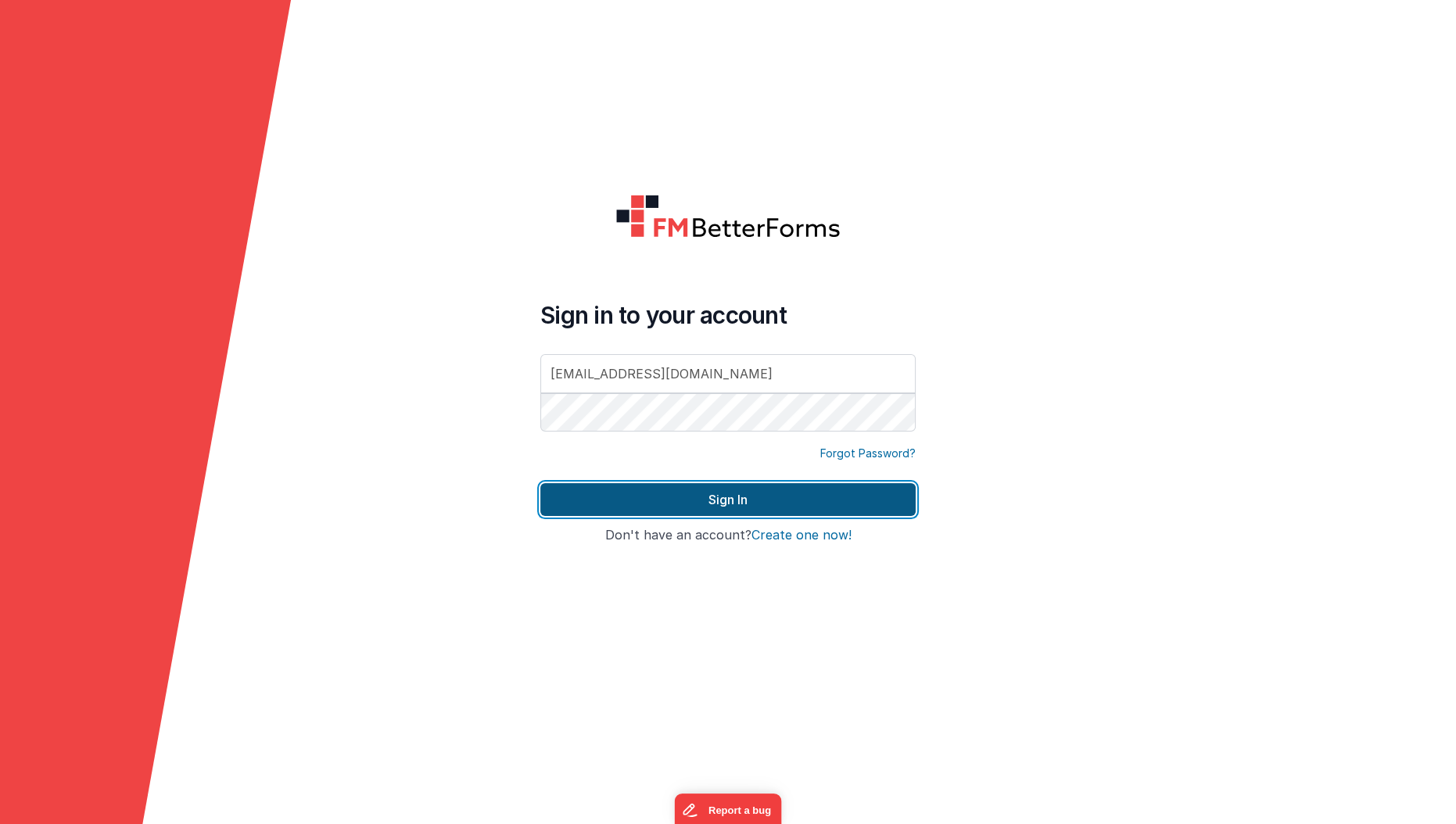
click at [628, 505] on button "Sign In" at bounding box center [728, 499] width 376 height 33
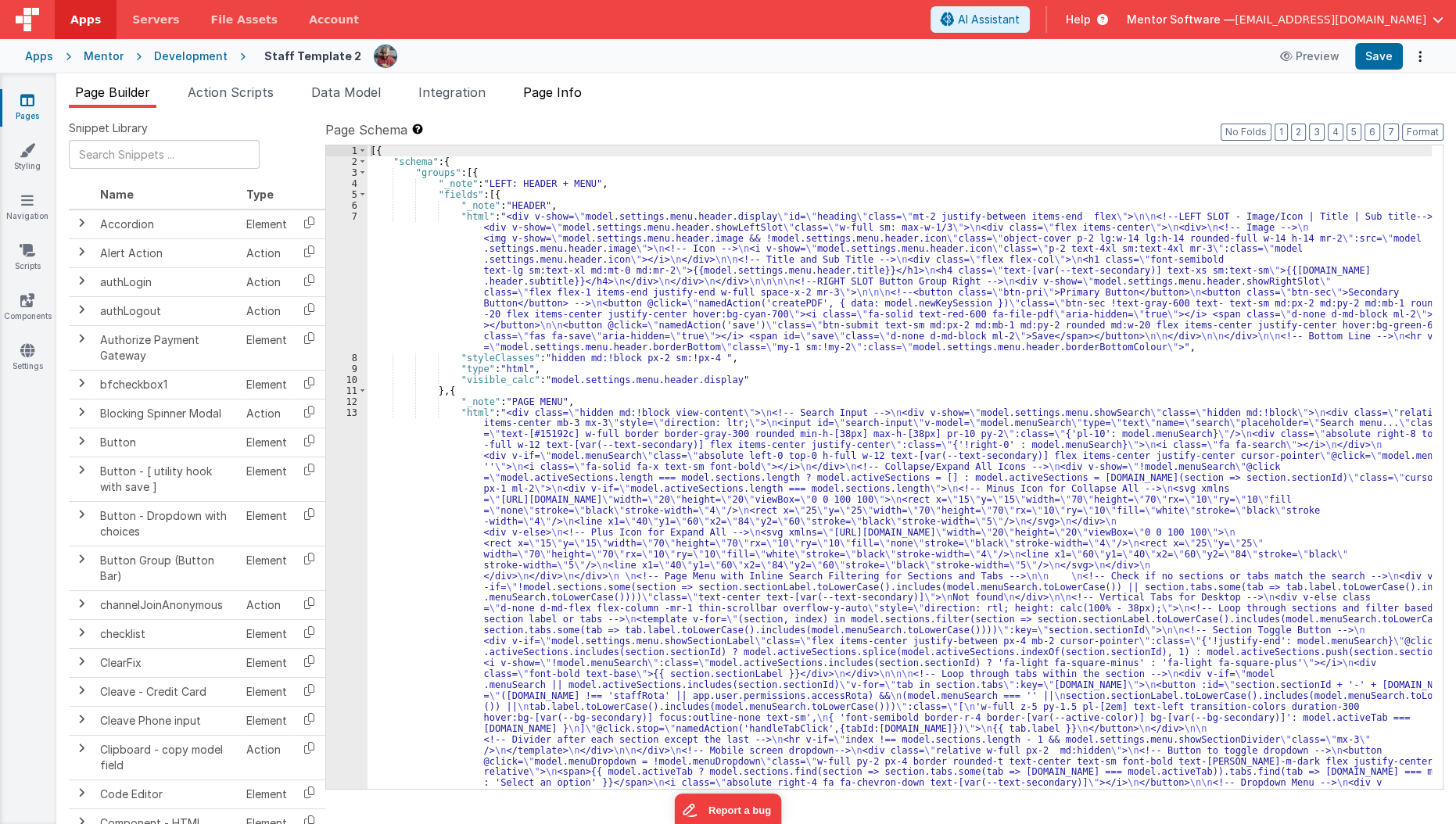
click at [556, 103] on li "Page Info" at bounding box center [552, 95] width 71 height 25
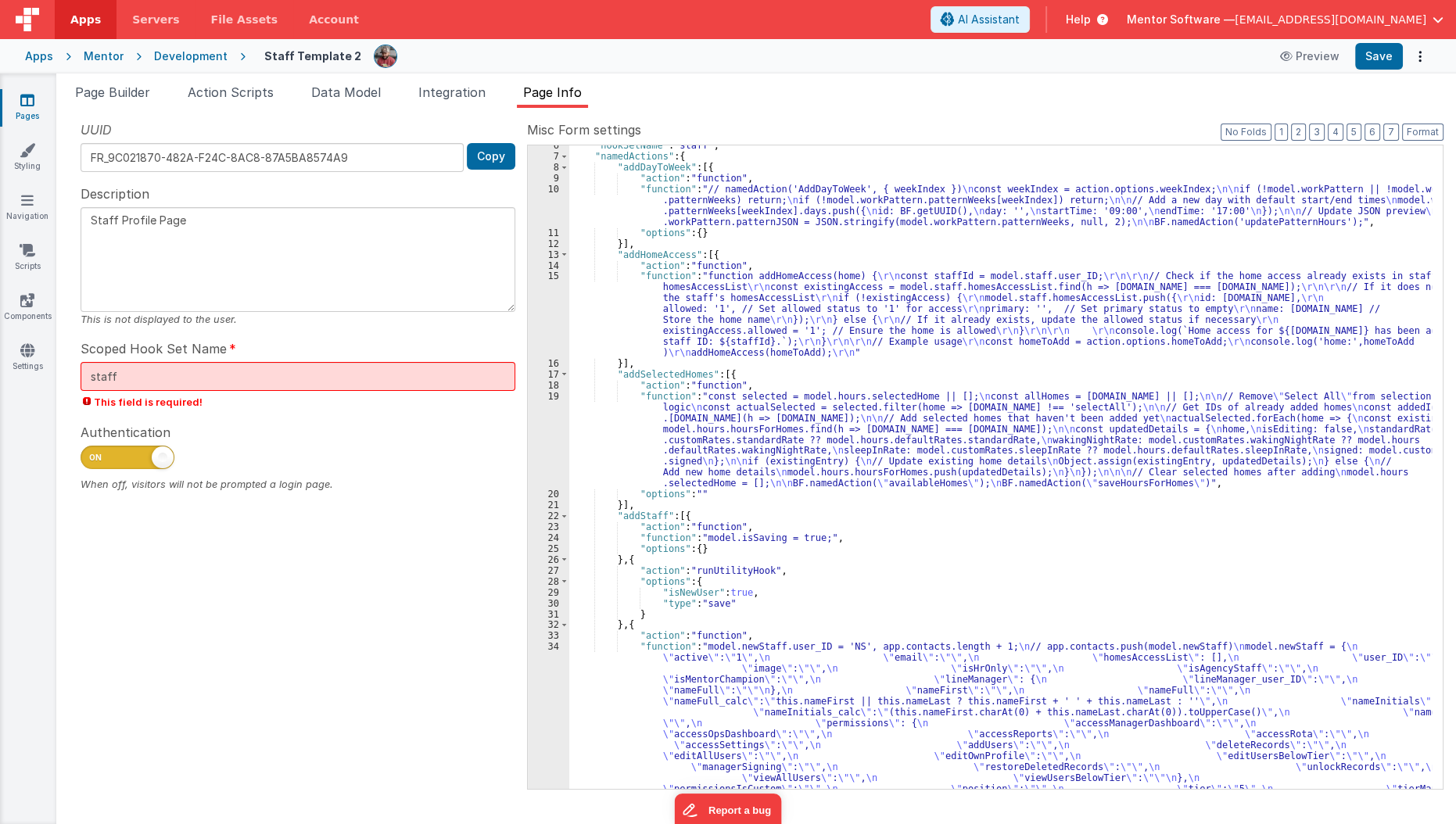
scroll to position [59, 0]
click at [1319, 134] on button "3" at bounding box center [1317, 132] width 15 height 17
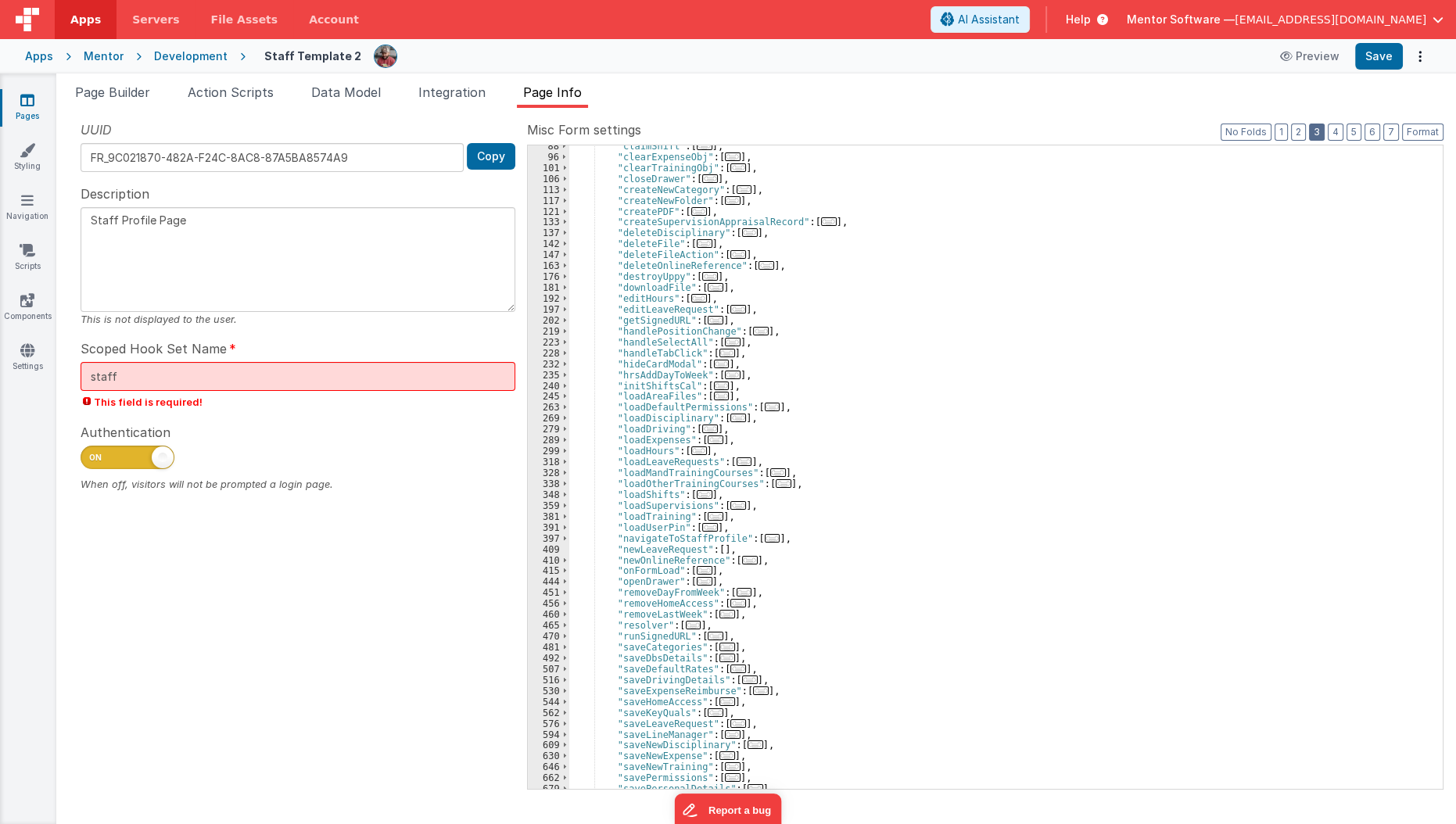
scroll to position [200, 0]
click at [730, 507] on span "..." at bounding box center [738, 505] width 15 height 9
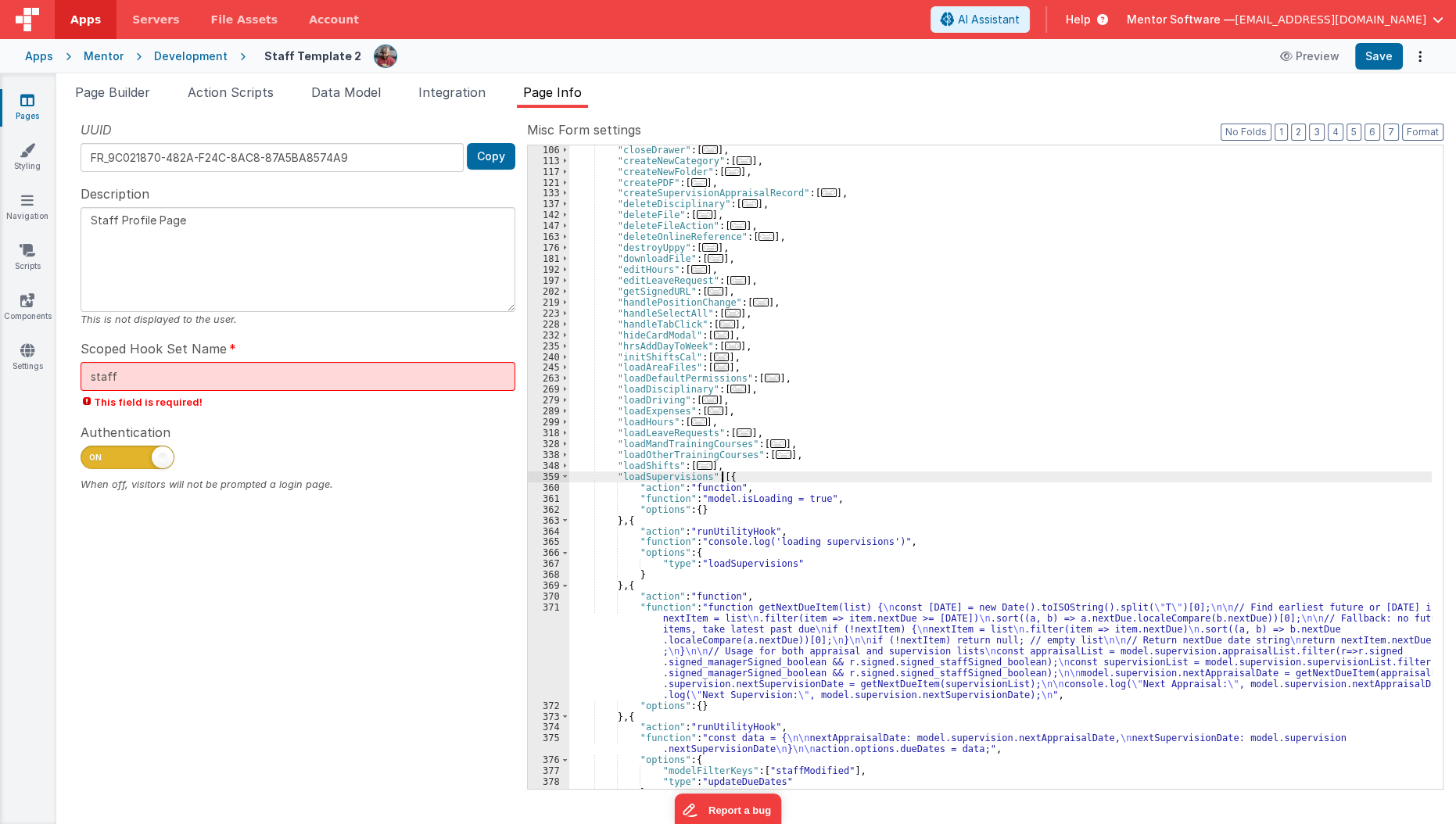
scroll to position [379, 0]
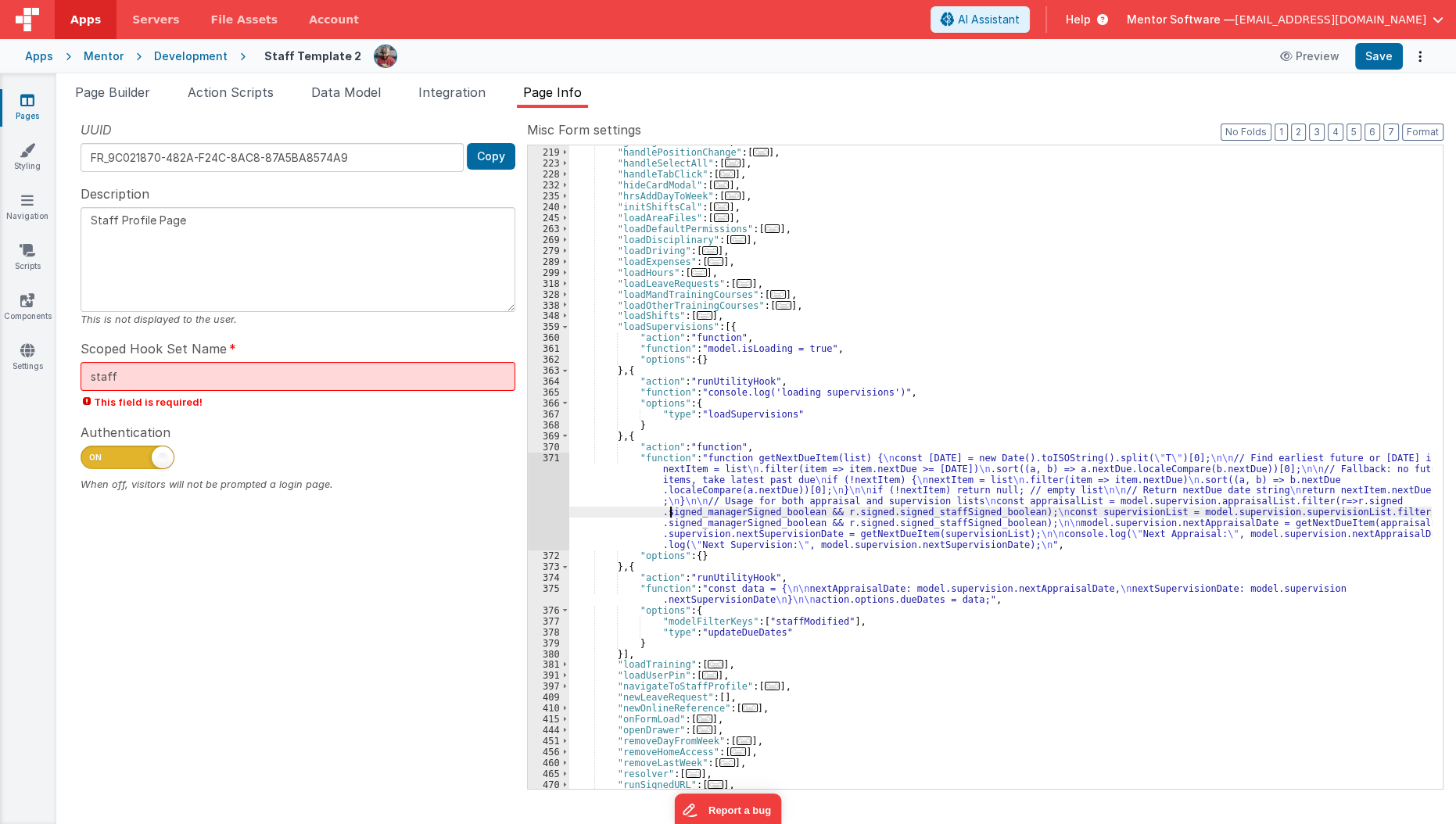
click at [669, 514] on div ""getSignedURL" : [ ... ] , "handlePositionChange" : [ ... ] , "handleSelectAll"…" at bounding box center [1001, 469] width 864 height 666
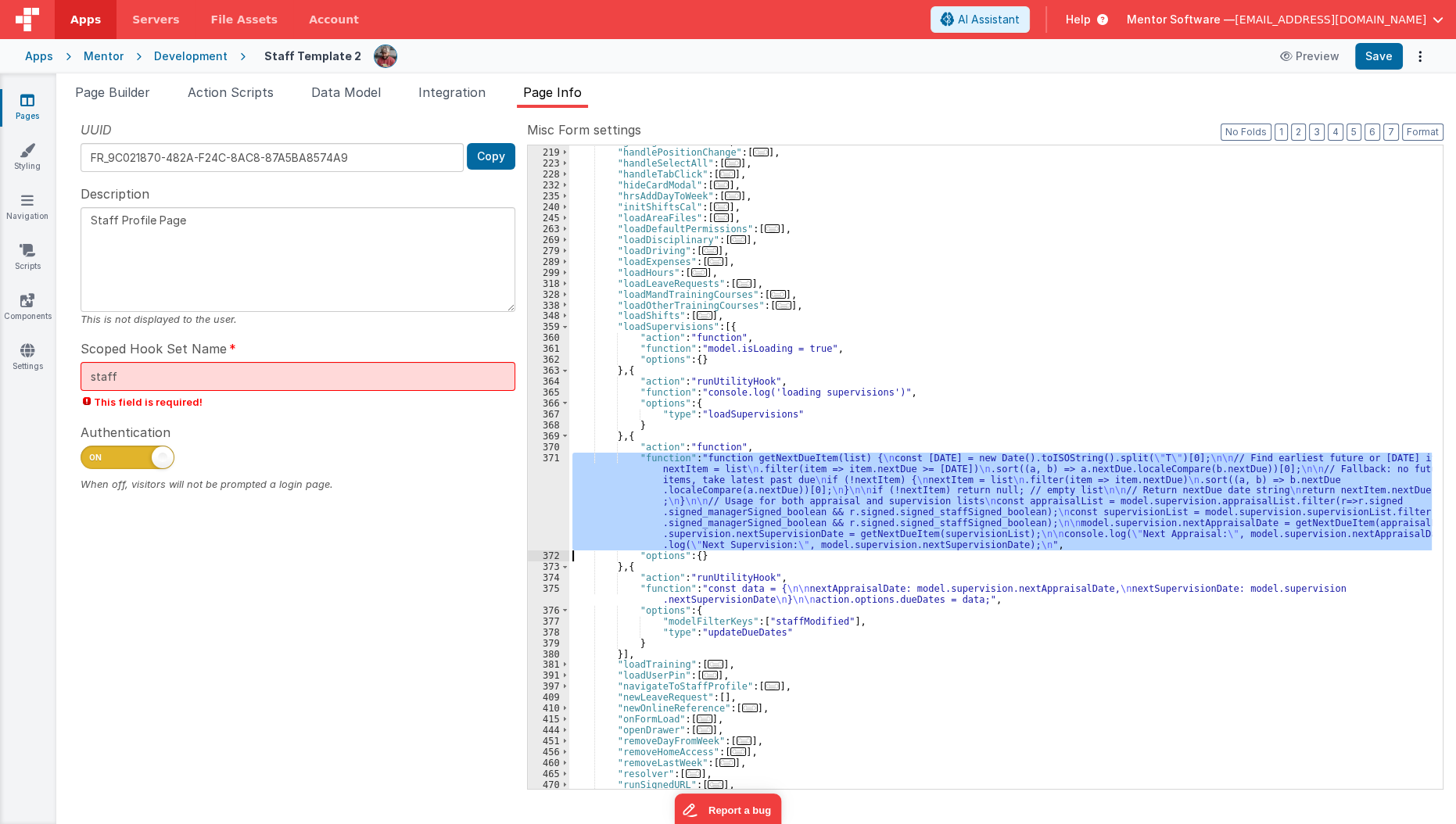
click at [535, 515] on div "371" at bounding box center [548, 501] width 41 height 98
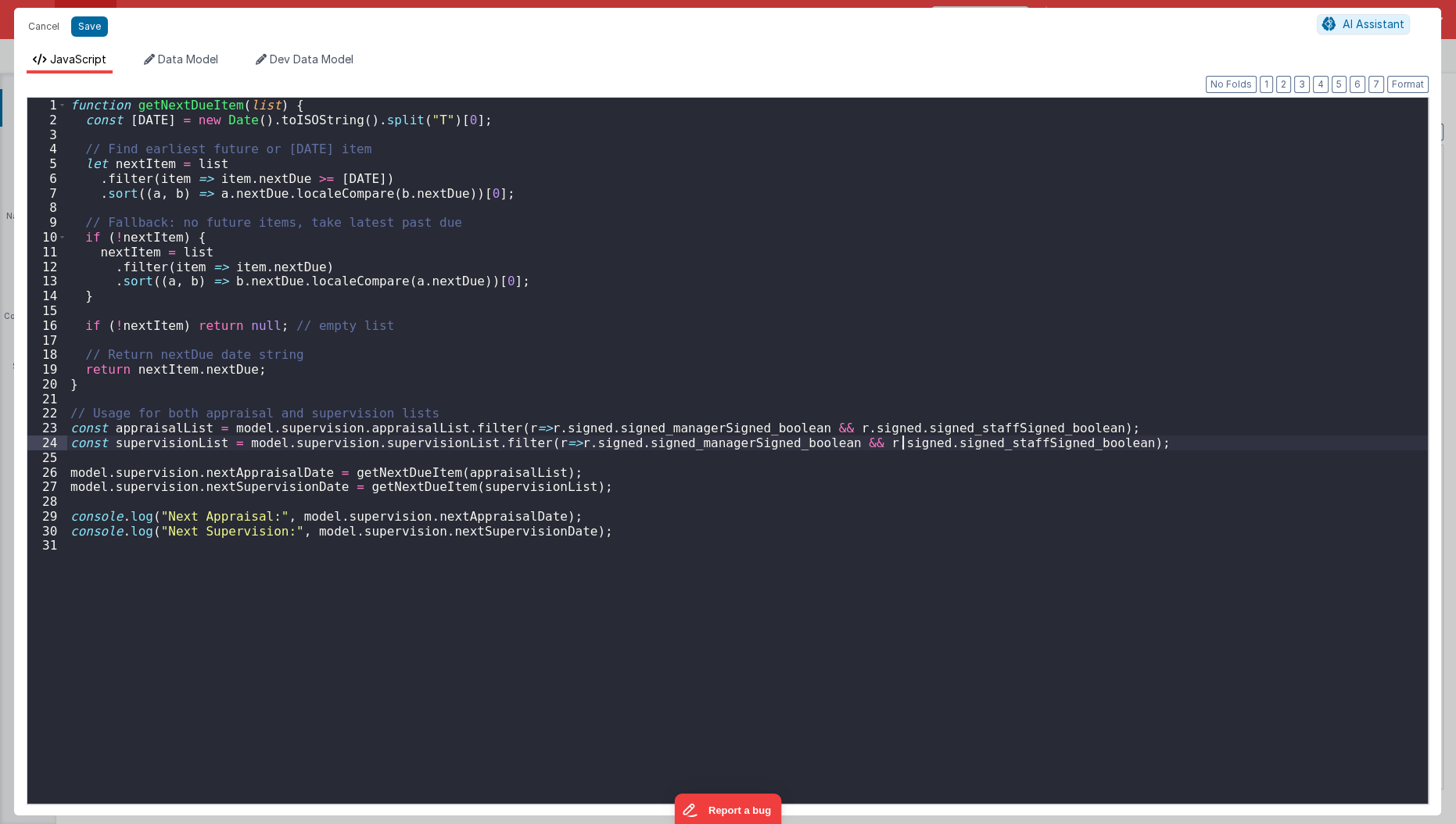
click at [901, 448] on div "function getNextDueItem ( list ) { const today = new Date ( ) . toISOString ( )…" at bounding box center [748, 466] width 1361 height 736
click at [875, 426] on div "function getNextDueItem ( list ) { const today = new Date ( ) . toISOString ( )…" at bounding box center [748, 466] width 1361 height 736
click at [230, 176] on div "function getNextDueItem ( list ) { const today = new Date ( ) . toISOString ( )…" at bounding box center [748, 466] width 1361 height 736
click at [266, 176] on div "function getNextDueItem ( list ) { const today = new Date ( ) . toISOString ( )…" at bounding box center [748, 466] width 1361 height 736
click at [320, 206] on div "function getNextDueItem ( list ) { const today = new Date ( ) . toISOString ( )…" at bounding box center [748, 466] width 1361 height 736
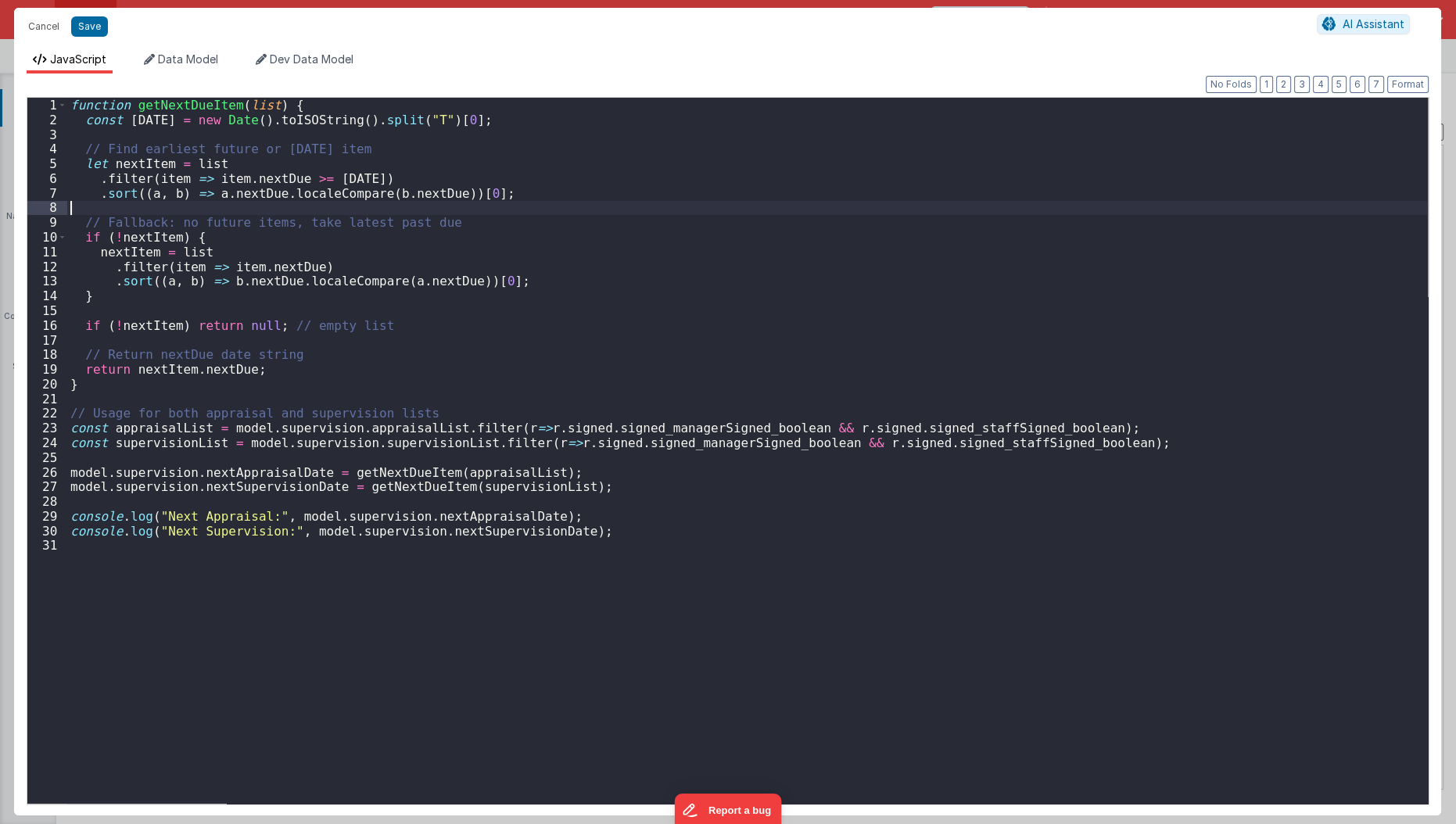
click at [342, 233] on div "function getNextDueItem ( list ) { const today = new Date ( ) . toISOString ( )…" at bounding box center [748, 466] width 1361 height 736
click at [248, 331] on div "function getNextDueItem ( list ) { const today = new Date ( ) . toISOString ( )…" at bounding box center [748, 466] width 1361 height 736
click at [388, 315] on div "function getNextDueItem ( list ) { const today = new Date ( ) . toISOString ( )…" at bounding box center [748, 466] width 1361 height 736
click at [381, 330] on div "function getNextDueItem ( list ) { const today = new Date ( ) . toISOString ( )…" at bounding box center [748, 466] width 1361 height 736
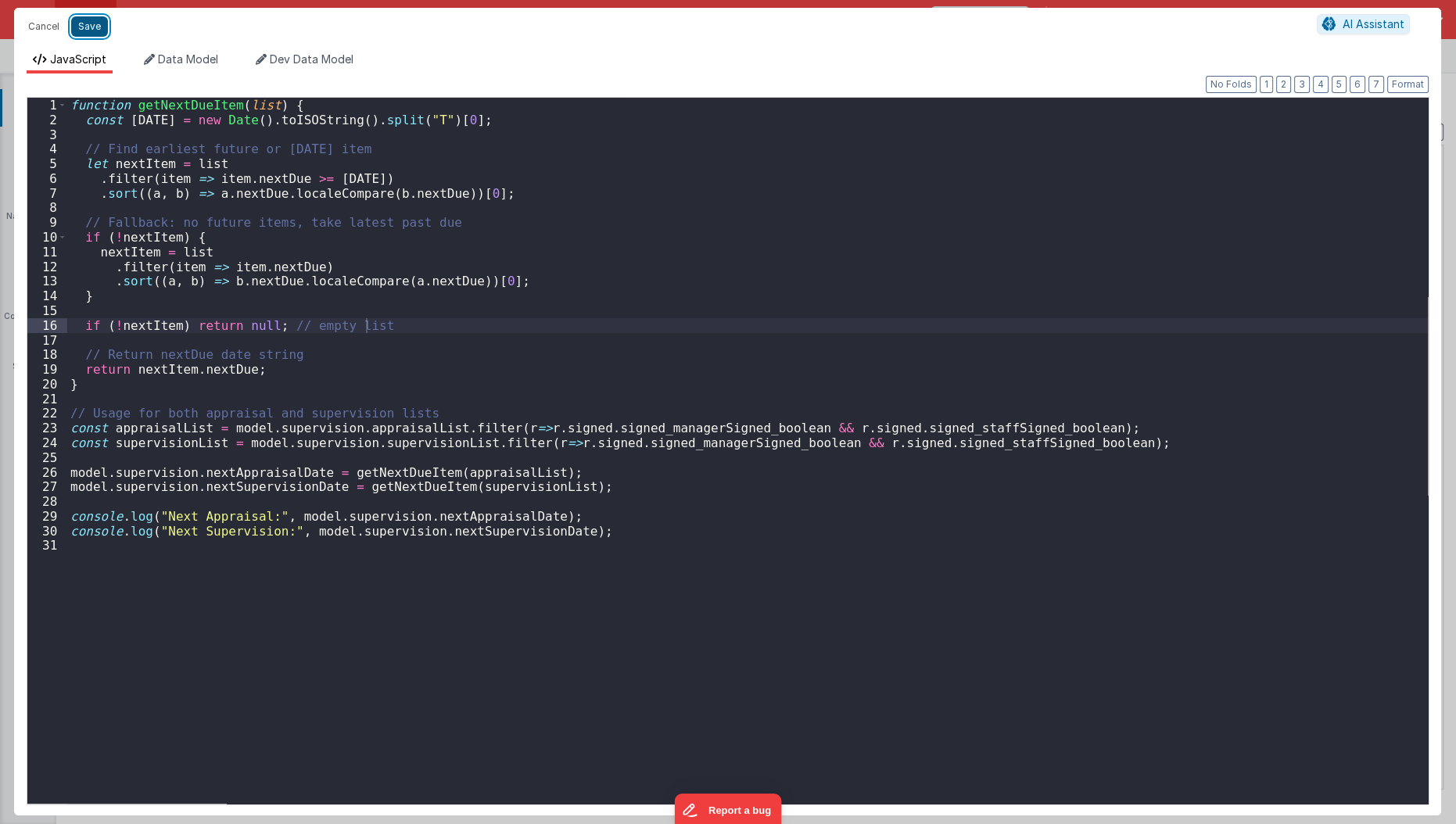
click at [96, 33] on button "Save" at bounding box center [89, 26] width 36 height 20
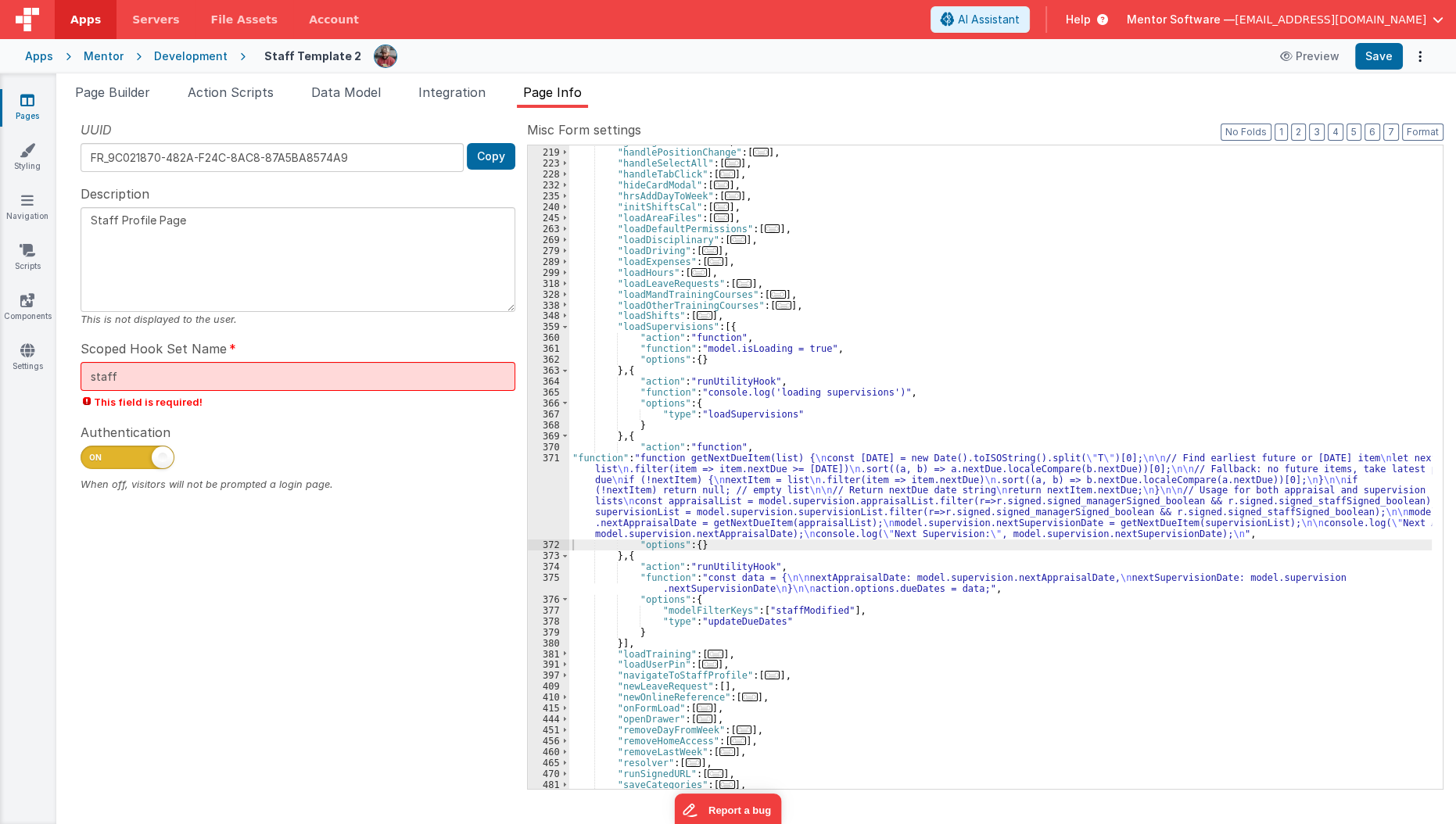
click at [694, 504] on div ""getSignedURL" : [ ... ] , "handlePositionChange" : [ ... ] , "handleSelectAll"…" at bounding box center [1001, 469] width 864 height 666
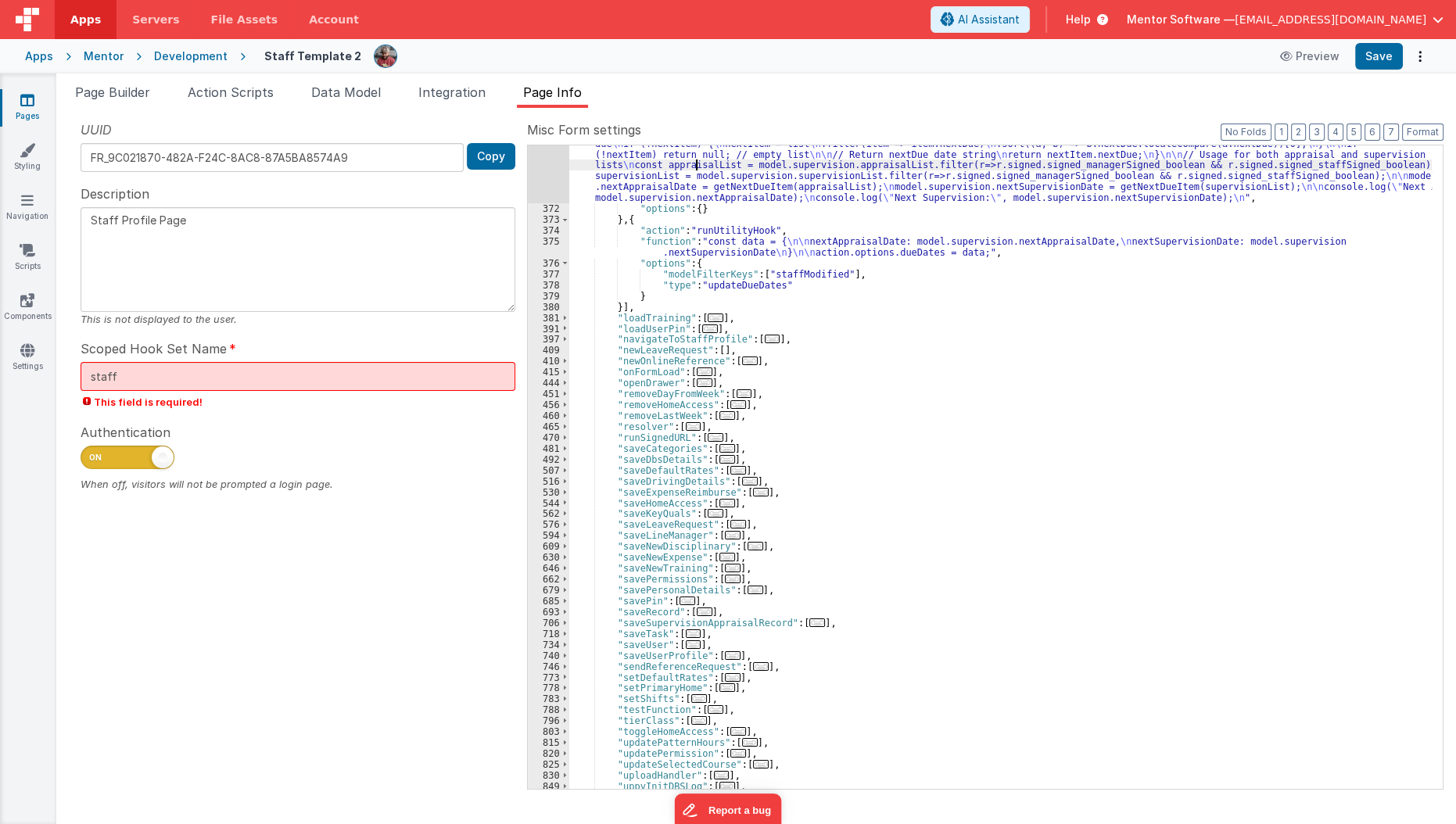
scroll to position [715, 0]
click at [809, 618] on span "..." at bounding box center [817, 622] width 15 height 9
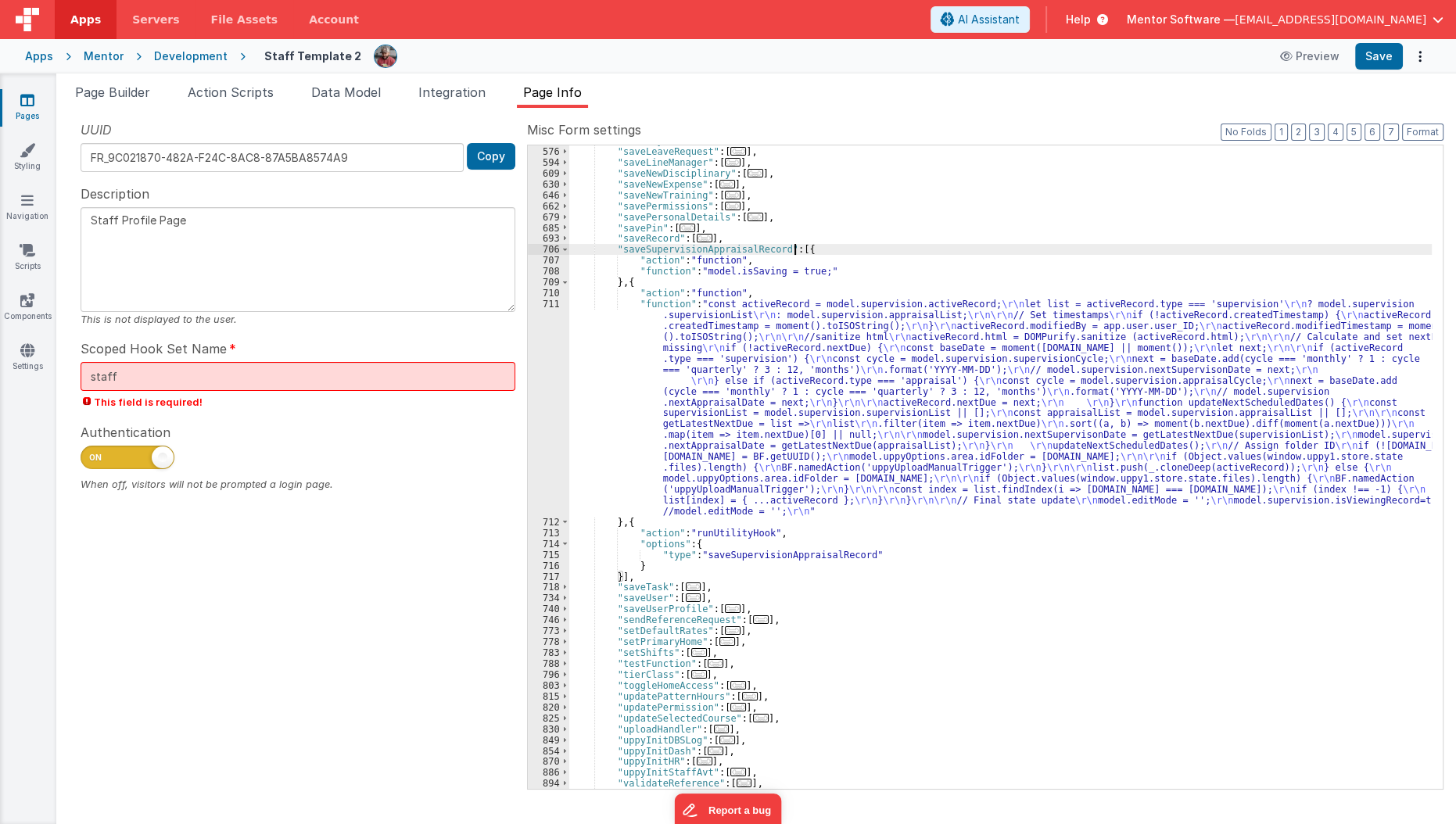
scroll to position [1062, 0]
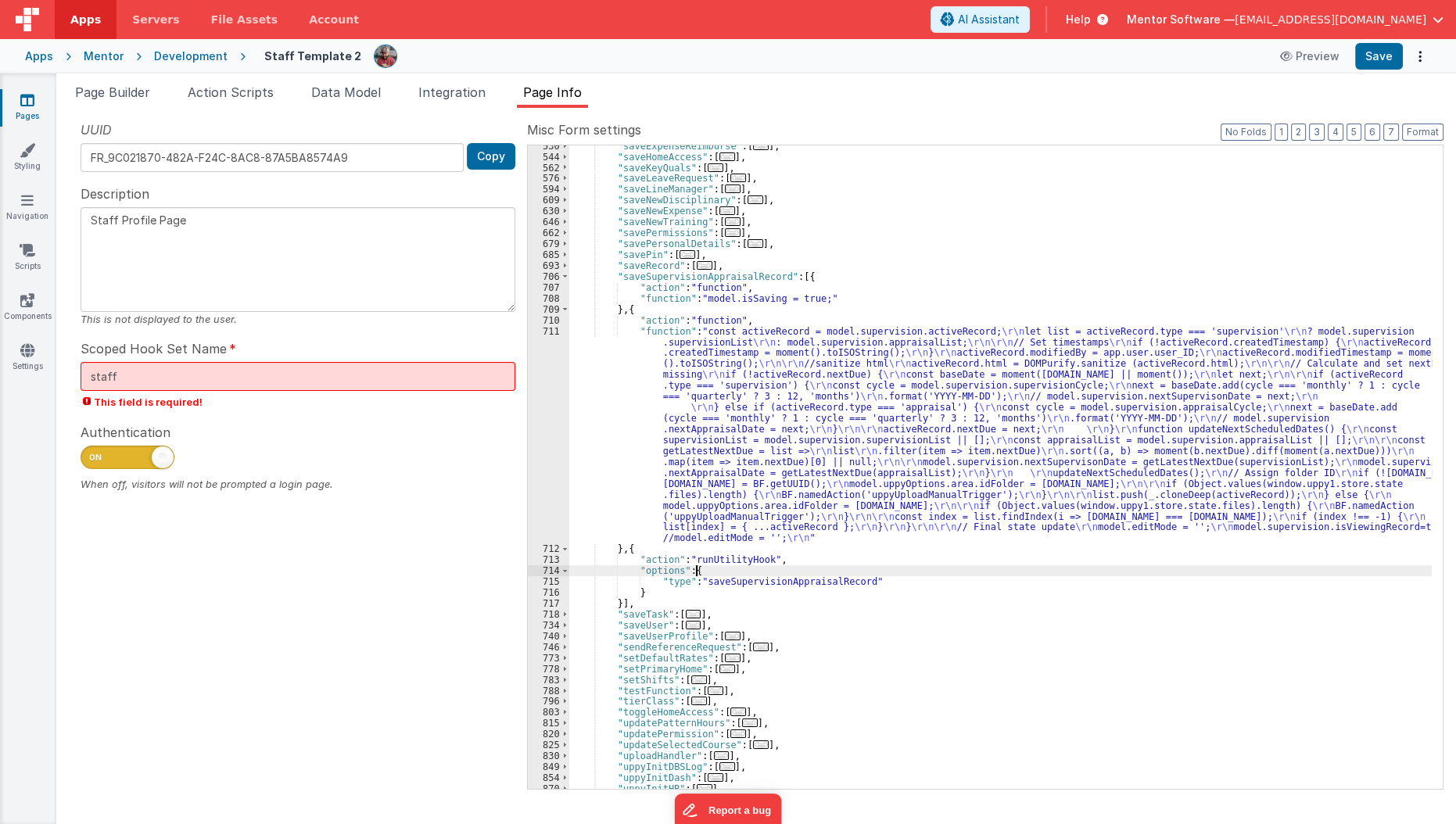
click at [800, 574] on div ""saveExpenseReimburse" : [ ... ] , "saveHomeAccess" : [ ... ] , "saveKeyQuals" …" at bounding box center [1001, 473] width 864 height 666
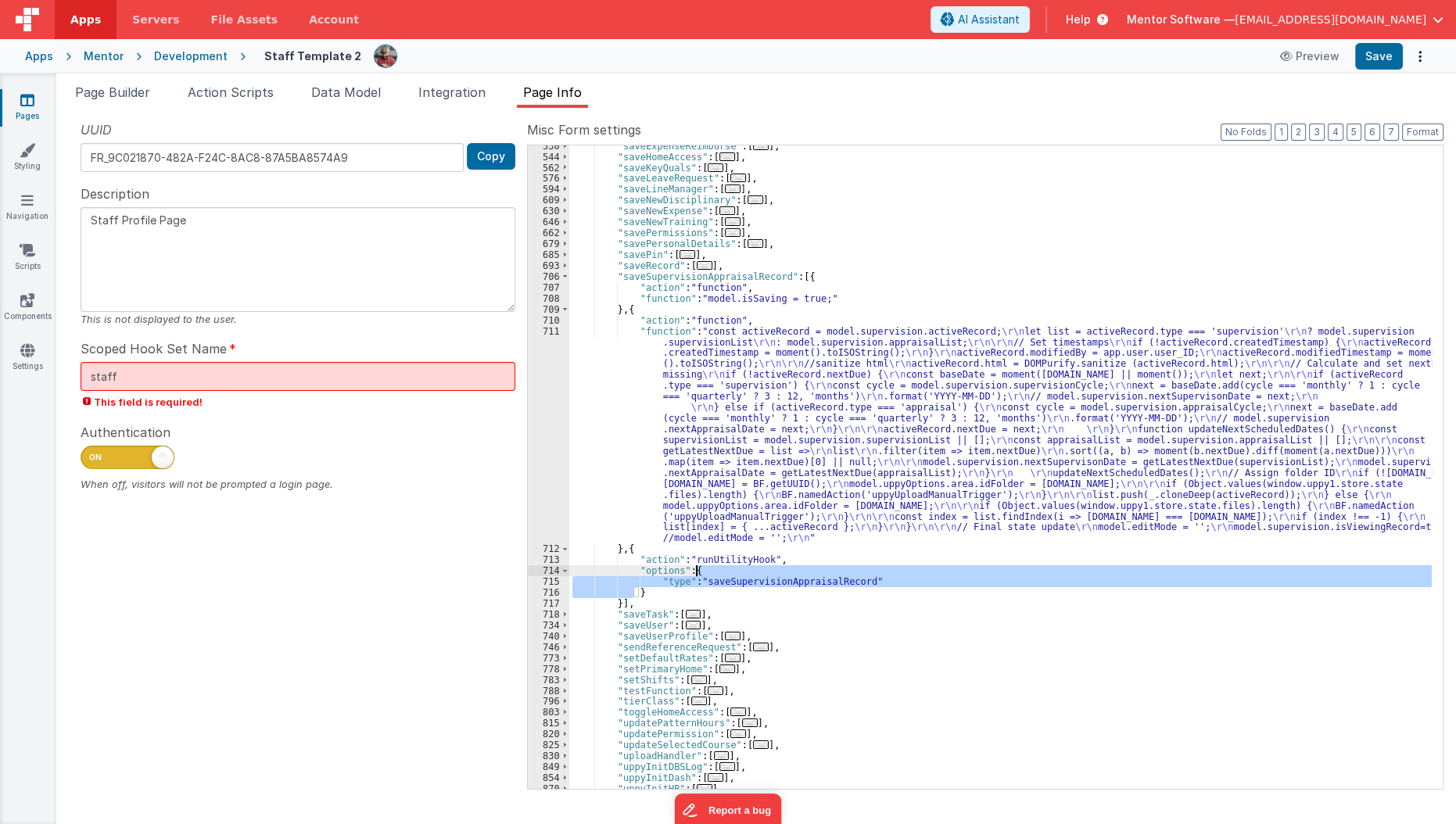
click at [800, 574] on div ""saveExpenseReimburse" : [ ... ] , "saveHomeAccess" : [ ... ] , "saveKeyQuals" …" at bounding box center [1001, 473] width 864 height 666
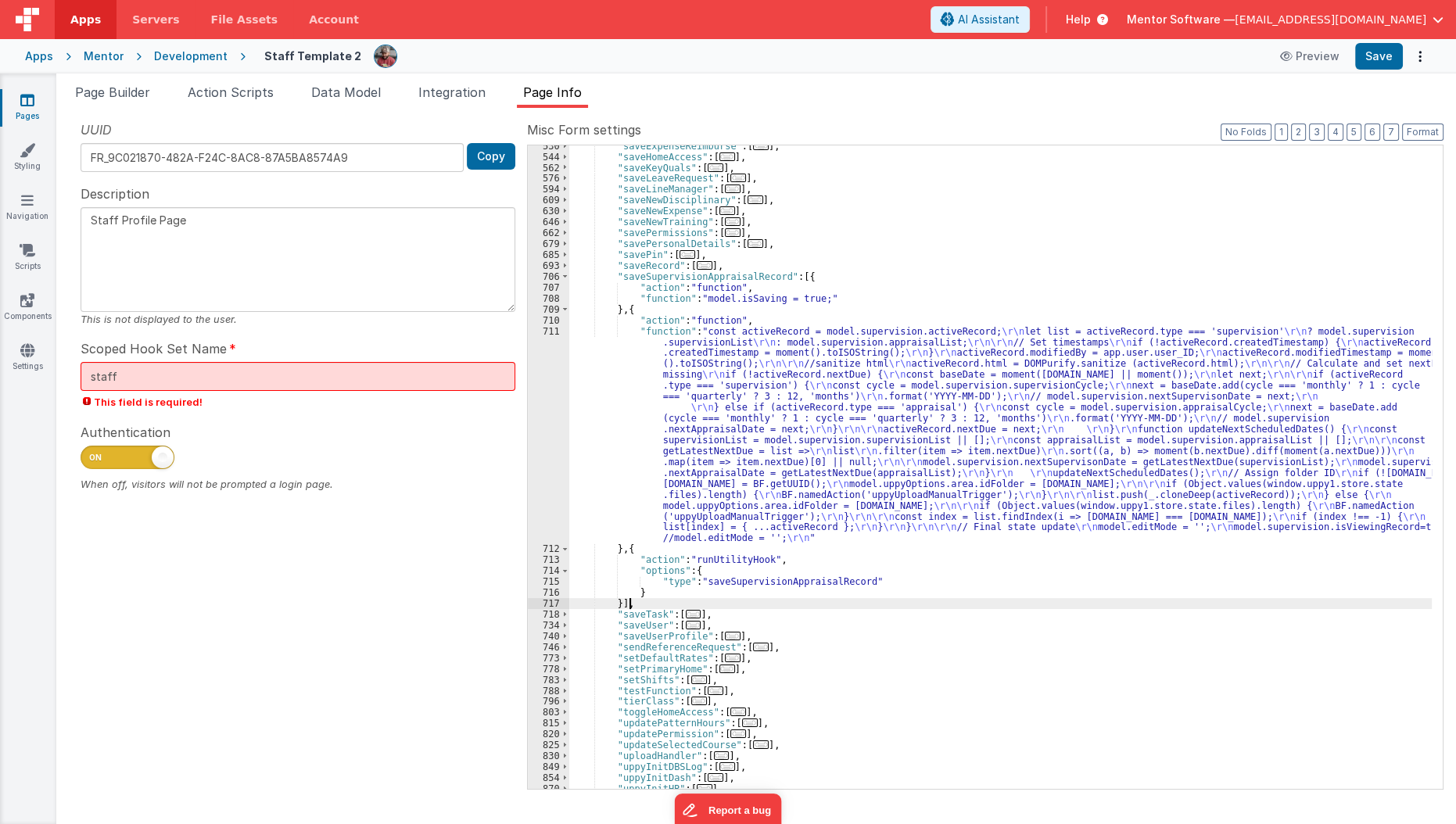
click at [794, 600] on div ""saveExpenseReimburse" : [ ... ] , "saveHomeAccess" : [ ... ] , "saveKeyQuals" …" at bounding box center [1001, 473] width 864 height 666
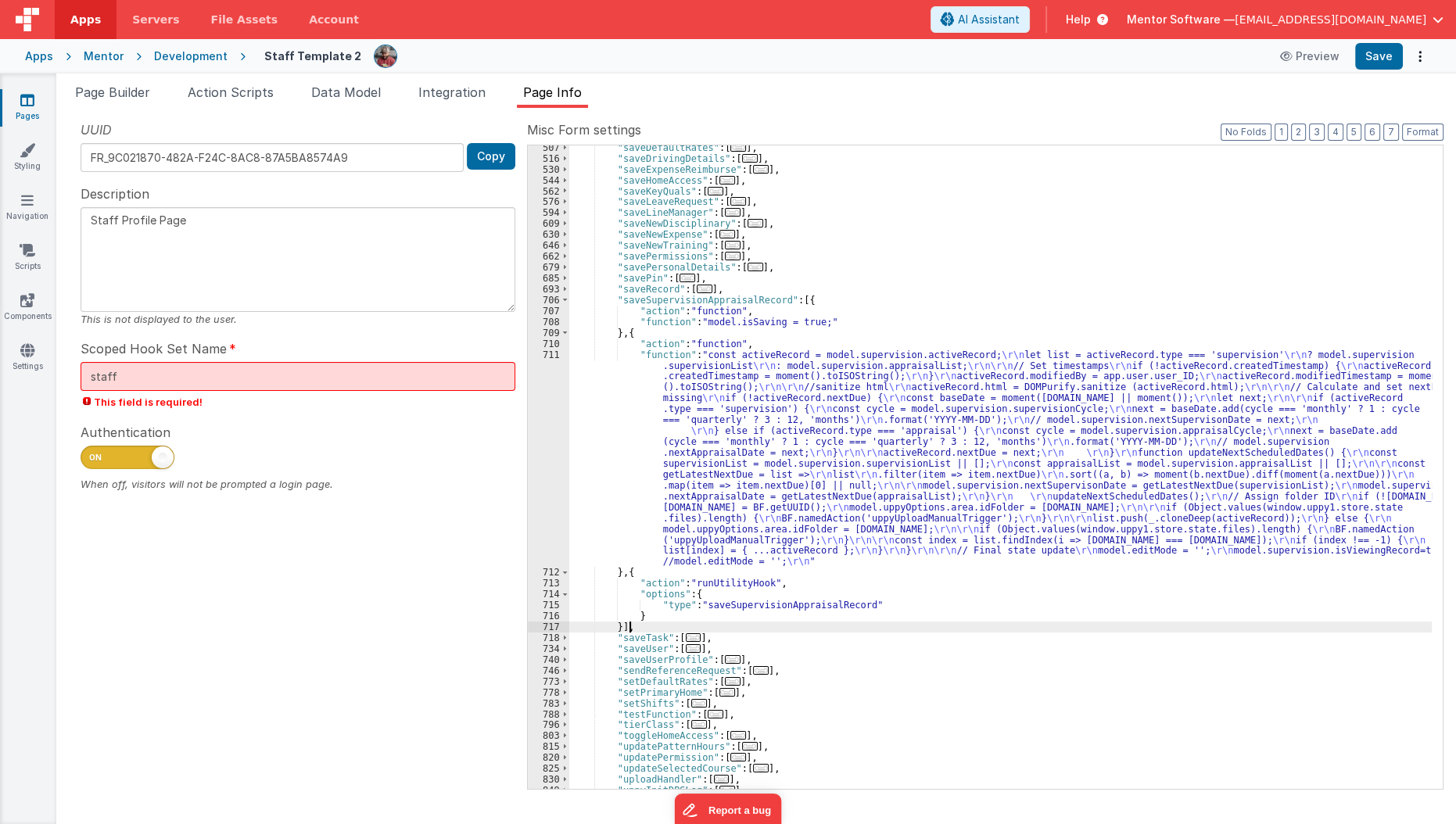
scroll to position [1038, 0]
click at [751, 504] on div ""saveDefaultRates" : [ ... ] , "saveDrivingDetails" : [ ... ] , "saveExpenseRei…" at bounding box center [1001, 474] width 864 height 666
click at [531, 507] on div "711" at bounding box center [548, 459] width 41 height 218
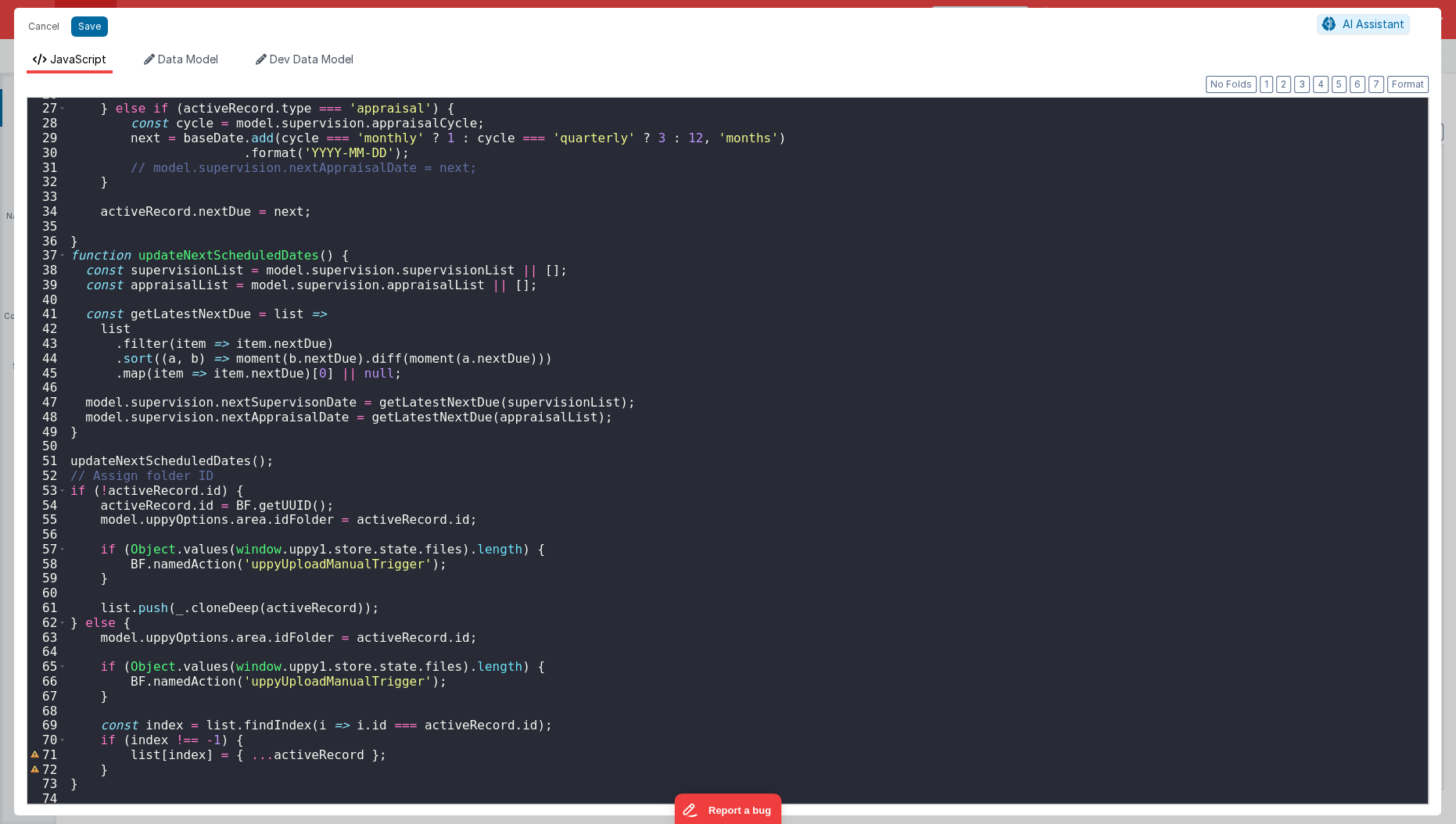
scroll to position [452, 0]
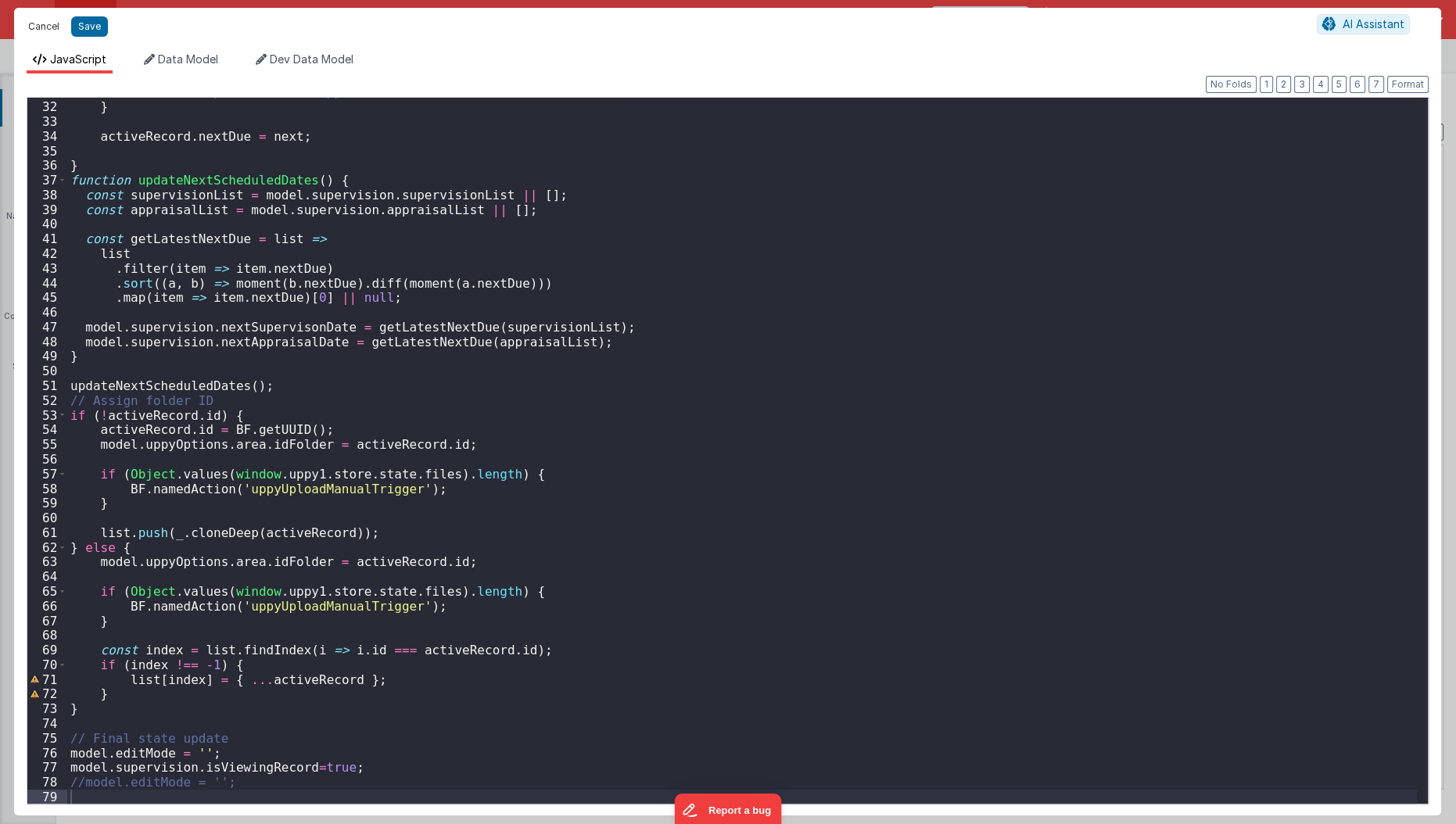
click at [48, 26] on button "Cancel" at bounding box center [43, 26] width 47 height 22
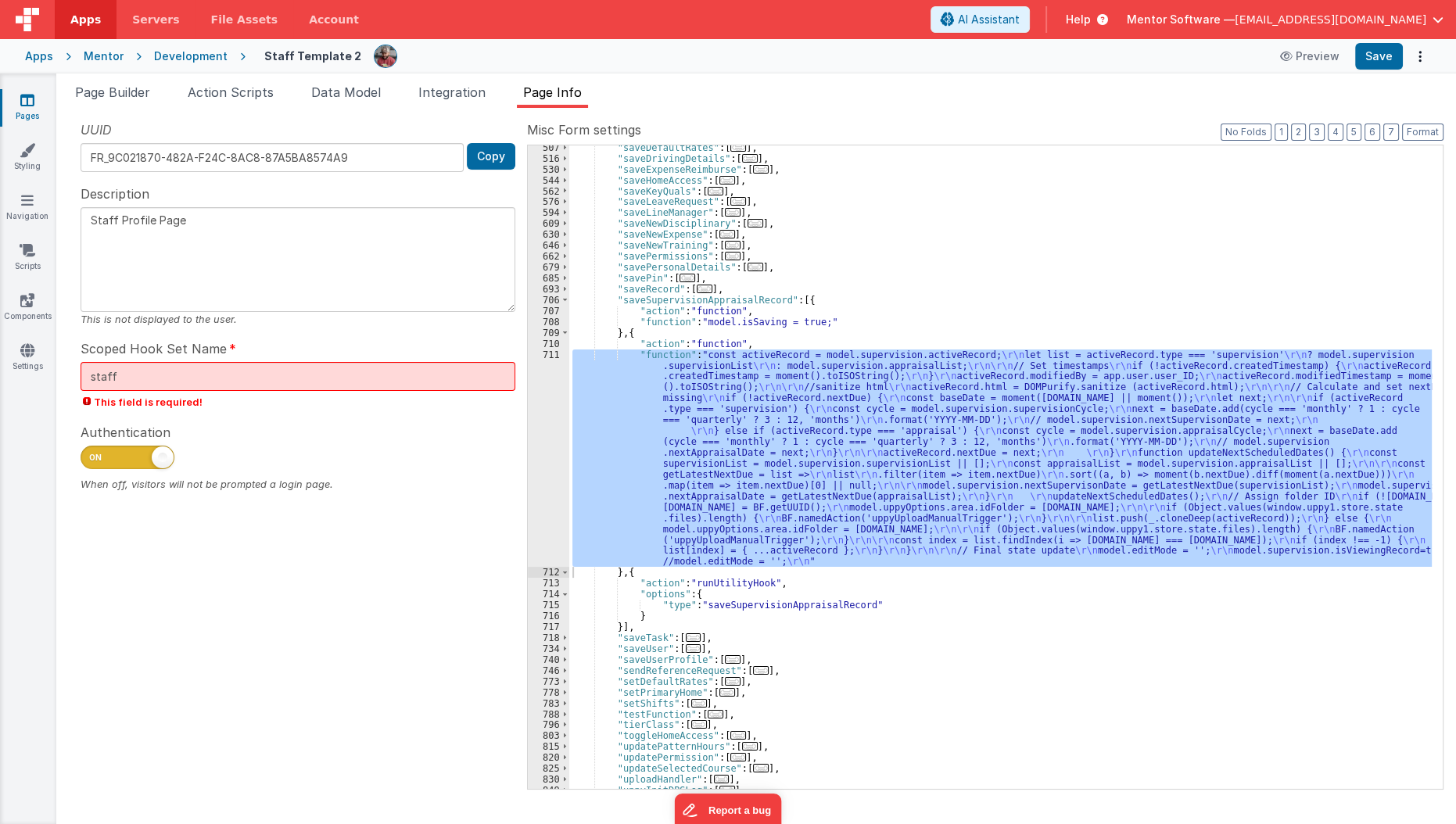
click at [728, 507] on div ""saveDefaultRates" : [ ... ] , "saveDrivingDetails" : [ ... ] , "saveExpenseRei…" at bounding box center [1001, 467] width 863 height 643
click at [544, 500] on div "711" at bounding box center [548, 459] width 41 height 218
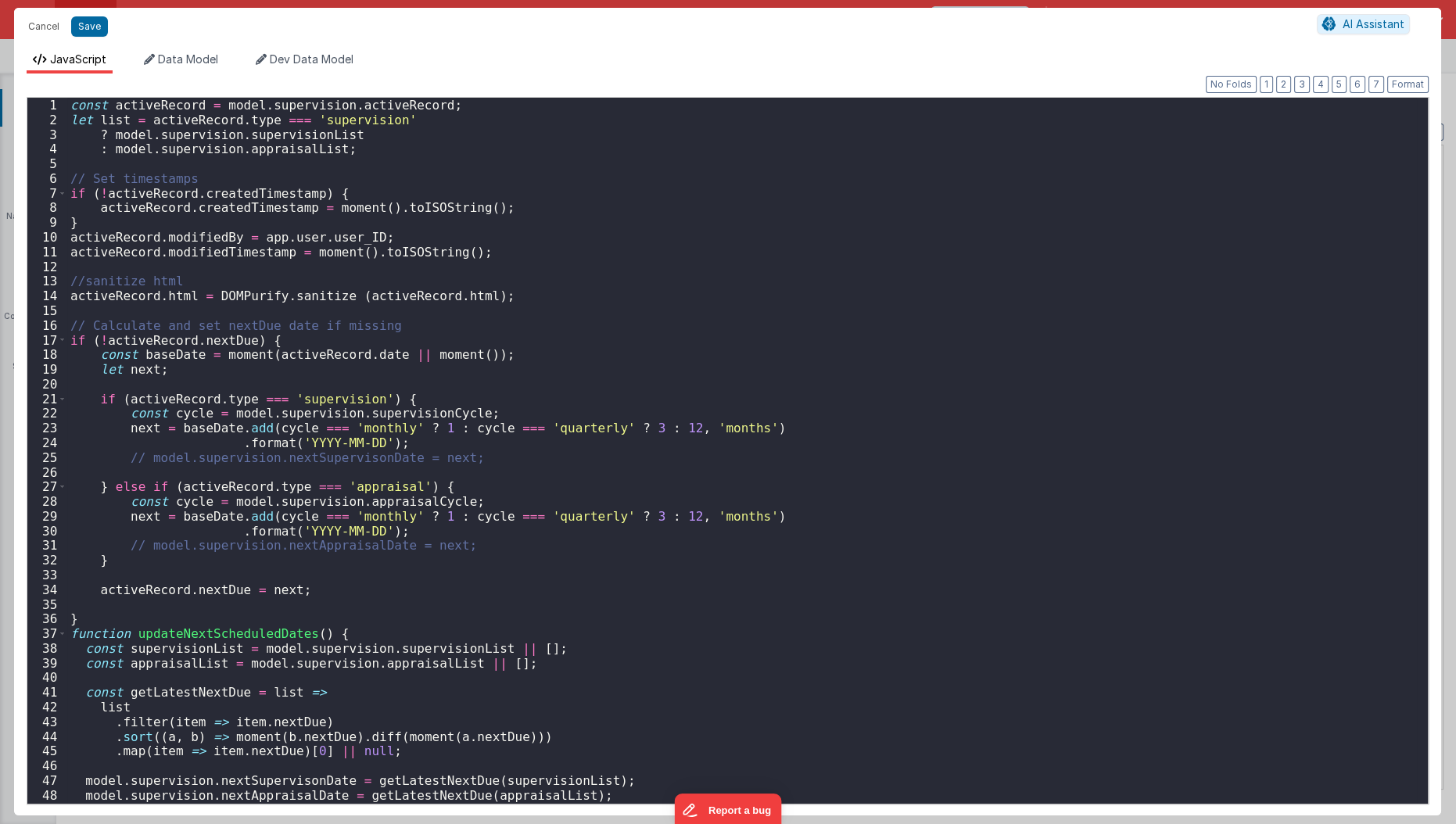
click at [333, 130] on div "const activeRecord = model . supervision . activeRecord ; let list = activeReco…" at bounding box center [742, 466] width 1351 height 736
click at [350, 117] on div "const activeRecord = model . supervision . activeRecord ; let list = activeReco…" at bounding box center [742, 466] width 1351 height 736
click at [355, 114] on div "const activeRecord = model . supervision . activeRecord ; let list = activeReco…" at bounding box center [742, 466] width 1351 height 736
click at [276, 142] on div "const activeRecord = model . supervision . activeRecord ; let list = activeReco…" at bounding box center [742, 466] width 1351 height 736
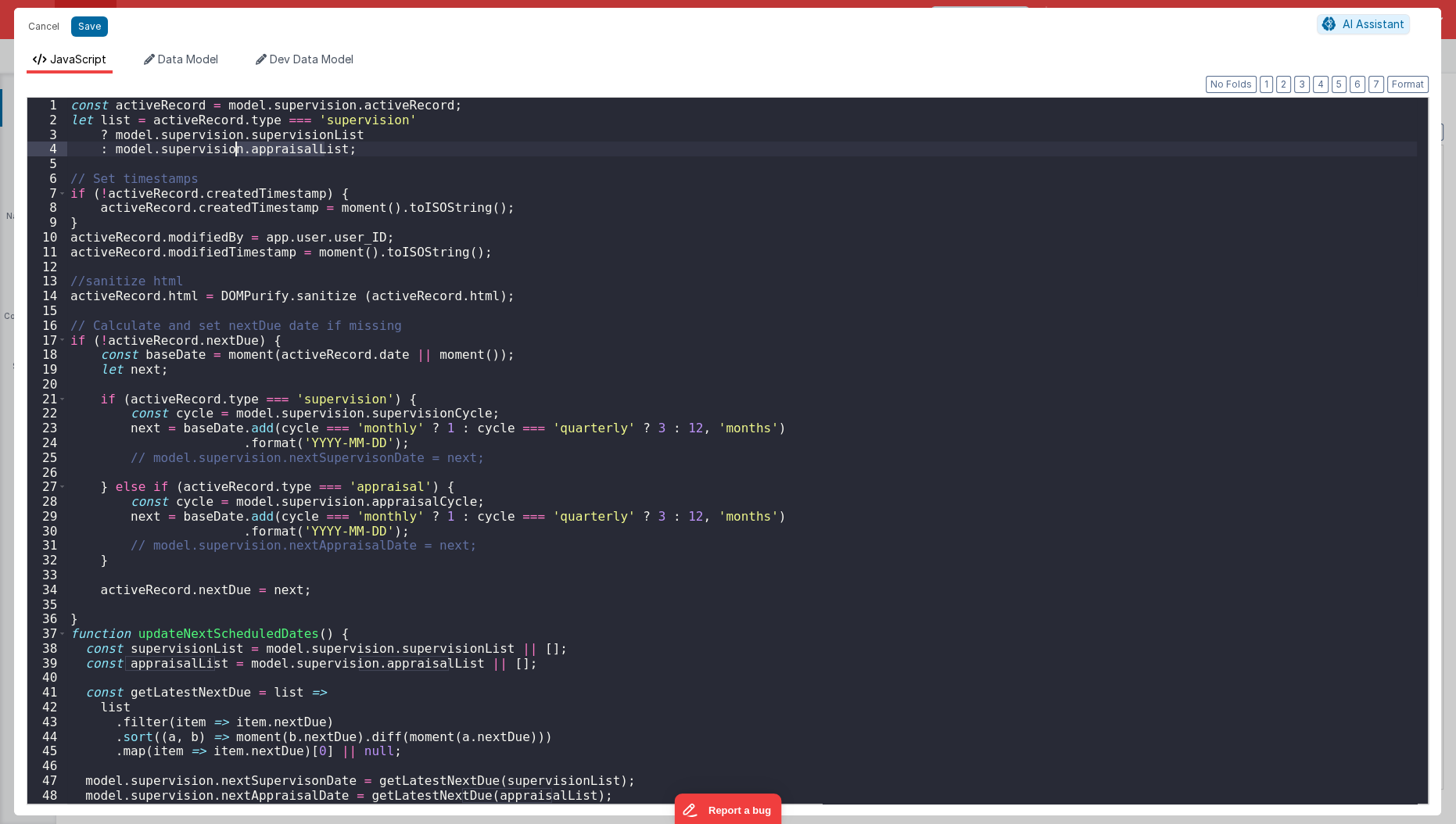
click at [276, 142] on div "const activeRecord = model . supervision . activeRecord ; let list = activeReco…" at bounding box center [742, 466] width 1351 height 736
click at [289, 172] on div "const activeRecord = model . supervision . activeRecord ; let list = activeReco…" at bounding box center [742, 466] width 1351 height 736
click at [240, 187] on div "const activeRecord = model . supervision . activeRecord ; let list = activeReco…" at bounding box center [742, 464] width 1351 height 736
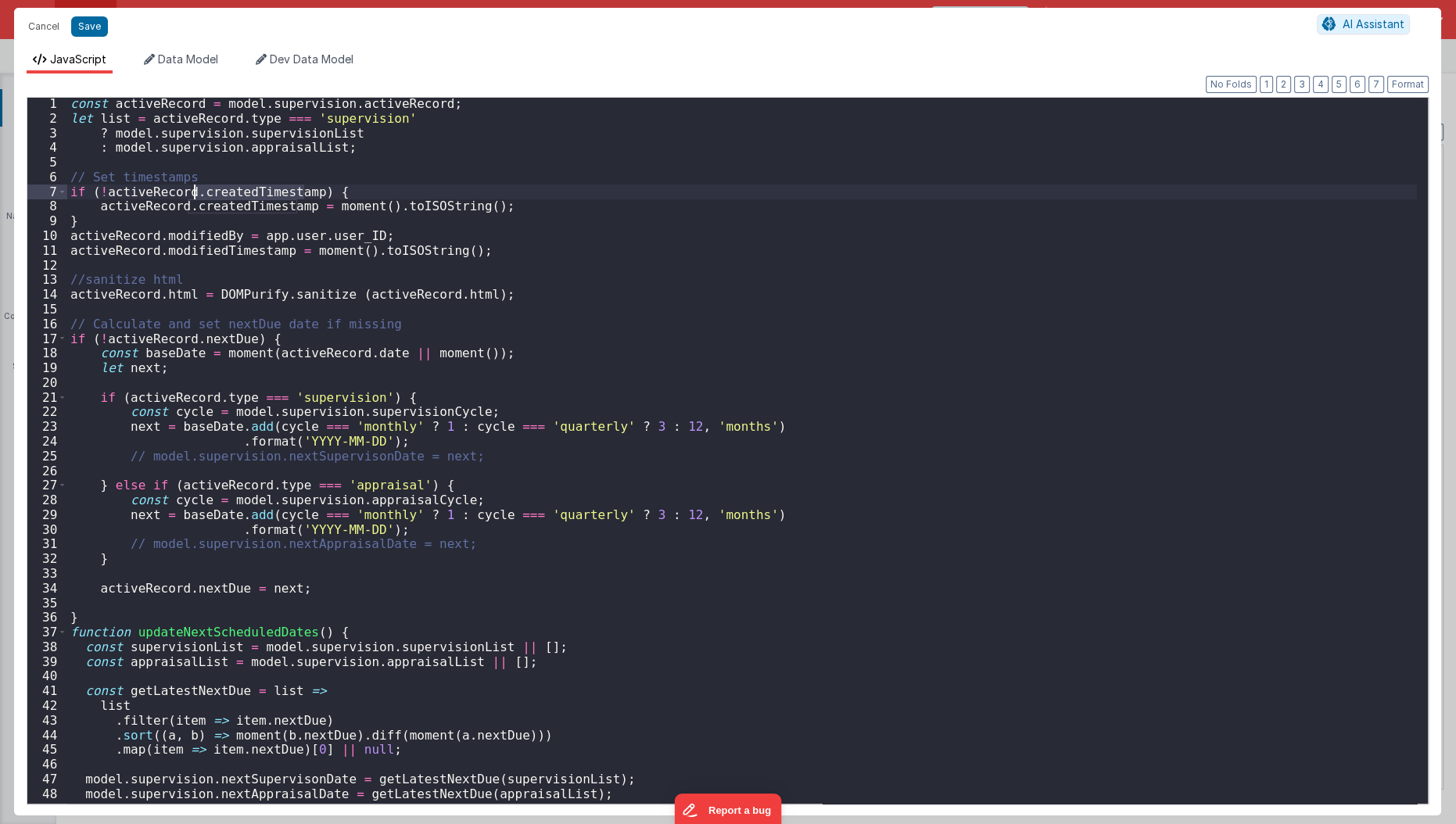
click at [239, 295] on div "const activeRecord = model . supervision . activeRecord ; let list = activeReco…" at bounding box center [742, 464] width 1351 height 736
click at [435, 291] on div "const activeRecord = model . supervision . activeRecord ; let list = activeReco…" at bounding box center [742, 464] width 1351 height 736
click at [308, 354] on div "const activeRecord = model . supervision . activeRecord ; let list = activeReco…" at bounding box center [742, 464] width 1351 height 736
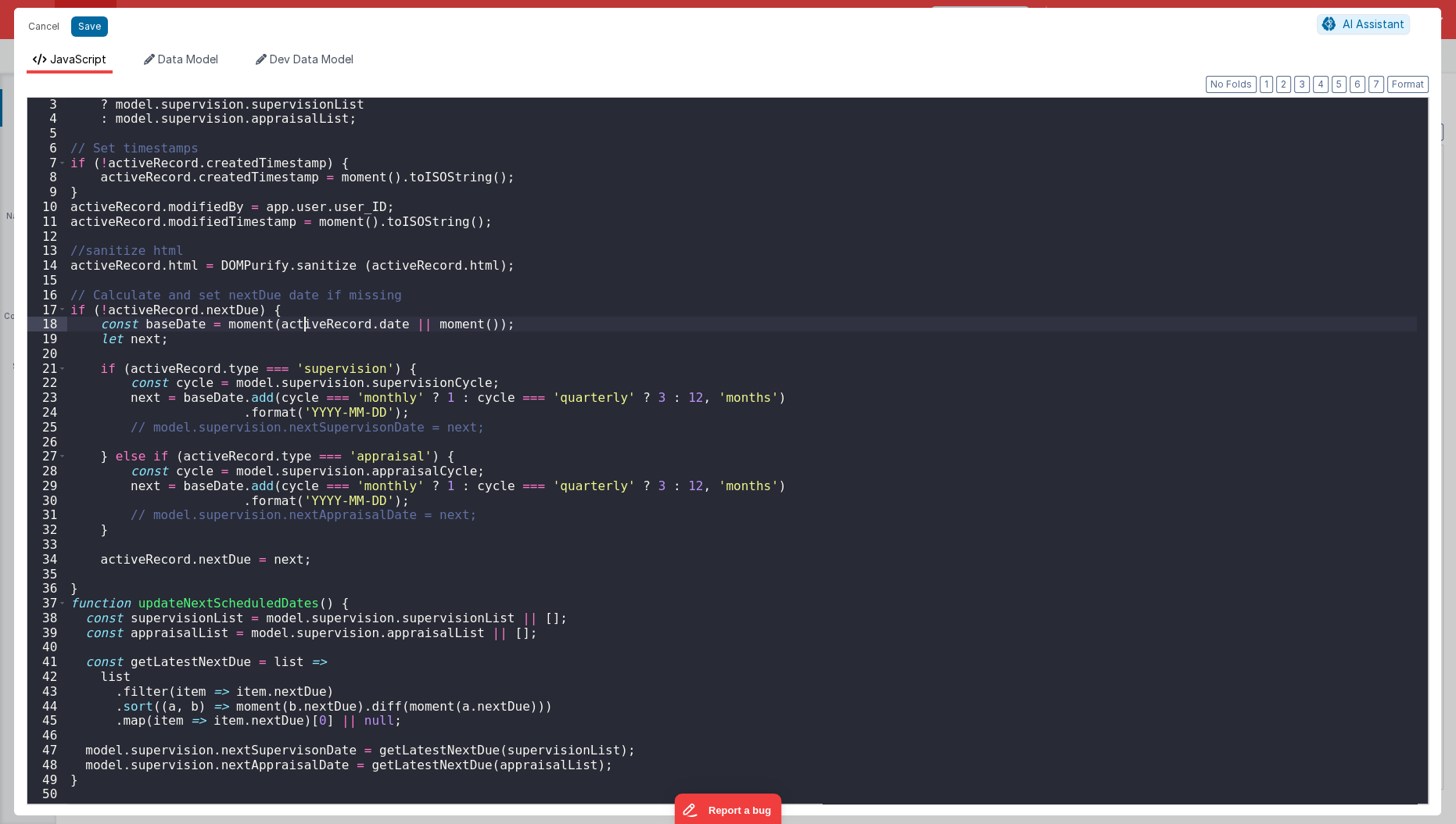
scroll to position [74, 0]
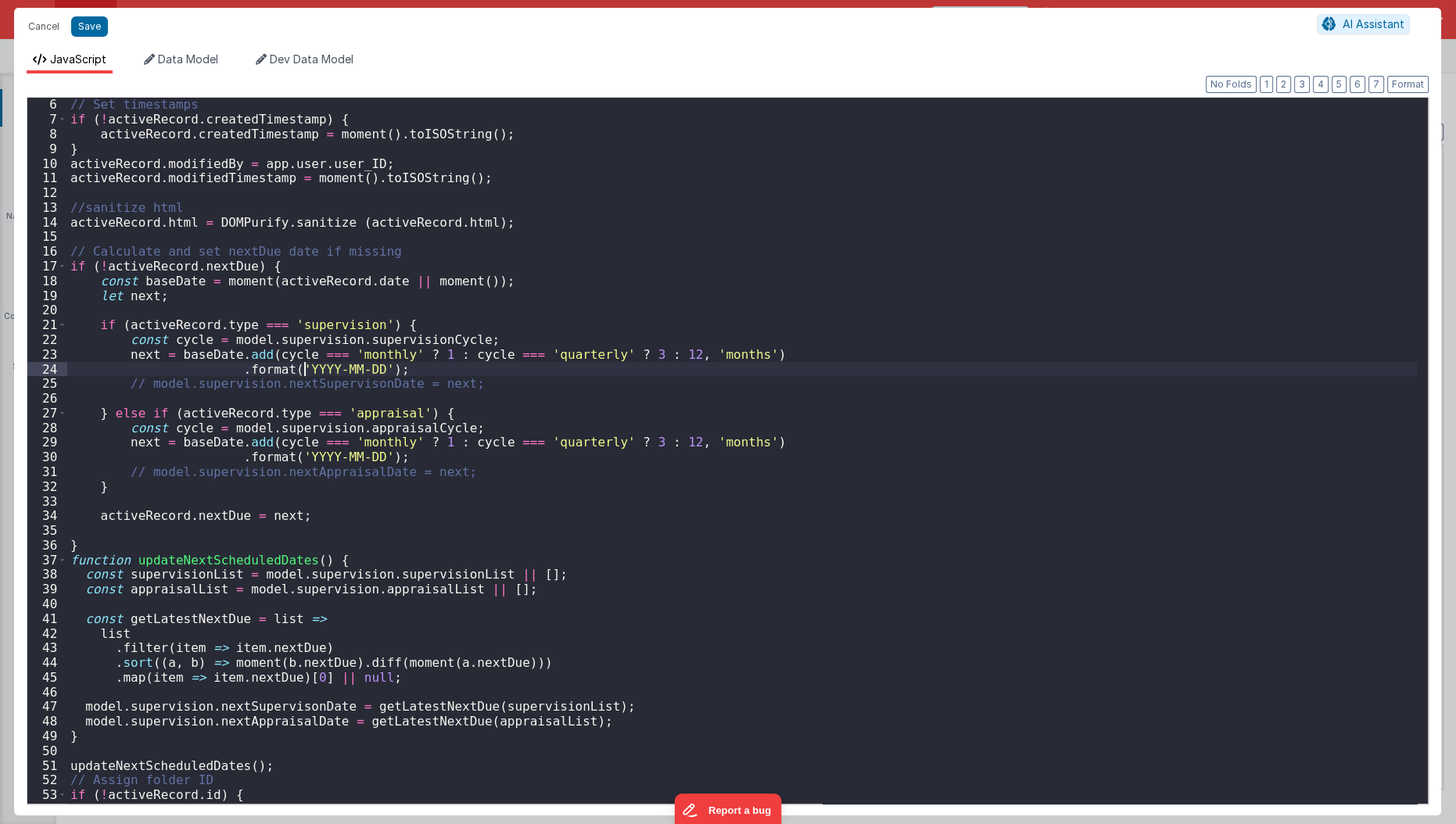
click at [306, 363] on div "// Set timestamps if ( ! activeRecord . createdTimestamp ) { activeRecord . cre…" at bounding box center [742, 465] width 1351 height 736
click at [302, 435] on div "// Set timestamps if ( ! activeRecord . createdTimestamp ) { activeRecord . cre…" at bounding box center [742, 465] width 1351 height 736
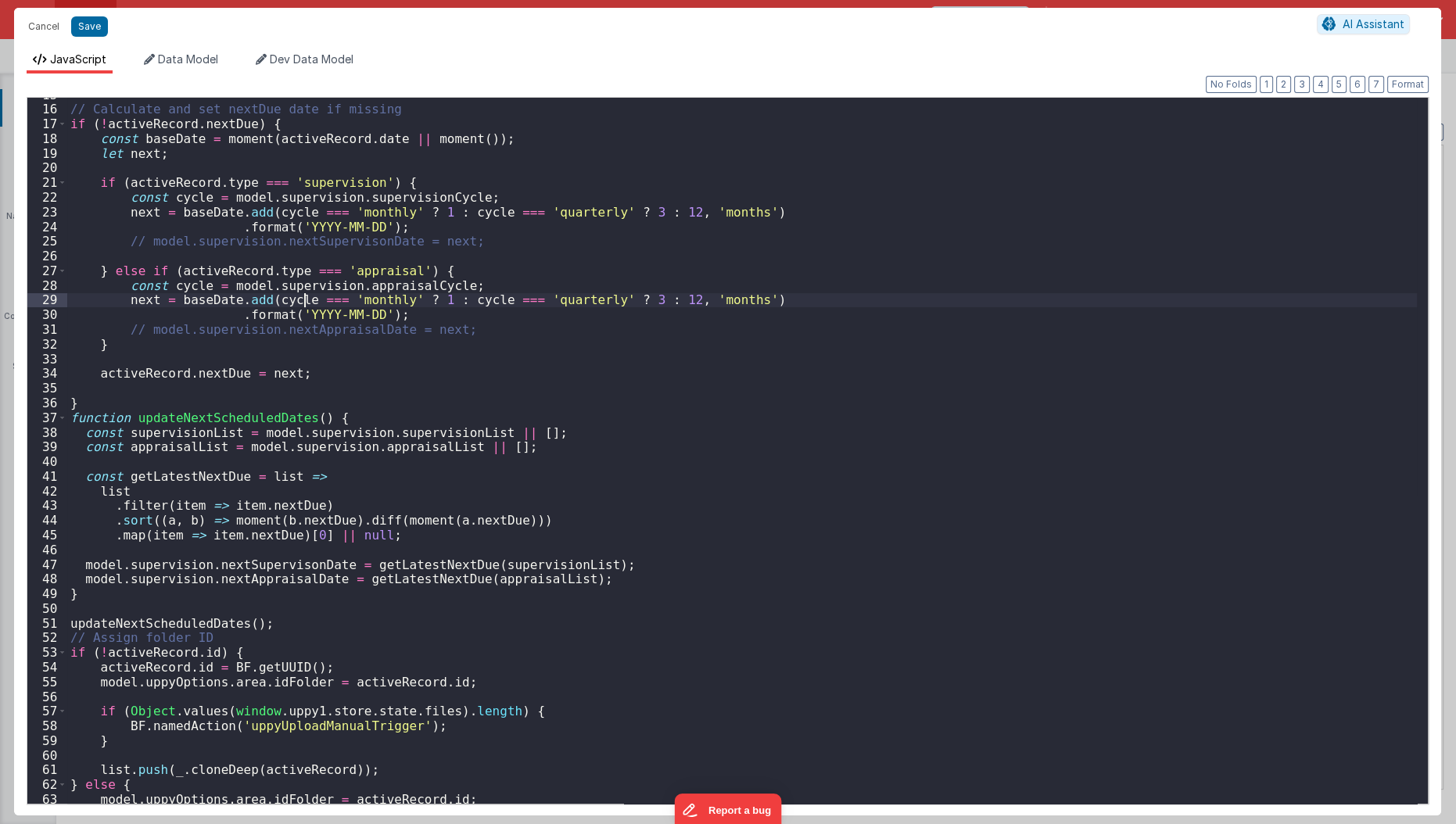
scroll to position [216, 0]
click at [278, 446] on div "// Calculate and set nextDue date if missing if ( ! activeRecord . nextDue ) { …" at bounding box center [742, 455] width 1351 height 736
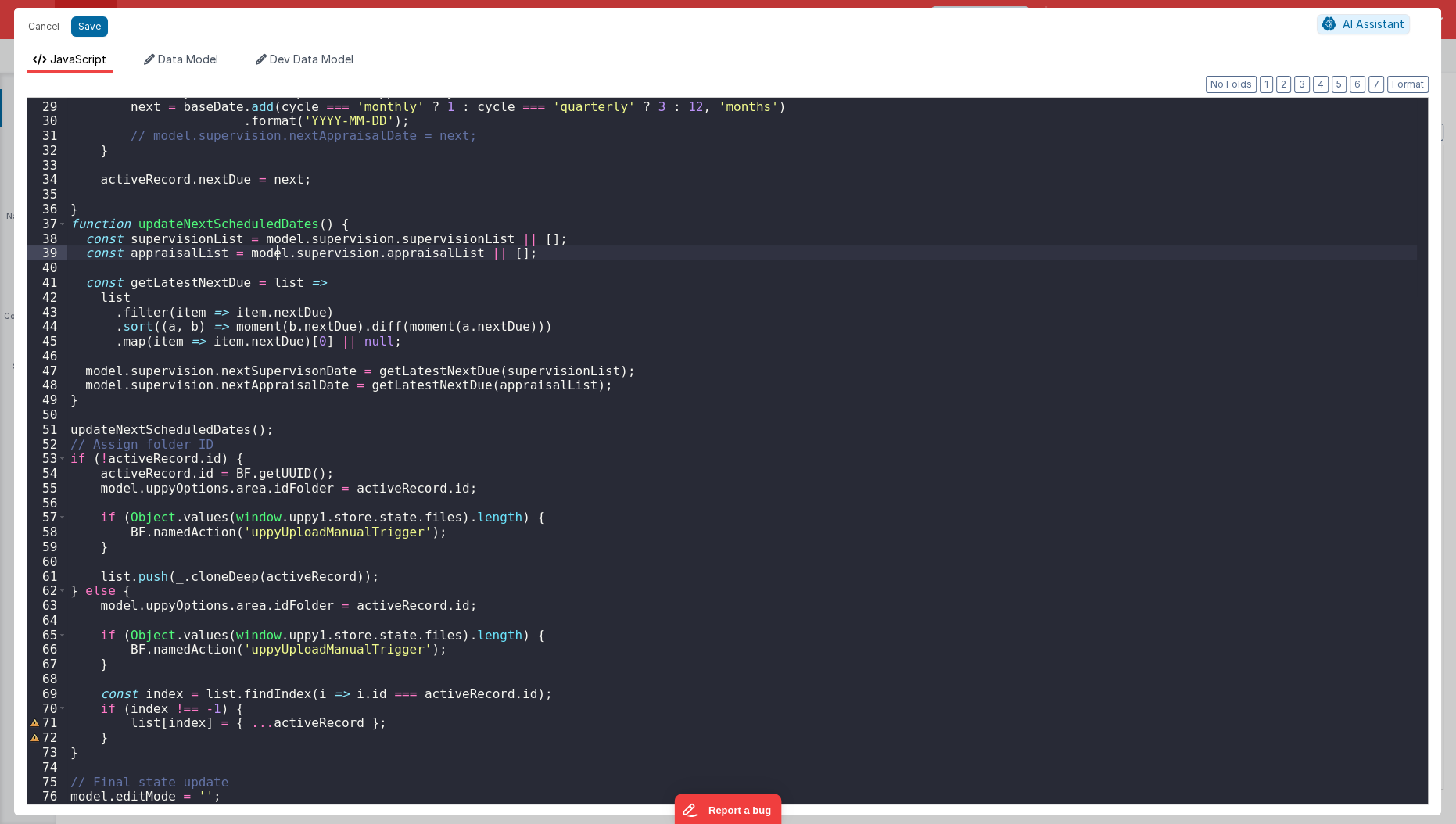
scroll to position [452, 0]
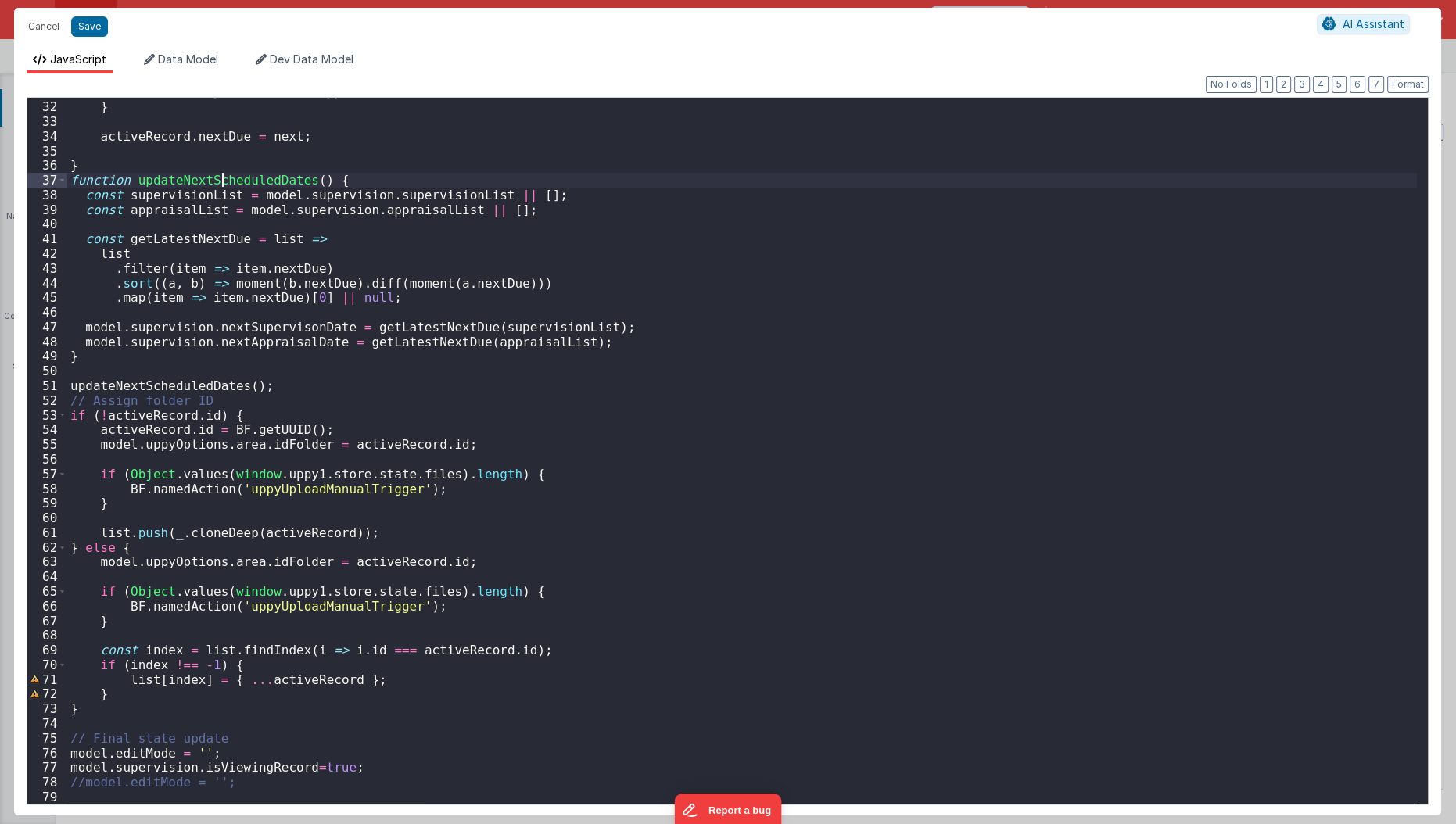
click at [224, 172] on div "// model.supervision.nextAppraisalDate = next; } activeRecord . nextDue = next …" at bounding box center [742, 452] width 1351 height 736
click at [53, 27] on button "Cancel" at bounding box center [43, 26] width 47 height 22
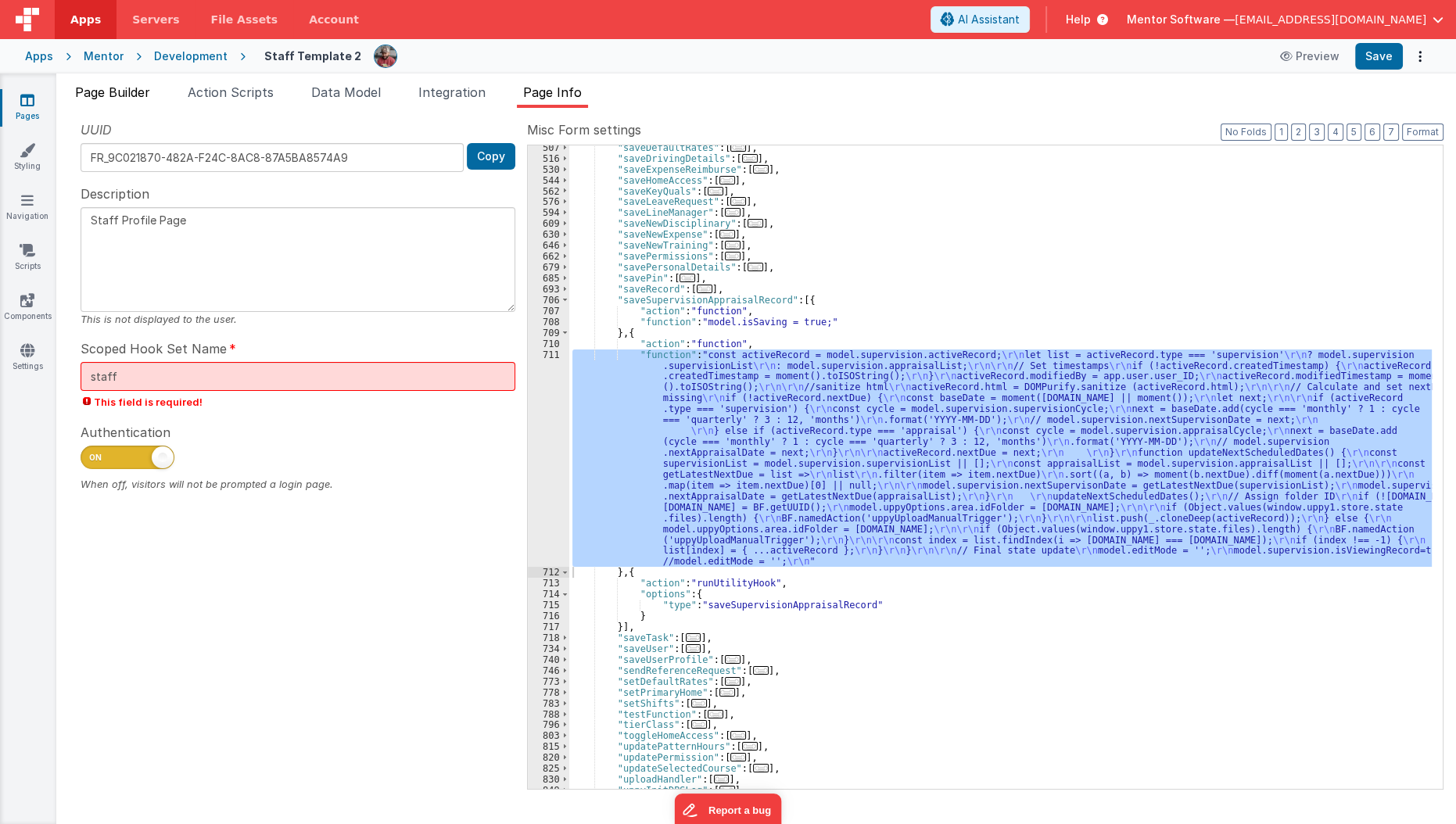
click at [147, 96] on span "Page Builder" at bounding box center [112, 92] width 75 height 15
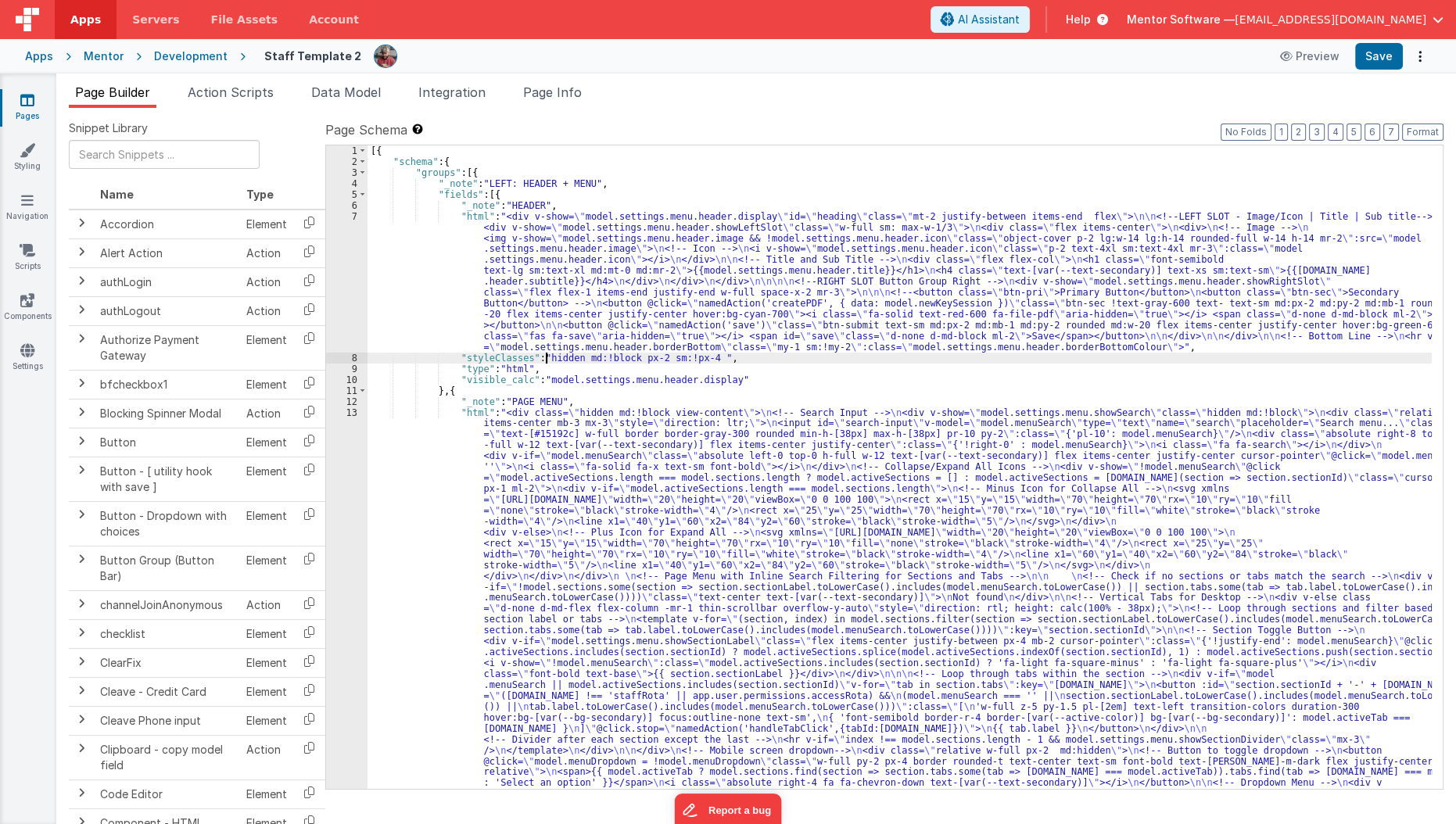
click at [546, 355] on div "[{ "schema" : { "groups" : [{ "_note" : "LEFT: HEADER + MENU" , "fields" : [{ "…" at bounding box center [899, 762] width 1065 height 1233
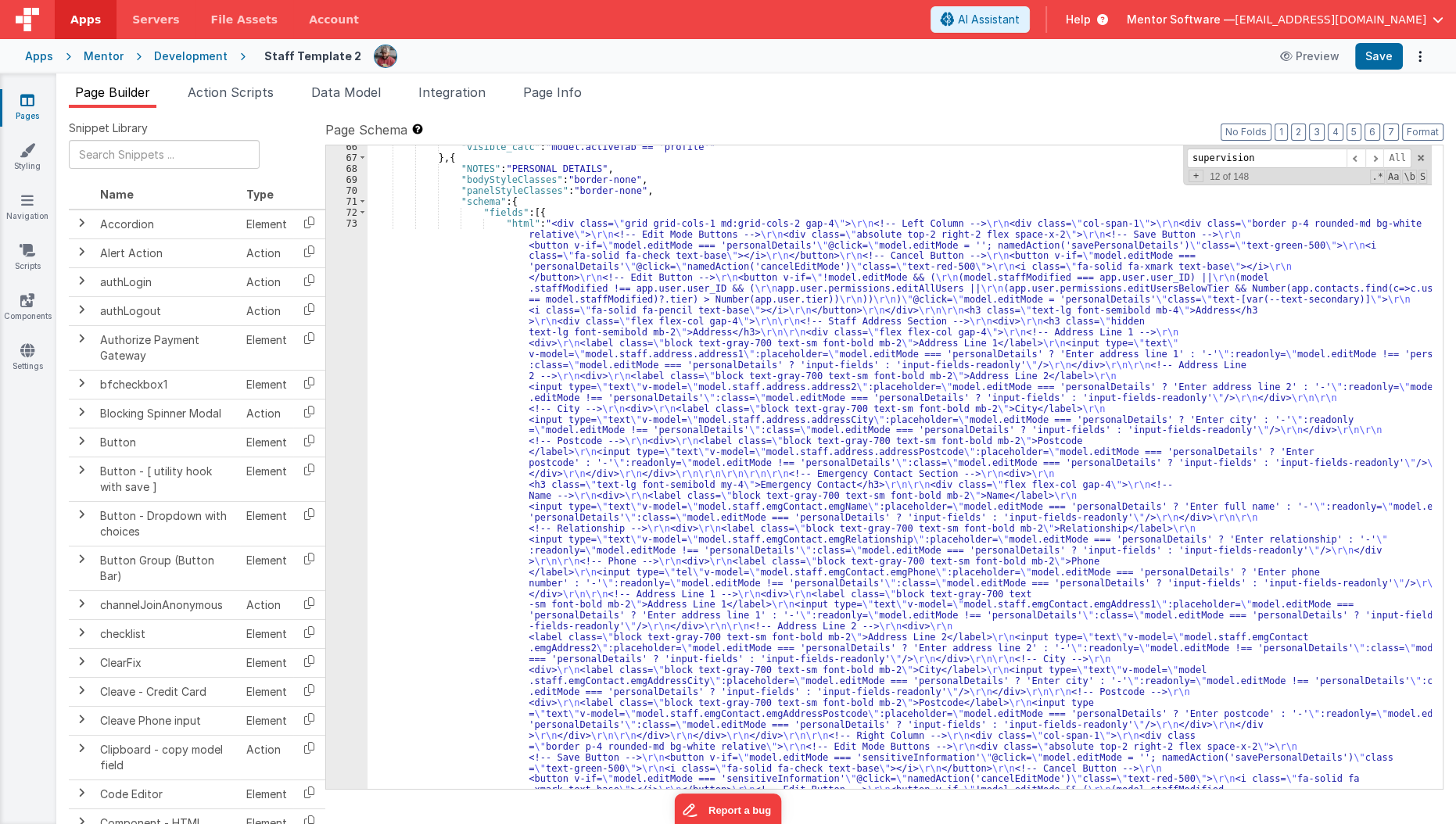
scroll to position [6399, 0]
type input "supervision"
click at [1389, 135] on button "7" at bounding box center [1391, 132] width 15 height 17
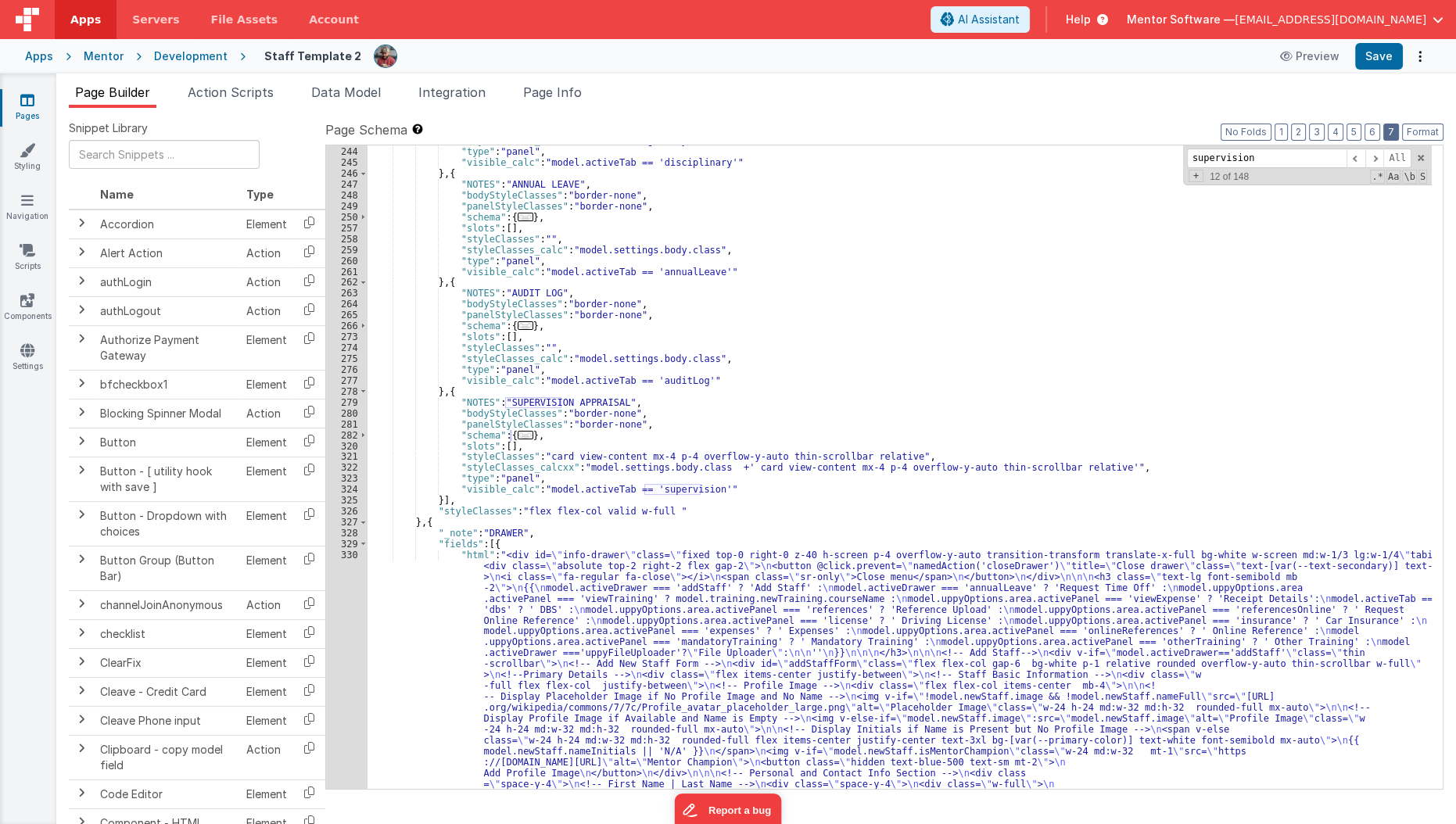
scroll to position [3013, 0]
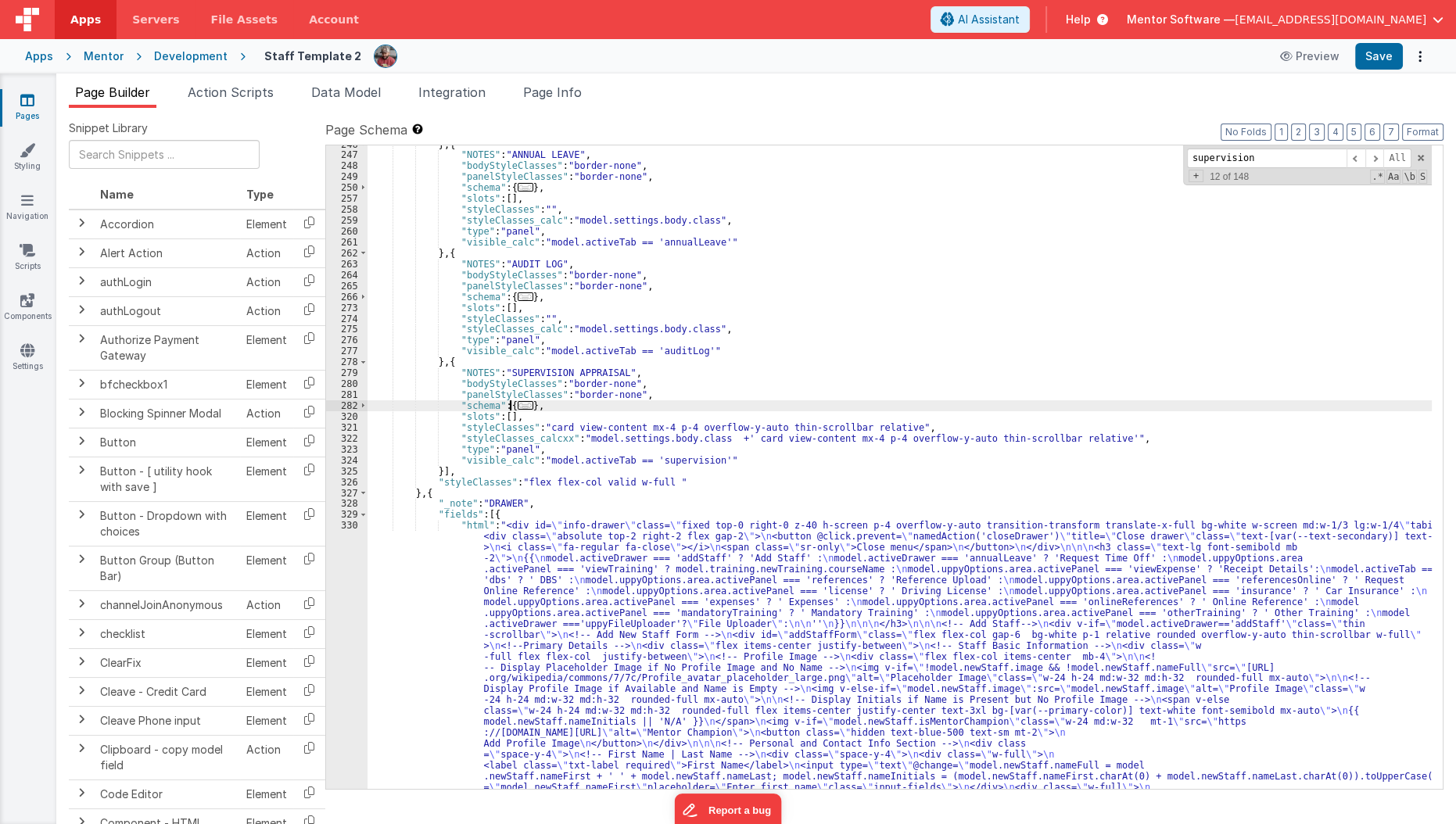
click at [520, 401] on span "..." at bounding box center [525, 405] width 15 height 9
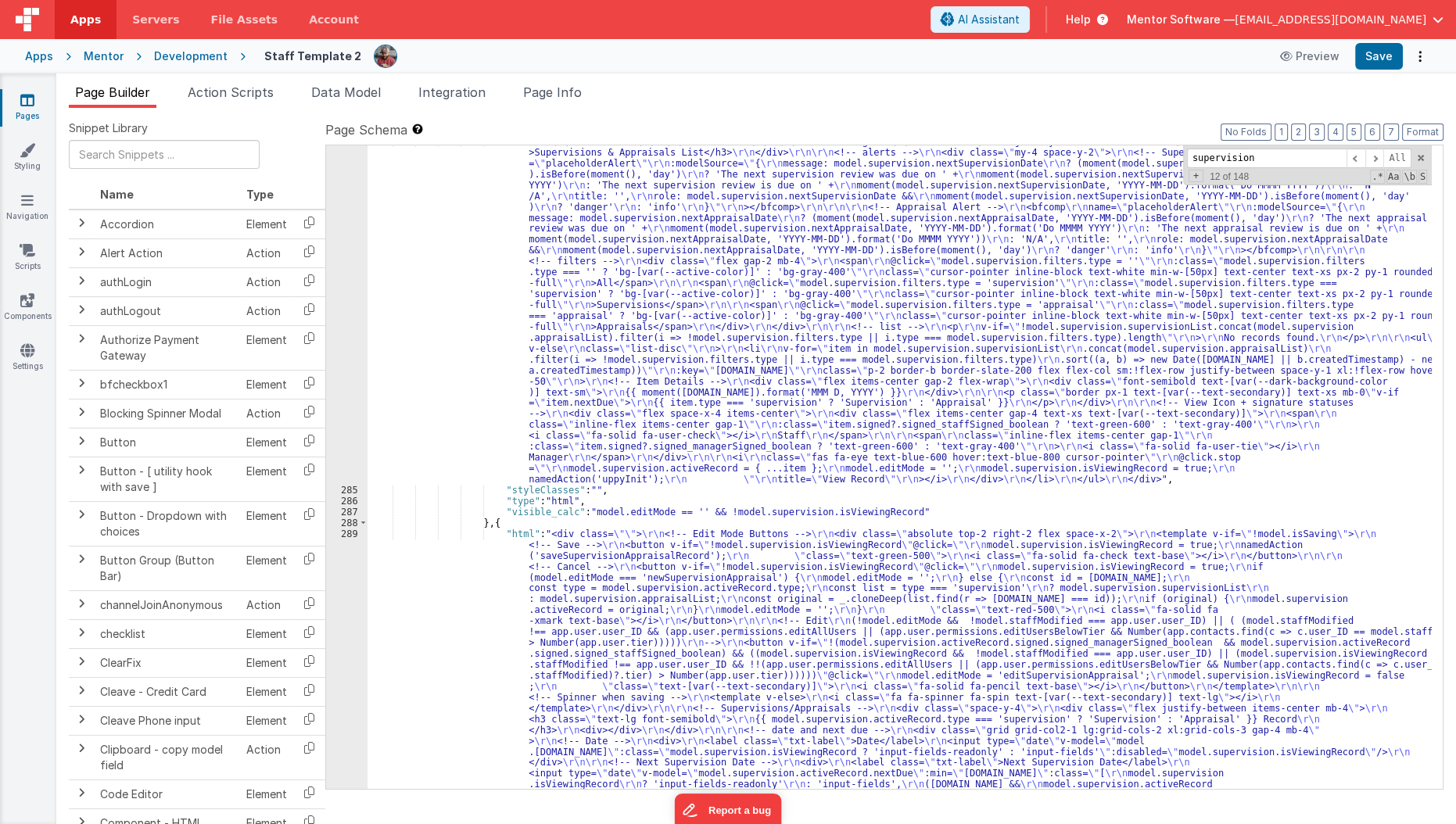
scroll to position [3302, 0]
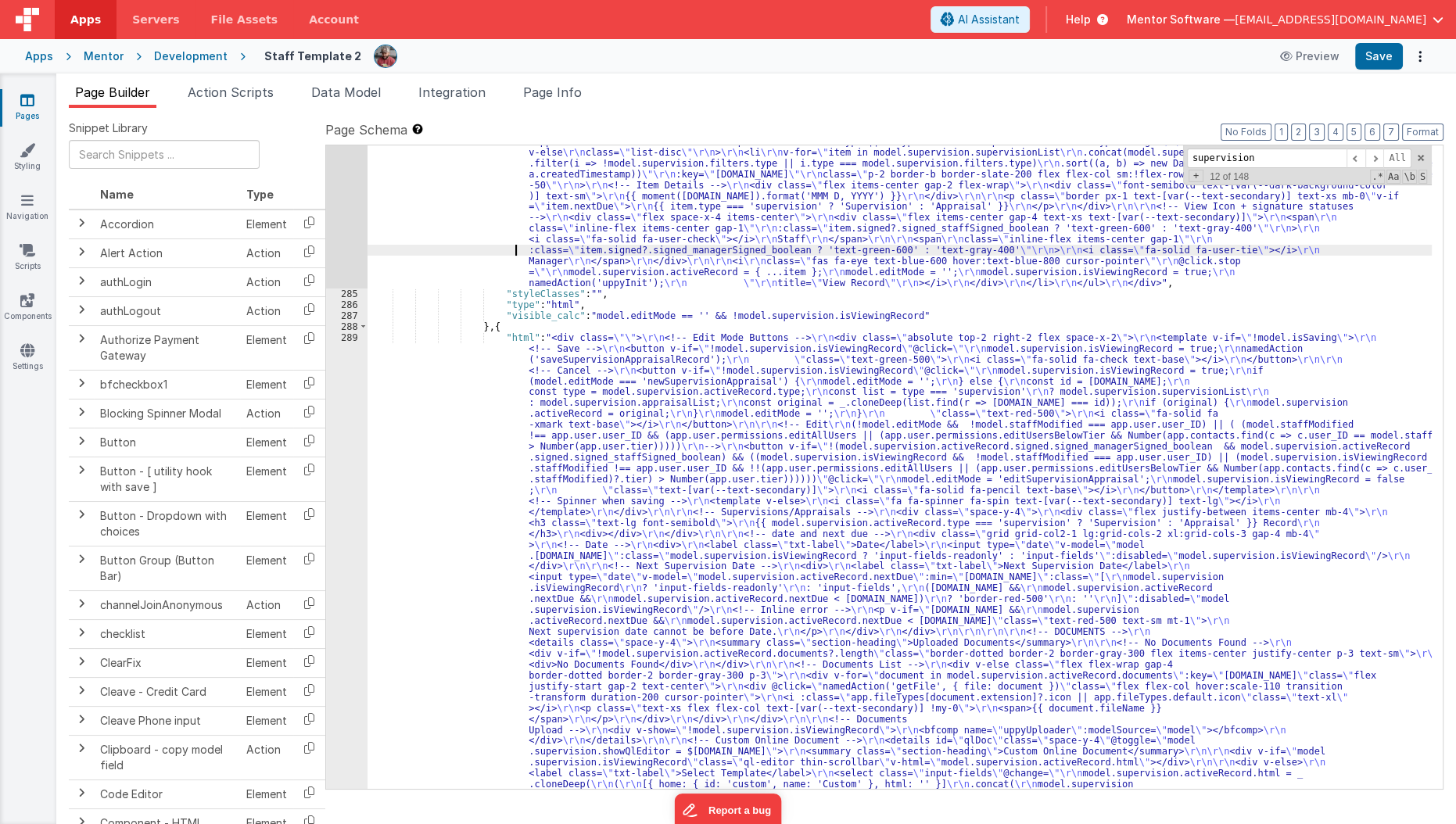
scroll to position [3517, 0]
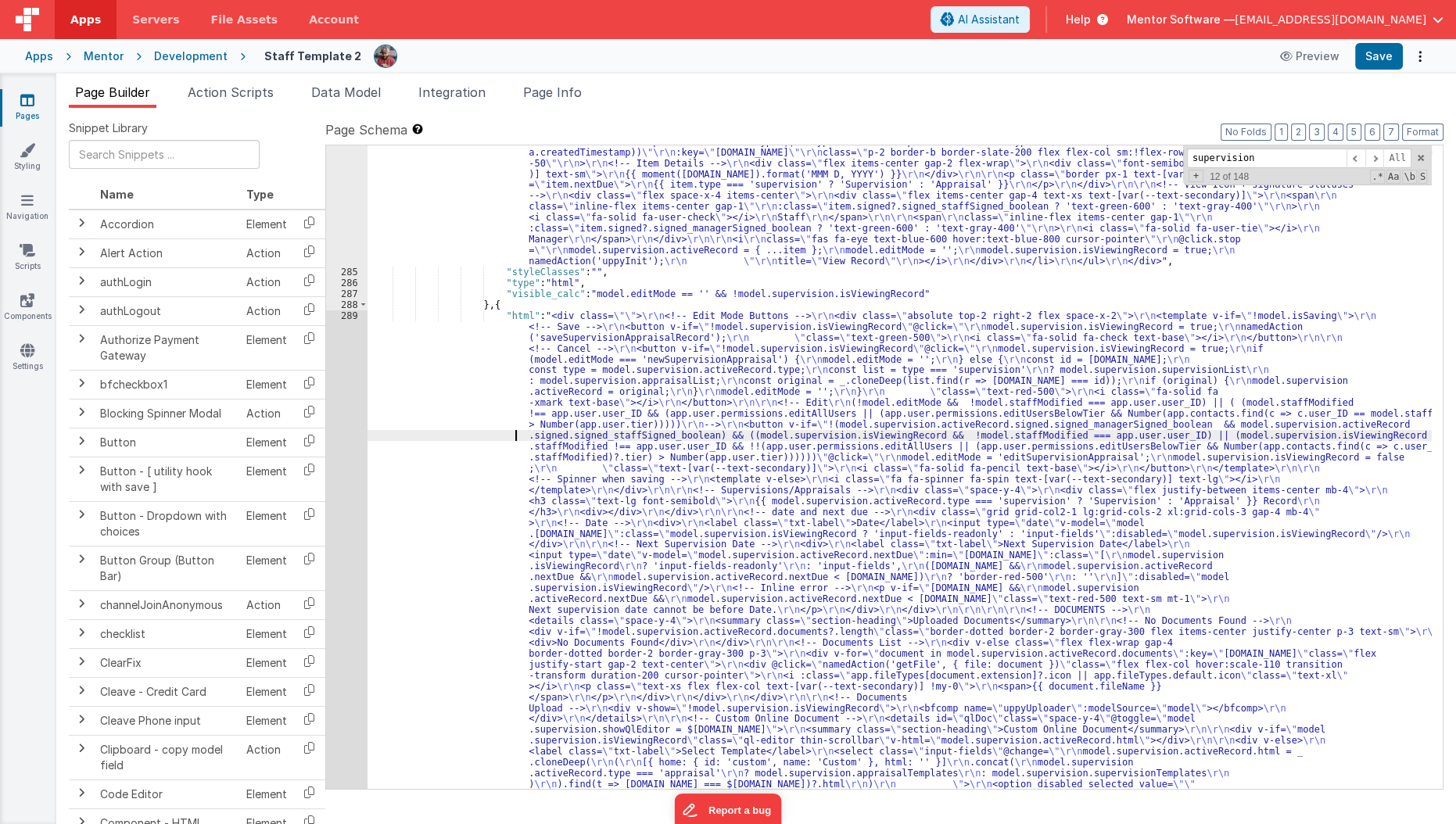
click at [498, 439] on div ""html" : " \r\n <div class= \"\" > \r\n <div class= \"\" > \r\n <!-- Heading --…" at bounding box center [899, 675] width 1065 height 1516
click at [340, 581] on div "289" at bounding box center [346, 572] width 41 height 523
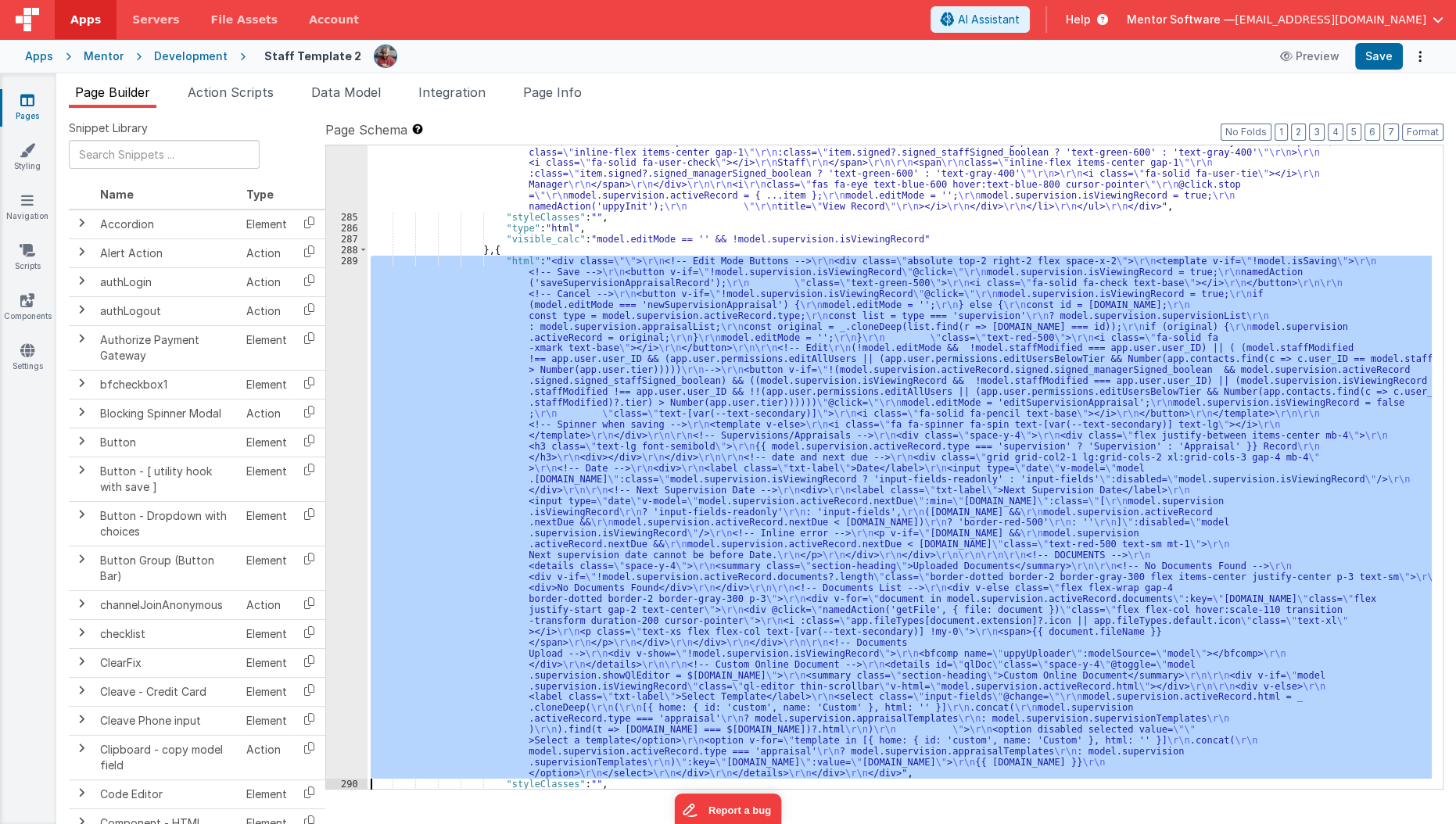
click at [340, 581] on div "< div class = "" > <!-- Edit Mode Buttons --> < div class = "absolute top-2 rig…" at bounding box center [386, 453] width 623 height 742
click at [728, 547] on div "Initializing ..." at bounding box center [1081, 415] width 707 height 768
click at [722, 418] on div at bounding box center [725, 415] width 6 height 768
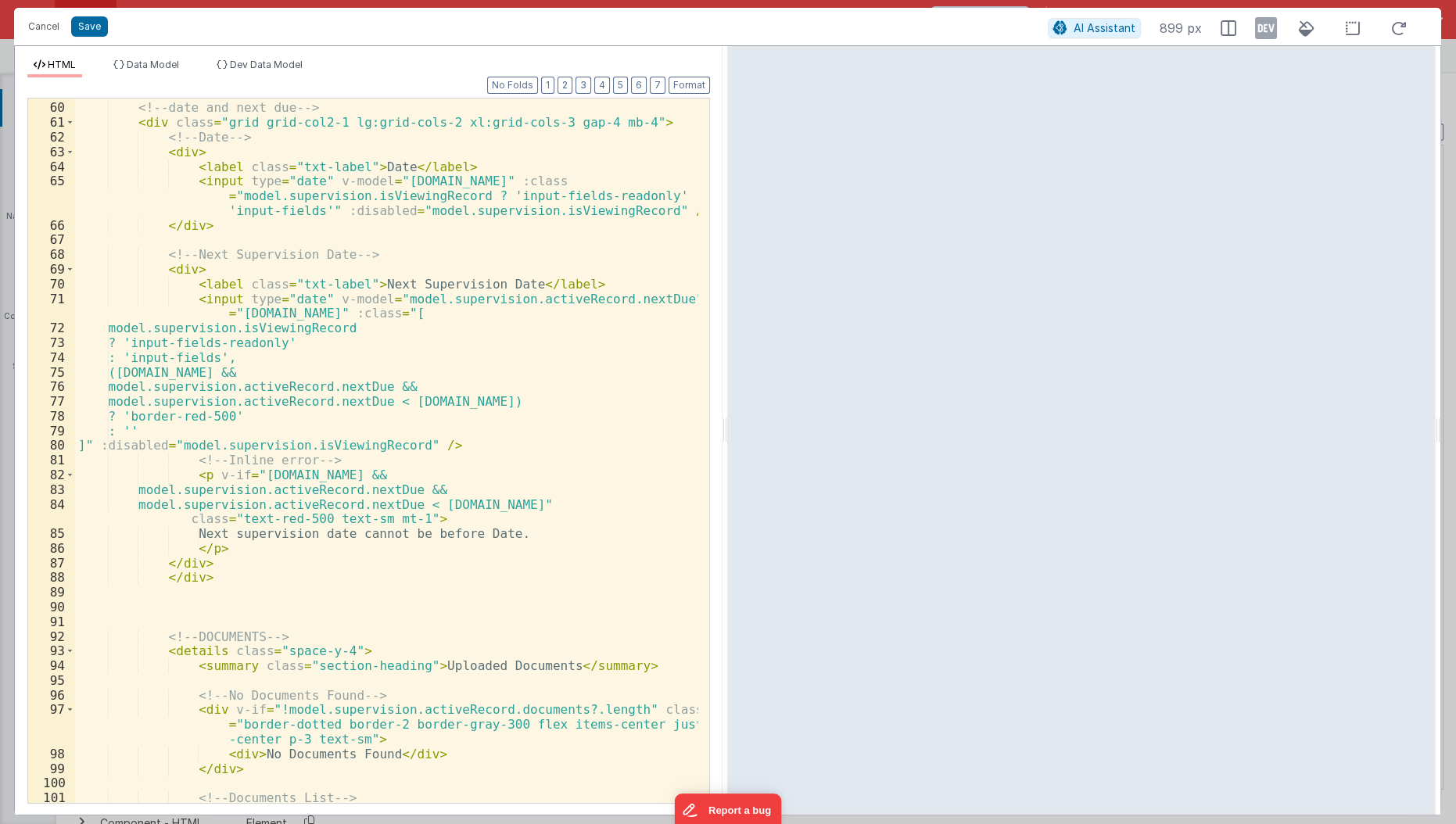
scroll to position [1035, 0]
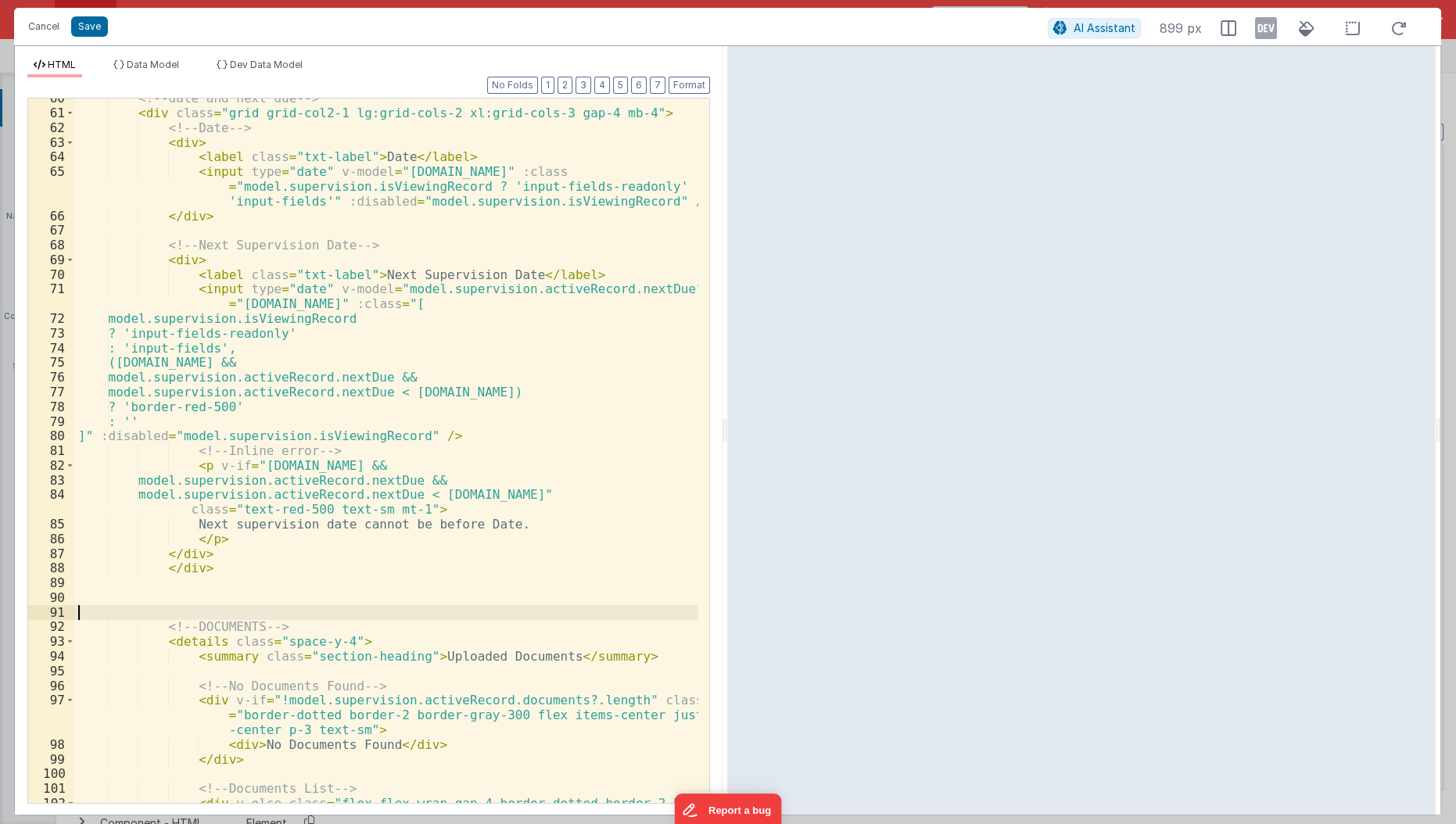
click at [486, 612] on div "<!-- date and next due --> < div class = "grid grid-col2-1 lg:grid-cols-2 xl:gr…" at bounding box center [387, 466] width 625 height 749
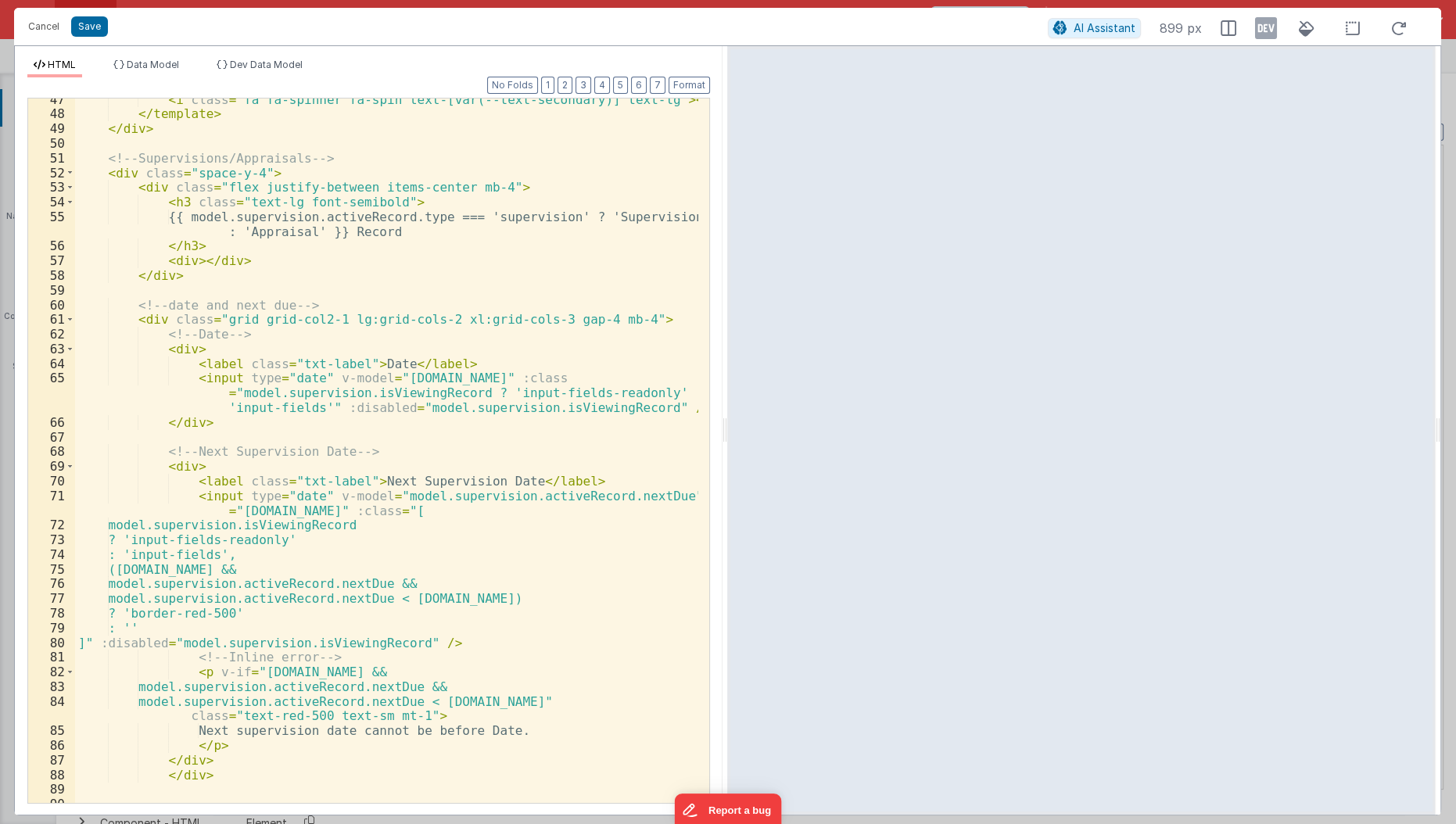
scroll to position [881, 0]
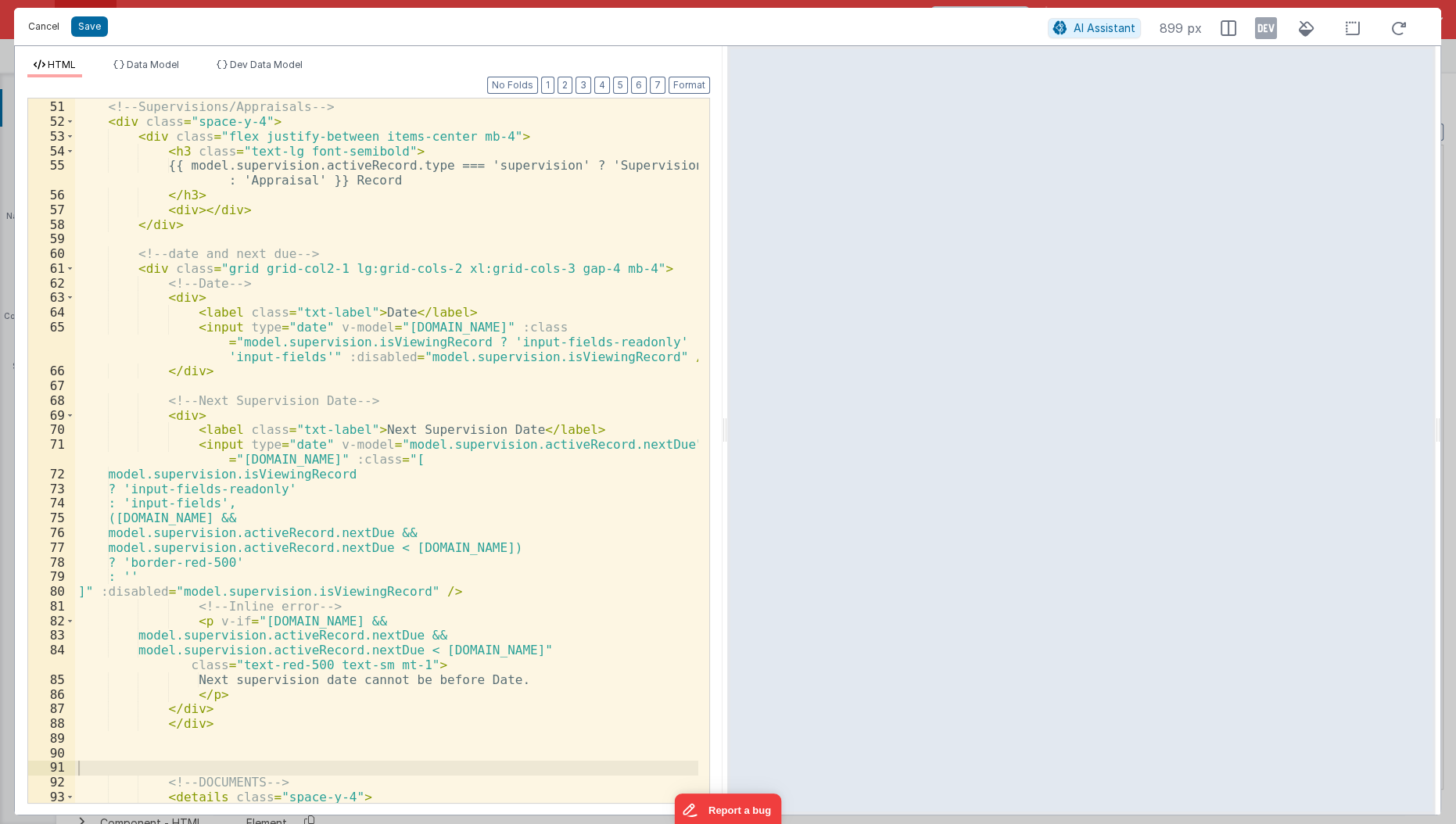
click at [37, 29] on button "Cancel" at bounding box center [43, 26] width 47 height 22
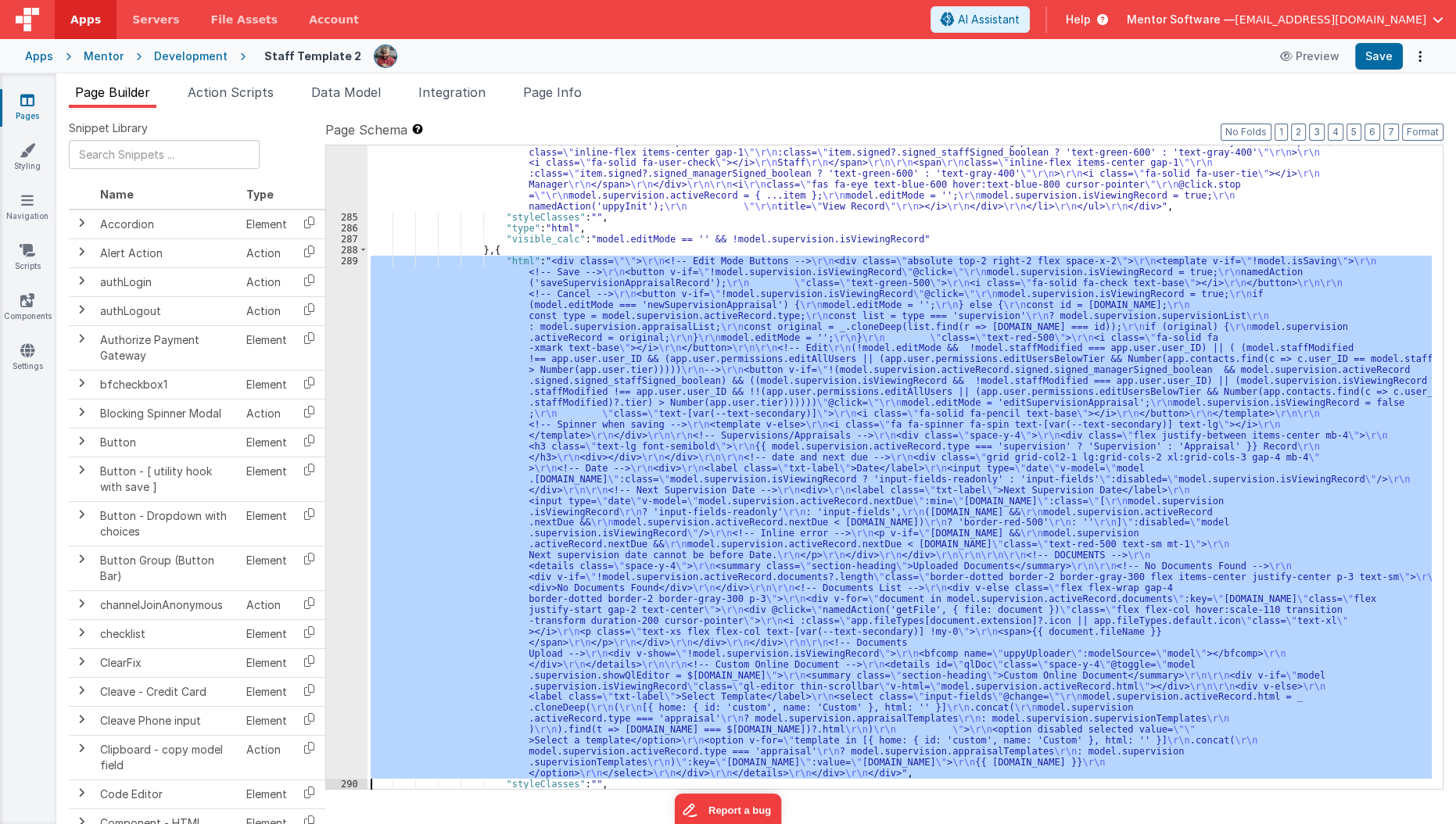
click at [492, 492] on div ""html" : " \r\n <div class= \"\" > \r\n <div class= \"\" > \r\n <!-- Heading --…" at bounding box center [899, 467] width 1064 height 643
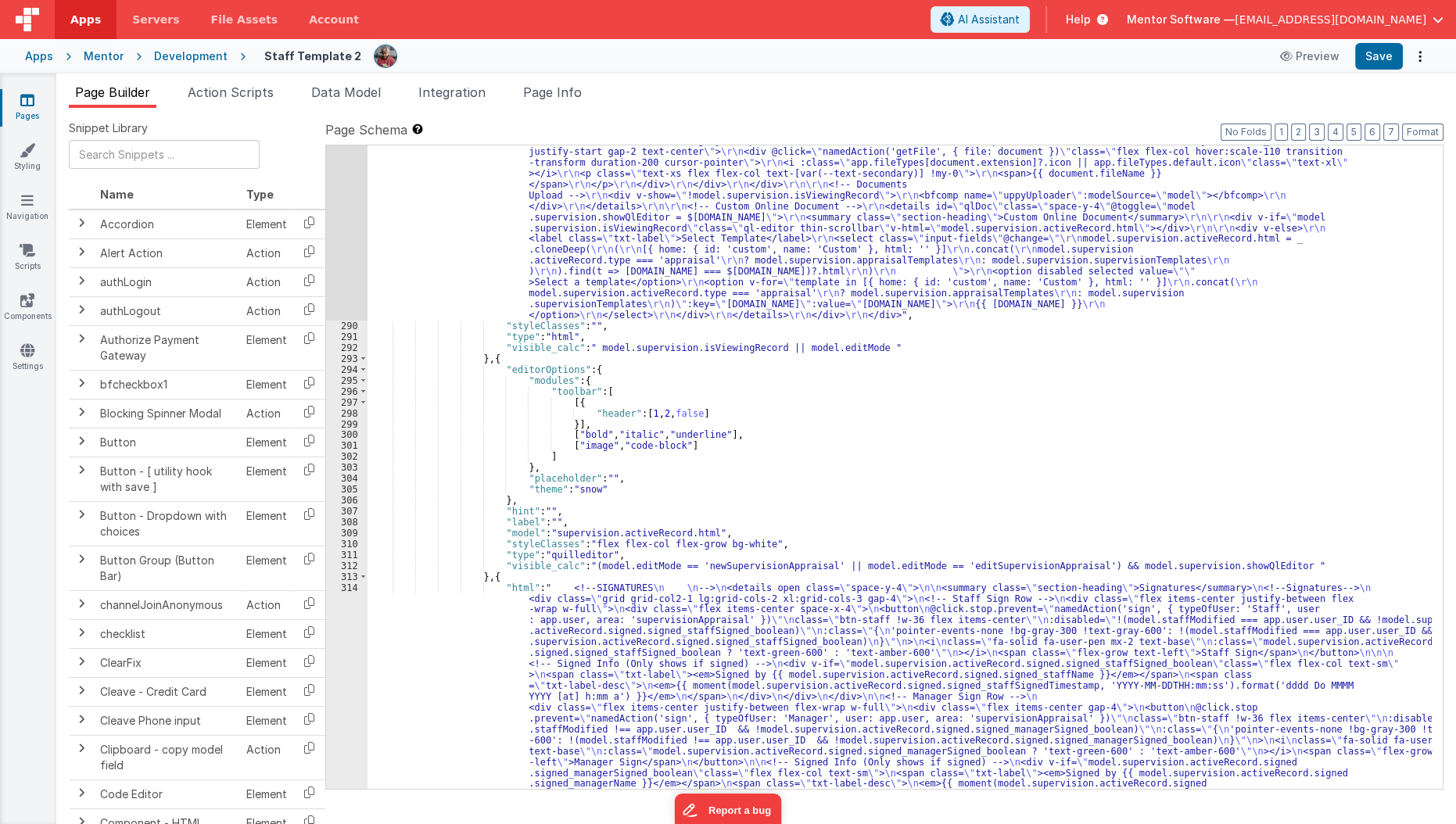
scroll to position [4128, 0]
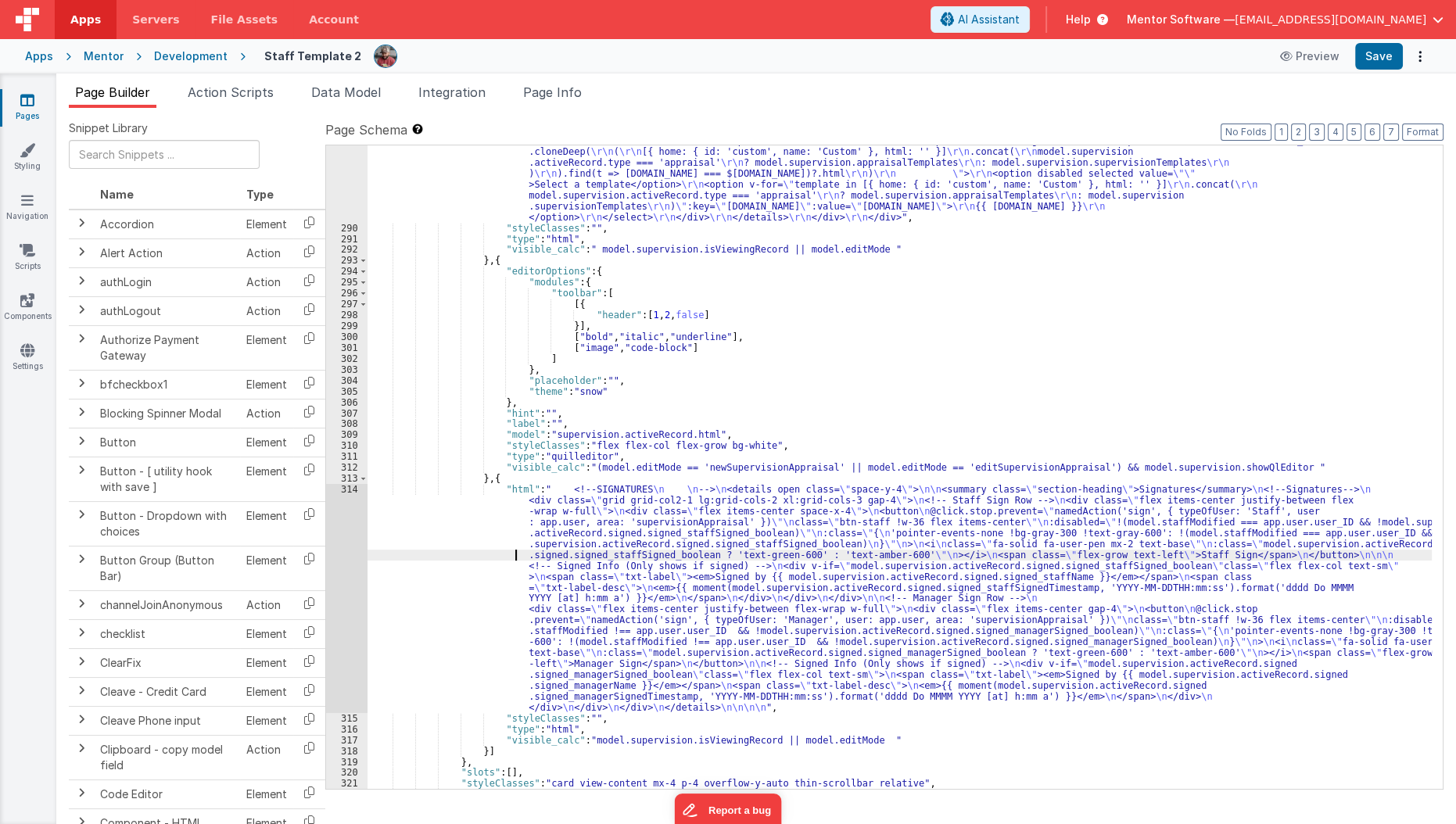
click at [482, 552] on div ""html" : "<div class= \"\" > \r\n <!-- Edit Mode Buttons --> \r\n <div class= \…" at bounding box center [899, 287] width 1065 height 1178
click at [353, 570] on div "314" at bounding box center [346, 598] width 41 height 229
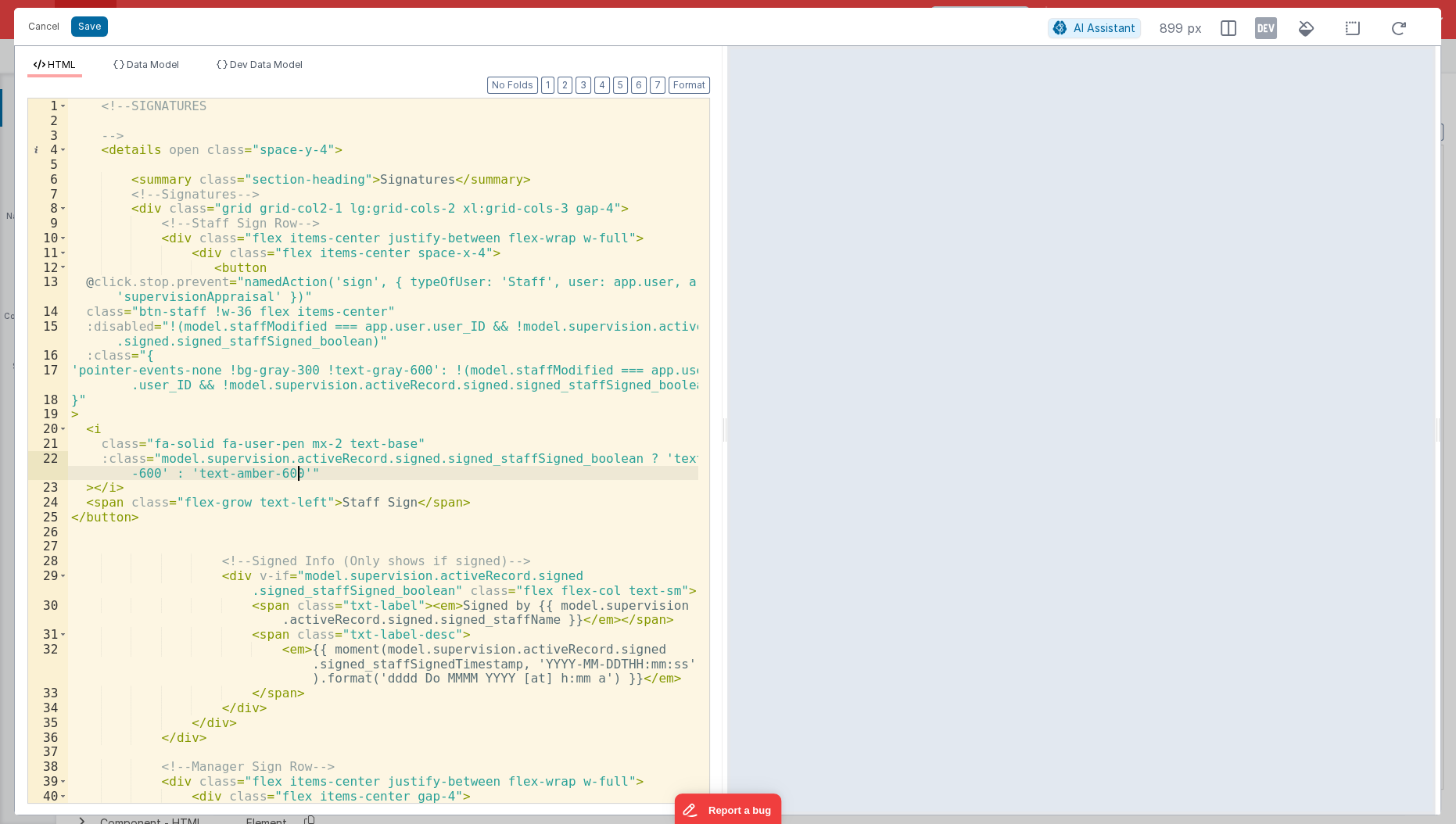
click at [354, 468] on div "<!-- SIGNATURES --> < details open class = "space-y-4" > < summary class = "sec…" at bounding box center [383, 473] width 632 height 749
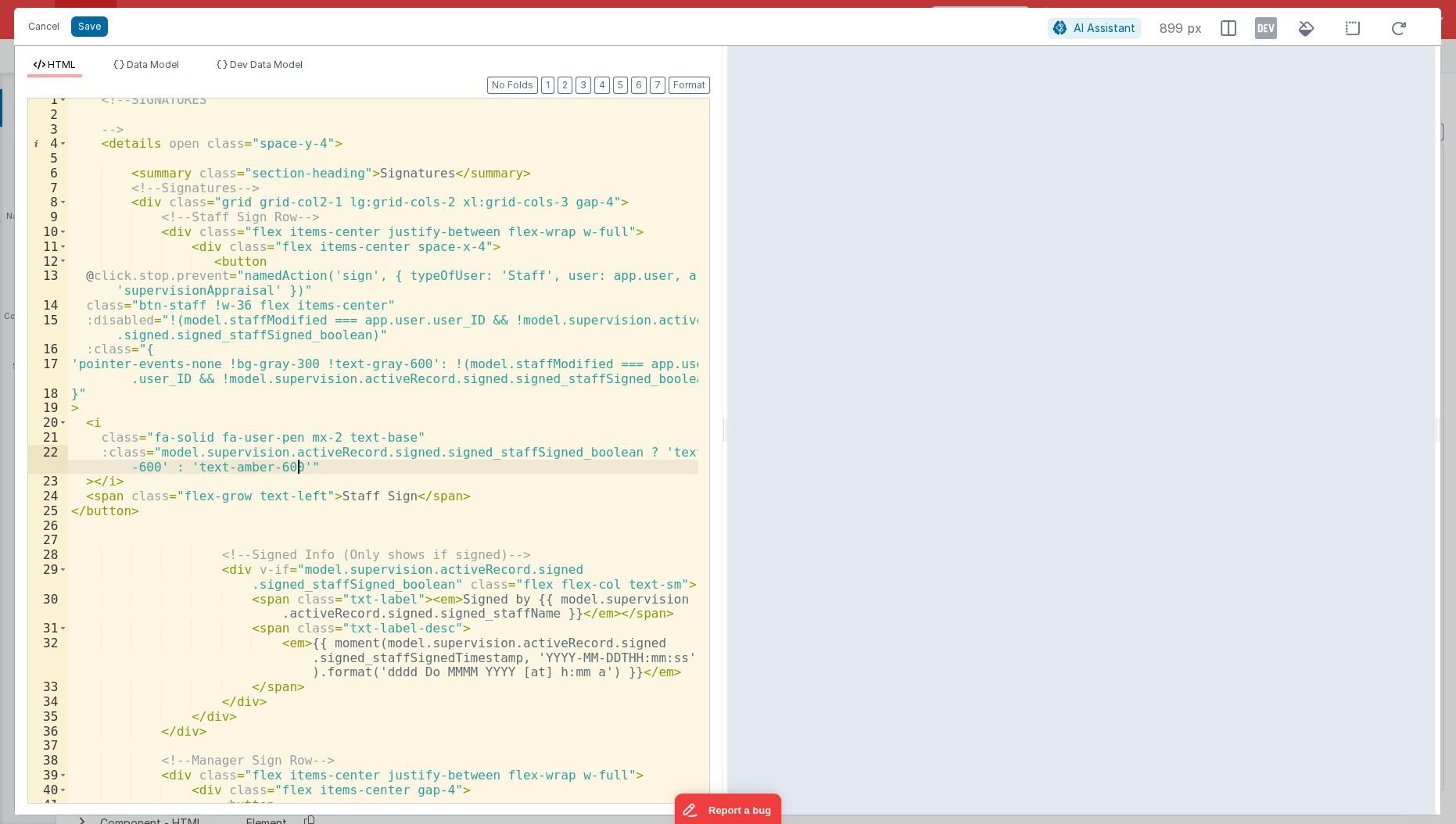
scroll to position [6, 0]
click at [447, 304] on div "<!-- SIGNATURES --> < details open class = "space-y-4" > < summary class = "sec…" at bounding box center [383, 467] width 632 height 749
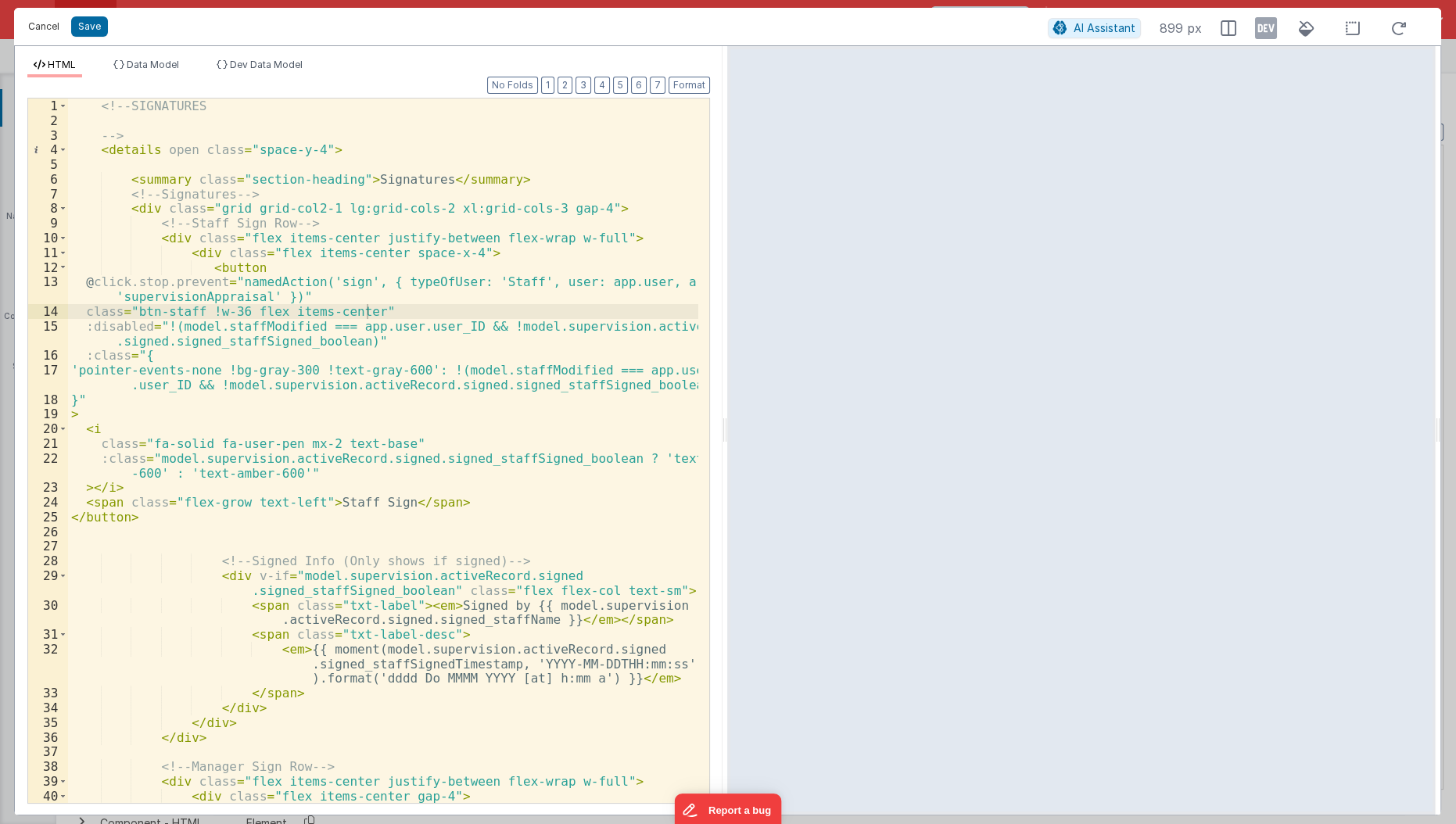
click at [45, 27] on button "Cancel" at bounding box center [43, 26] width 47 height 22
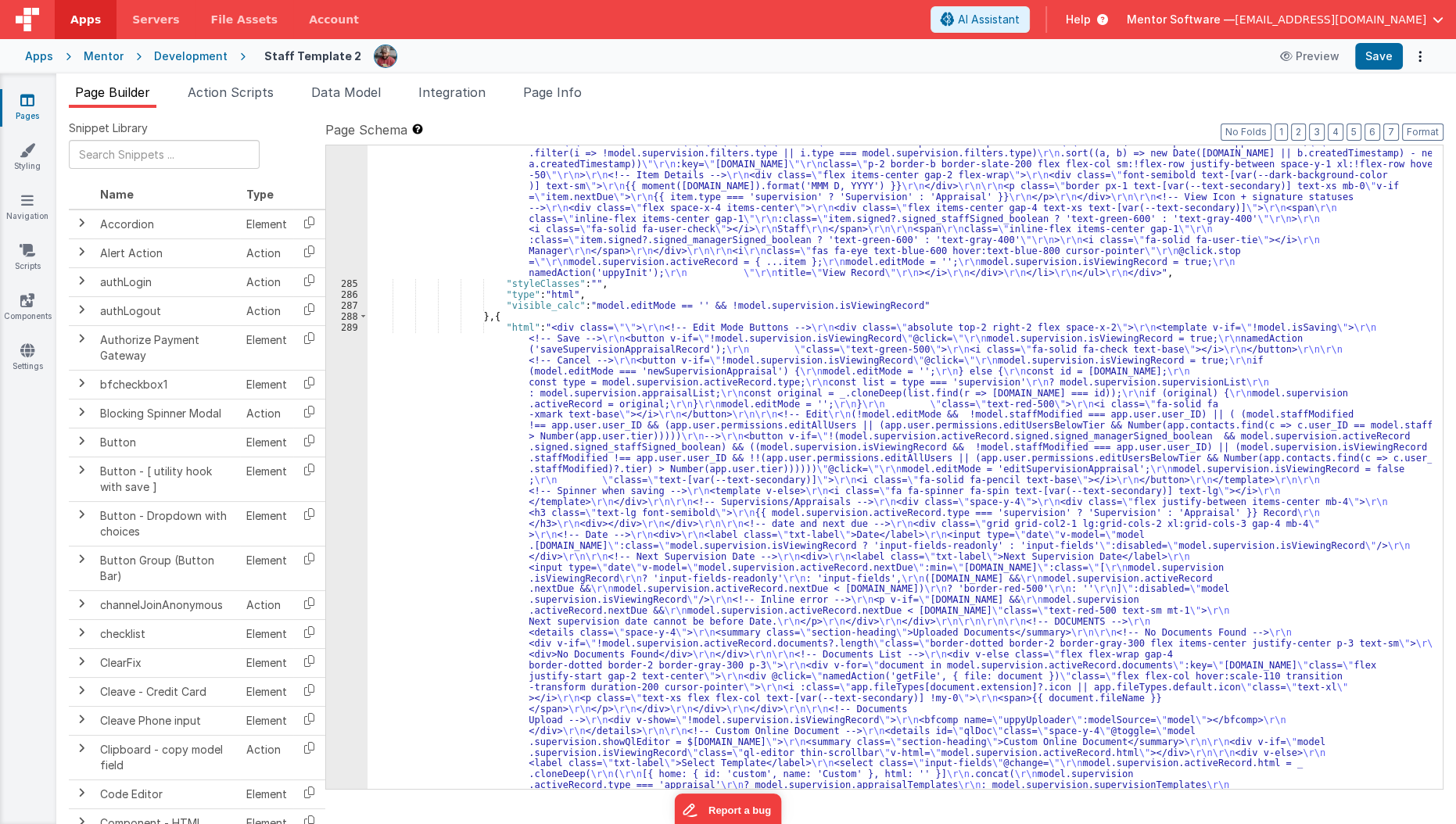
scroll to position [3510, 0]
click at [491, 408] on div ""html" : " \r\n <div class= \"\" > \r\n <div class= \"\" > \r\n <!-- Heading --…" at bounding box center [899, 684] width 1065 height 1516
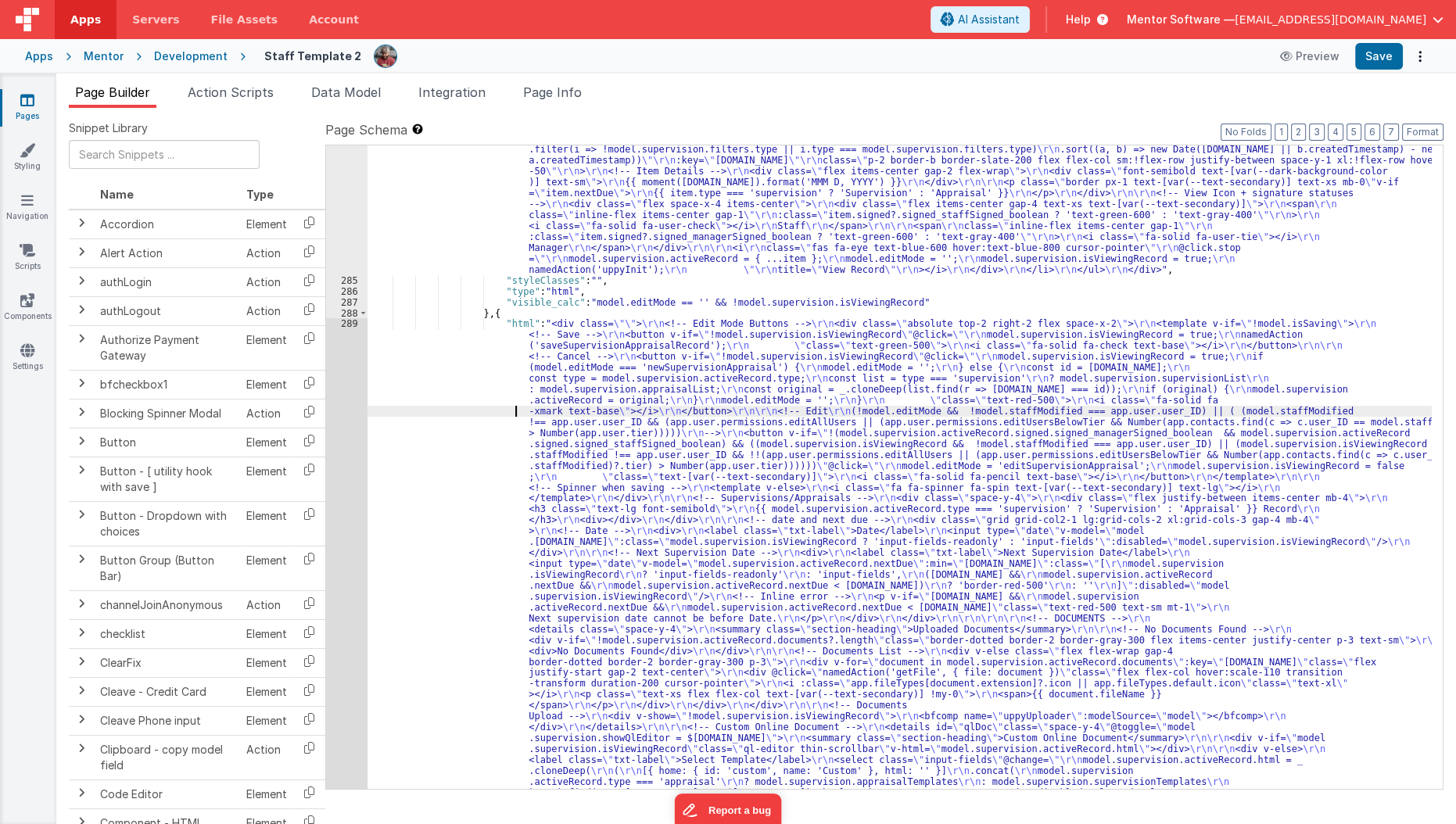
scroll to position [3572, 0]
click at [354, 471] on div "289" at bounding box center [346, 580] width 41 height 523
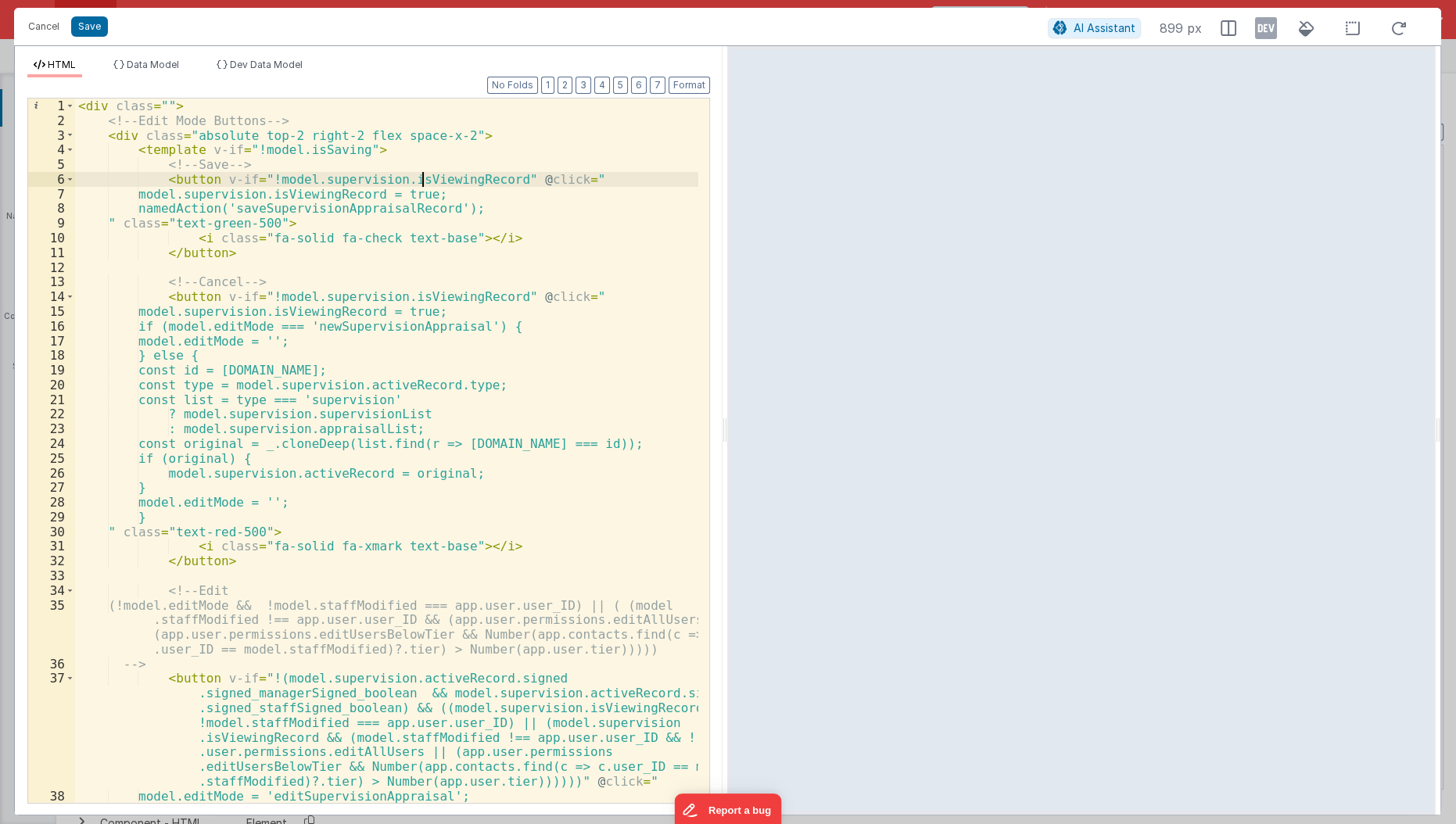
click at [418, 176] on div "< div class = "" > <!-- Edit Mode Buttons --> < div class = "absolute top-2 rig…" at bounding box center [387, 467] width 625 height 736
click at [417, 215] on div "< div class = "" > <!-- Edit Mode Buttons --> < div class = "absolute top-2 rig…" at bounding box center [387, 467] width 625 height 736
click at [423, 210] on div "< div class = "" > <!-- Edit Mode Buttons --> < div class = "absolute top-2 rig…" at bounding box center [387, 467] width 625 height 736
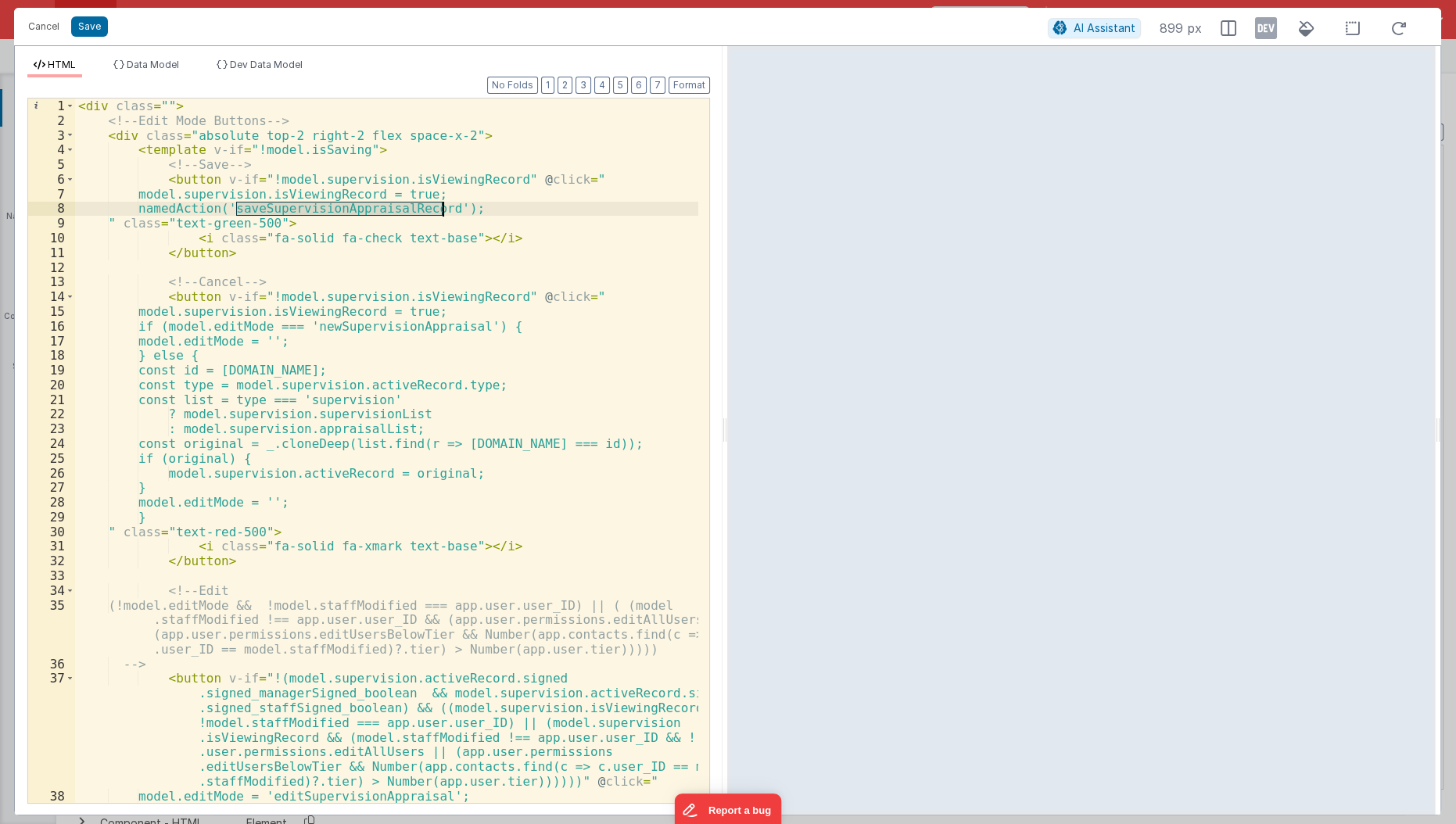
click at [423, 210] on div "< div class = "" > <!-- Edit Mode Buttons --> < div class = "absolute top-2 rig…" at bounding box center [387, 467] width 625 height 736
click at [39, 33] on button "Cancel" at bounding box center [43, 26] width 47 height 22
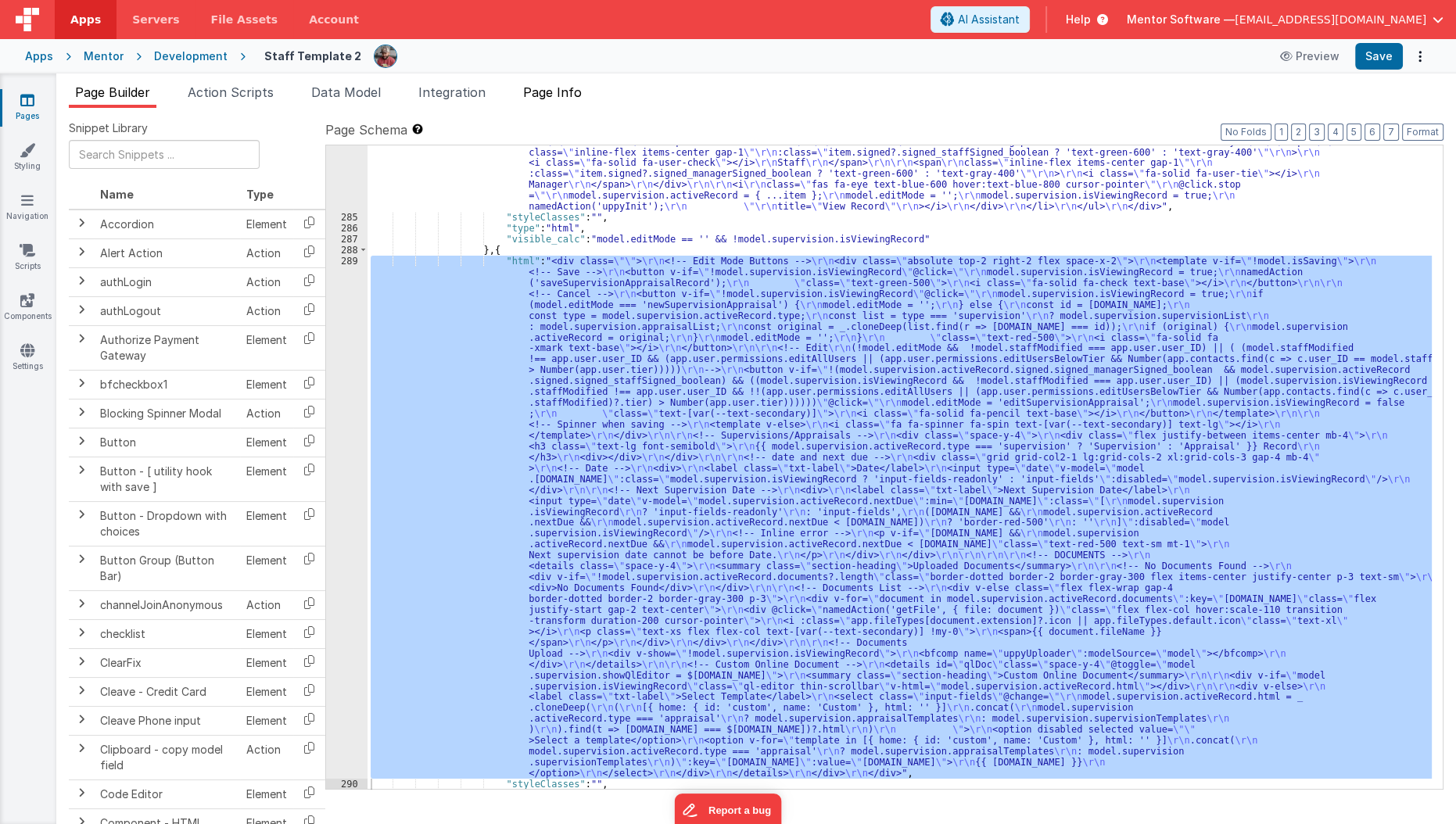
click at [555, 93] on span "Page Info" at bounding box center [552, 92] width 58 height 15
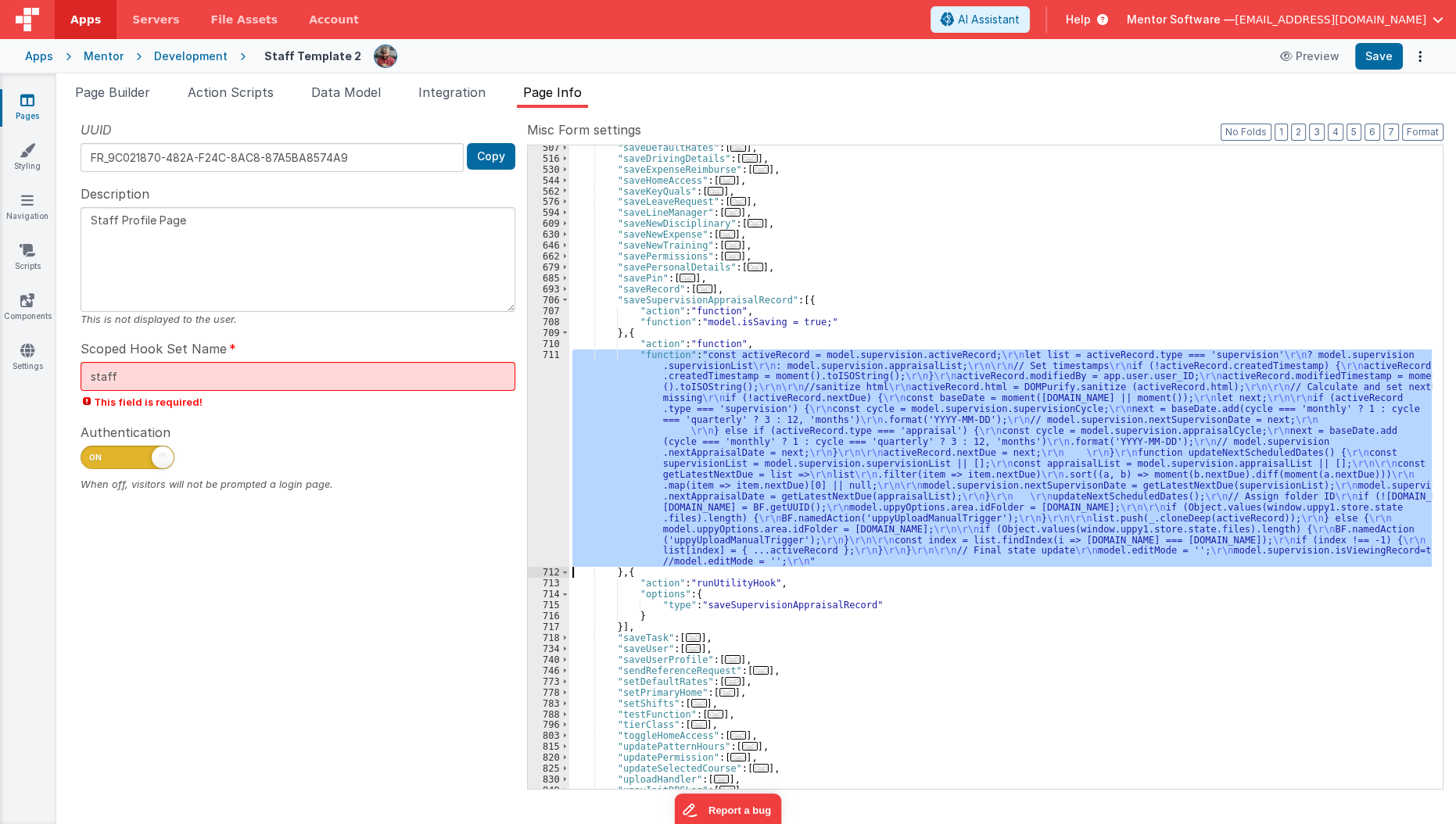
click at [720, 447] on div ""saveDefaultRates" : [ ... ] , "saveDrivingDetails" : [ ... ] , "saveExpenseRei…" at bounding box center [1001, 467] width 863 height 643
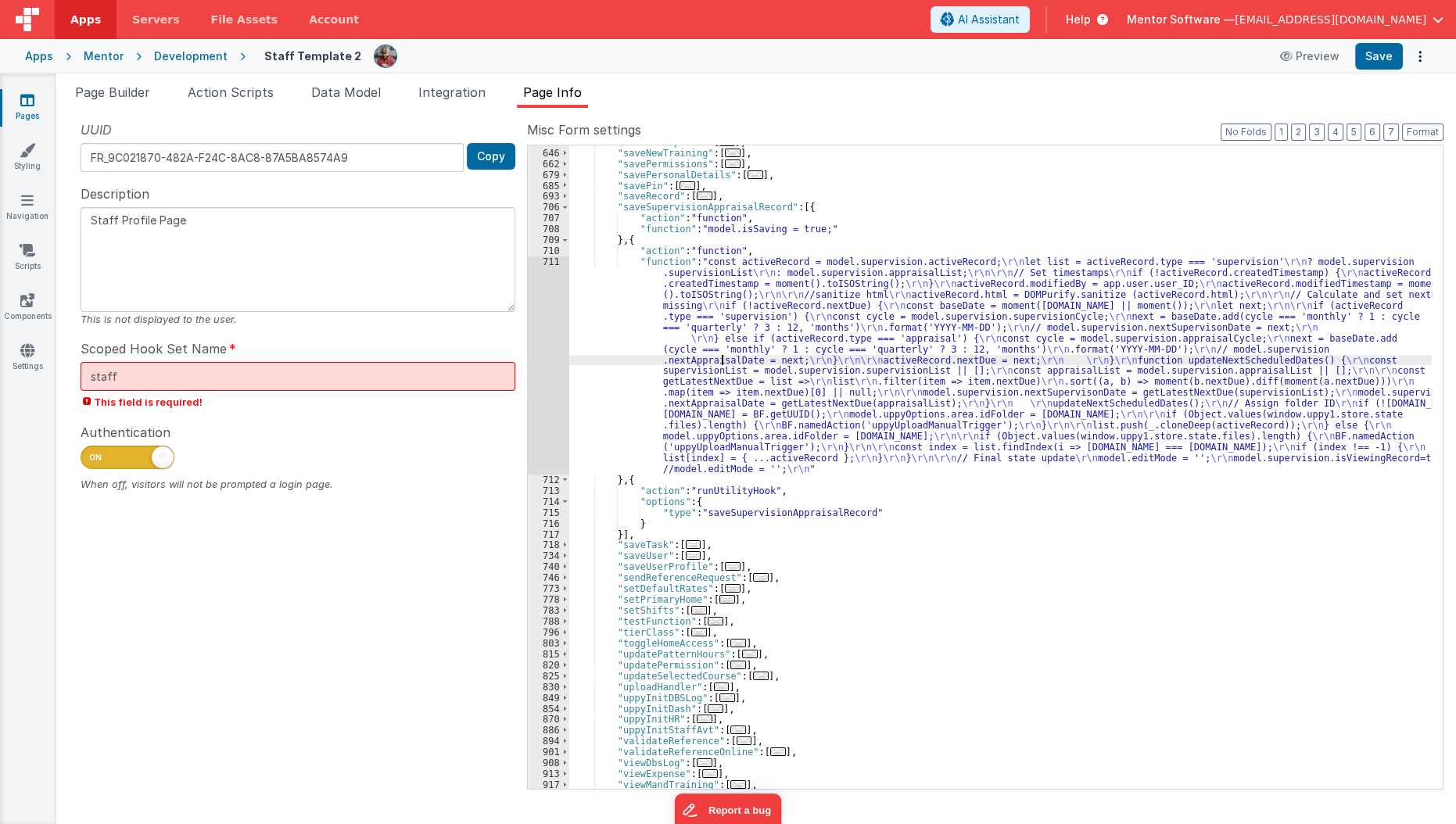
scroll to position [1131, 0]
click at [627, 473] on div ""saveNewExpense" : [ ... ] , "saveNewTraining" : [ ... ] , "savePermissions" : …" at bounding box center [1001, 469] width 864 height 666
click at [607, 406] on div ""saveNewExpense" : [ ... ] , "saveNewTraining" : [ ... ] , "savePermissions" : …" at bounding box center [1001, 469] width 864 height 666
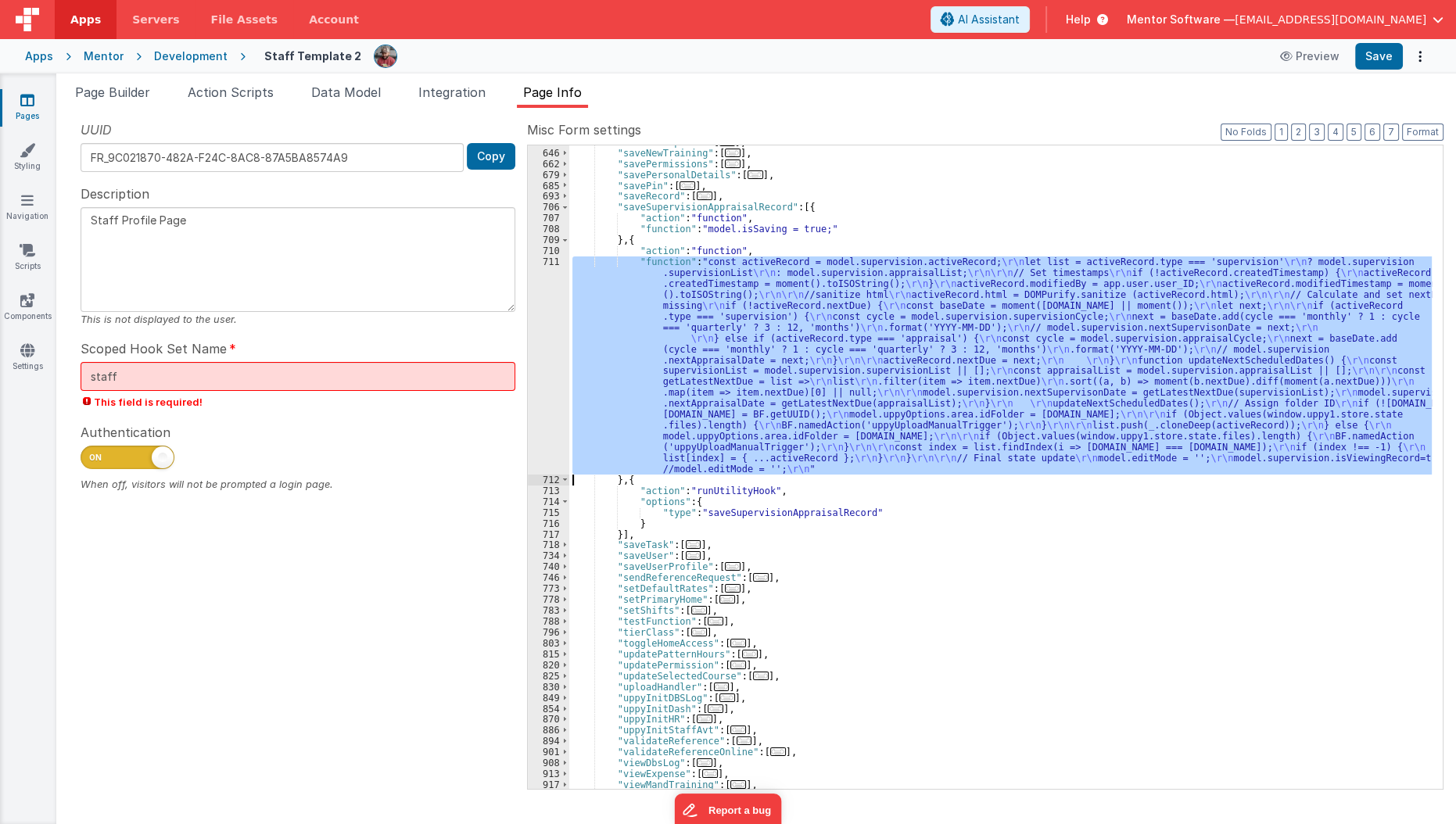
click at [537, 405] on div "711" at bounding box center [548, 366] width 41 height 218
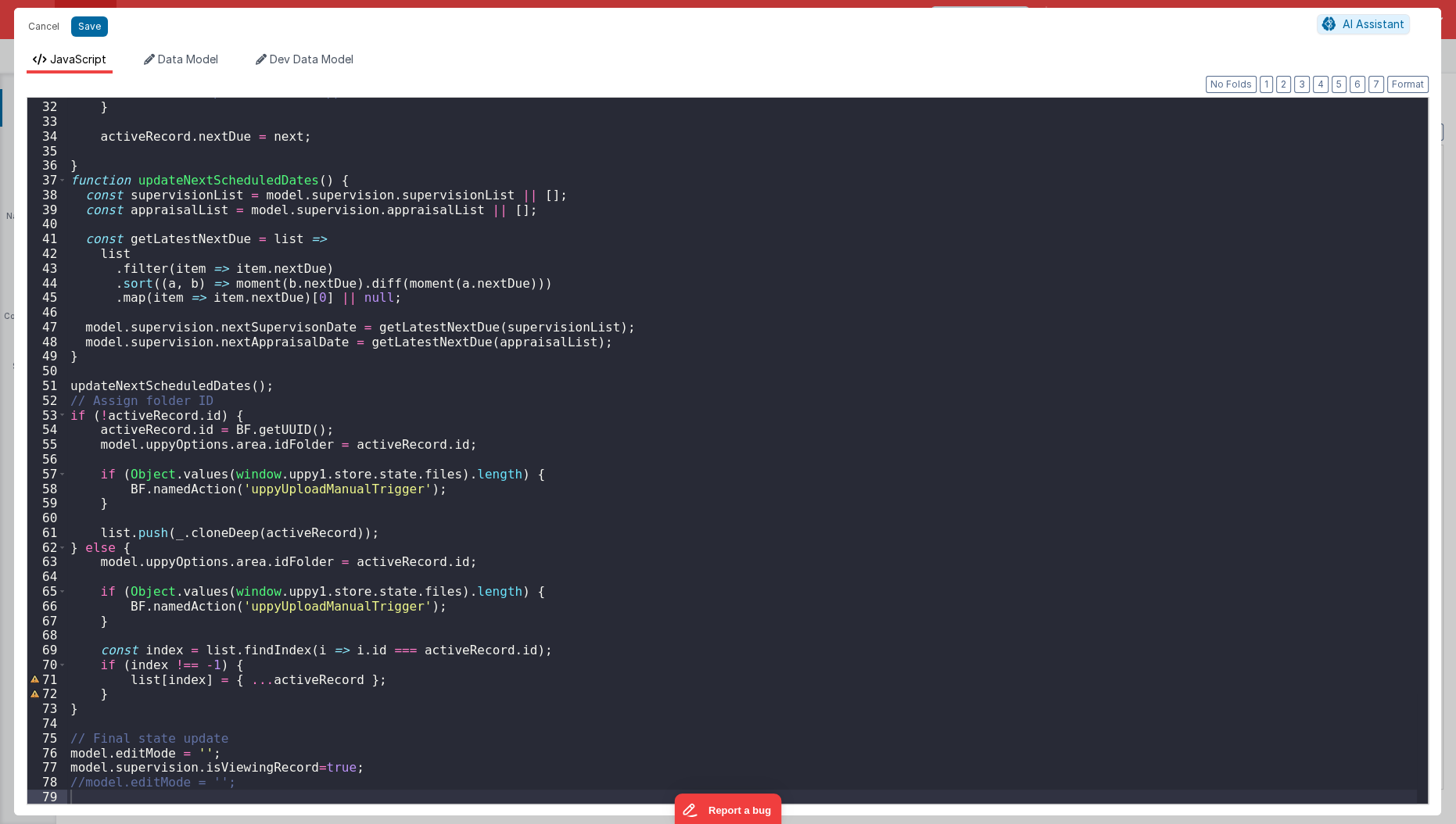
scroll to position [452, 0]
click at [40, 32] on button "Cancel" at bounding box center [43, 26] width 47 height 22
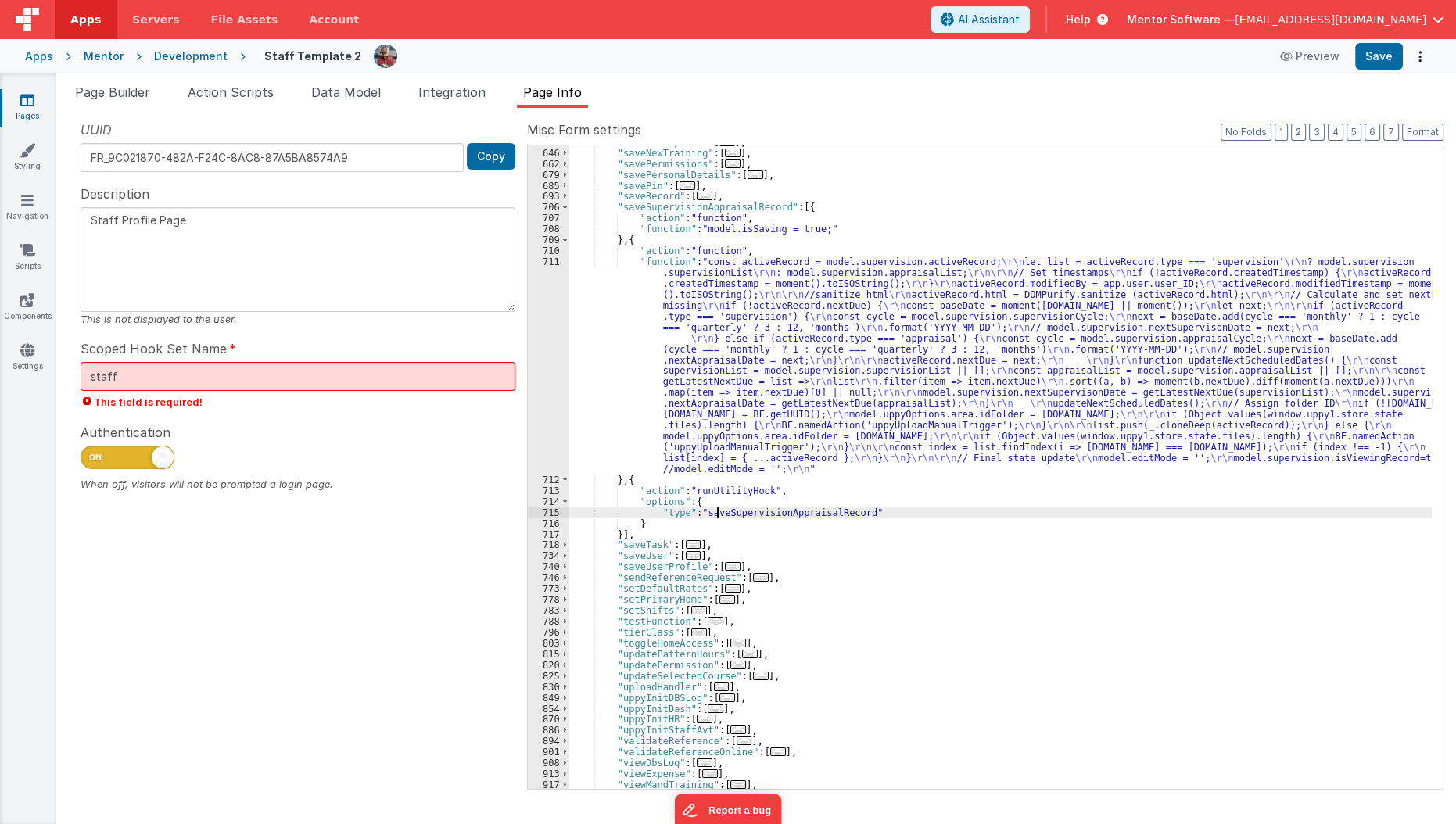
click at [714, 515] on div ""saveNewExpense" : [ ... ] , "saveNewTraining" : [ ... ] , "savePermissions" : …" at bounding box center [1001, 469] width 864 height 666
click at [779, 491] on div ""saveNewExpense" : [ ... ] , "saveNewTraining" : [ ... ] , "savePermissions" : …" at bounding box center [1001, 469] width 864 height 666
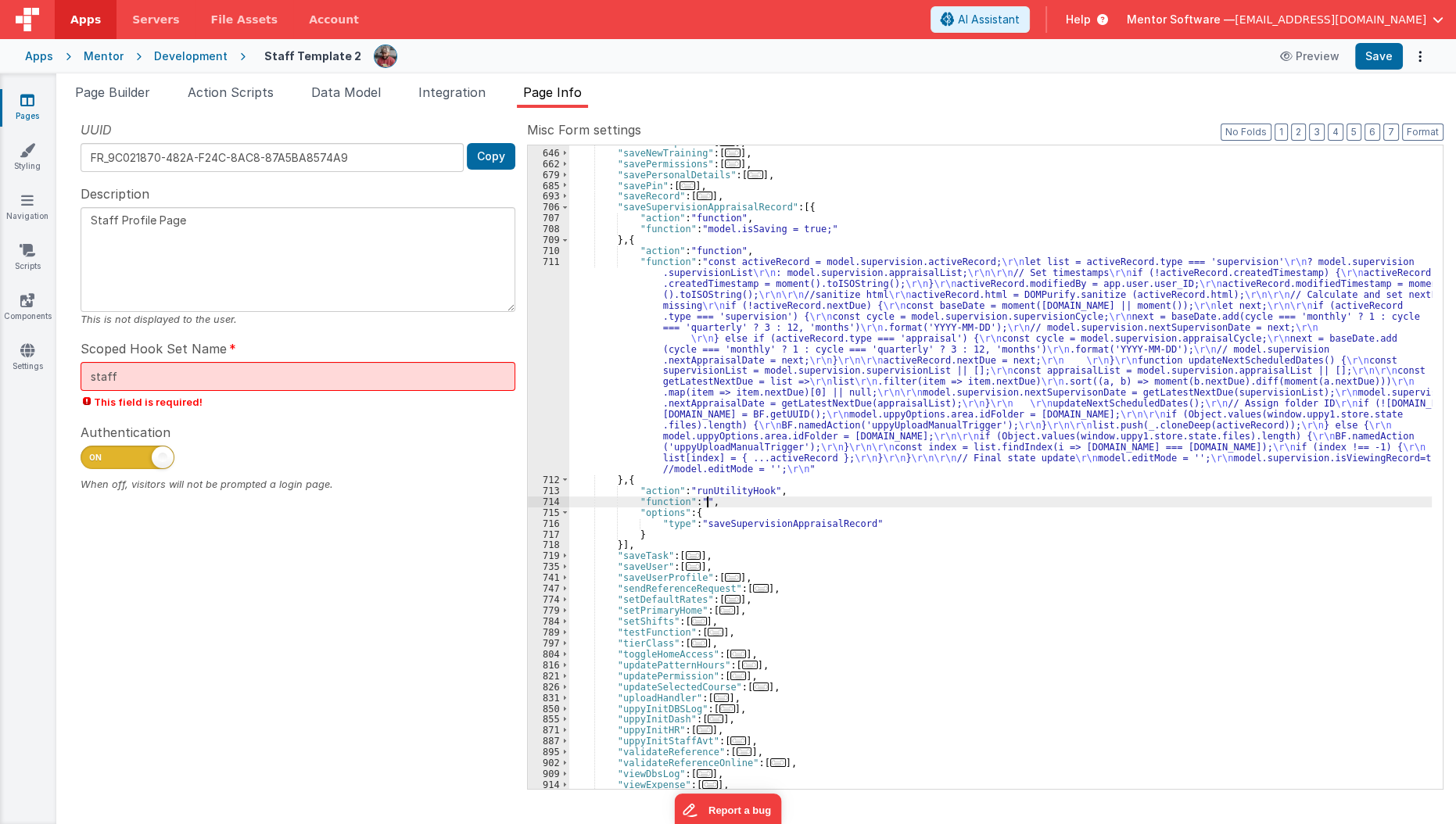
click at [550, 503] on div "714" at bounding box center [548, 501] width 41 height 11
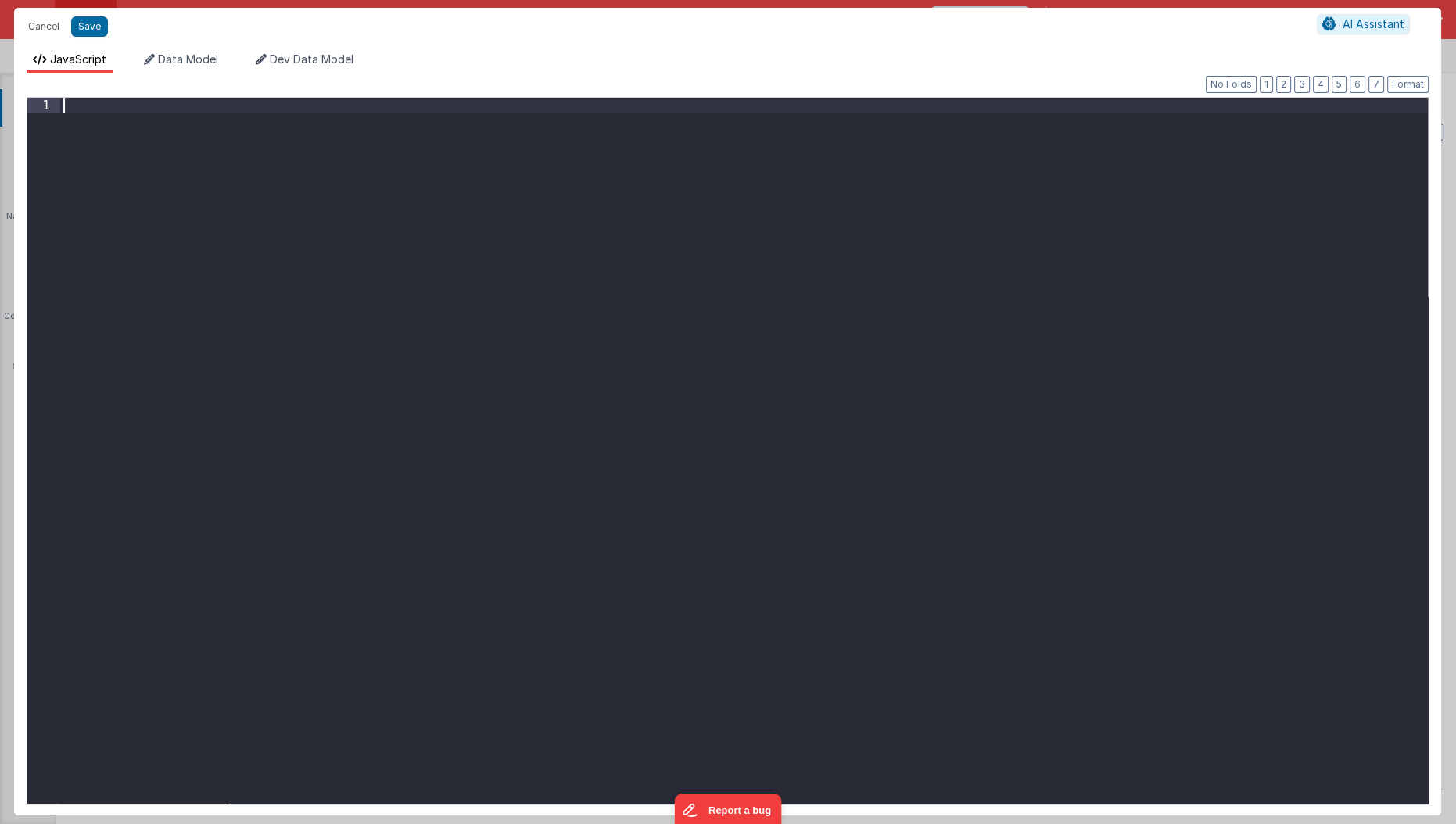
click at [402, 408] on div at bounding box center [745, 466] width 1369 height 736
click at [242, 241] on div "console . log ( 'saving supervision/appraisal record to backend' )" at bounding box center [745, 466] width 1369 height 736
click at [472, 103] on div "console . log ( 'saving supervision/appraisal record to backend' )" at bounding box center [745, 466] width 1369 height 736
click at [93, 30] on button "Save" at bounding box center [89, 26] width 36 height 20
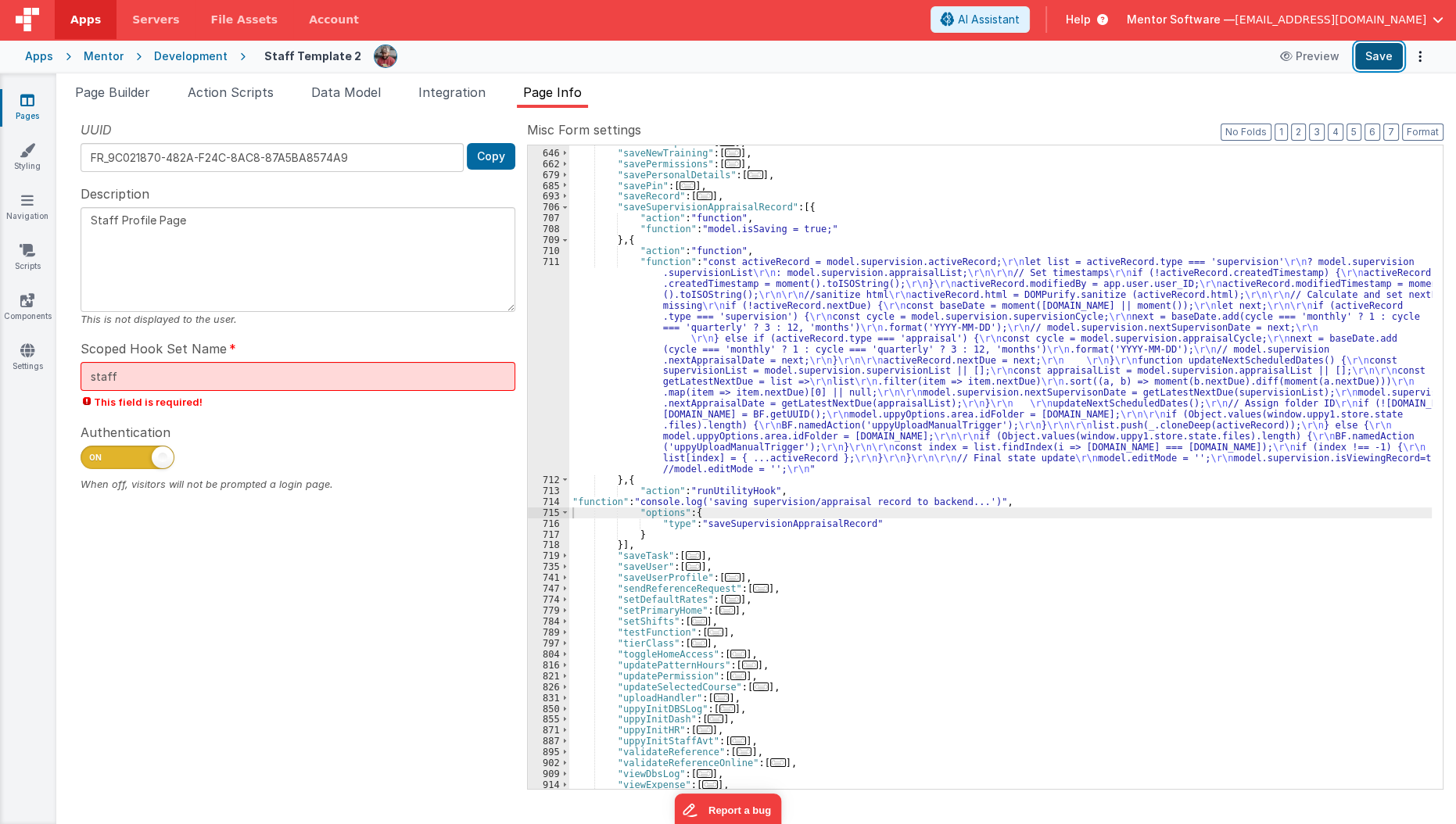
click at [1366, 66] on button "Save" at bounding box center [1379, 57] width 48 height 27
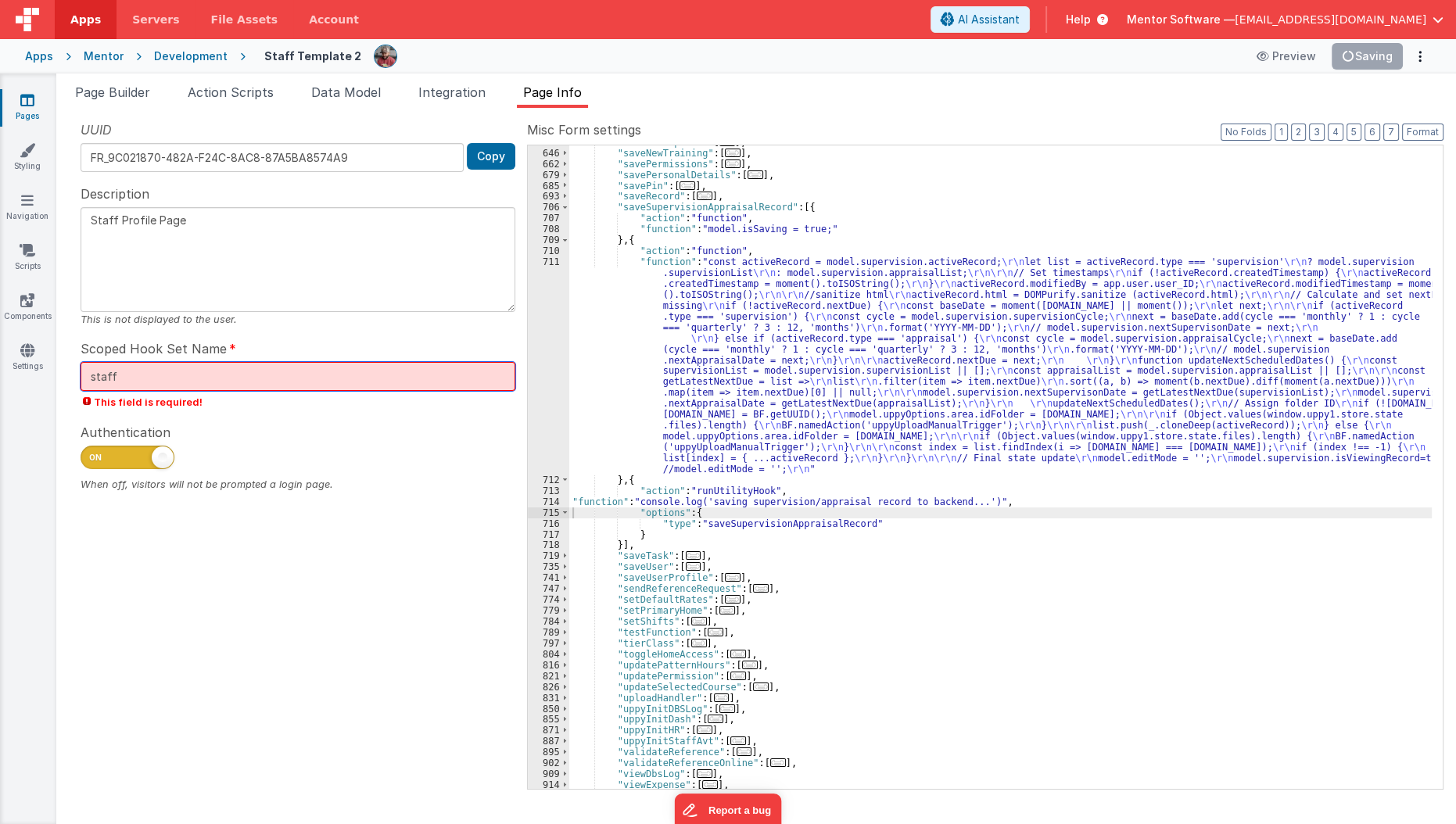
click at [330, 378] on input "staff" at bounding box center [298, 377] width 435 height 29
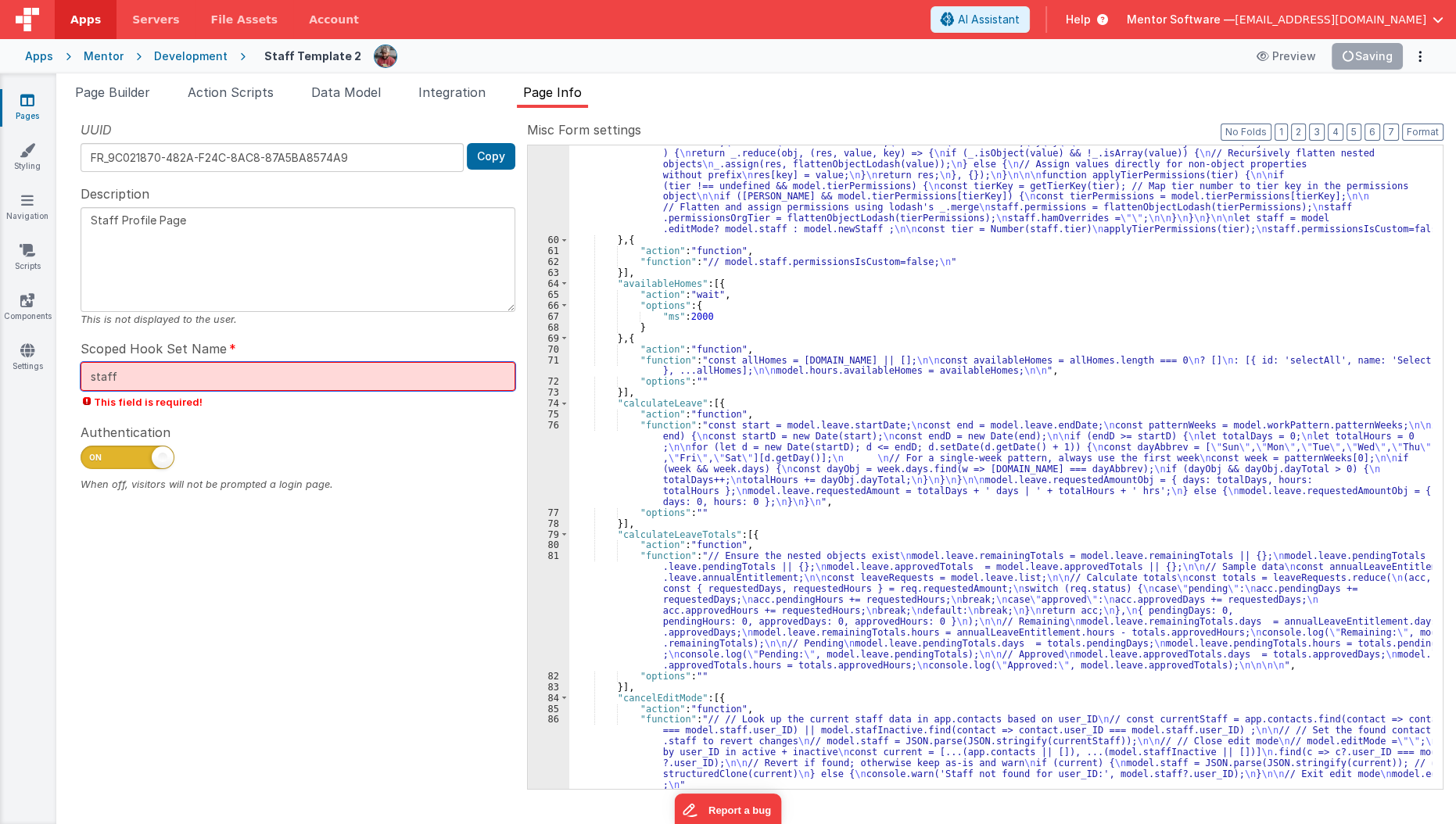
type input "staff"
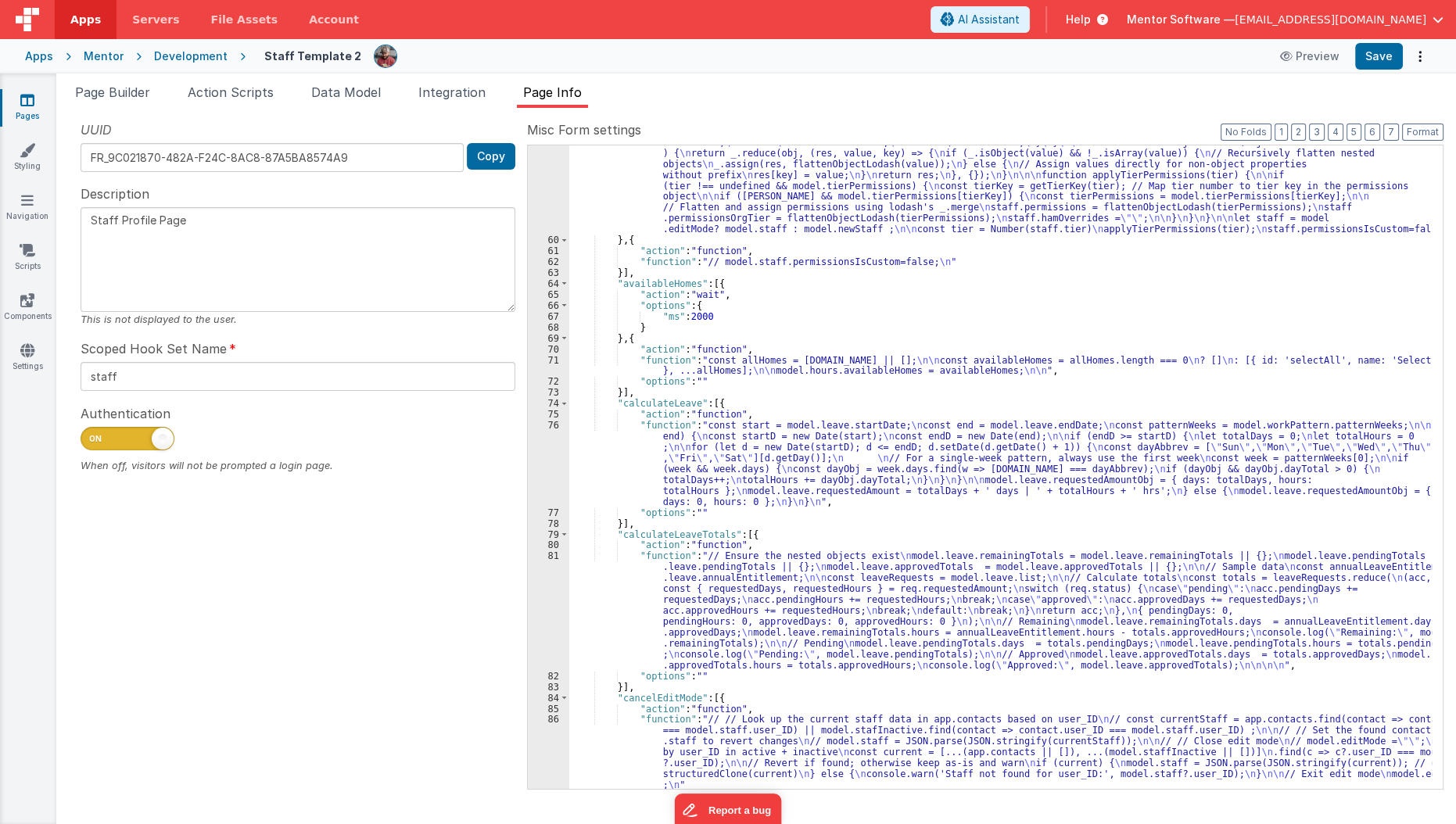
click at [1196, 96] on ul "Page Builder Action Scripts Data Model Integration Page Info" at bounding box center [756, 95] width 1399 height 25
click at [1385, 64] on button "Save" at bounding box center [1379, 57] width 48 height 27
click at [641, 397] on div ""function" : "function getTierKey(tier) { \n switch (tier) { \n case 0: \n retu…" at bounding box center [1001, 502] width 864 height 774
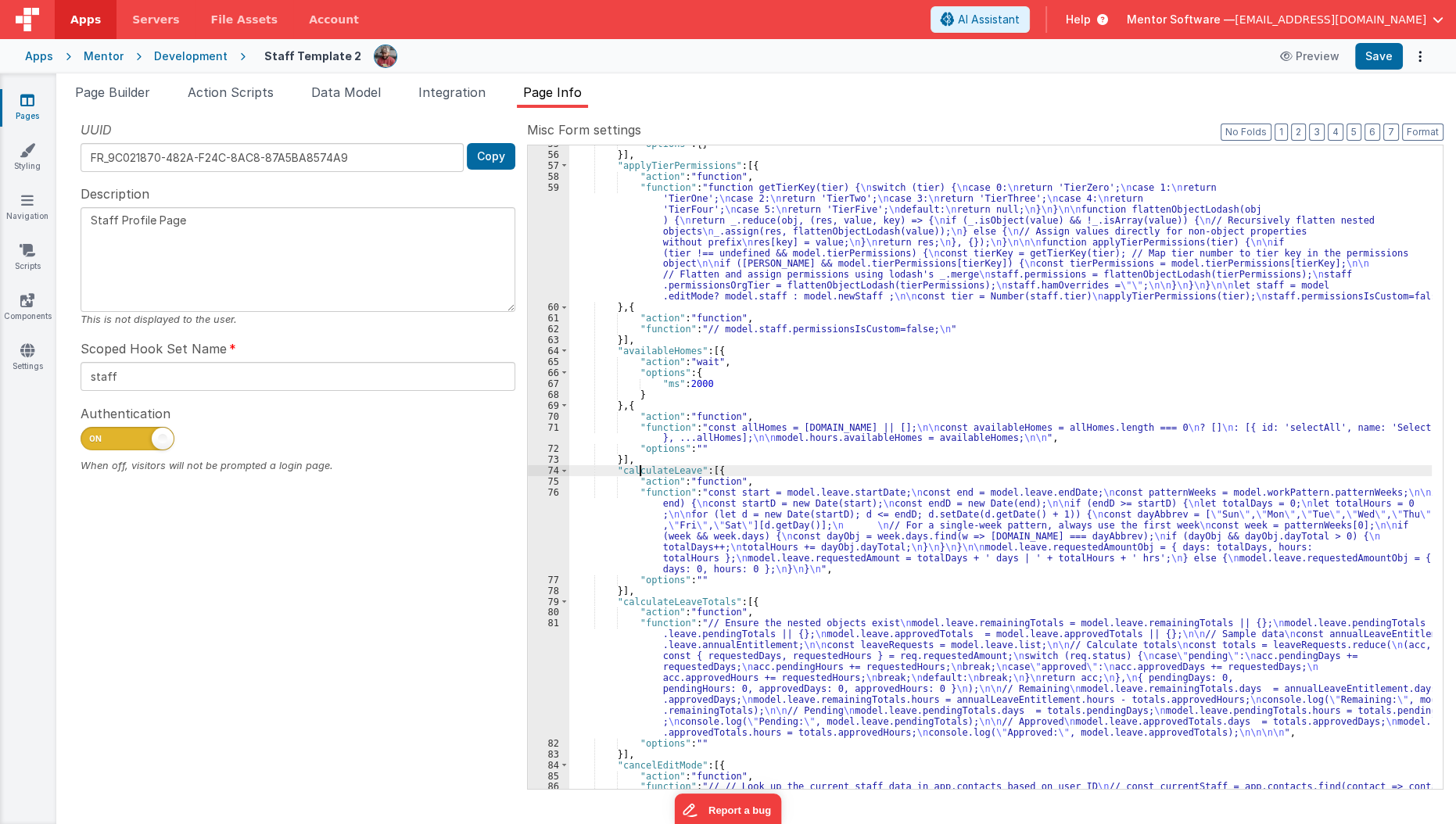
scroll to position [1062, 0]
click at [1325, 129] on button "3" at bounding box center [1317, 132] width 15 height 17
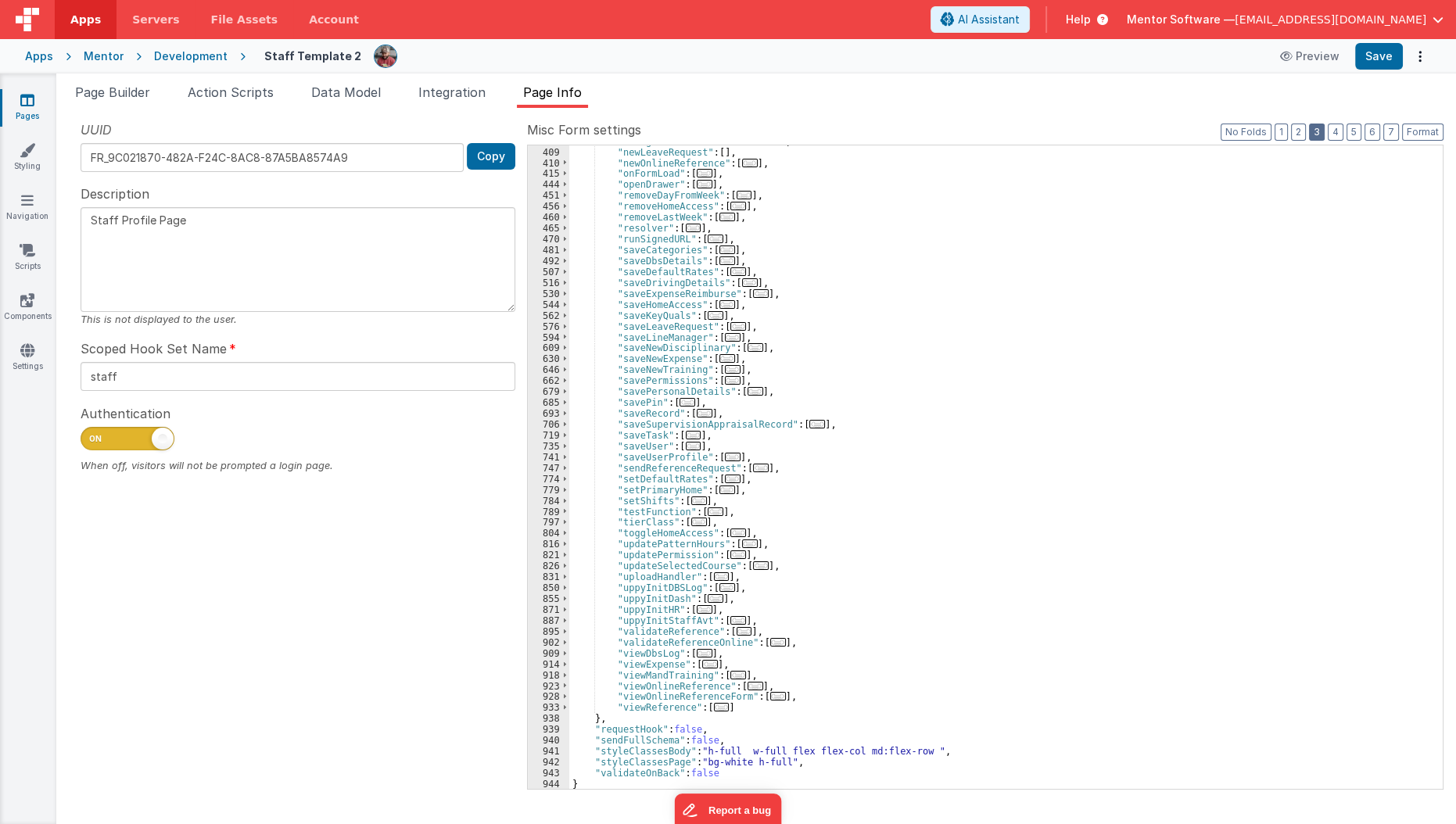
scroll to position [597, 0]
click at [810, 424] on div ""navigateToStaffProfile" : [ ... ] , "newLeaveRequest" : [ ] , "newOnlineRefere…" at bounding box center [1001, 469] width 864 height 666
click at [809, 423] on span "..." at bounding box center [817, 423] width 15 height 9
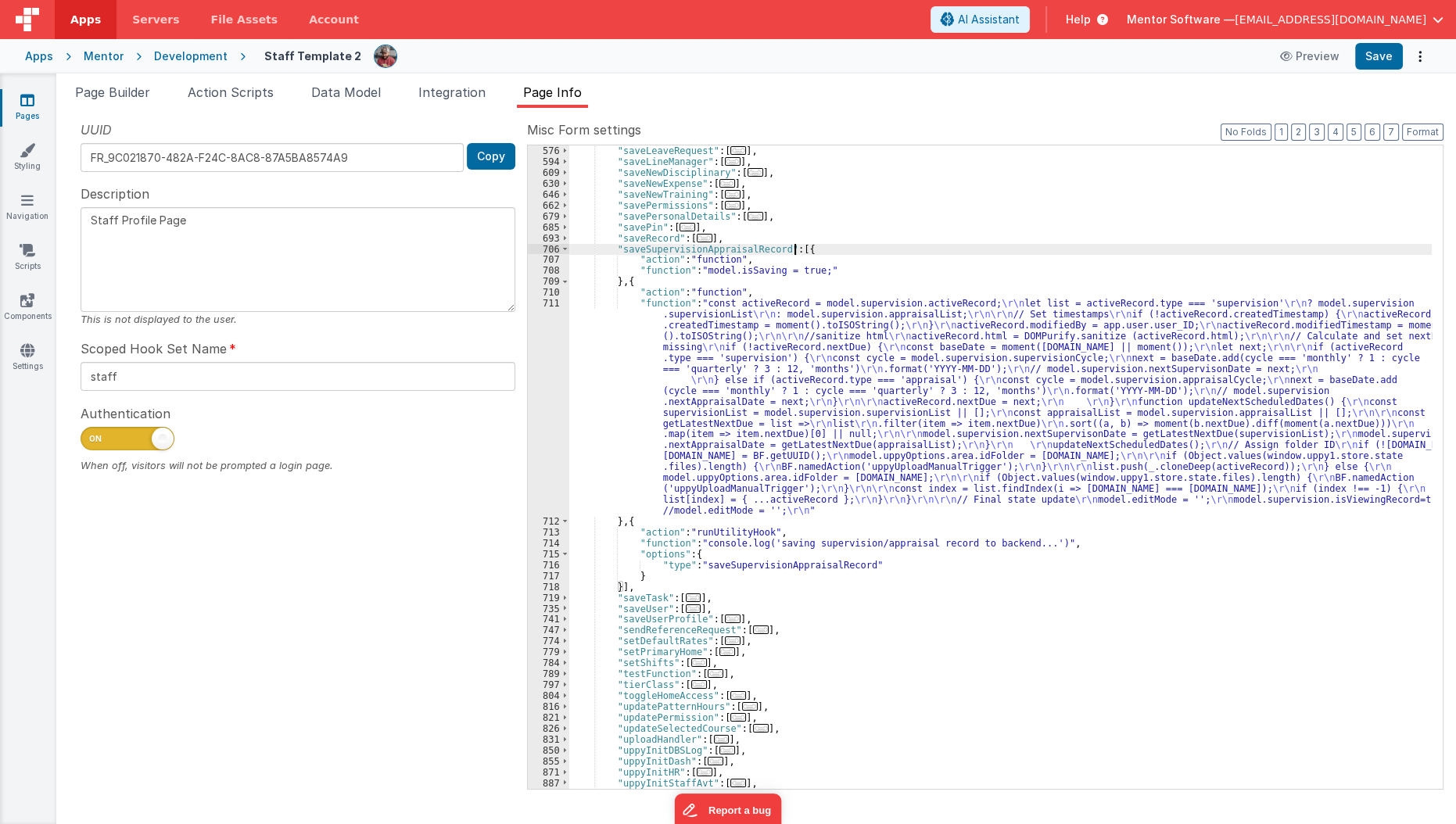
scroll to position [773, 0]
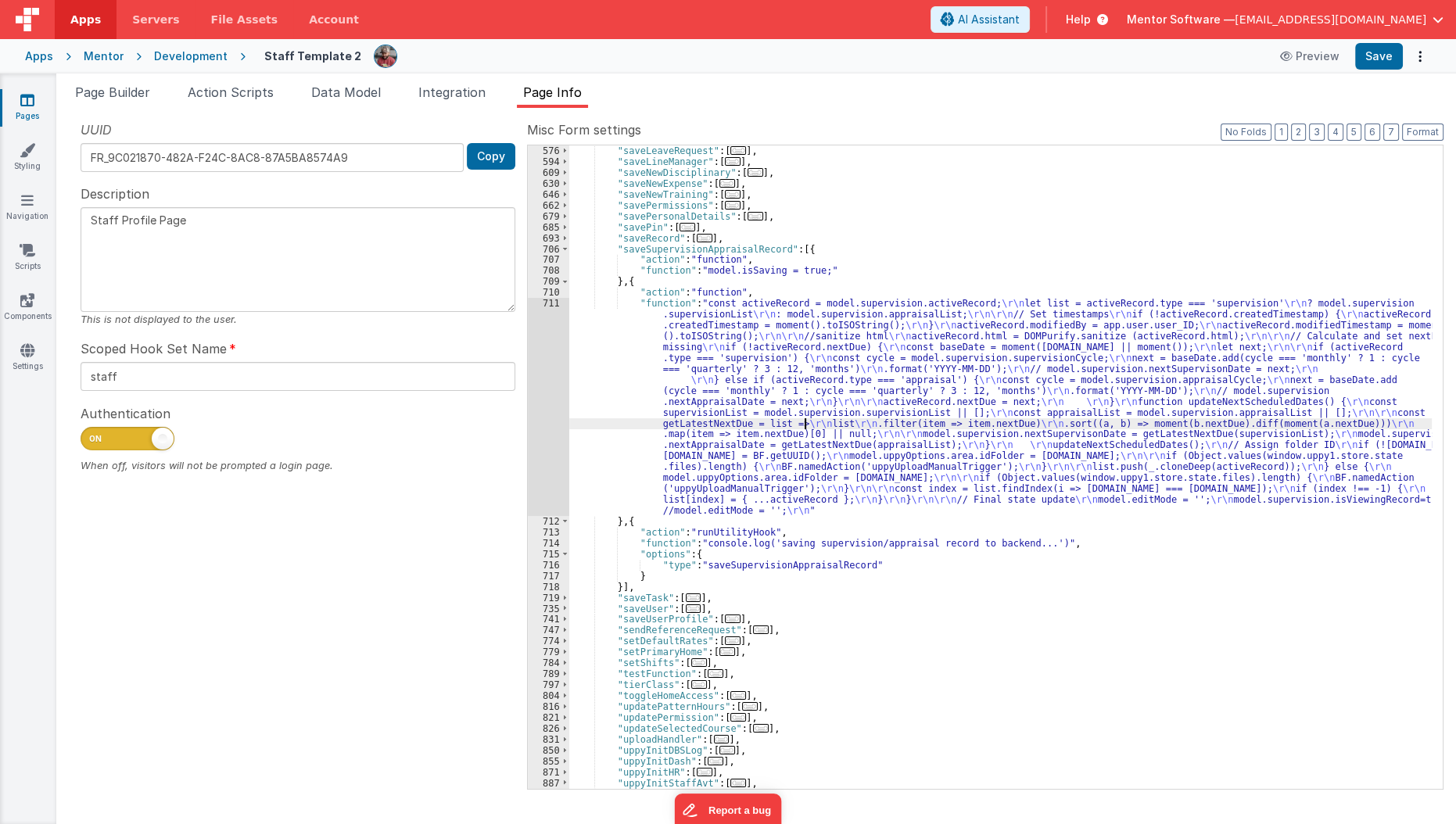
click at [802, 423] on div ""saveKeyQuals" : [ ... ] , "saveLeaveRequest" : [ ... ] , "saveLineManager" : […" at bounding box center [1001, 467] width 864 height 666
click at [633, 446] on div ""saveKeyQuals" : [ ... ] , "saveLeaveRequest" : [ ... ] , "saveLineManager" : […" at bounding box center [1001, 467] width 864 height 666
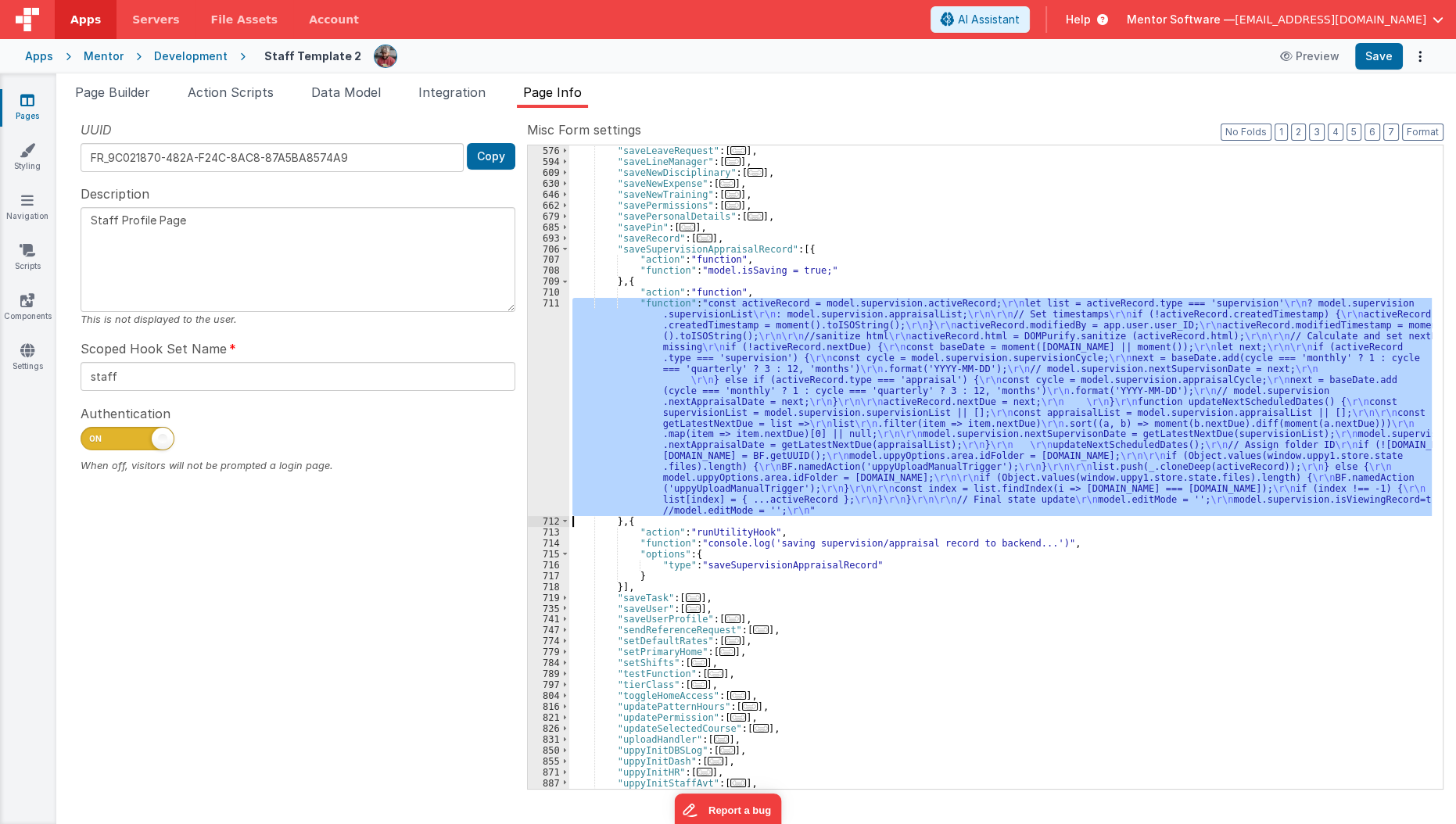
click at [543, 418] on div "711" at bounding box center [548, 407] width 41 height 218
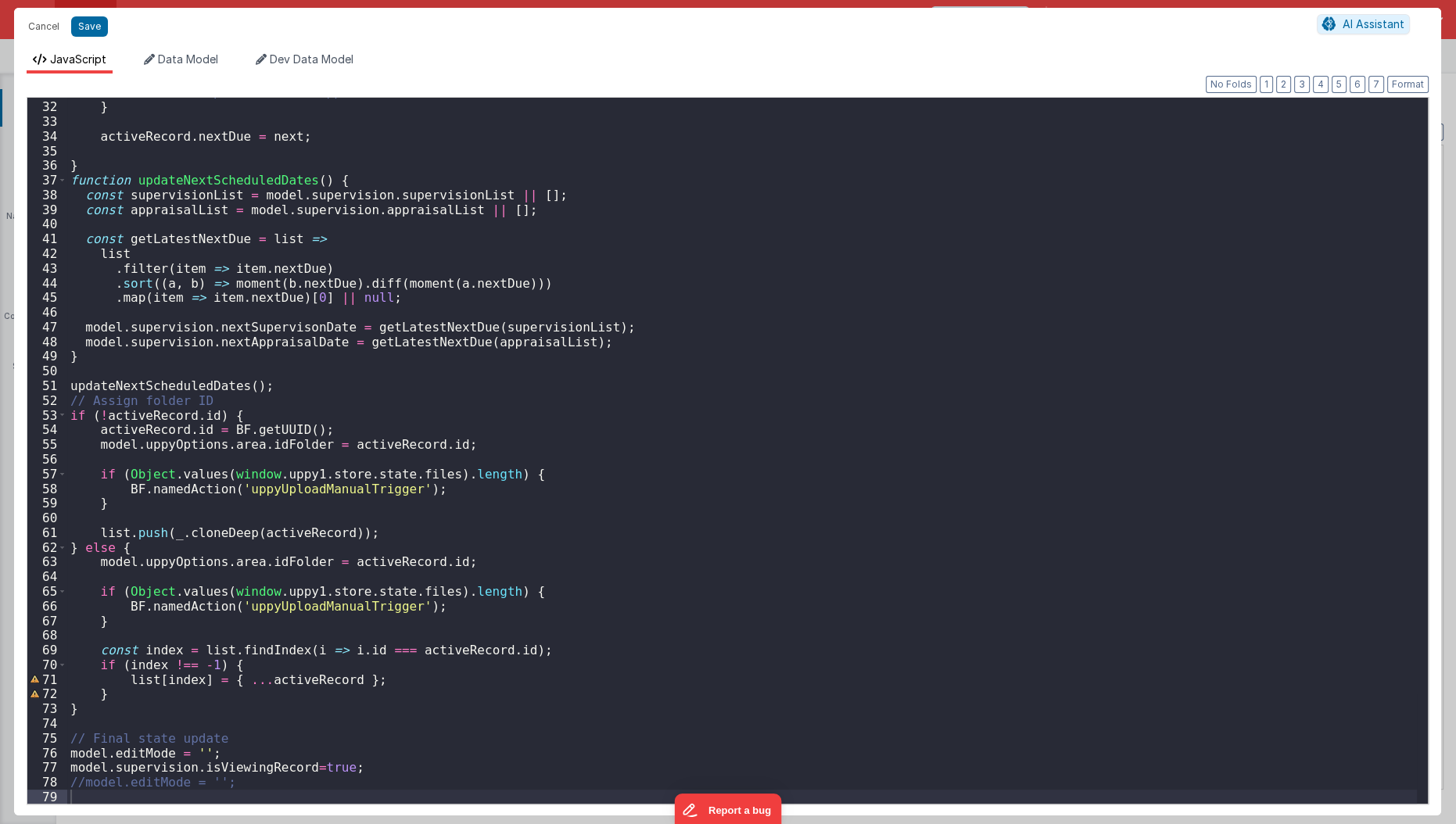
scroll to position [452, 0]
click at [38, 35] on button "Cancel" at bounding box center [43, 26] width 47 height 22
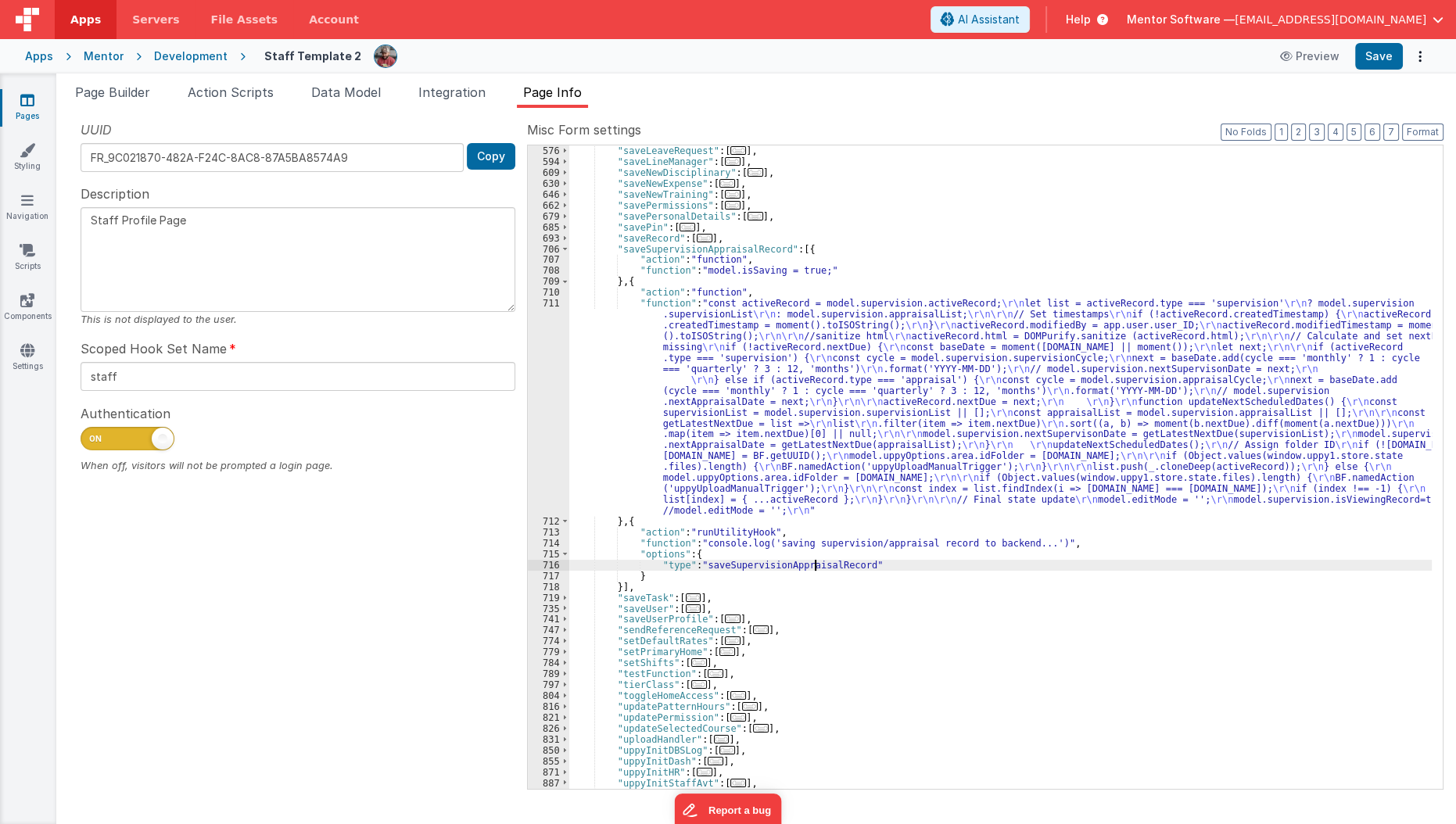
click at [813, 560] on div ""saveKeyQuals" : [ ... ] , "saveLeaveRequest" : [ ... ] , "saveLineManager" : […" at bounding box center [1001, 467] width 864 height 666
click at [724, 431] on div ""saveKeyQuals" : [ ... ] , "saveLeaveRequest" : [ ... ] , "saveLineManager" : […" at bounding box center [1001, 467] width 864 height 666
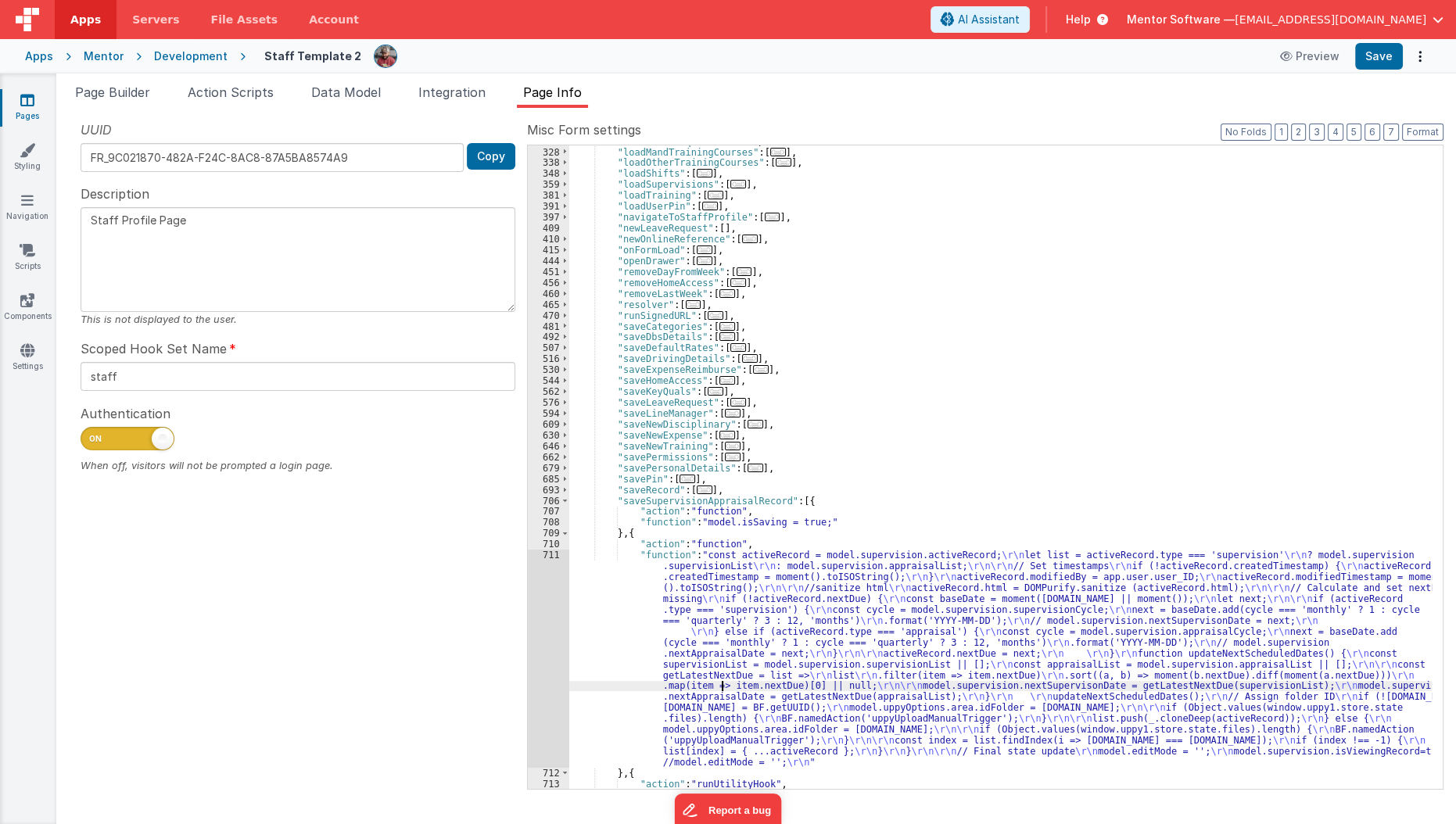
scroll to position [515, 0]
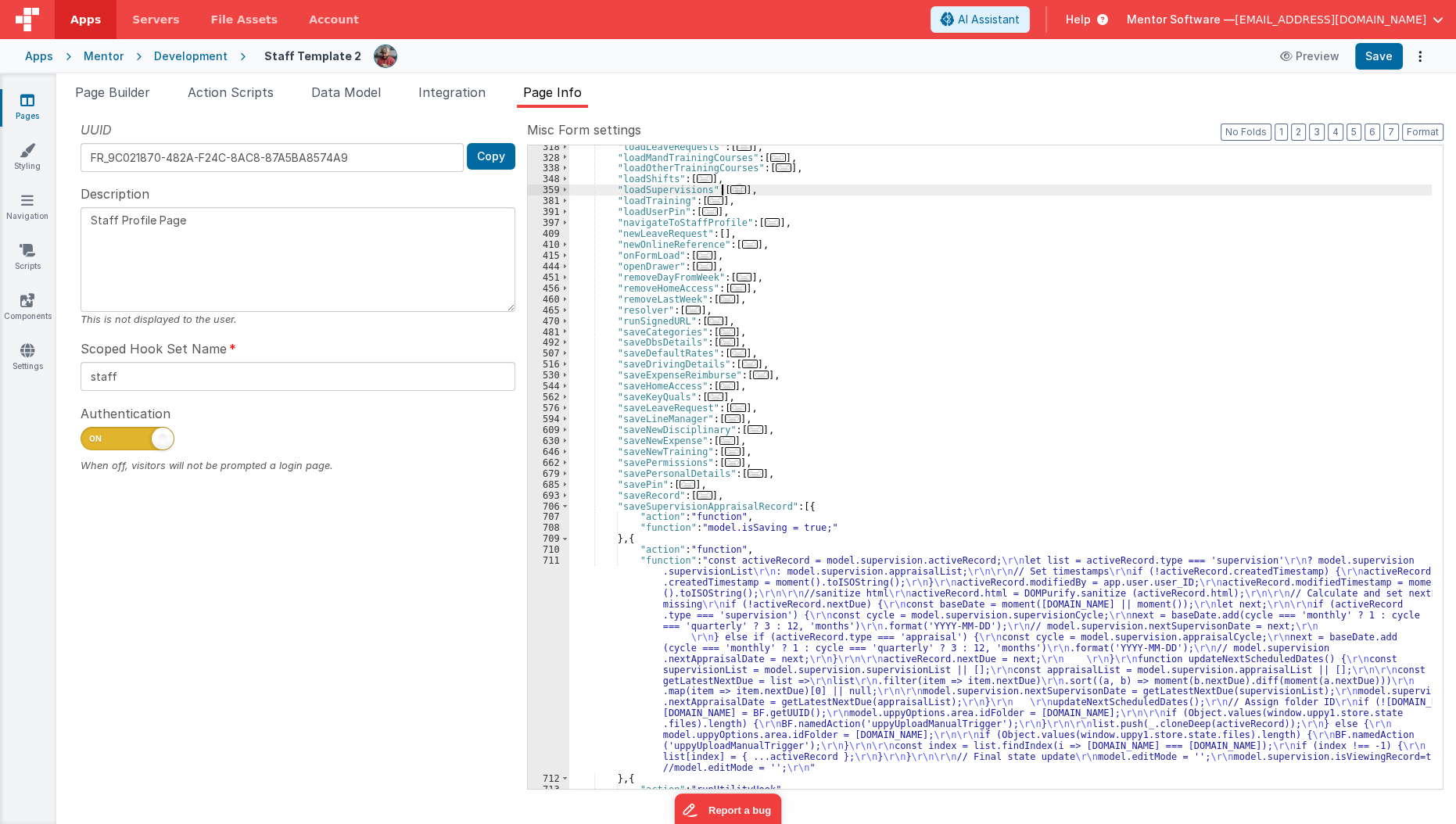
click at [732, 188] on span "..." at bounding box center [738, 189] width 15 height 9
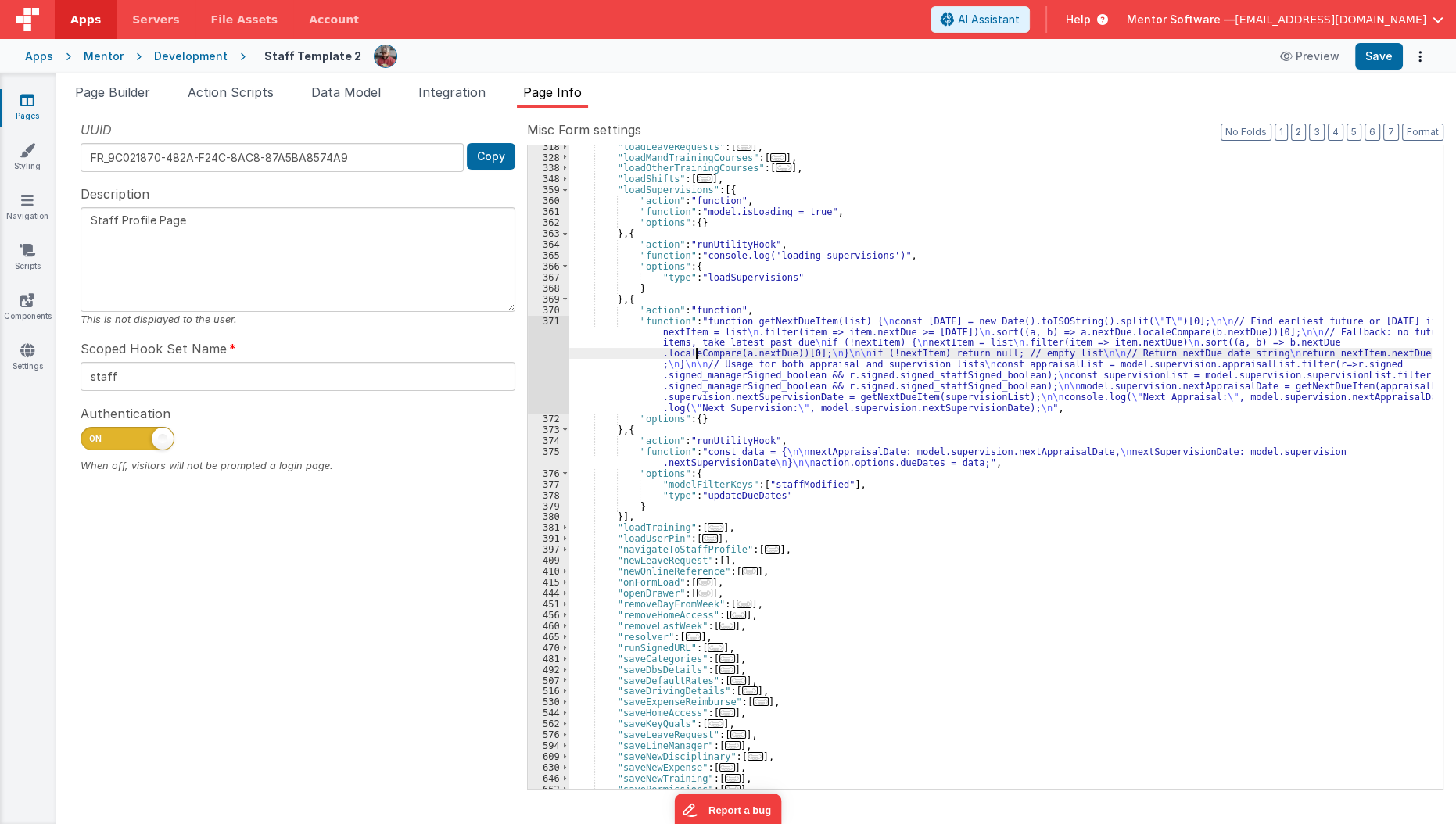
click at [695, 357] on div ""loadLeaveRequests" : [ ... ] , "loadMandTrainingCourses" : [ ... ] , "loadOthe…" at bounding box center [1001, 474] width 864 height 666
click at [540, 374] on div "371" at bounding box center [548, 365] width 41 height 98
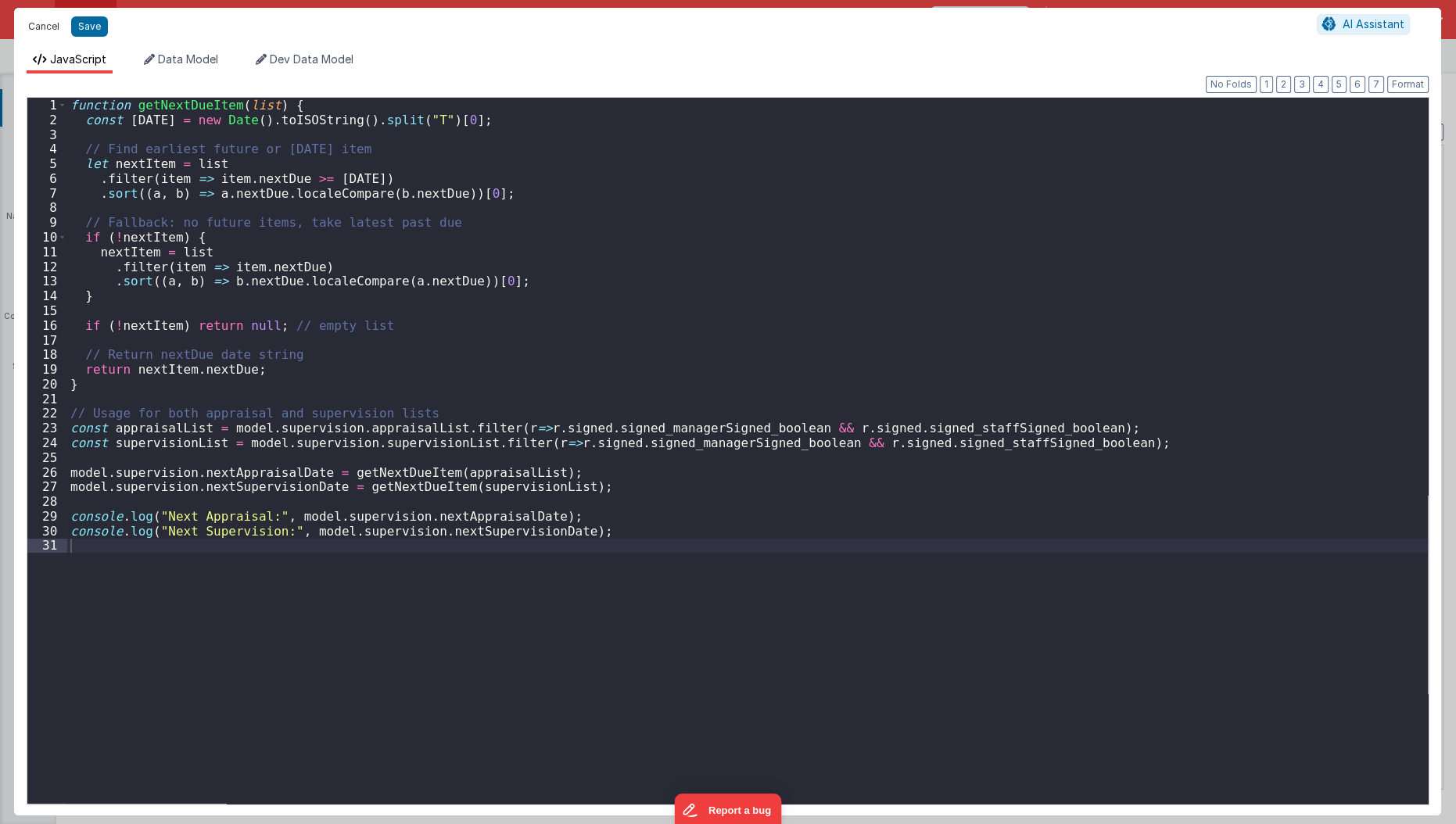
click at [39, 27] on button "Cancel" at bounding box center [43, 26] width 47 height 22
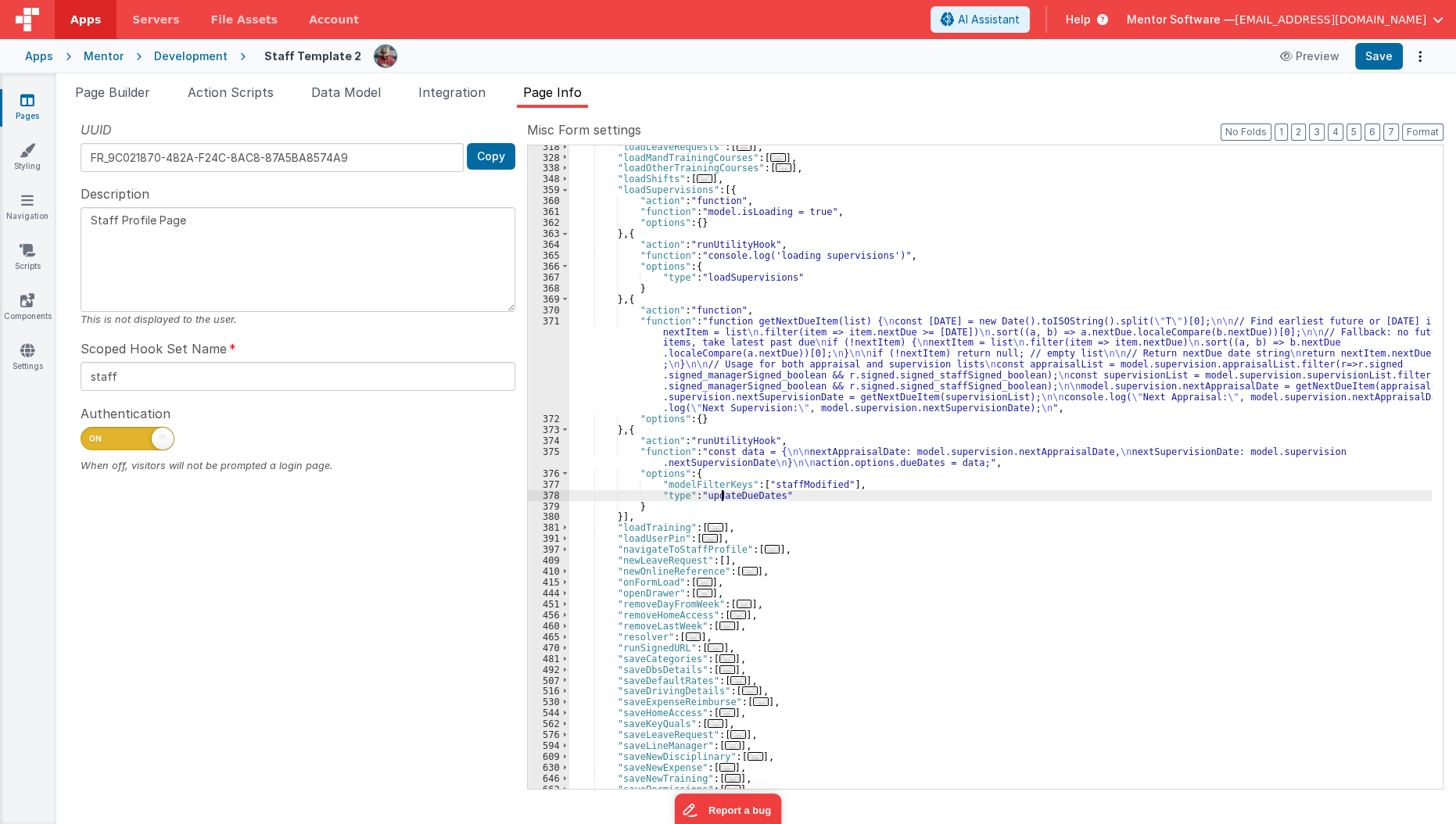
click at [723, 498] on div ""loadLeaveRequests" : [ ... ] , "loadMandTrainingCourses" : [ ... ] , "loadOthe…" at bounding box center [1001, 474] width 864 height 666
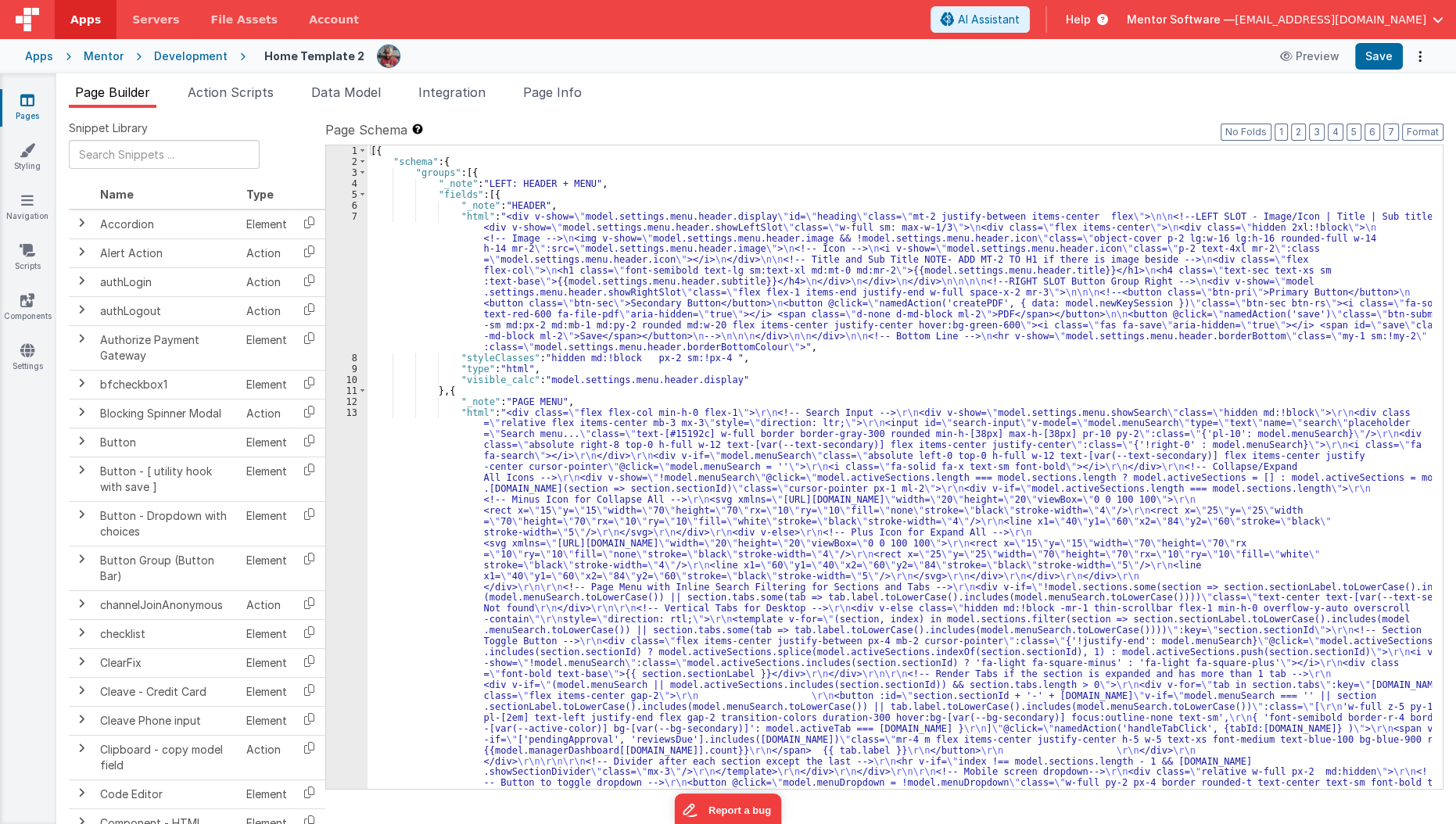
click at [21, 117] on link "Pages" at bounding box center [27, 107] width 57 height 32
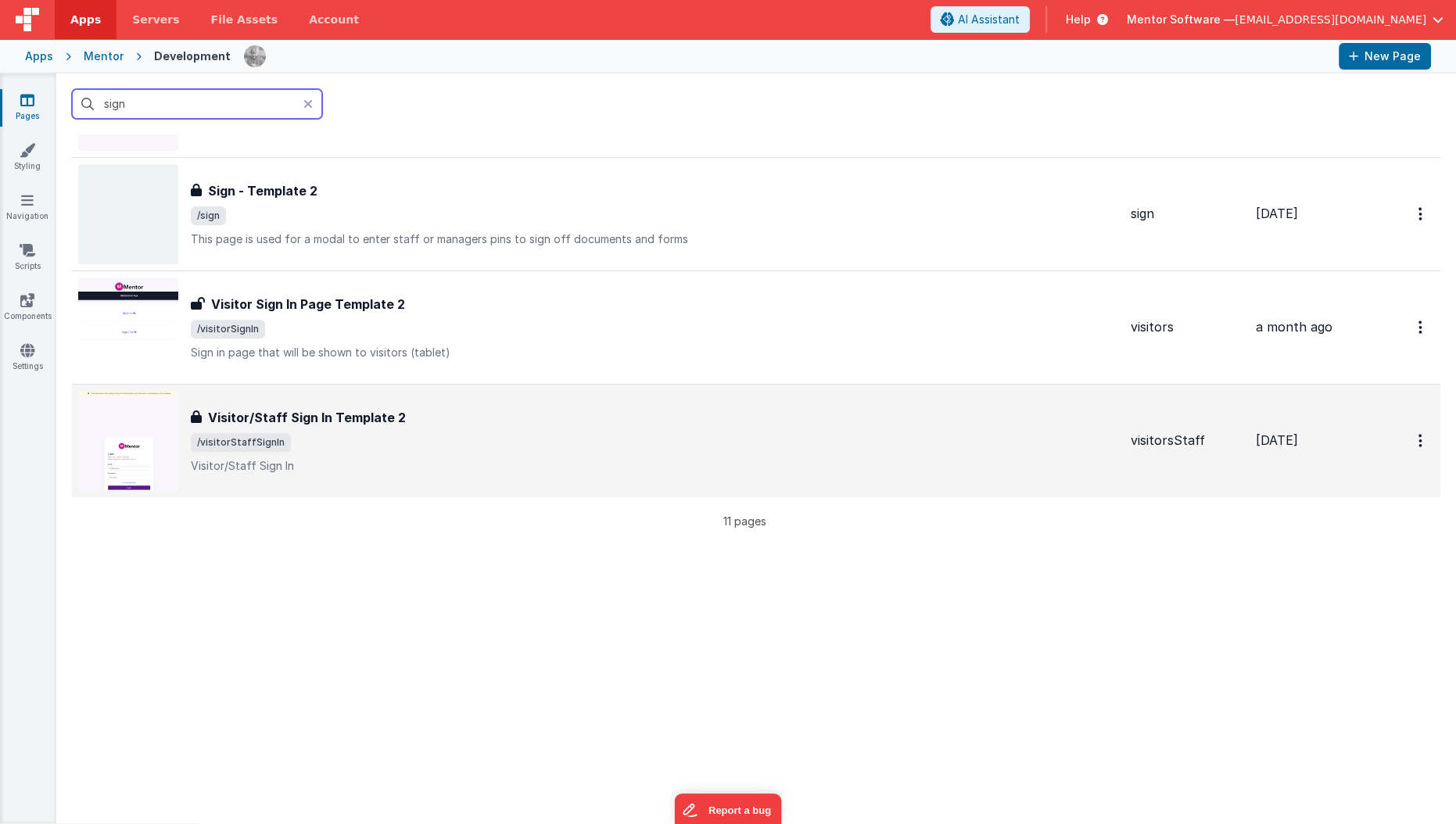
scroll to position [610, 0]
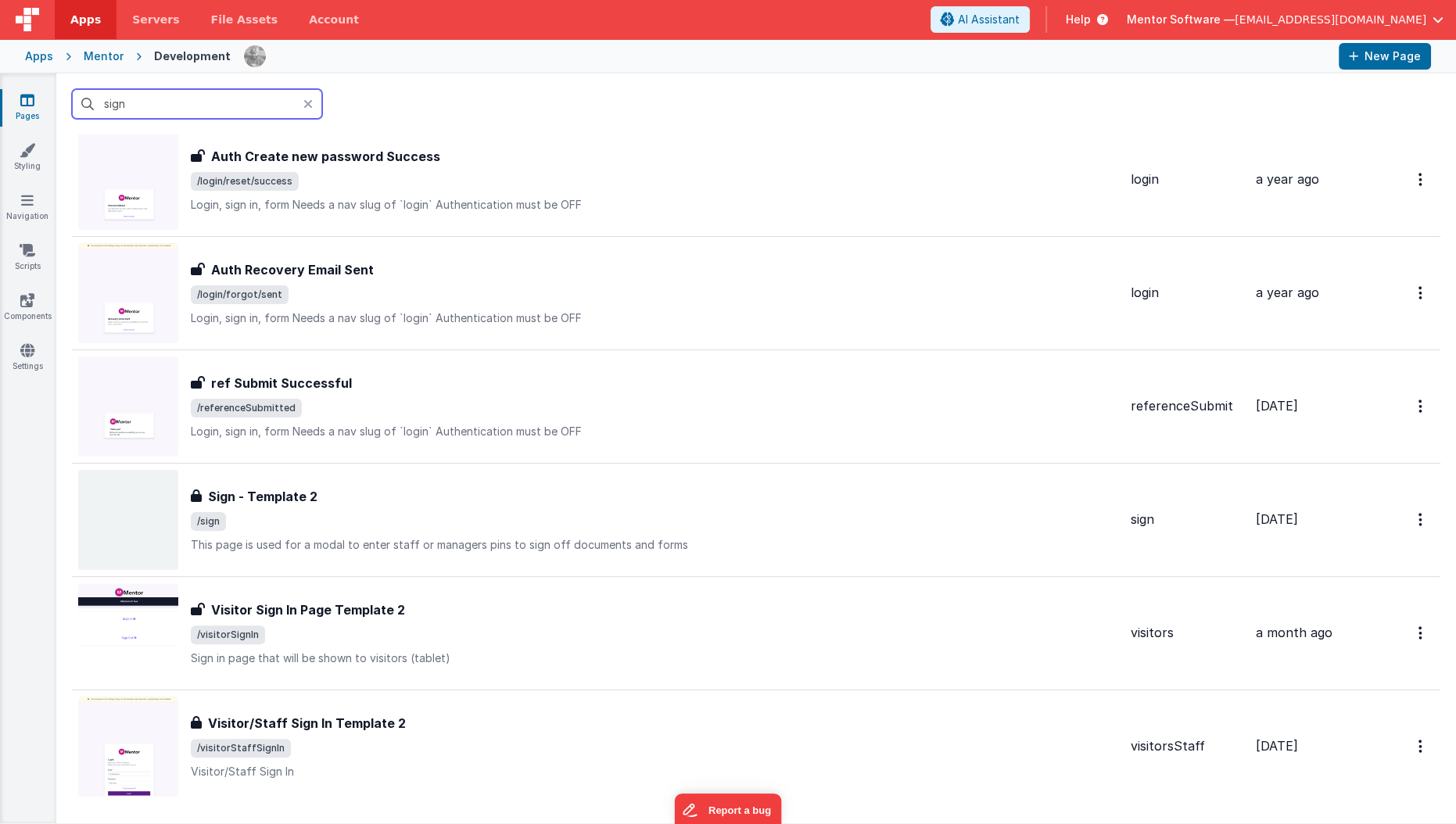
click at [240, 108] on input "sign" at bounding box center [196, 103] width 250 height 30
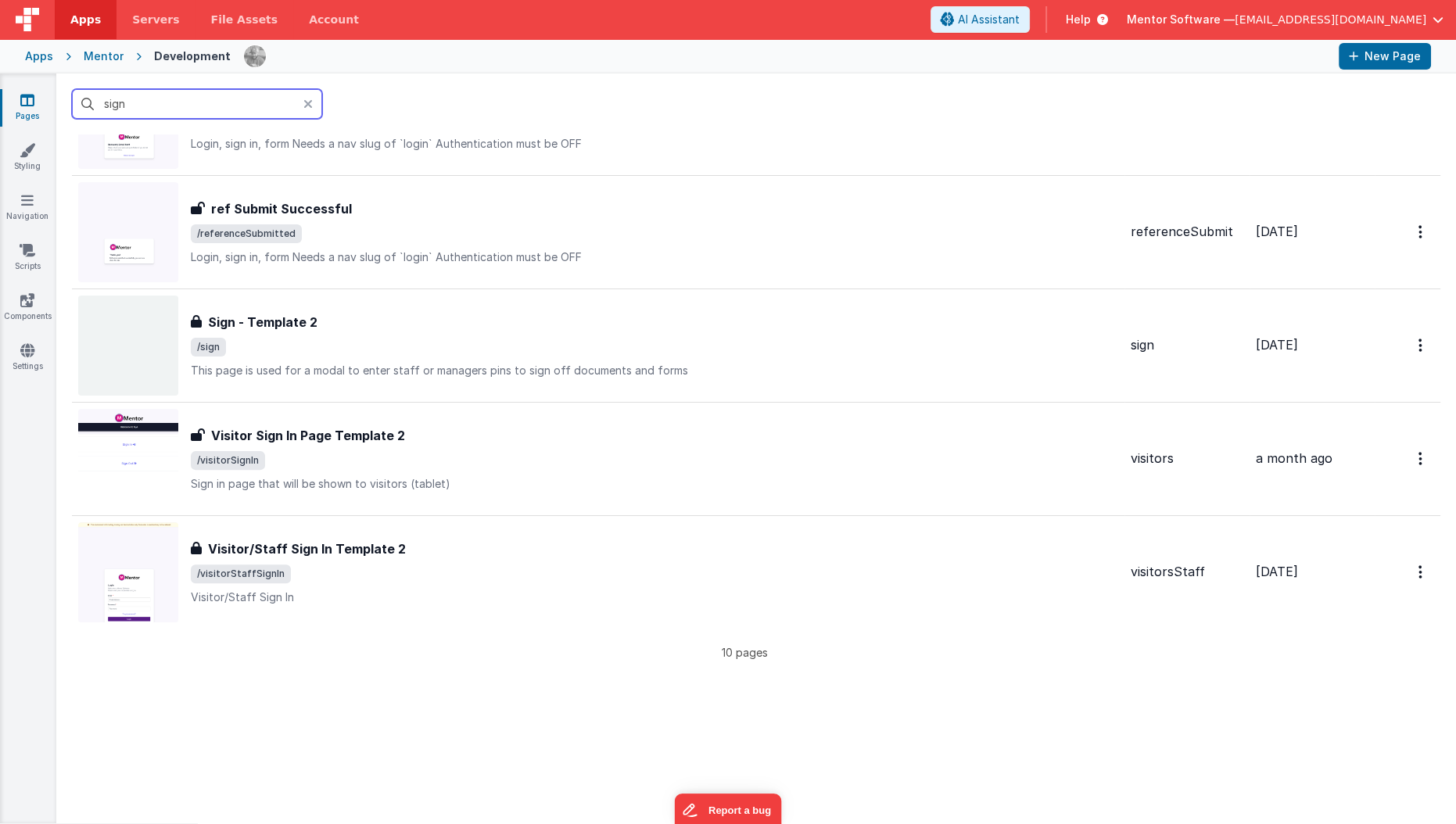
scroll to position [673, 0]
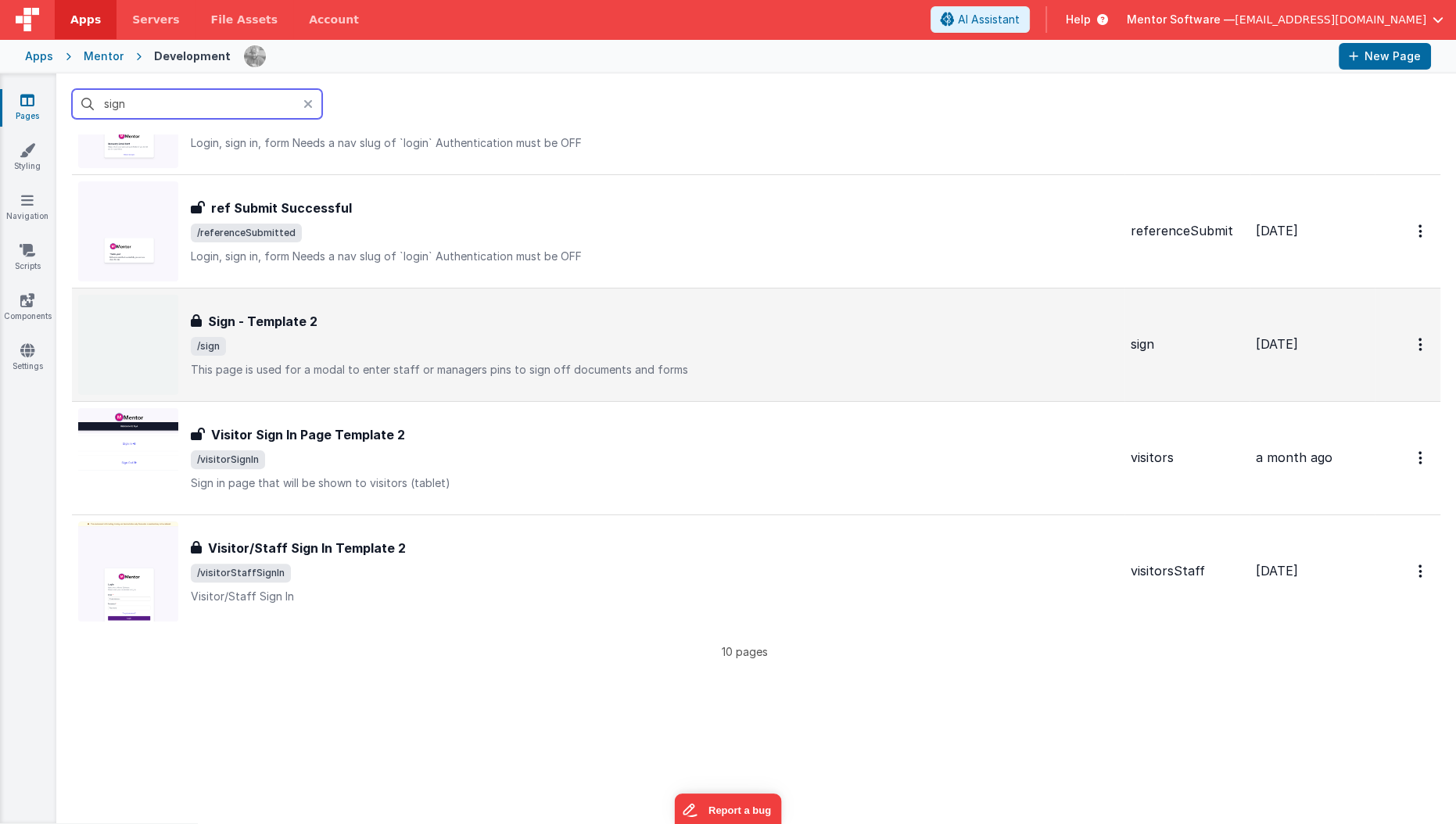
type input "sign"
click at [350, 356] on div "Sign - Template 2 Sign - Template 2 /sign This page is used for a modal to ente…" at bounding box center [655, 345] width 928 height 66
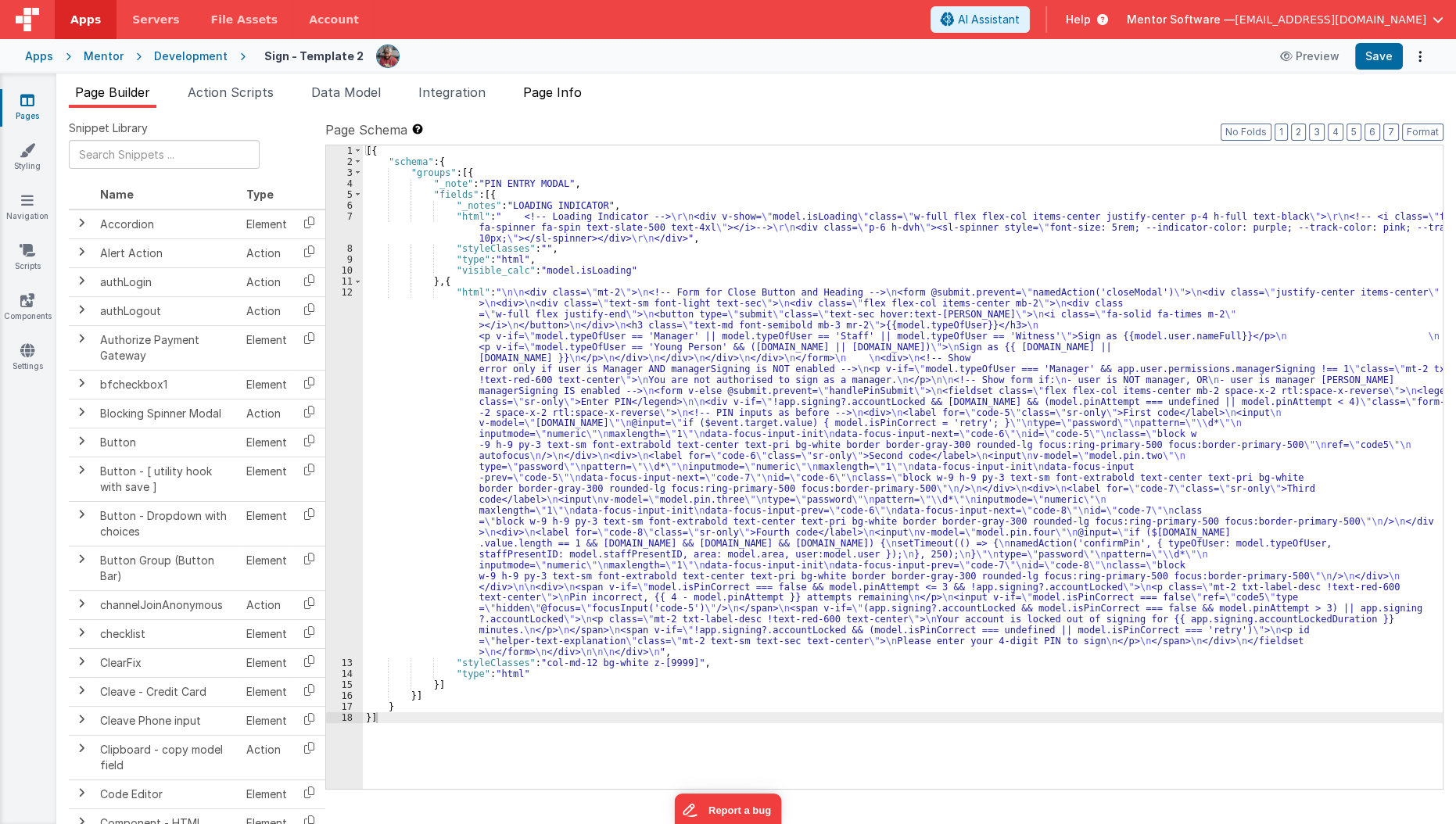
click at [545, 103] on li "Page Info" at bounding box center [552, 95] width 71 height 25
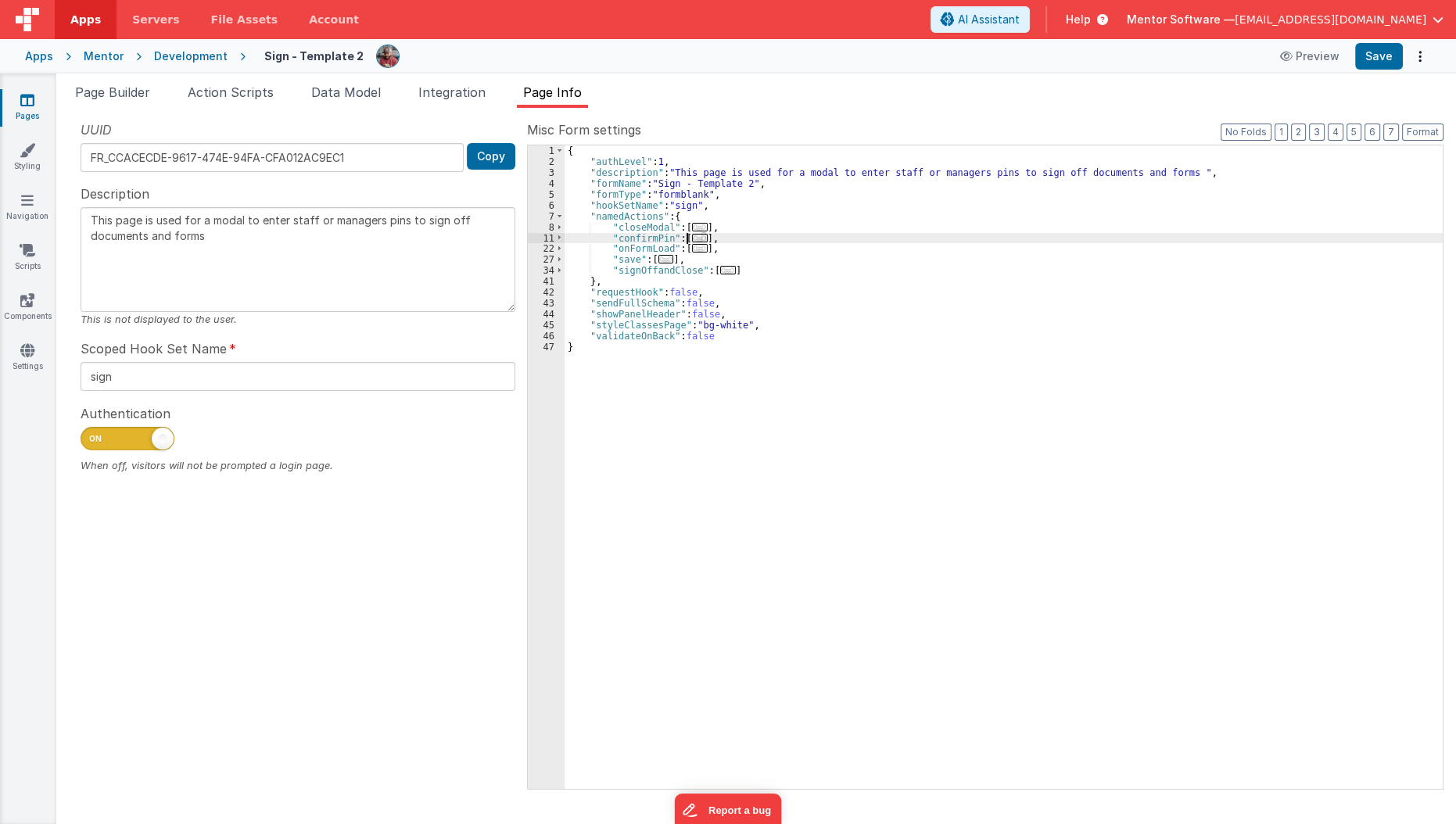
click at [694, 236] on span "..." at bounding box center [700, 238] width 15 height 9
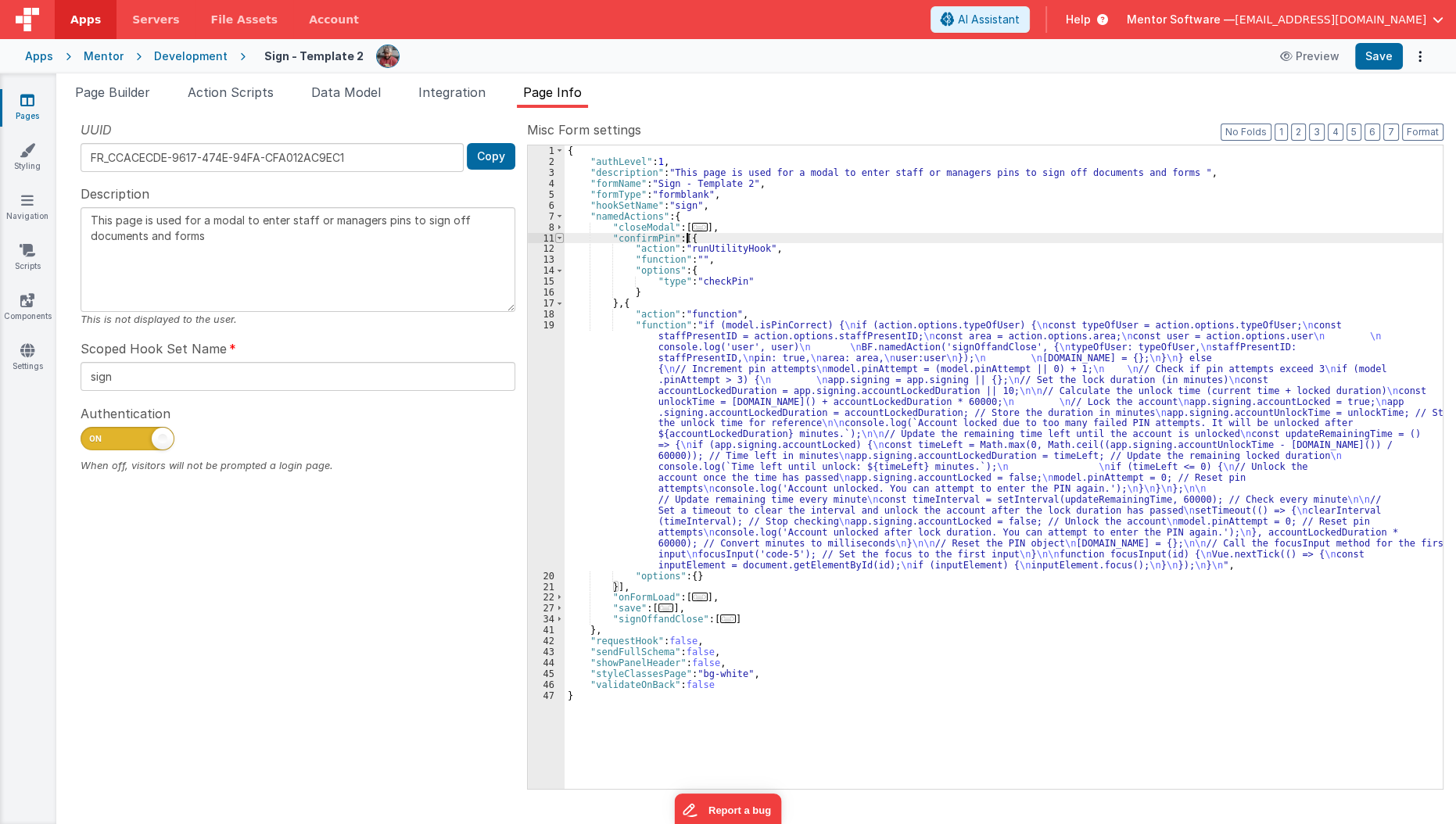
click at [560, 235] on span at bounding box center [559, 238] width 9 height 11
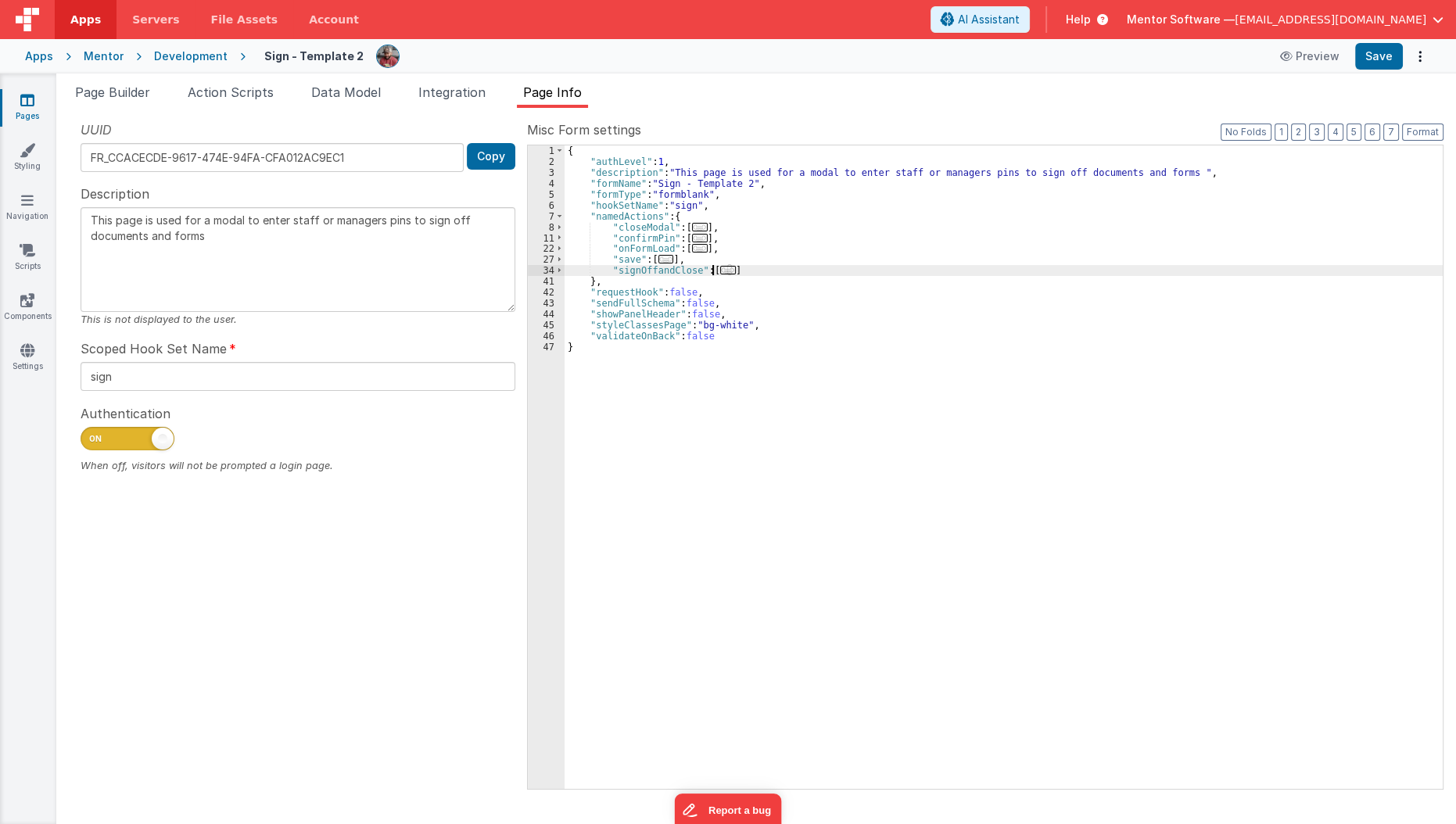
click at [724, 269] on span "..." at bounding box center [728, 269] width 15 height 9
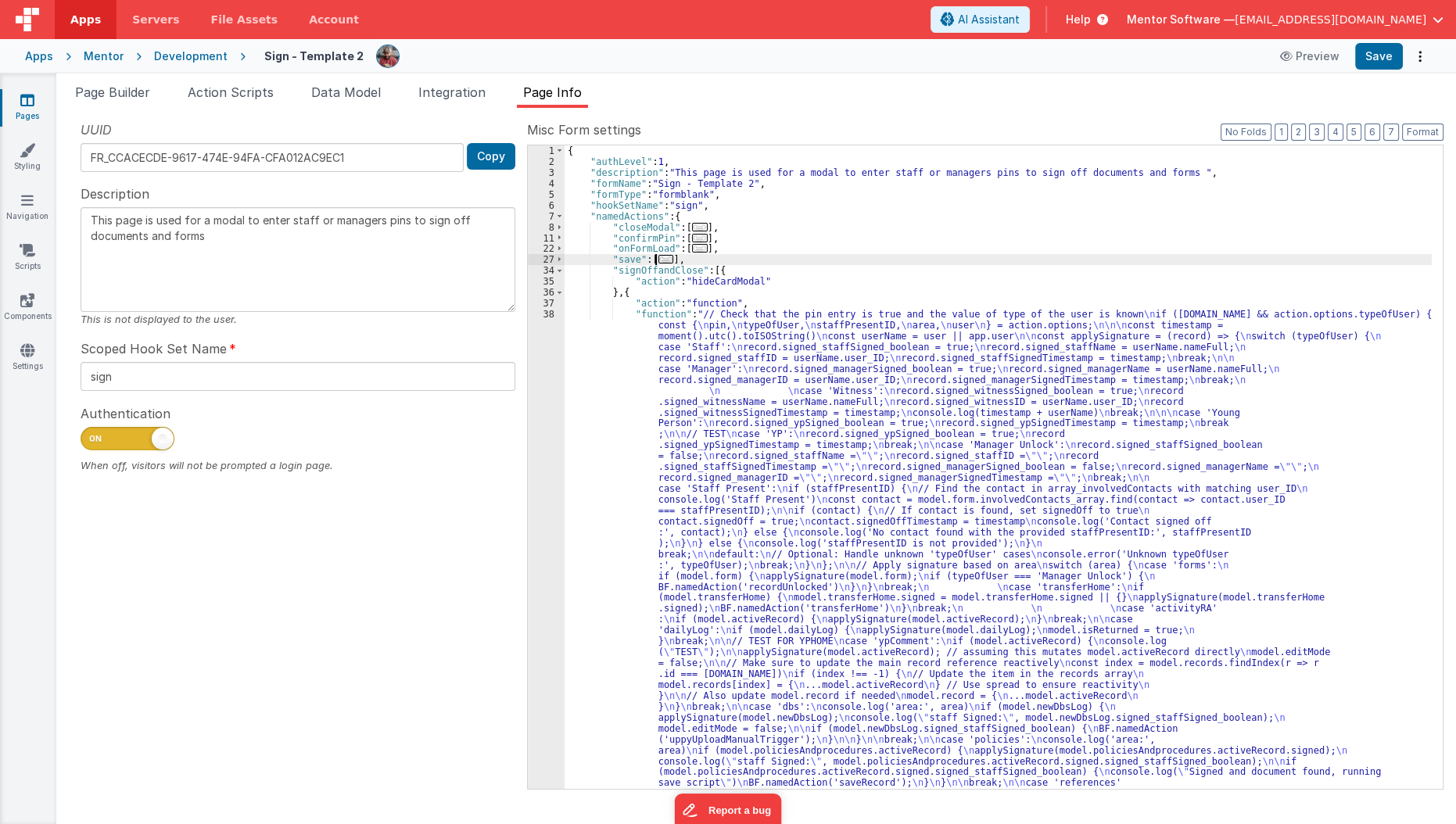
click at [659, 259] on span "..." at bounding box center [666, 259] width 15 height 9
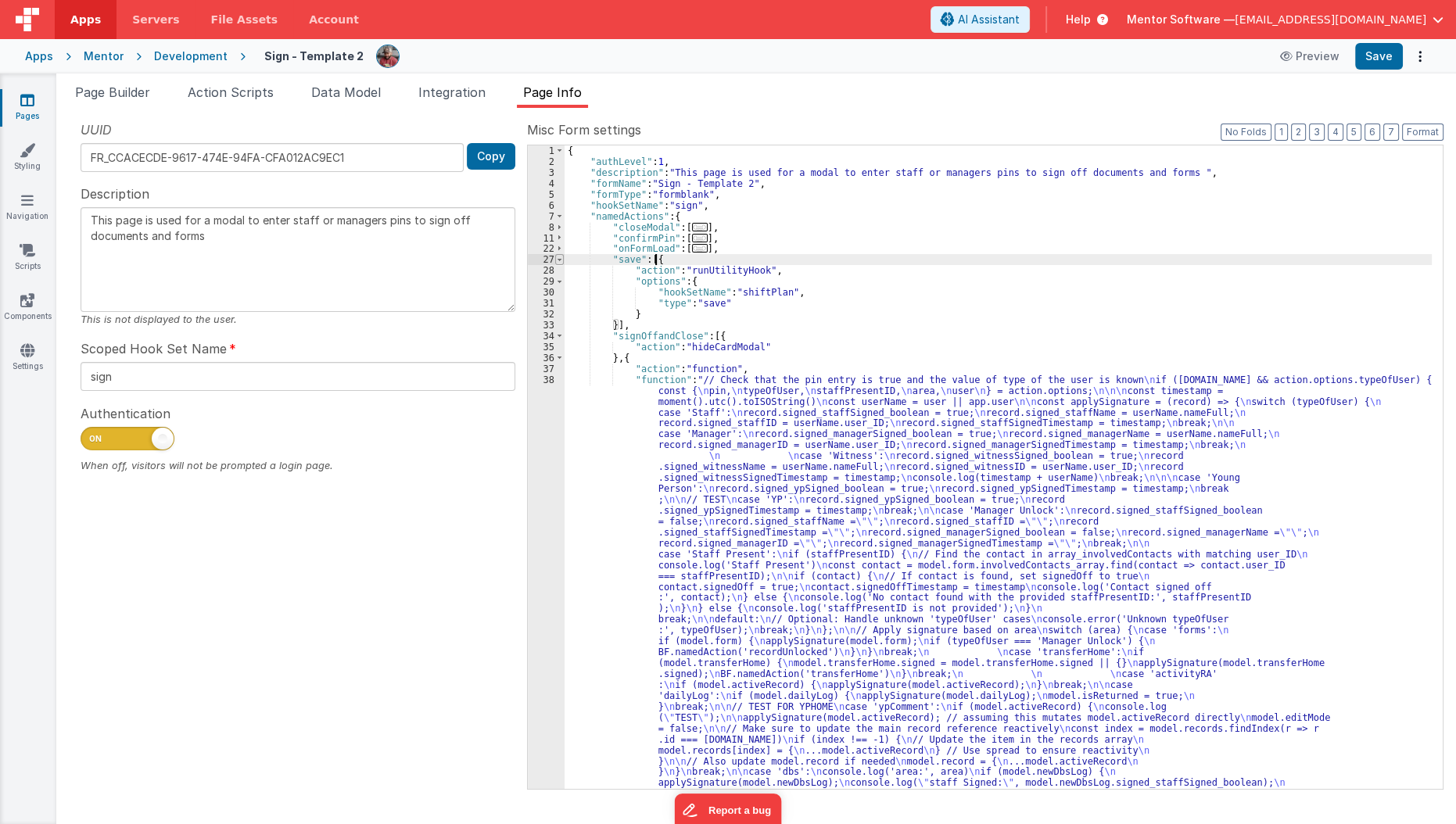
click at [558, 261] on span at bounding box center [559, 259] width 9 height 11
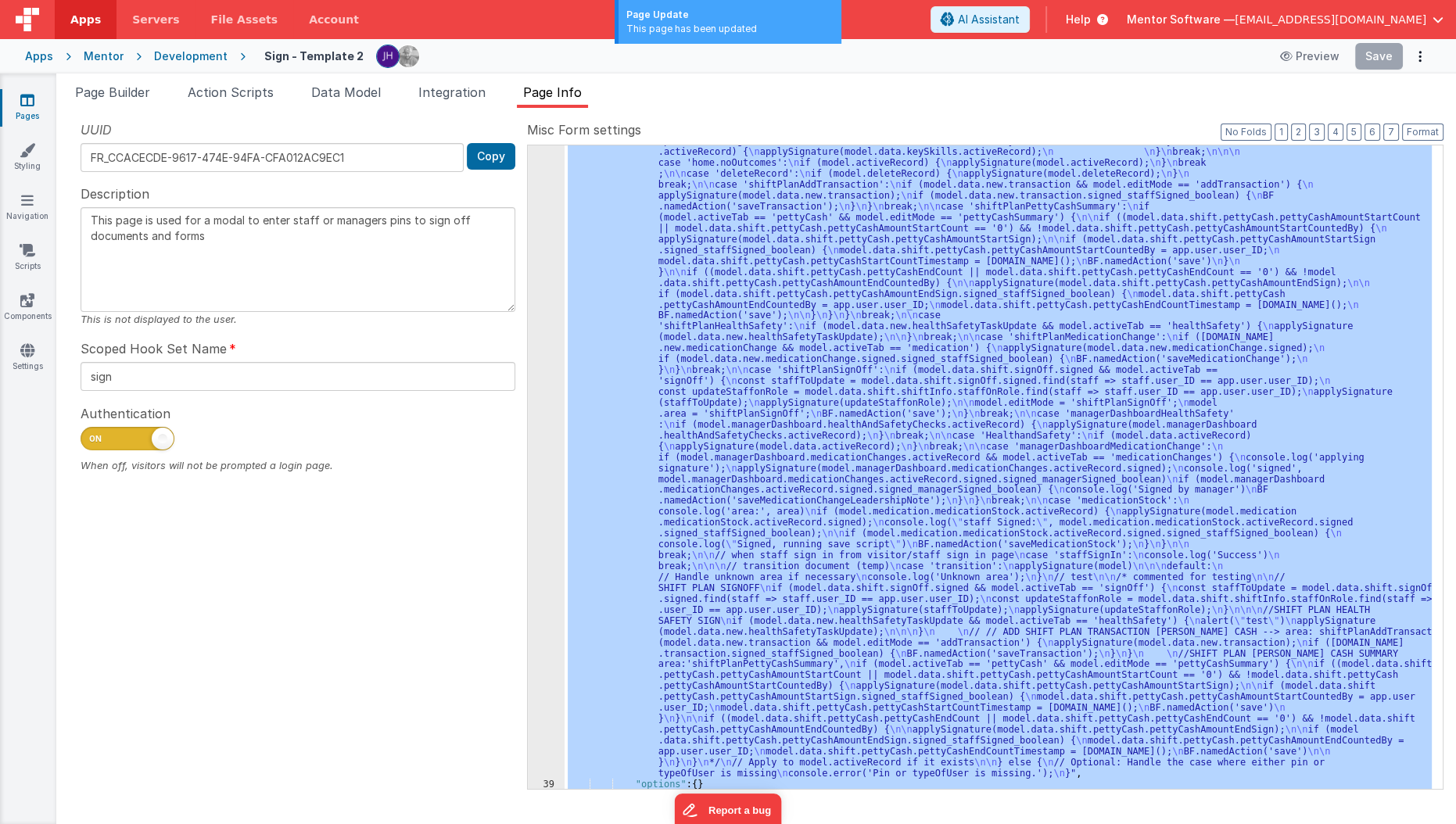
scroll to position [1763, 0]
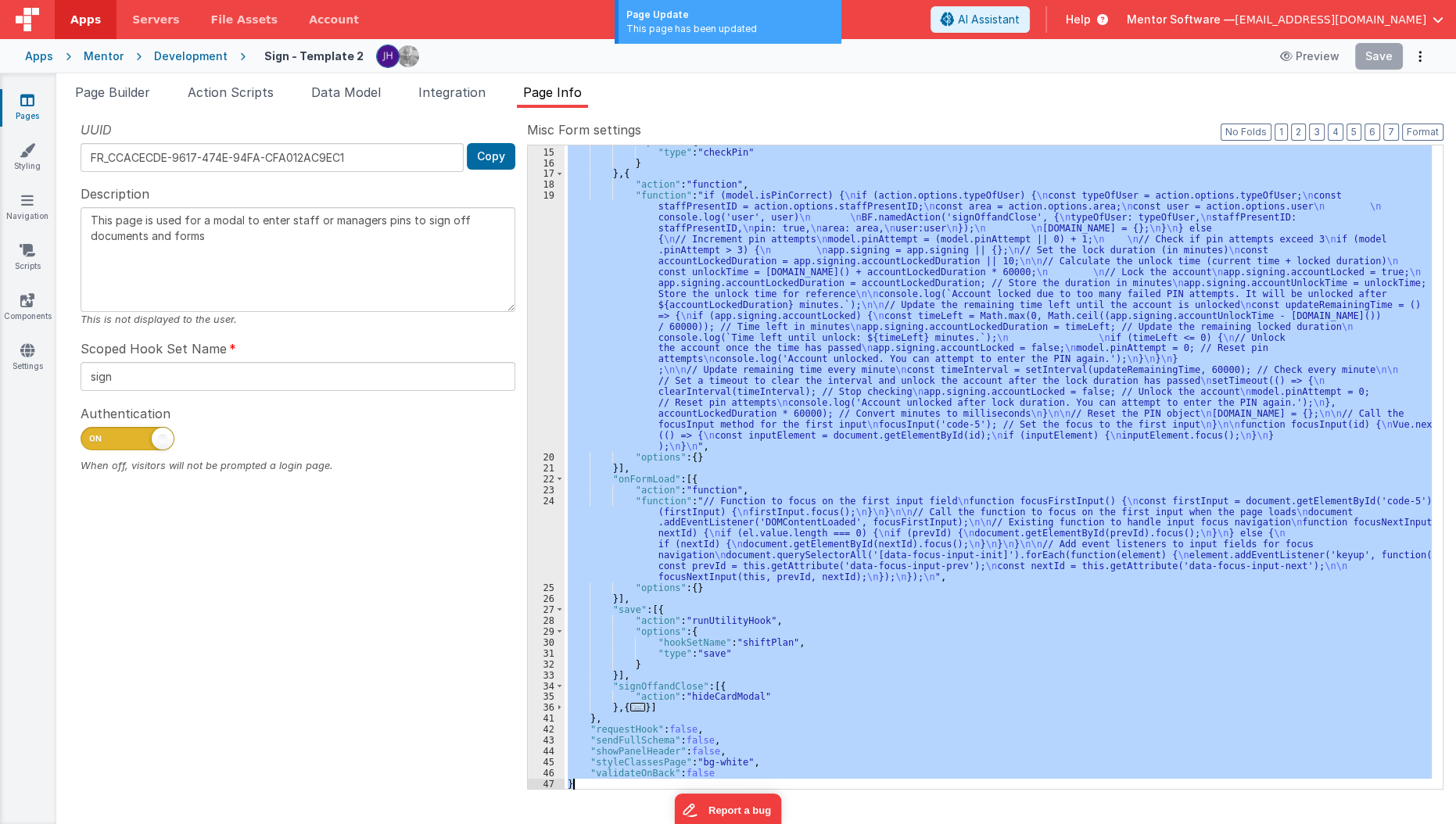
scroll to position [150, 0]
drag, startPoint x: 557, startPoint y: 401, endPoint x: 635, endPoint y: 416, distance: 79.4
click at [635, 416] on div "14 15 16 17 18 19 20 21 22 23 24 25 26 27 28 29 30 31 32 33 34 35 36 41 42 43 4…" at bounding box center [985, 467] width 916 height 645
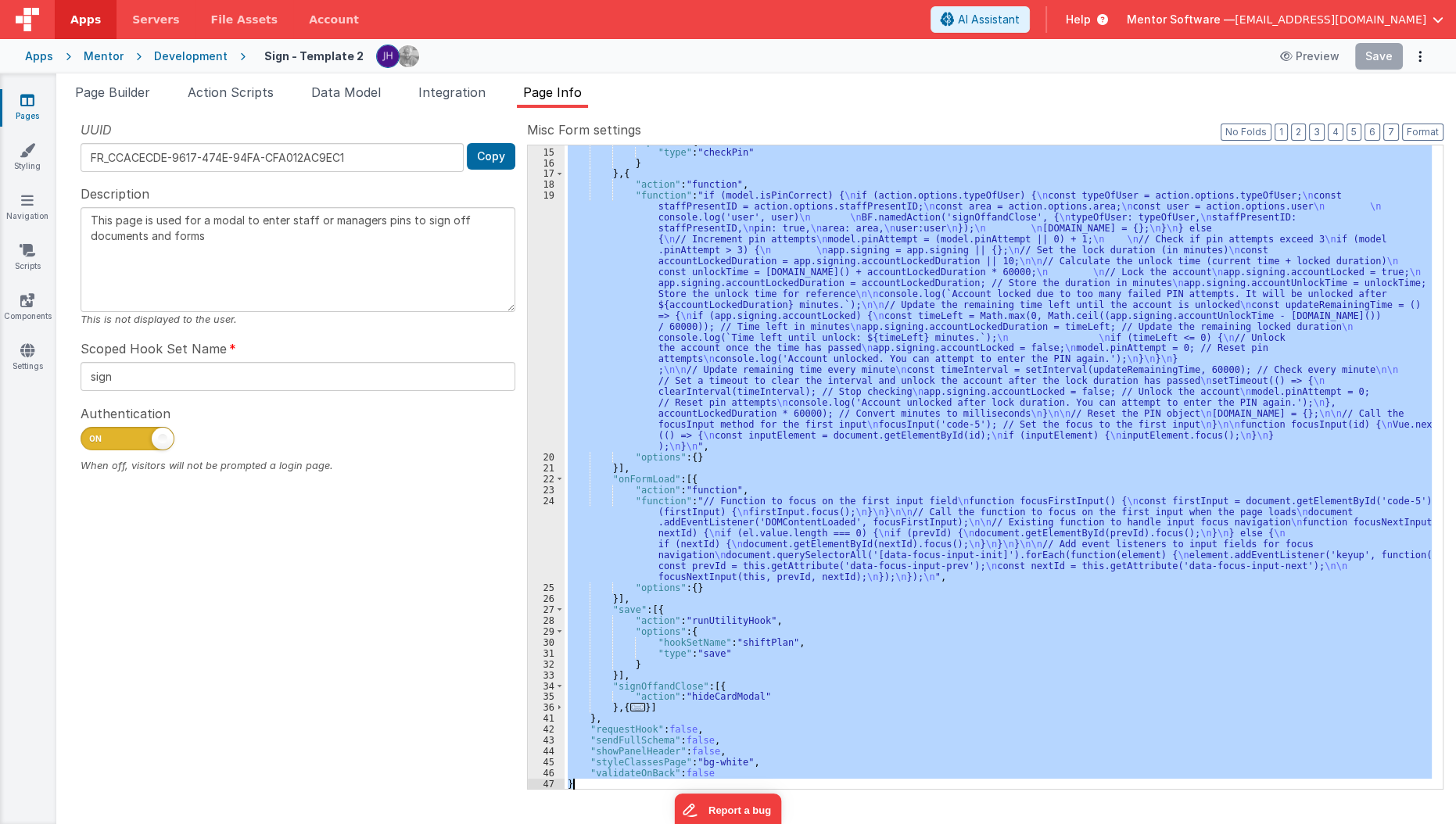
click at [716, 429] on div ""options" : { "type" : "checkPin" } } , { "action" : "function" , "function" : …" at bounding box center [998, 467] width 867 height 643
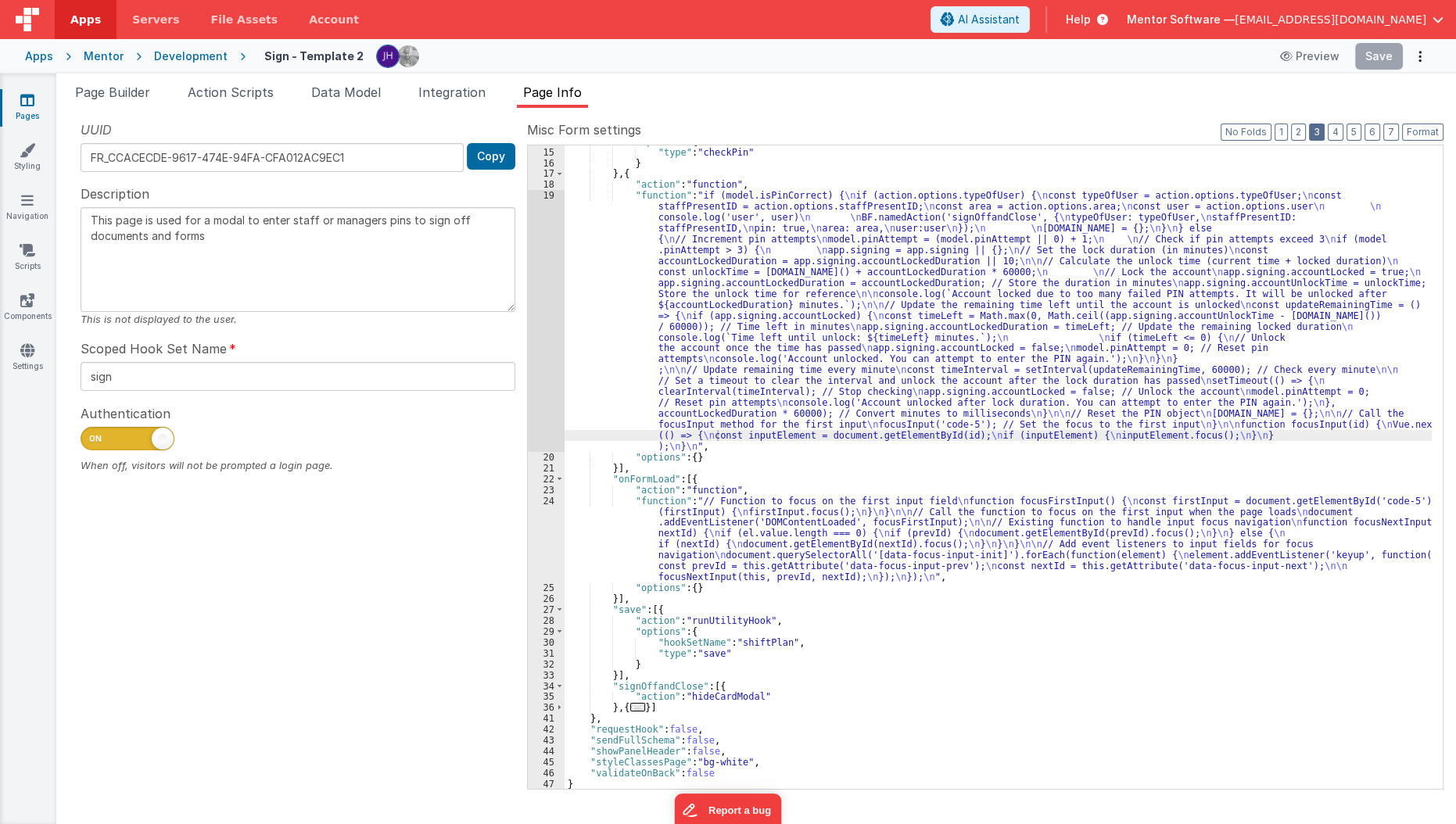
click at [1318, 131] on button "3" at bounding box center [1317, 132] width 15 height 17
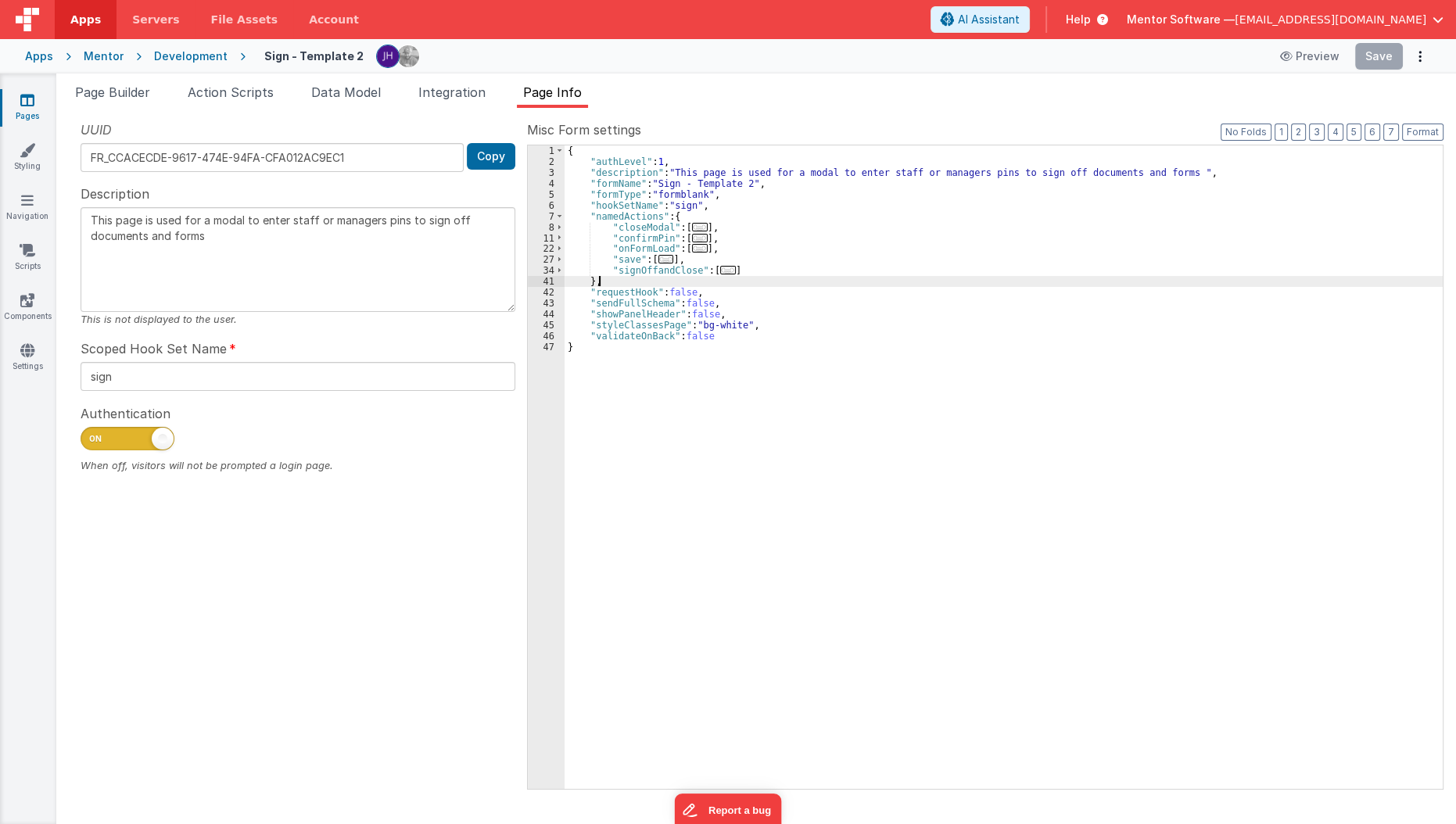
click at [727, 278] on div "{ "authLevel" : 1 , "description" : "This page is used for a modal to enter sta…" at bounding box center [1004, 478] width 879 height 666
click at [720, 270] on span "..." at bounding box center [728, 269] width 15 height 9
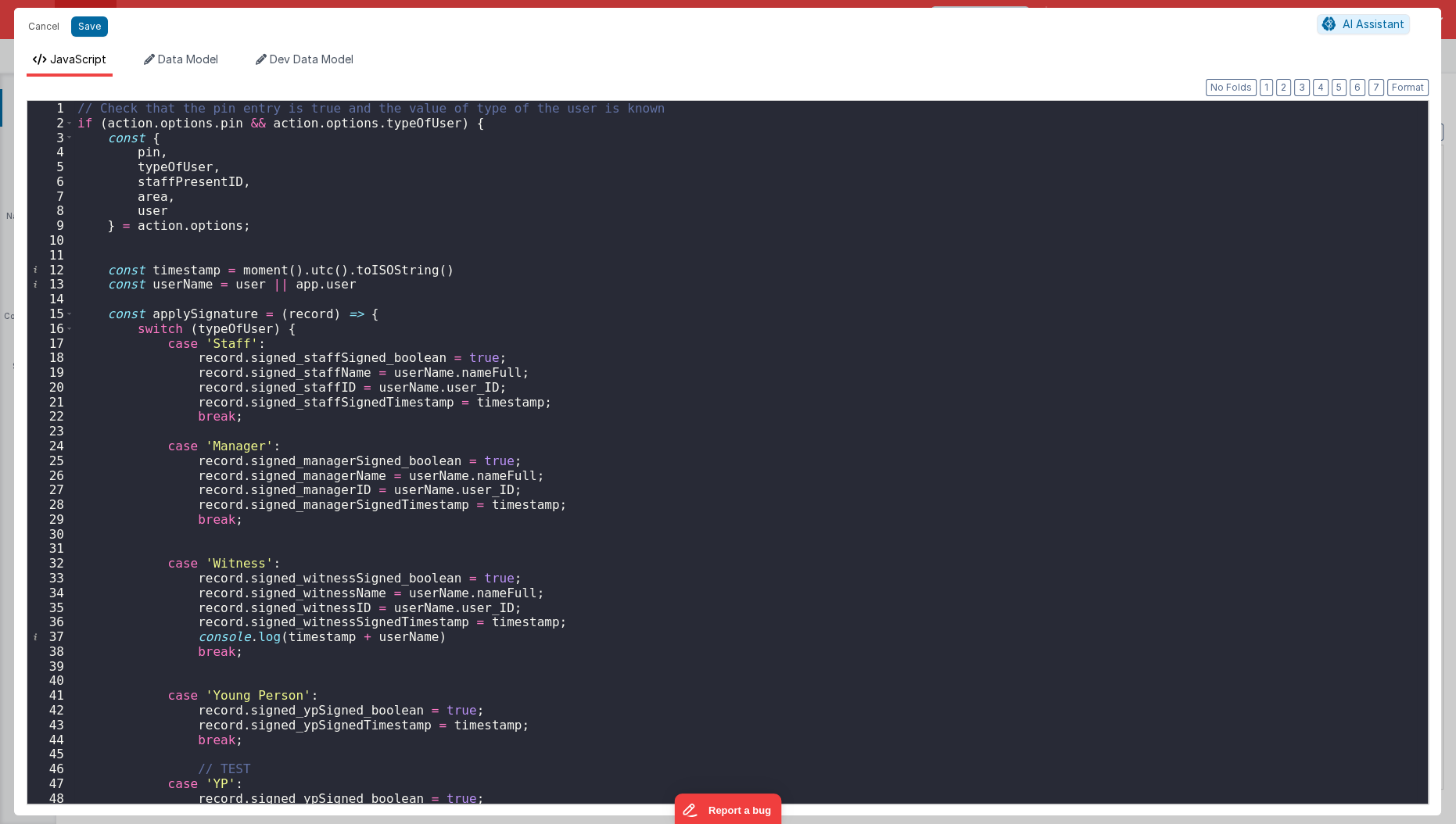
click at [770, 371] on div "// Check that the pin entry is true and the value of type of the user is known …" at bounding box center [747, 467] width 1344 height 733
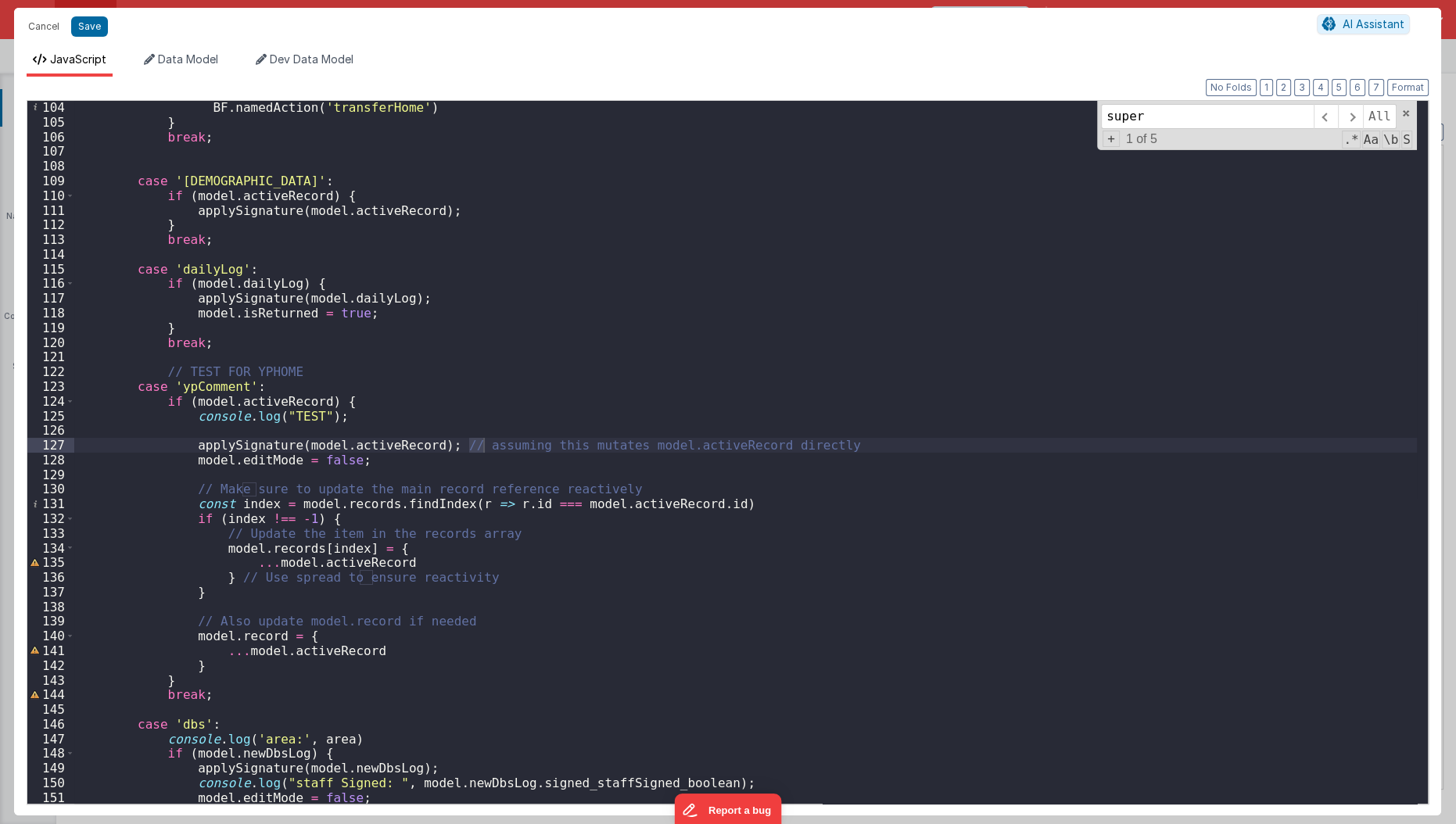
scroll to position [4259, 0]
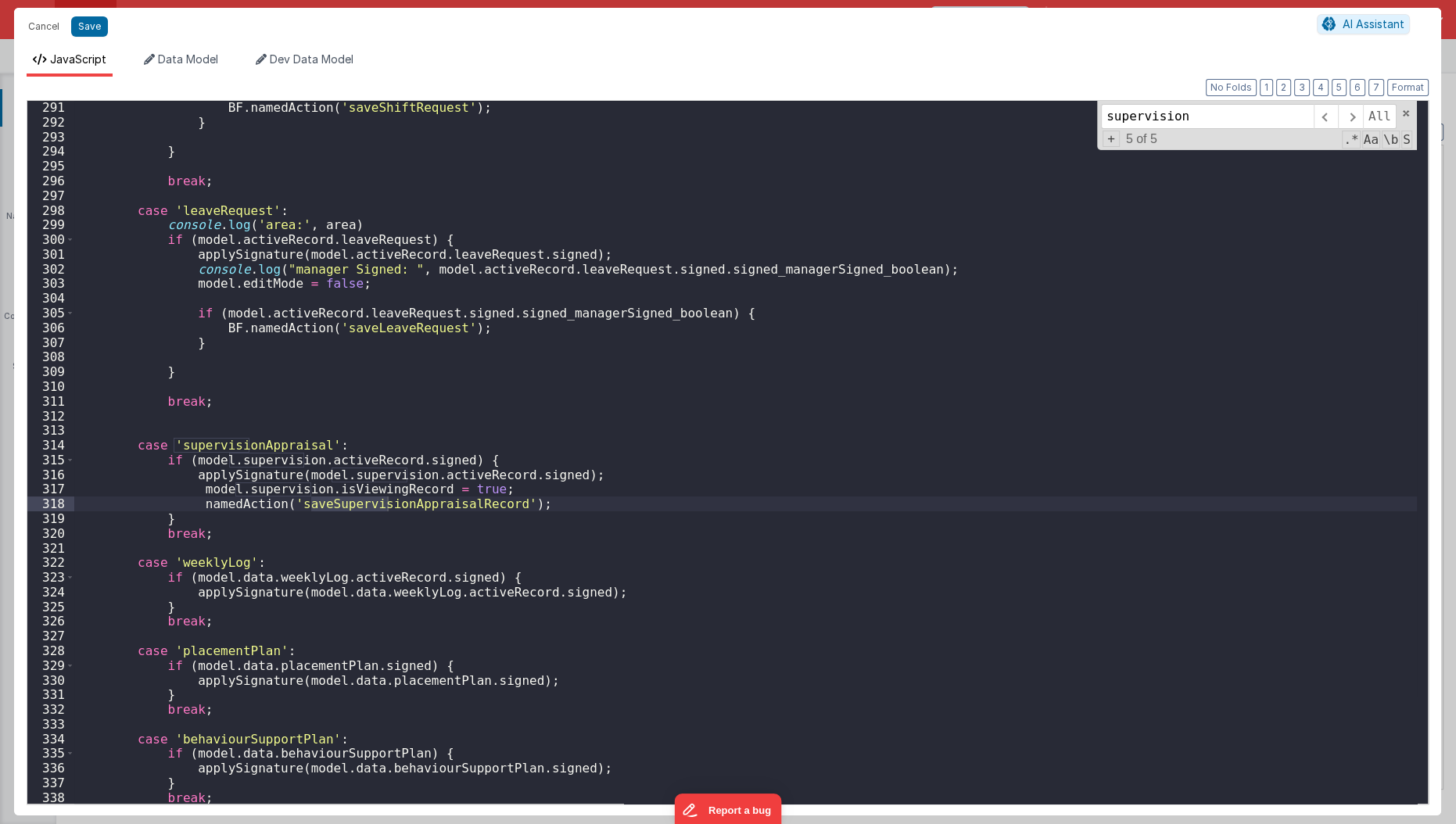
type input "supervision"
click at [399, 401] on div "BF . namedAction ( 'saveShiftRequest' ) ; } } break ; case 'leaveRequest' : con…" at bounding box center [747, 466] width 1344 height 733
